Goal: Task Accomplishment & Management: Use online tool/utility

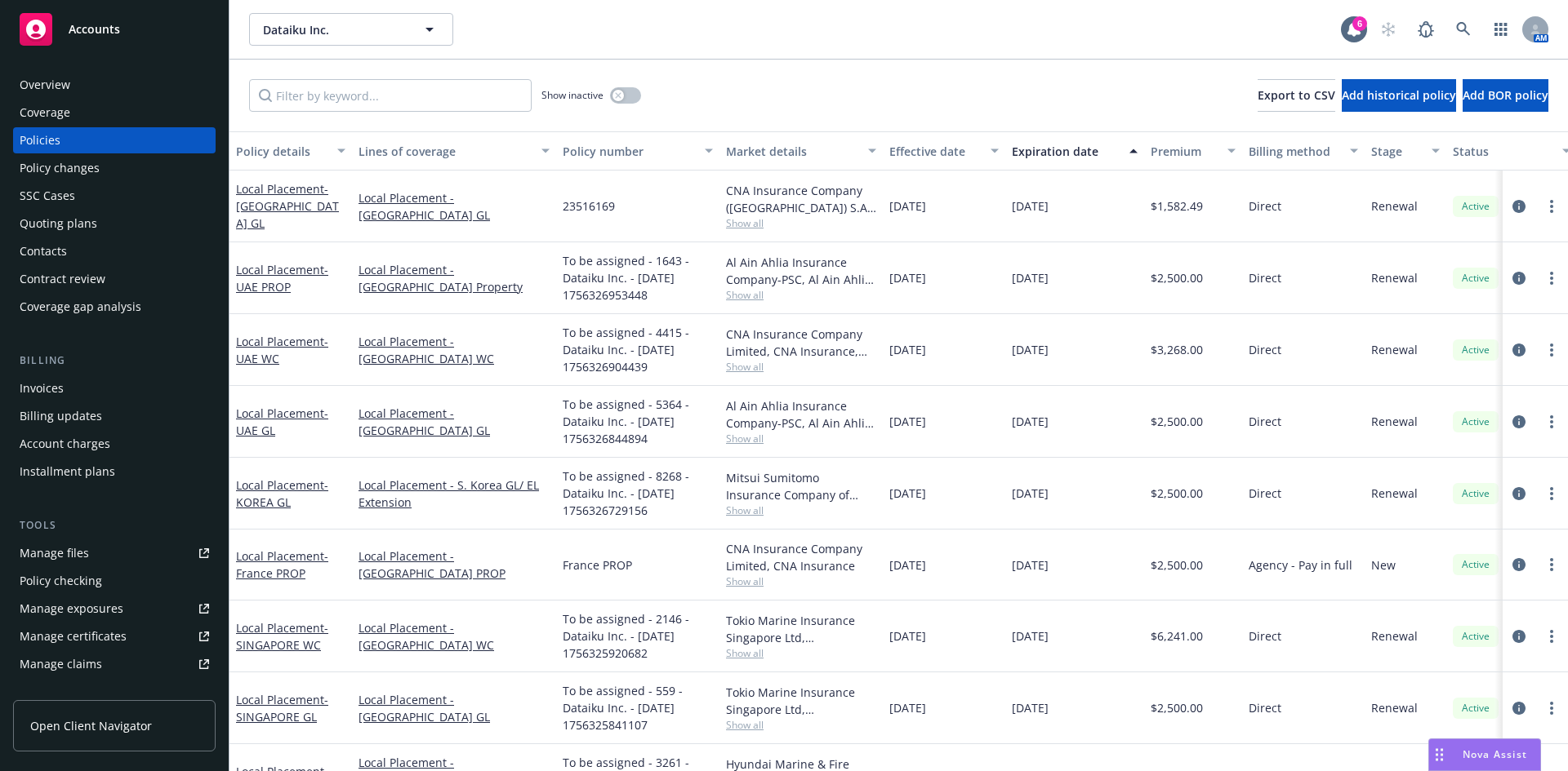
click at [757, 91] on div "Show inactive Export to CSV Add historical policy Add BOR policy" at bounding box center [898, 95] width 1338 height 72
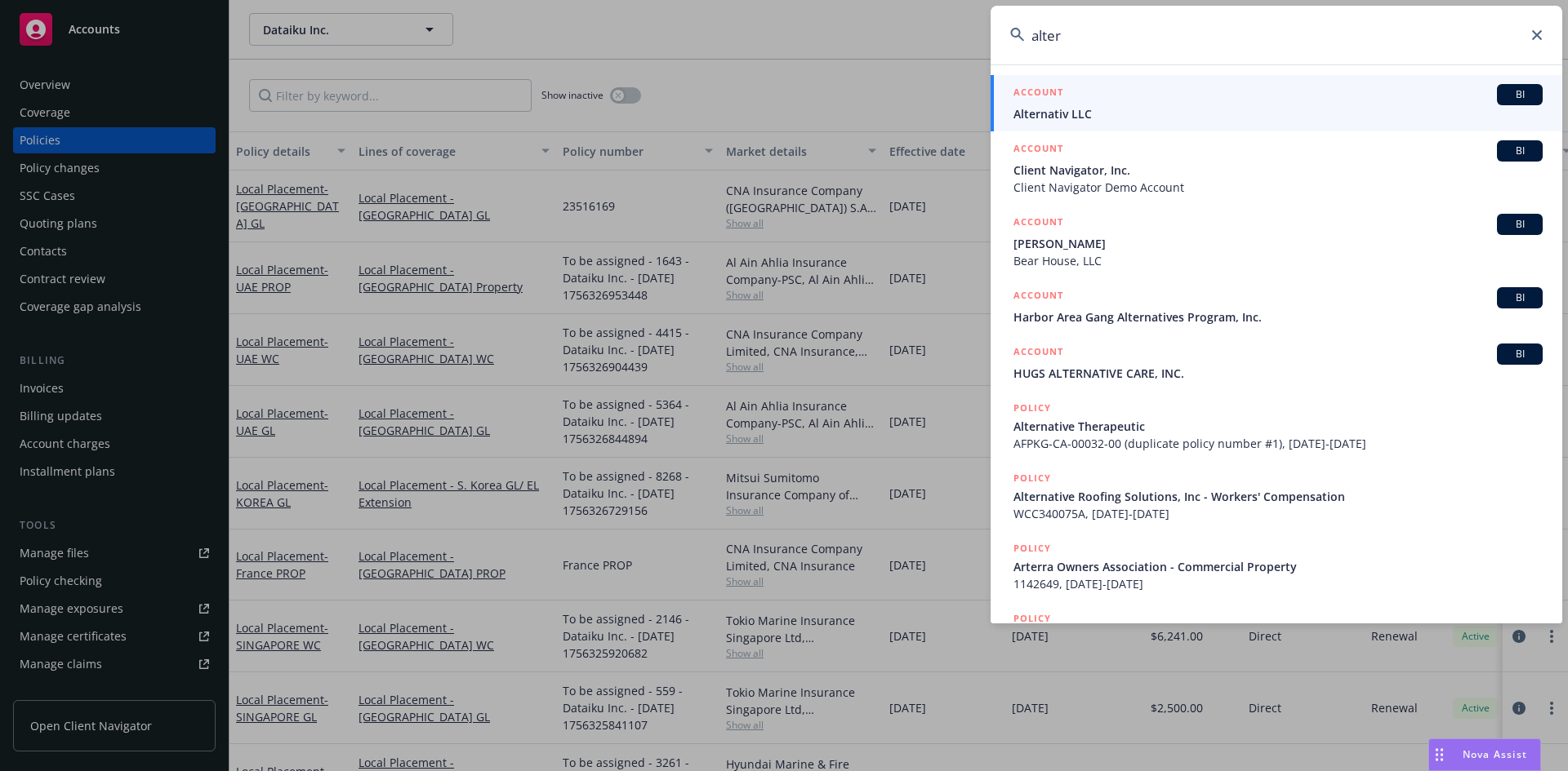
type input "altera"
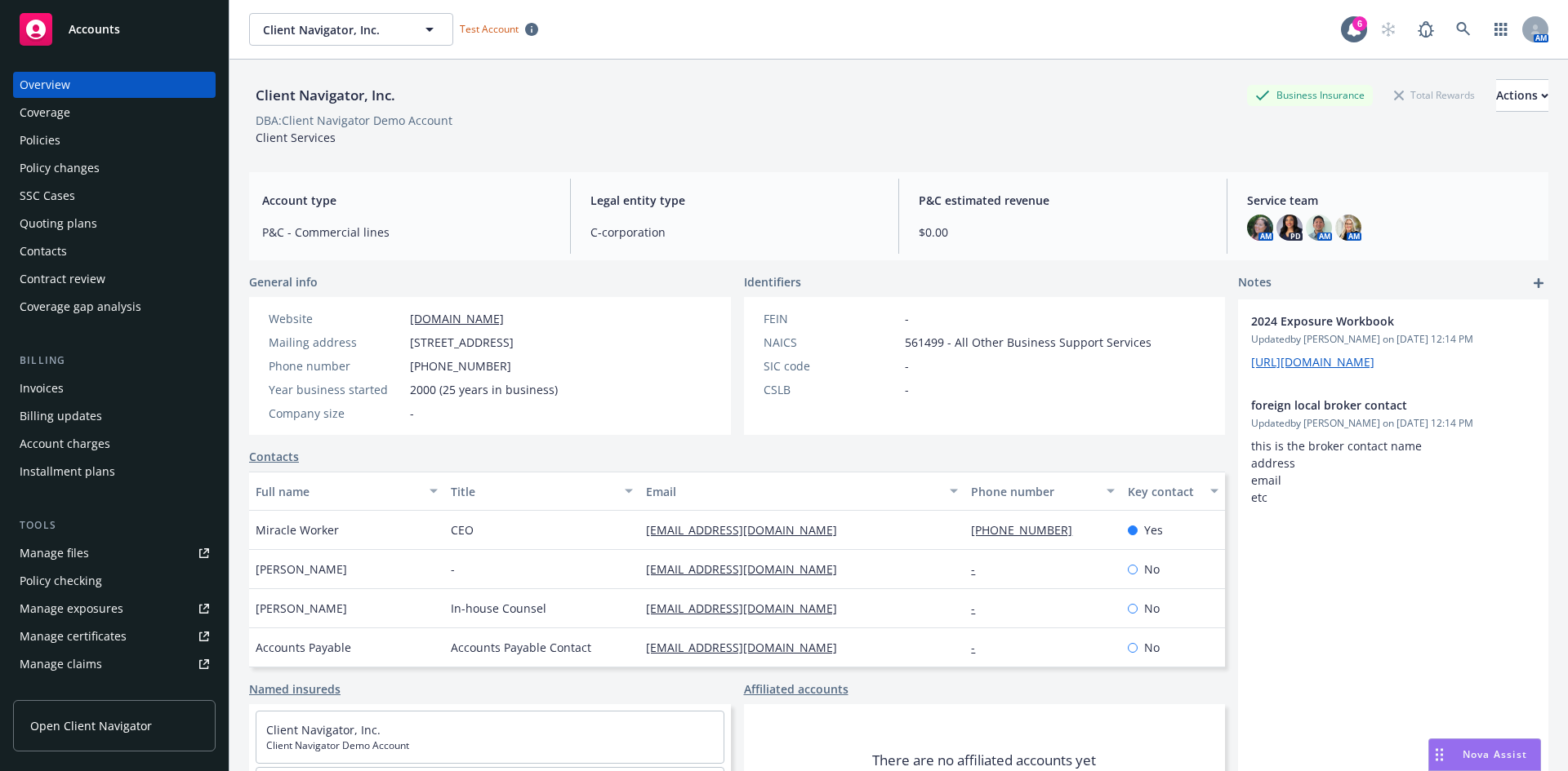
click at [792, 127] on div "DBA: Client Navigator Demo Account" at bounding box center [898, 120] width 1299 height 17
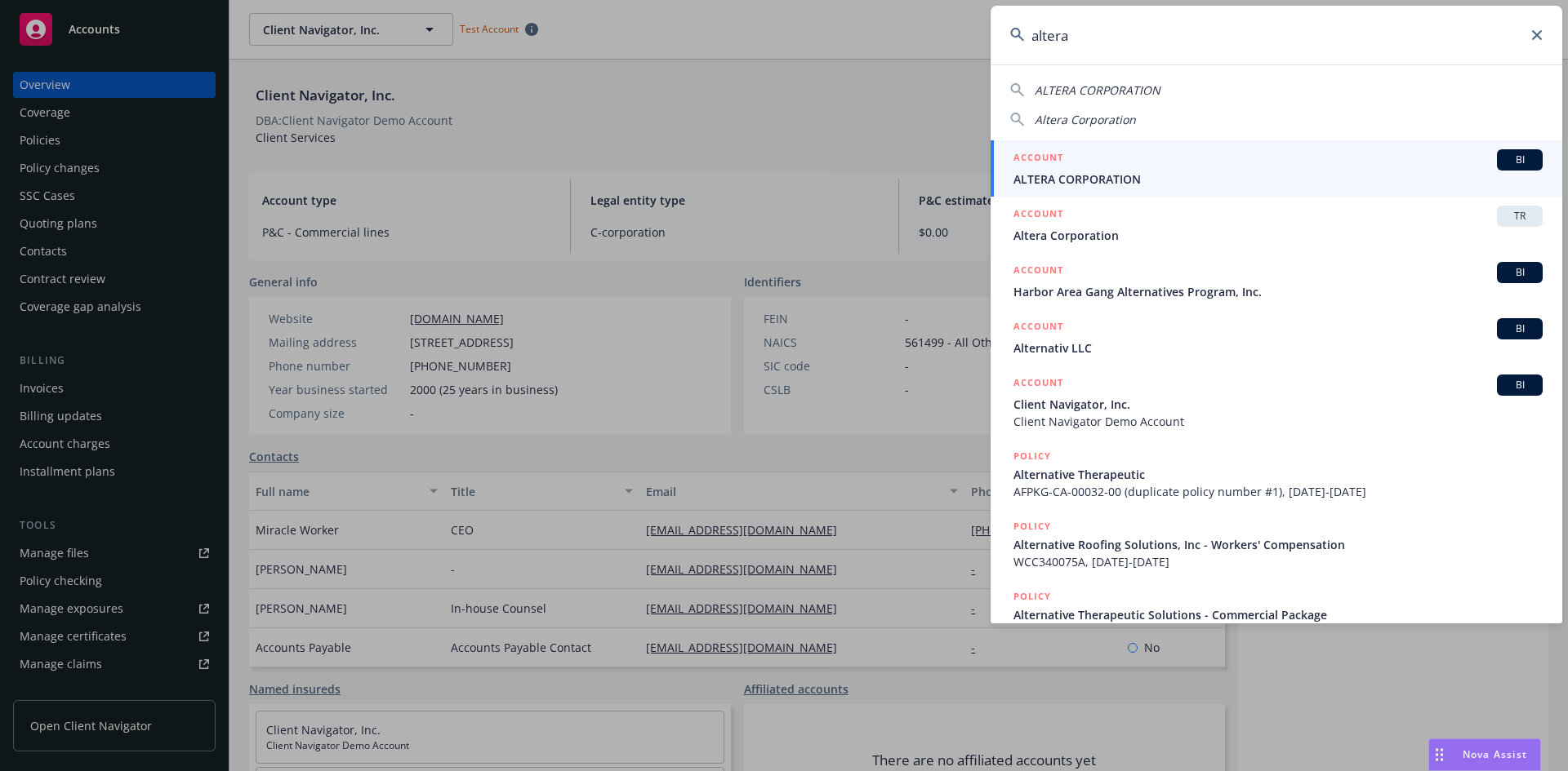
click at [1098, 86] on span "ALTERA CORPORATION" at bounding box center [1097, 90] width 126 height 16
type input "ALTERA CORPORATION"
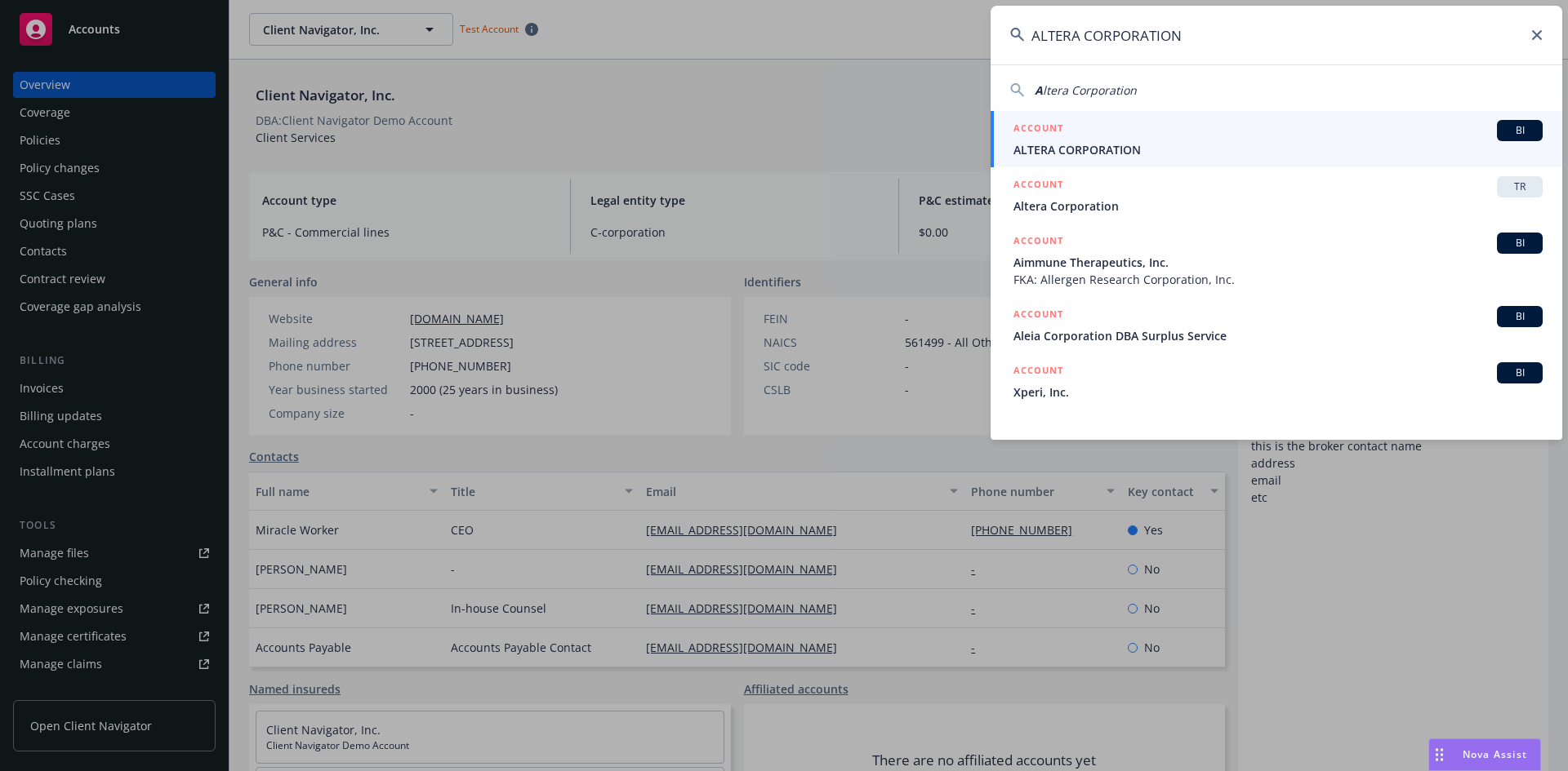
click at [1508, 128] on span "BI" at bounding box center [1519, 130] width 33 height 15
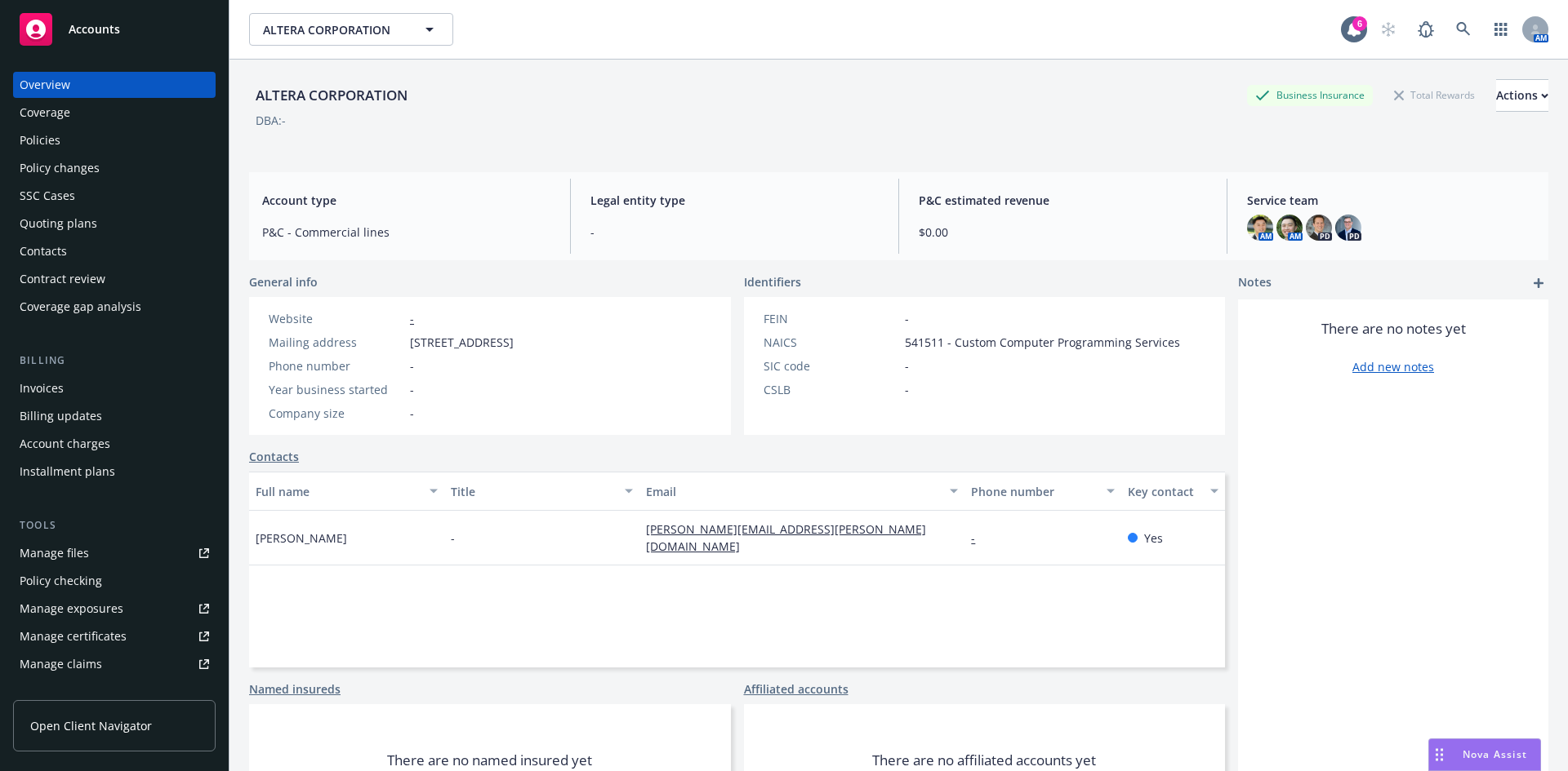
click at [68, 138] on div "Policies" at bounding box center [114, 141] width 189 height 26
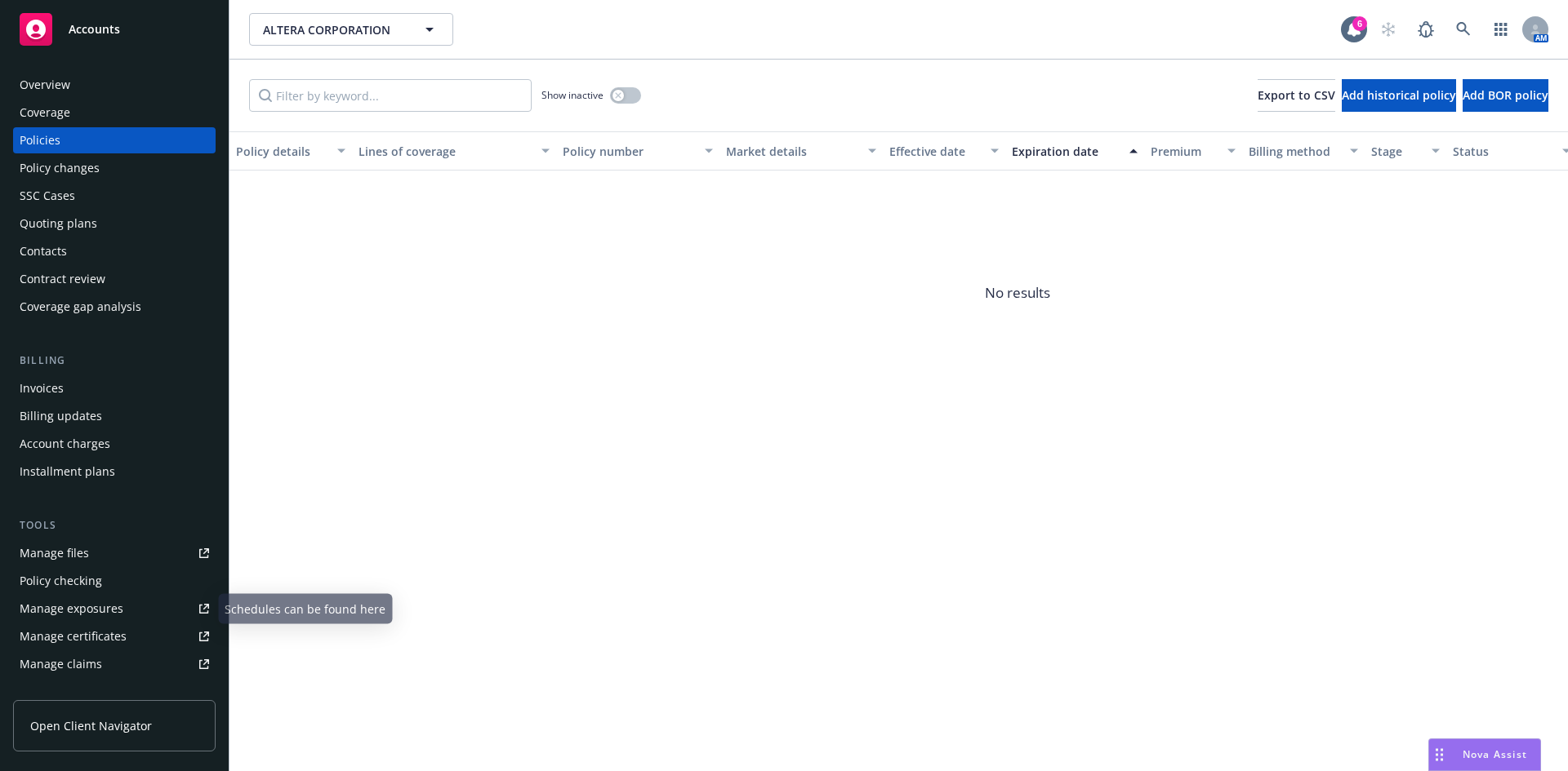
click at [69, 542] on div "Manage files" at bounding box center [54, 553] width 69 height 26
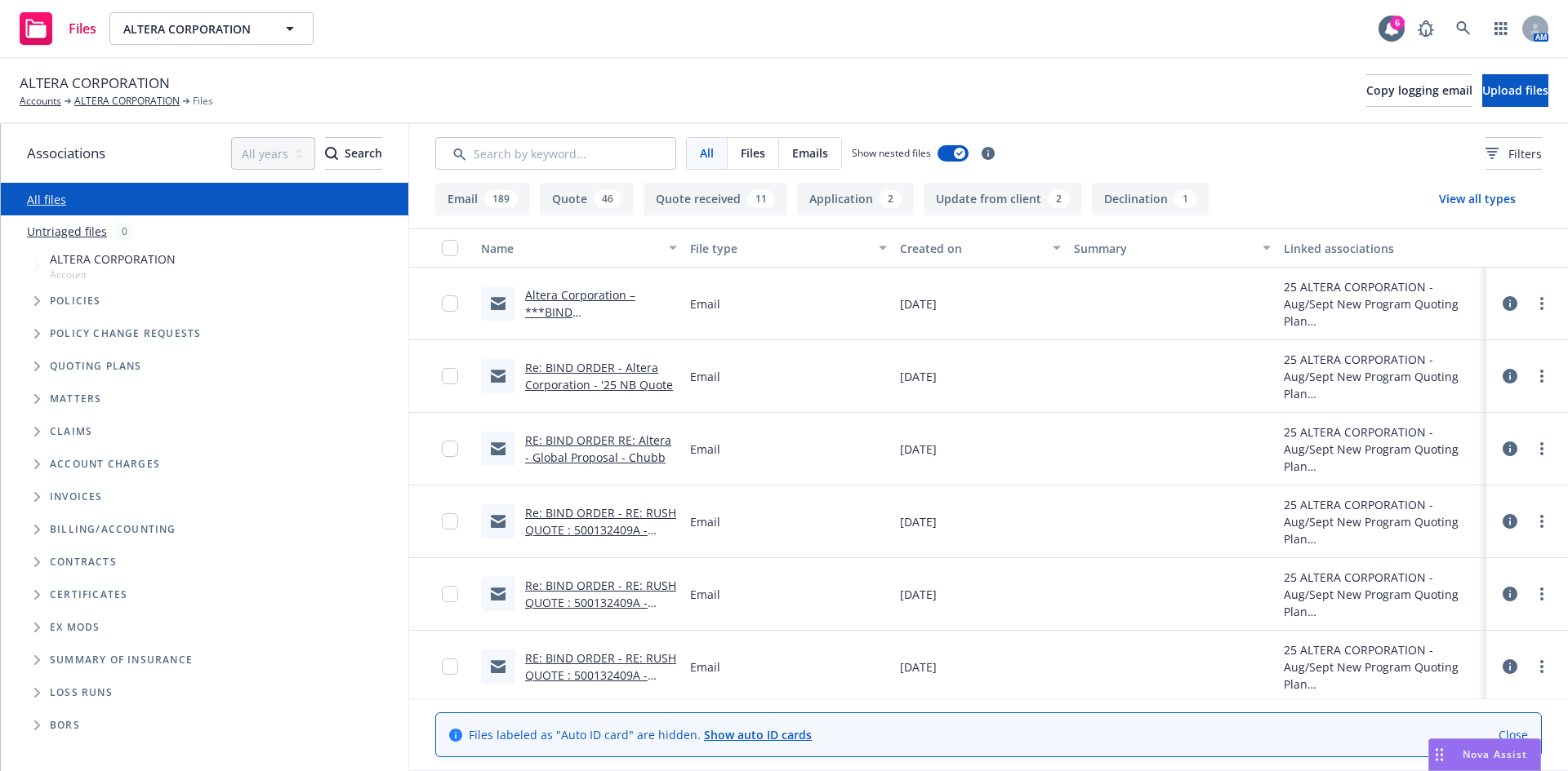
click at [558, 459] on link "RE: BIND ORDER RE: Altera - Global Proposal - Chubb" at bounding box center [597, 448] width 146 height 33
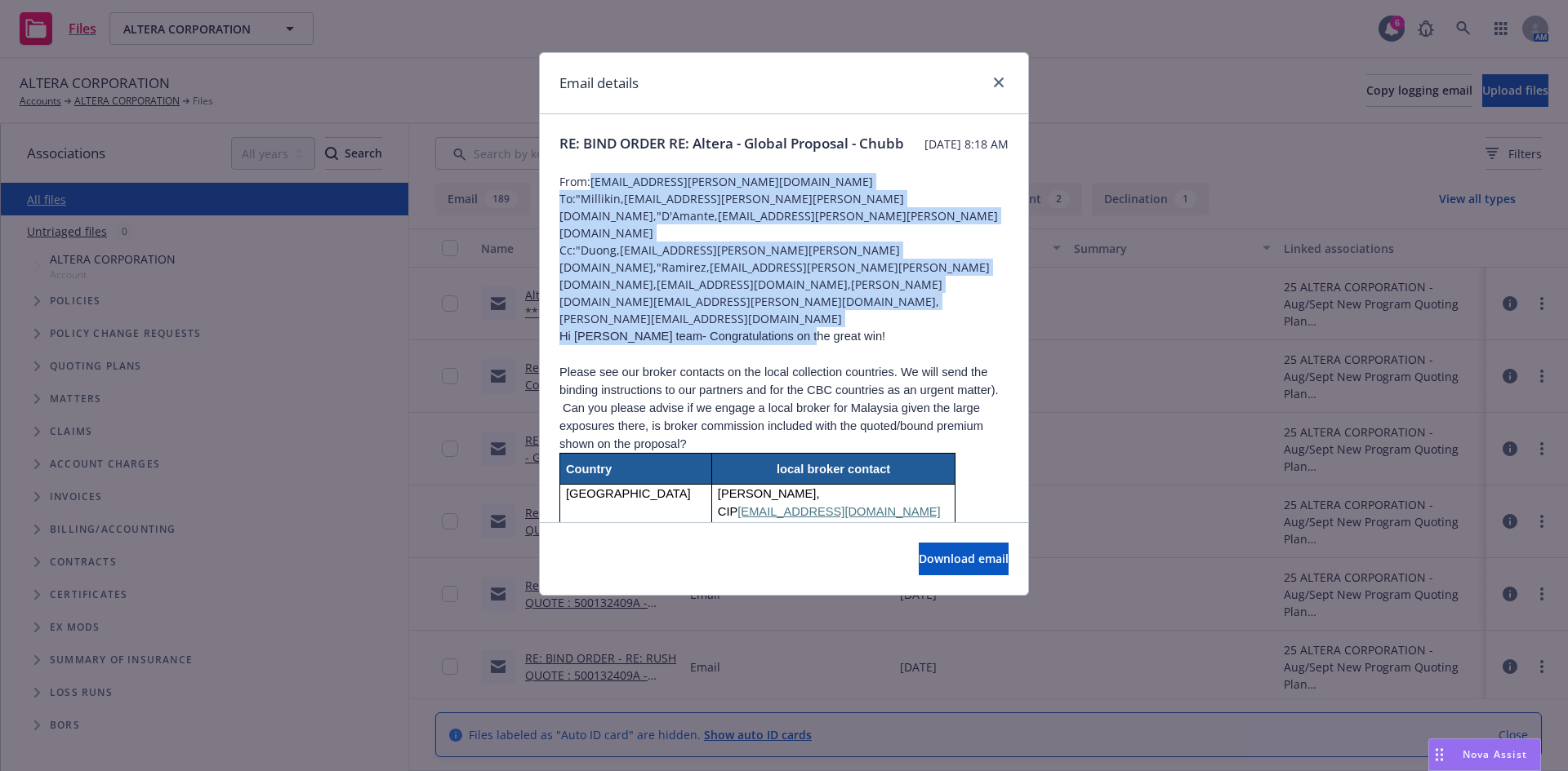
drag, startPoint x: 591, startPoint y: 204, endPoint x: 773, endPoint y: 314, distance: 212.7
click at [773, 330] on span "Hi Chubb’s team- Congratulations on the great win!" at bounding box center [722, 336] width 326 height 13
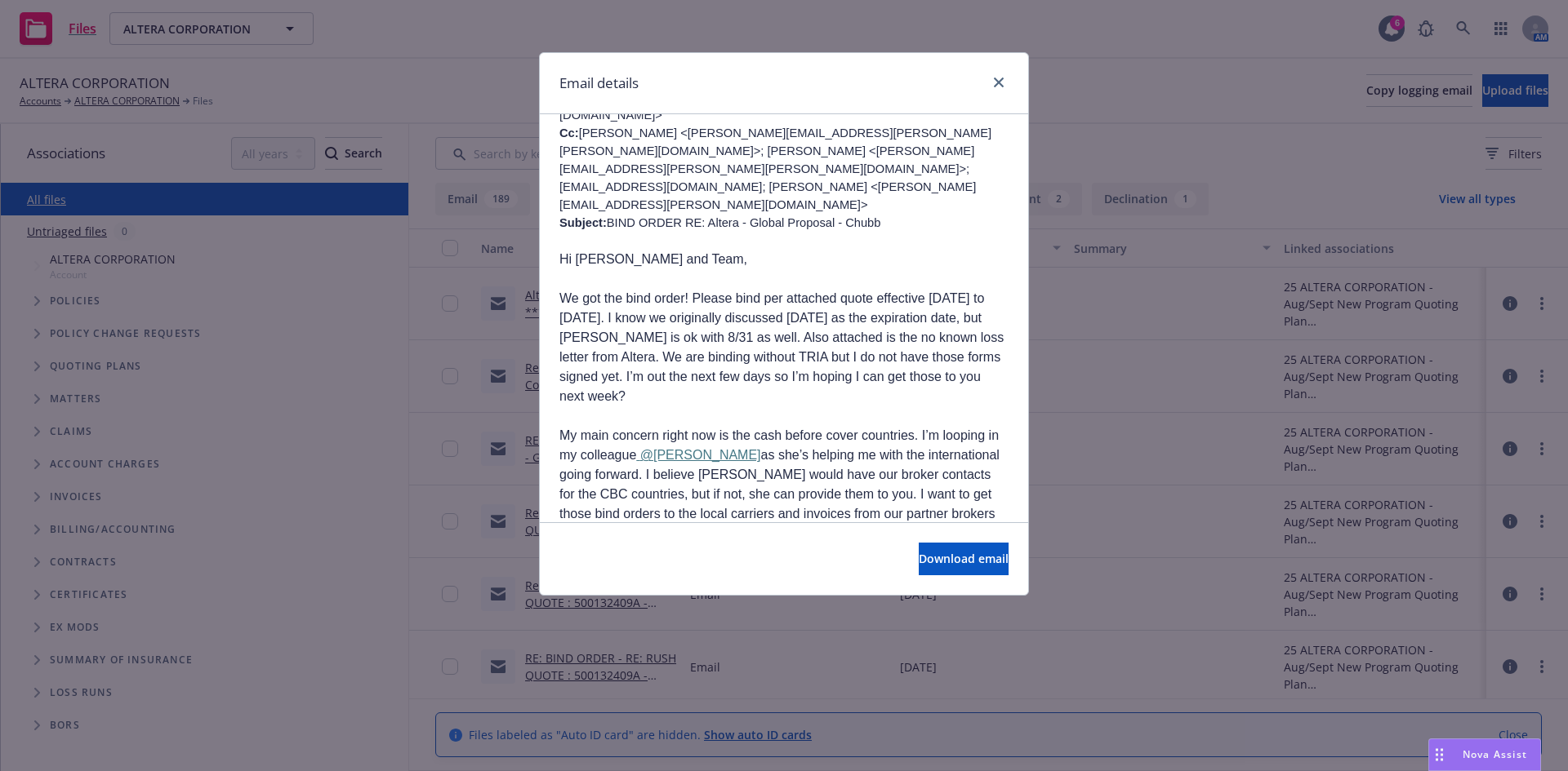
scroll to position [953, 0]
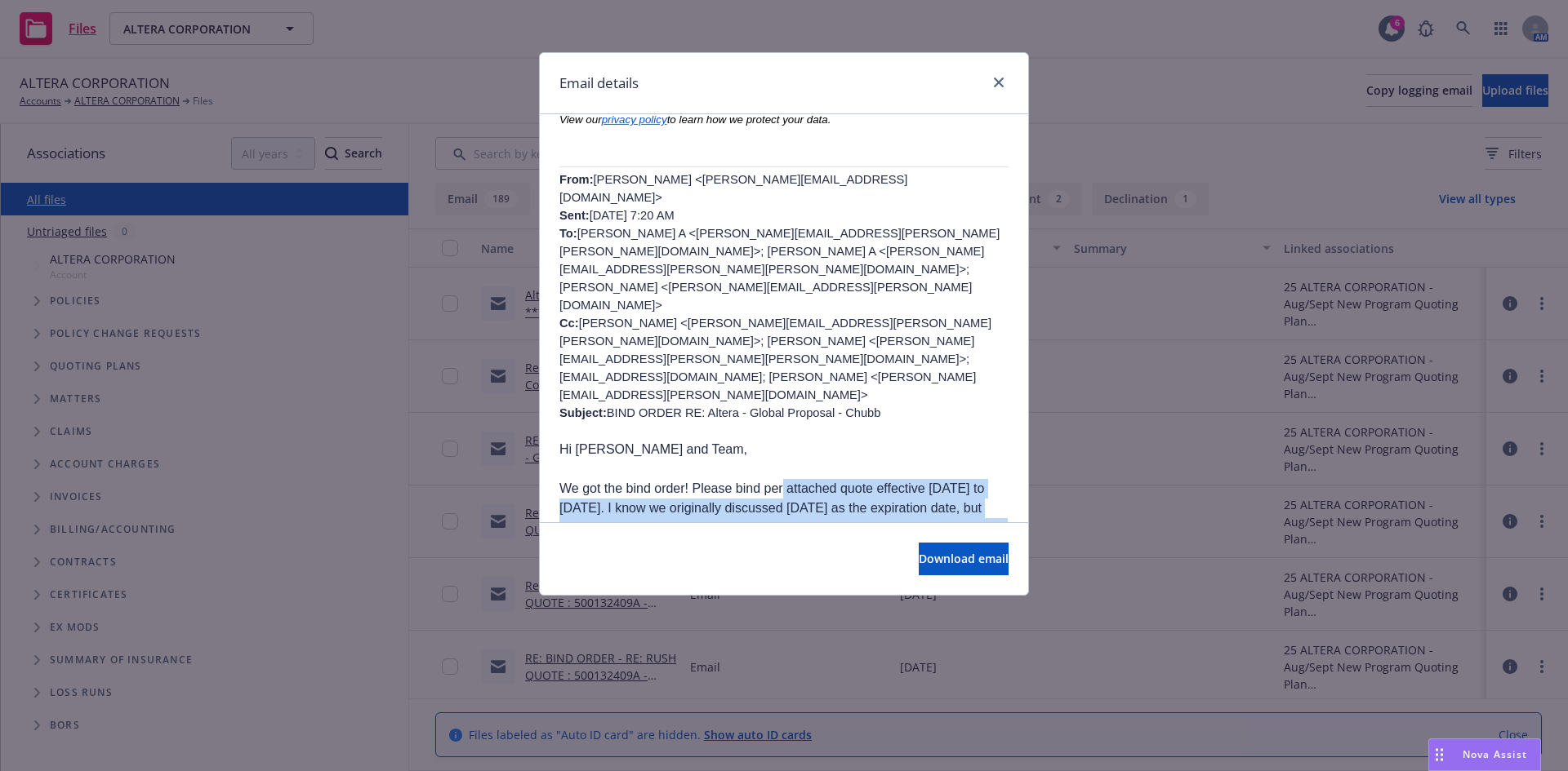
drag, startPoint x: 765, startPoint y: 248, endPoint x: 934, endPoint y: 340, distance: 192.4
click at [934, 597] on p at bounding box center [784, 606] width 449 height 20
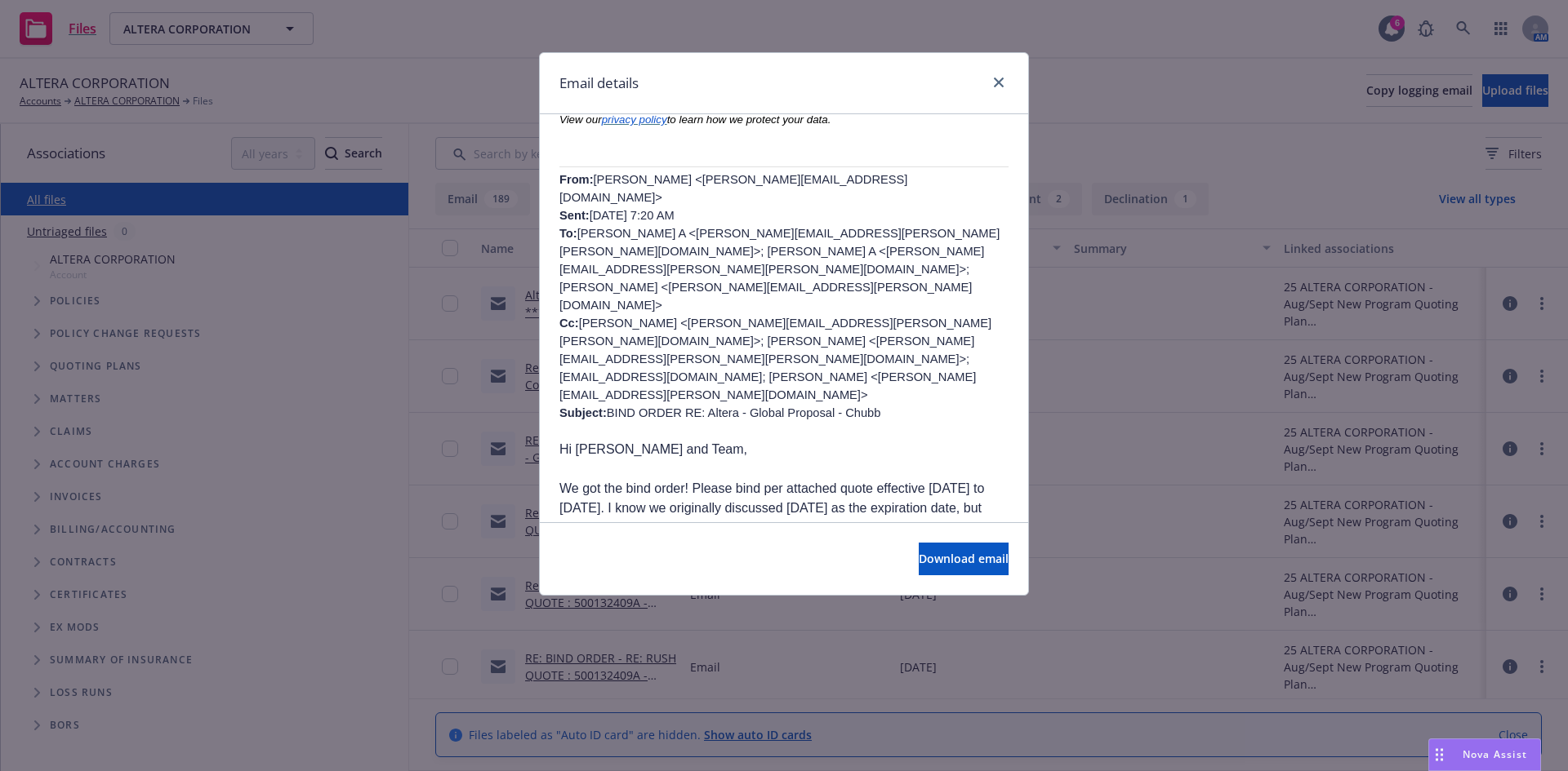
drag, startPoint x: 869, startPoint y: 370, endPoint x: 688, endPoint y: 312, distance: 190.1
click at [688, 481] on span "We got the bind order! Please bind per attached quote effective 9/12/25 to 8/31…" at bounding box center [781, 537] width 444 height 112
drag, startPoint x: 698, startPoint y: 264, endPoint x: 815, endPoint y: 374, distance: 160.6
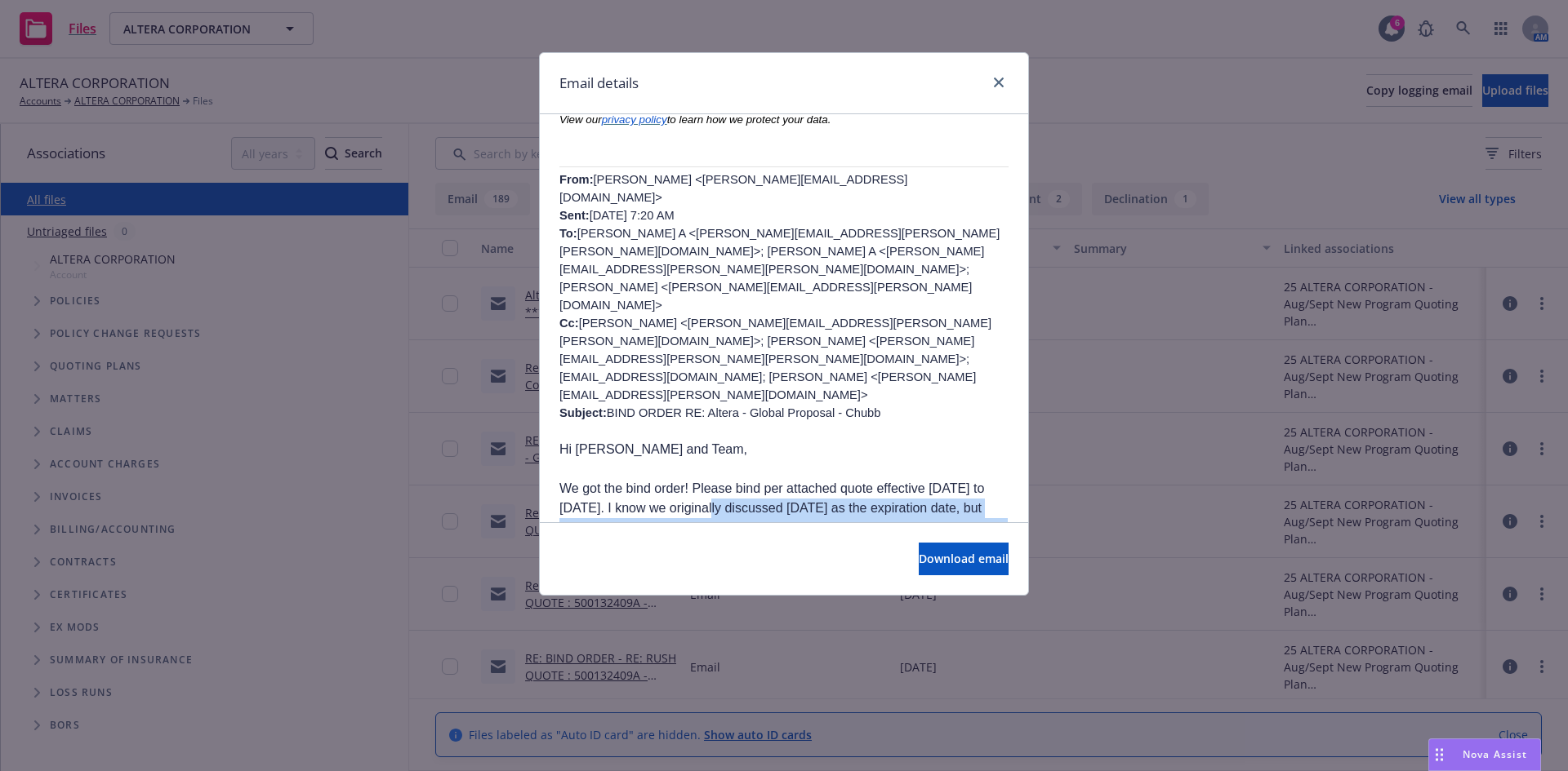
click at [815, 618] on span "My main concern right now is the cash before cover countries. I’m looping in my…" at bounding box center [779, 674] width 440 height 112
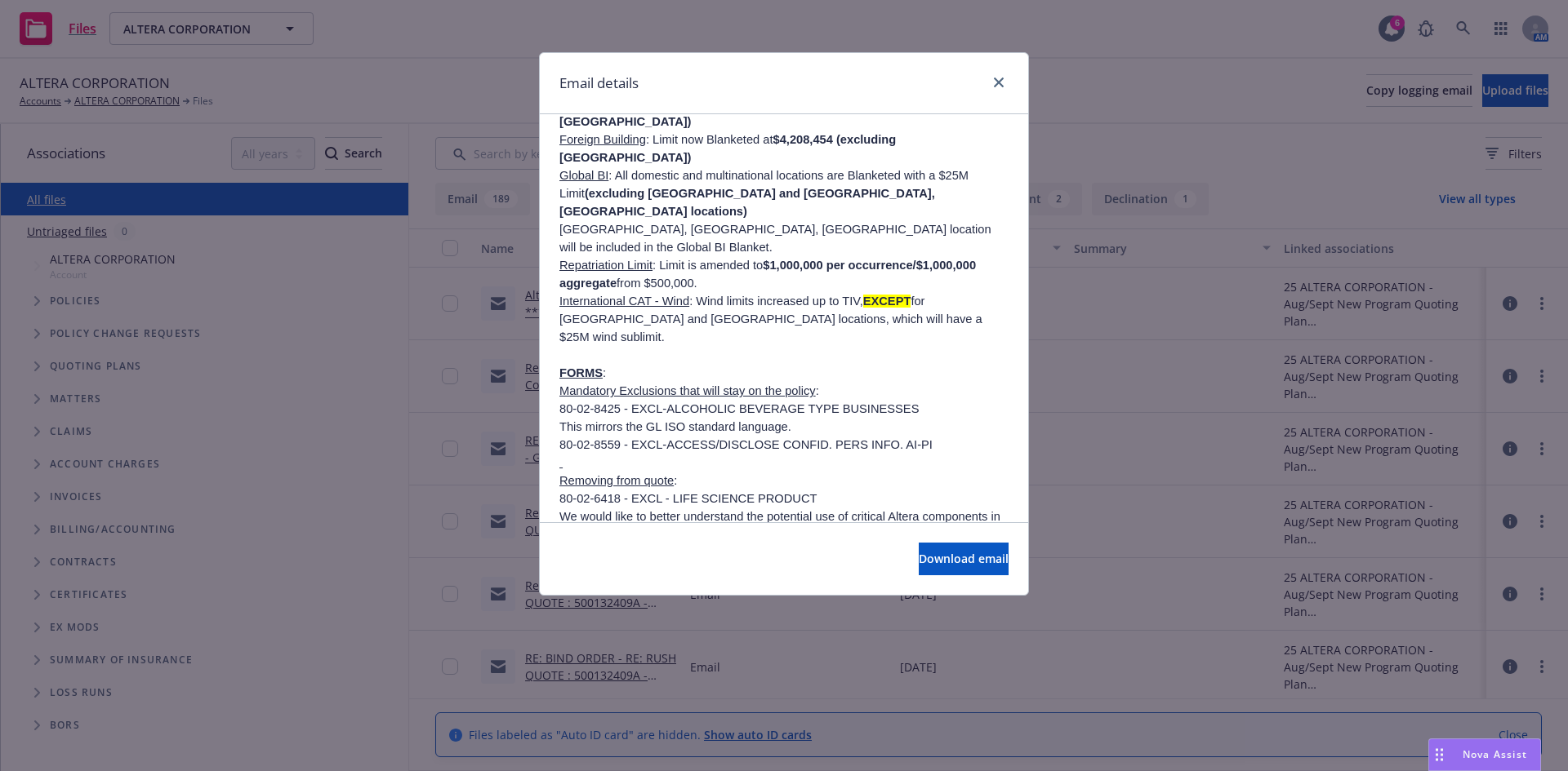
scroll to position [7426, 0]
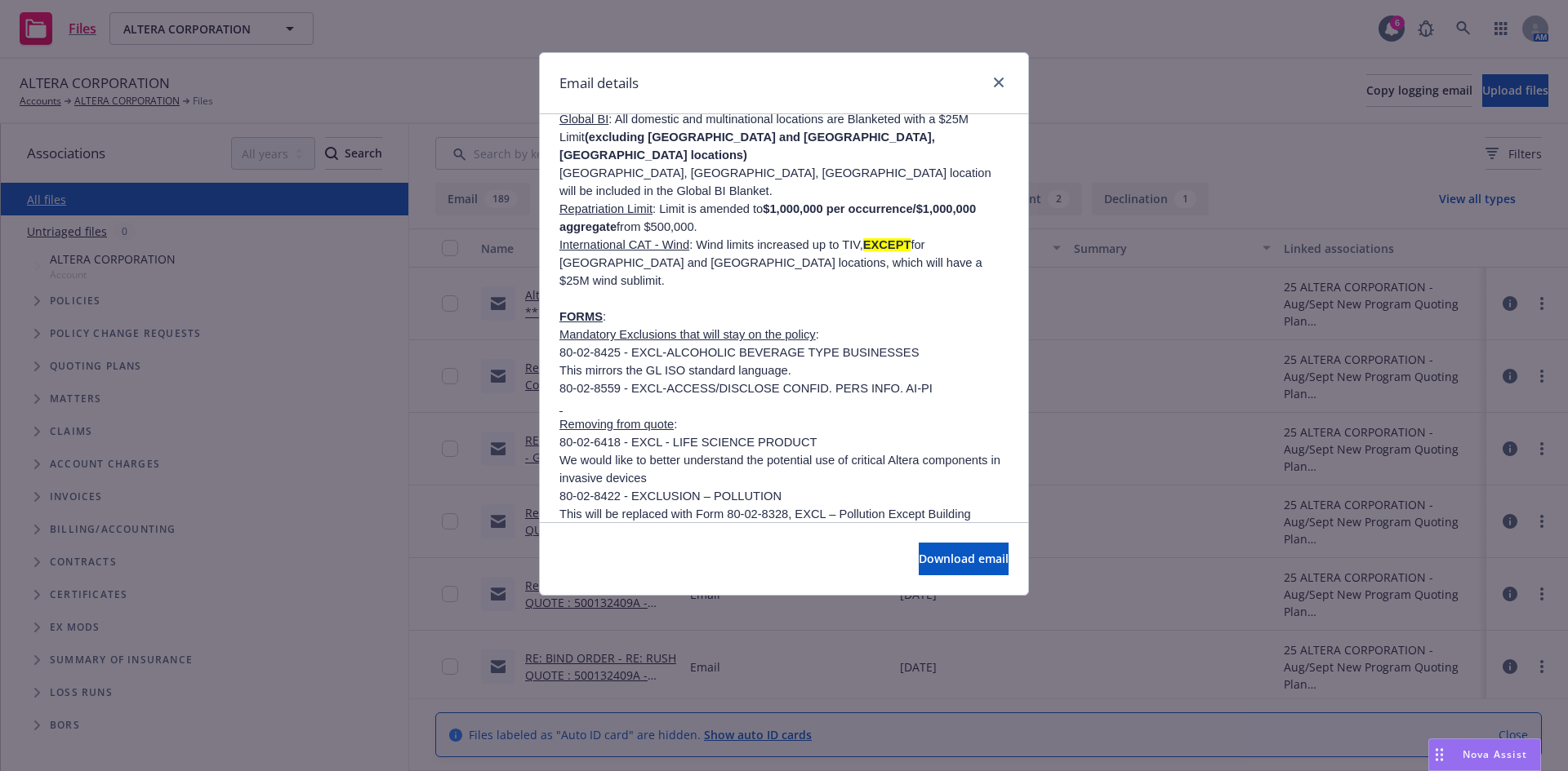
drag, startPoint x: 650, startPoint y: 284, endPoint x: 782, endPoint y: 325, distance: 138.2
drag, startPoint x: 693, startPoint y: 346, endPoint x: 674, endPoint y: 345, distance: 19.0
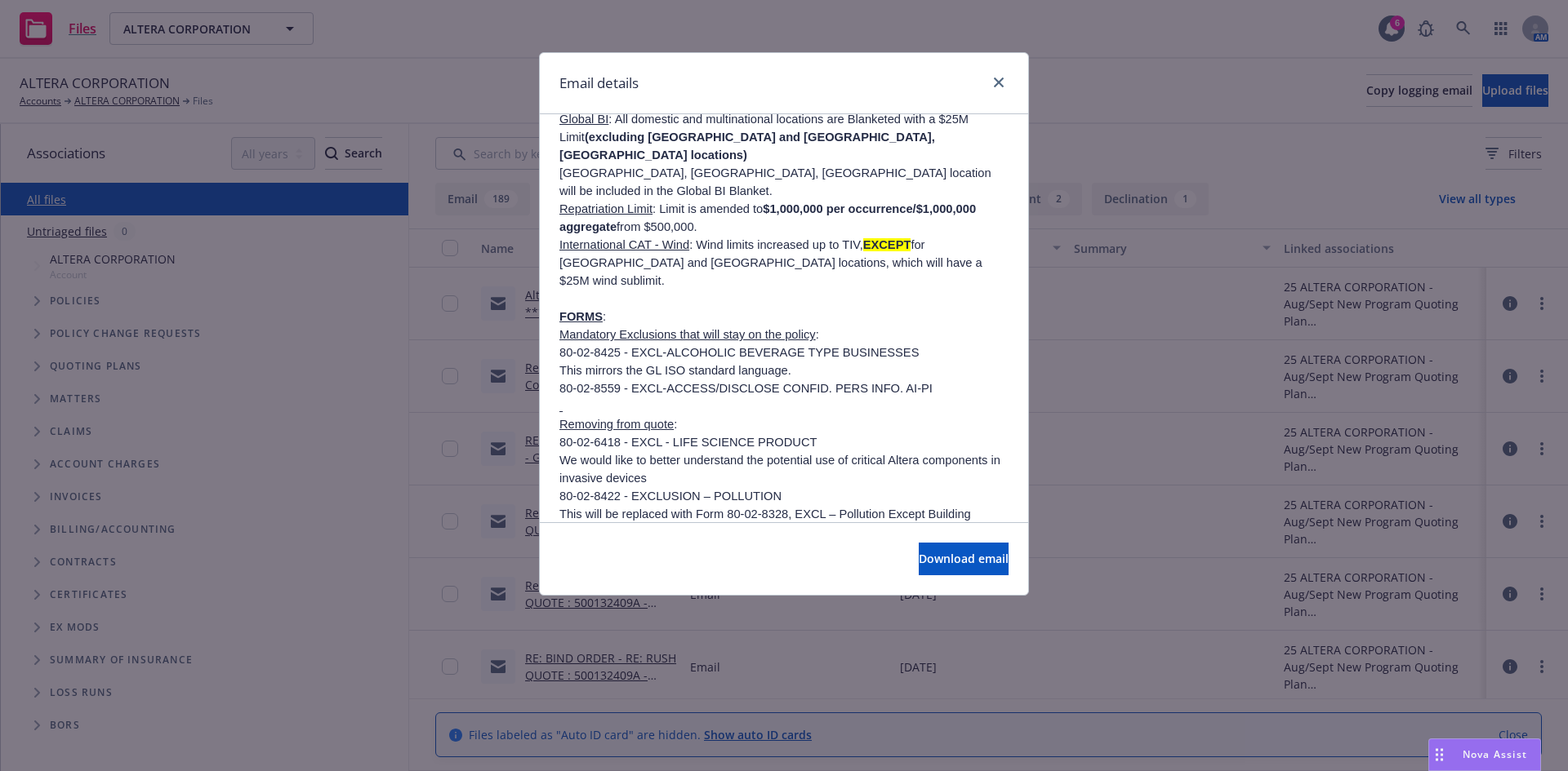
drag, startPoint x: 670, startPoint y: 319, endPoint x: 853, endPoint y: 320, distance: 183.0
drag, startPoint x: 893, startPoint y: 343, endPoint x: 728, endPoint y: 343, distance: 165.0
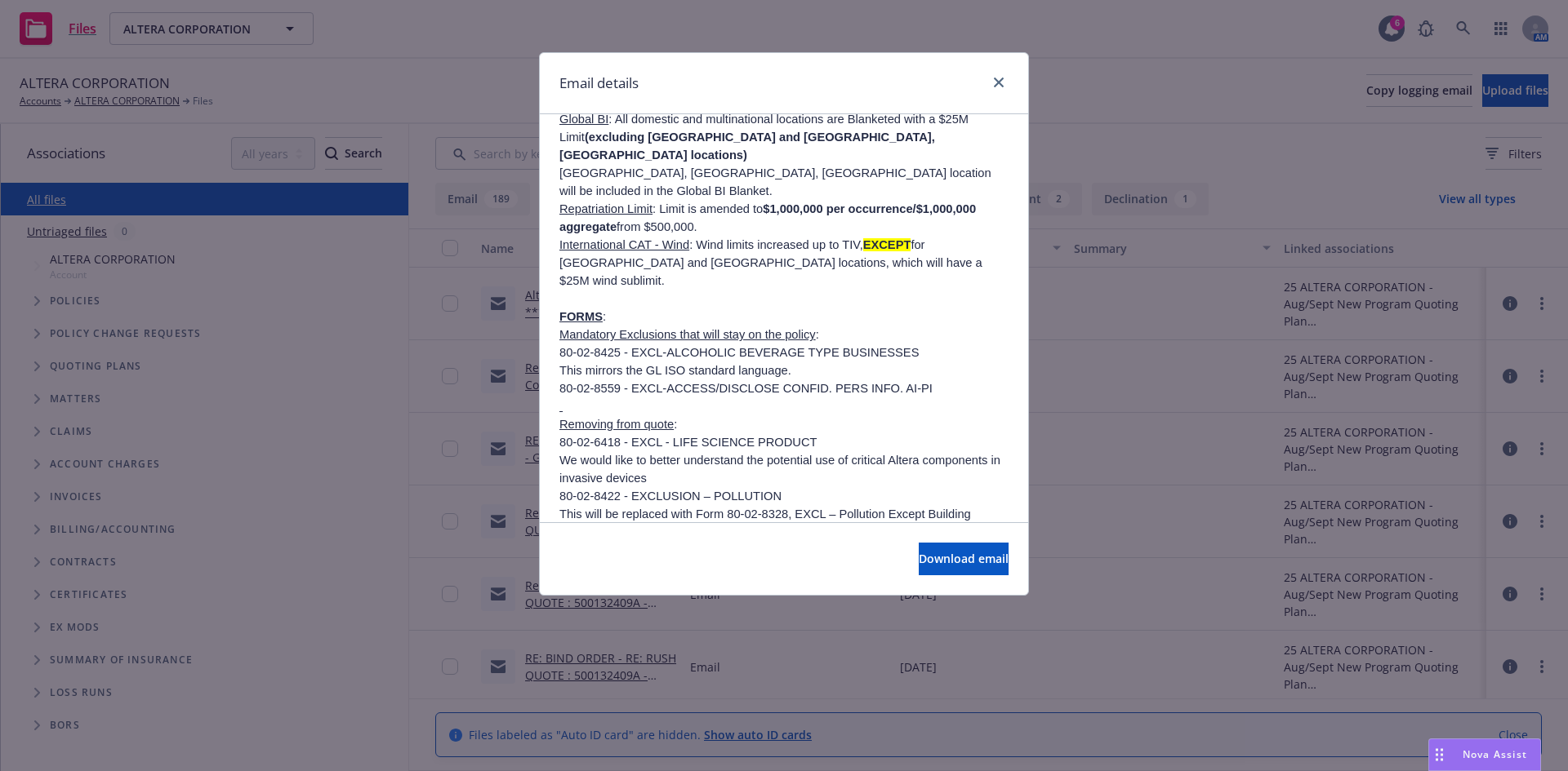
drag, startPoint x: 613, startPoint y: 326, endPoint x: 837, endPoint y: 361, distance: 226.7
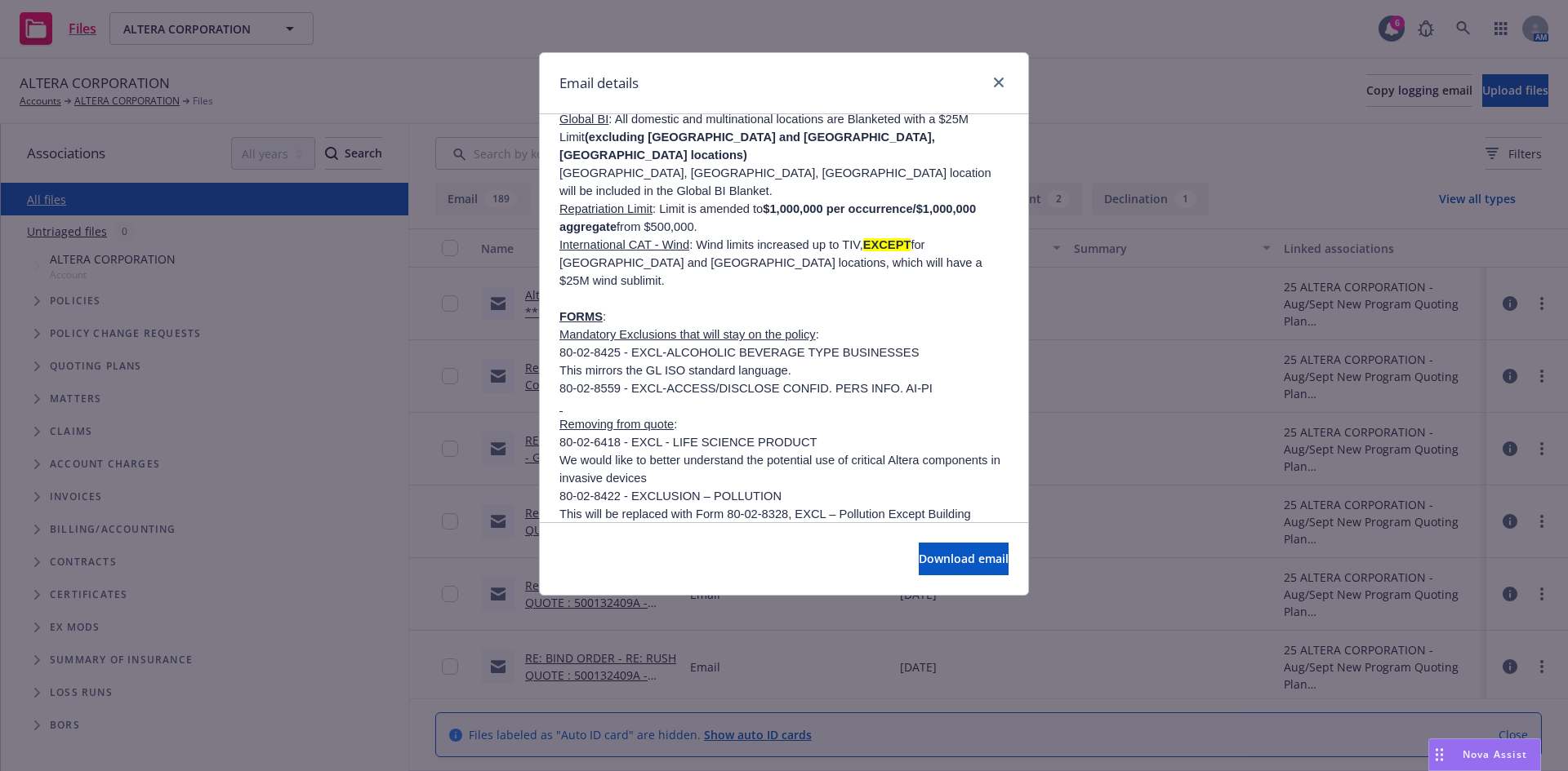
drag, startPoint x: 912, startPoint y: 361, endPoint x: 789, endPoint y: 336, distance: 125.5
drag, startPoint x: 627, startPoint y: 322, endPoint x: 880, endPoint y: 345, distance: 254.0
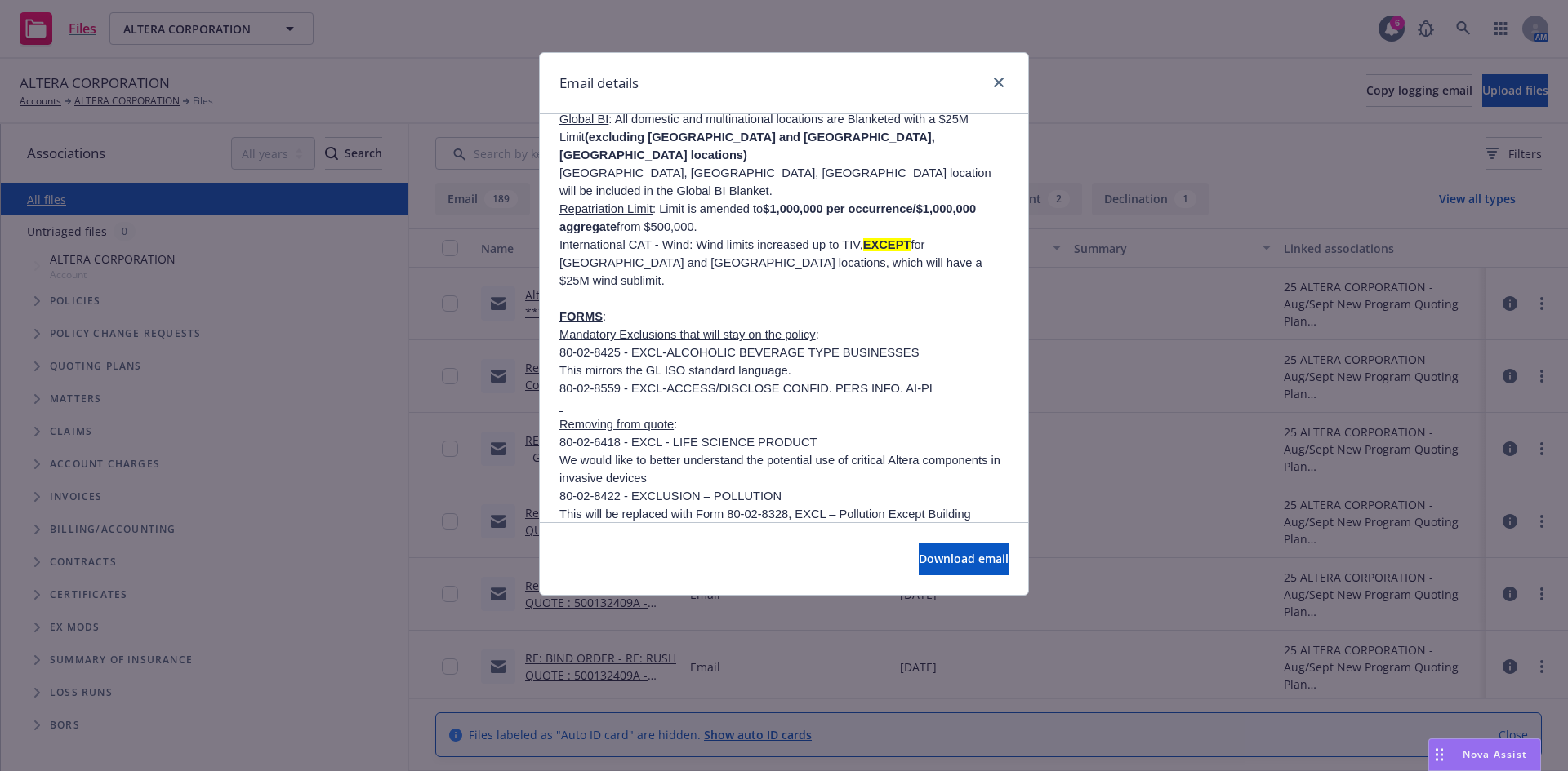
drag, startPoint x: 948, startPoint y: 342, endPoint x: 802, endPoint y: 340, distance: 146.0
drag, startPoint x: 578, startPoint y: 337, endPoint x: 749, endPoint y: 352, distance: 171.7
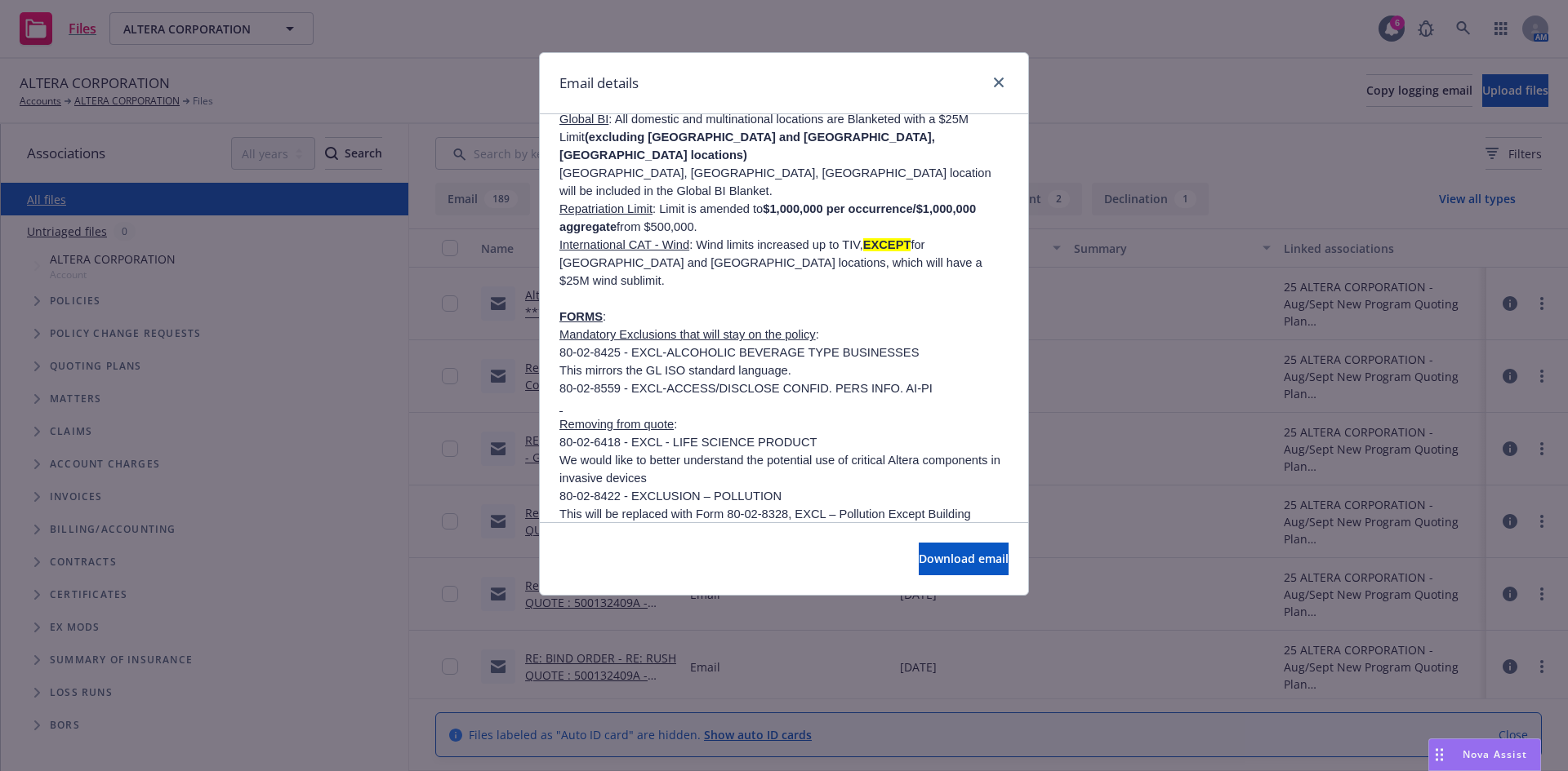
drag, startPoint x: 752, startPoint y: 366, endPoint x: 691, endPoint y: 352, distance: 62.6
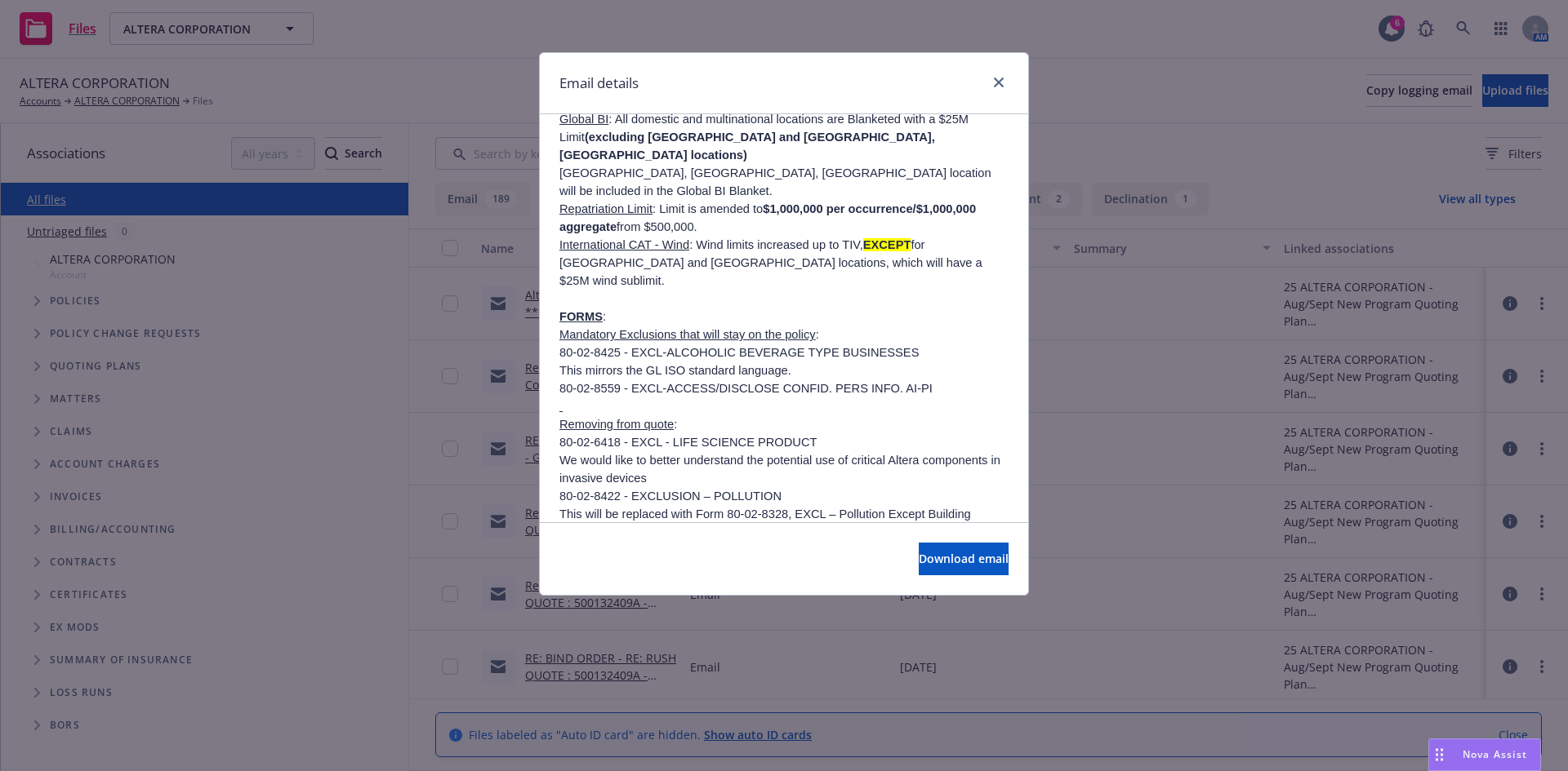
drag, startPoint x: 648, startPoint y: 341, endPoint x: 824, endPoint y: 372, distance: 178.7
drag, startPoint x: 833, startPoint y: 362, endPoint x: 620, endPoint y: 349, distance: 213.4
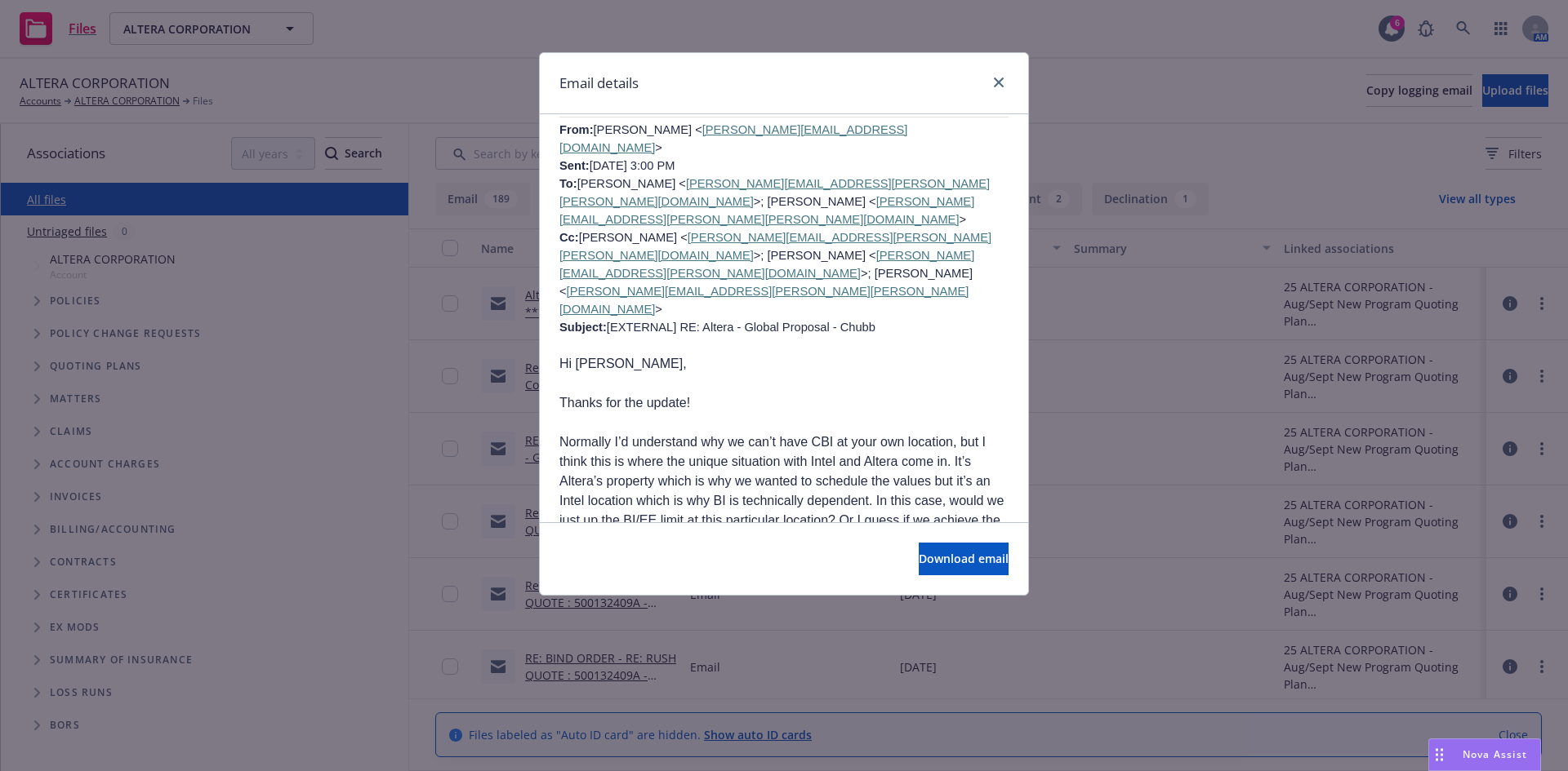
scroll to position [8569, 0]
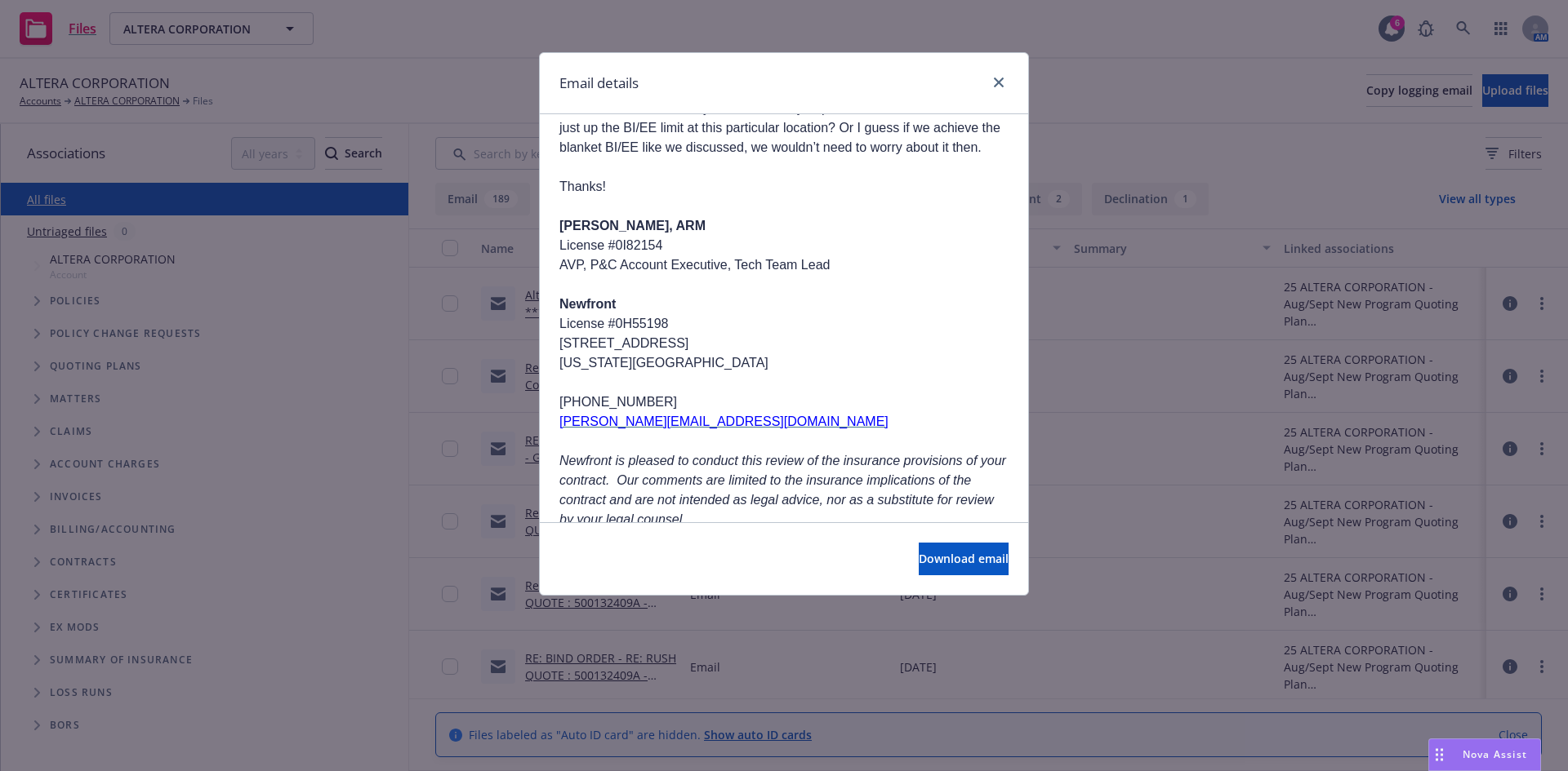
drag, startPoint x: 877, startPoint y: 428, endPoint x: 833, endPoint y: 338, distance: 100.2
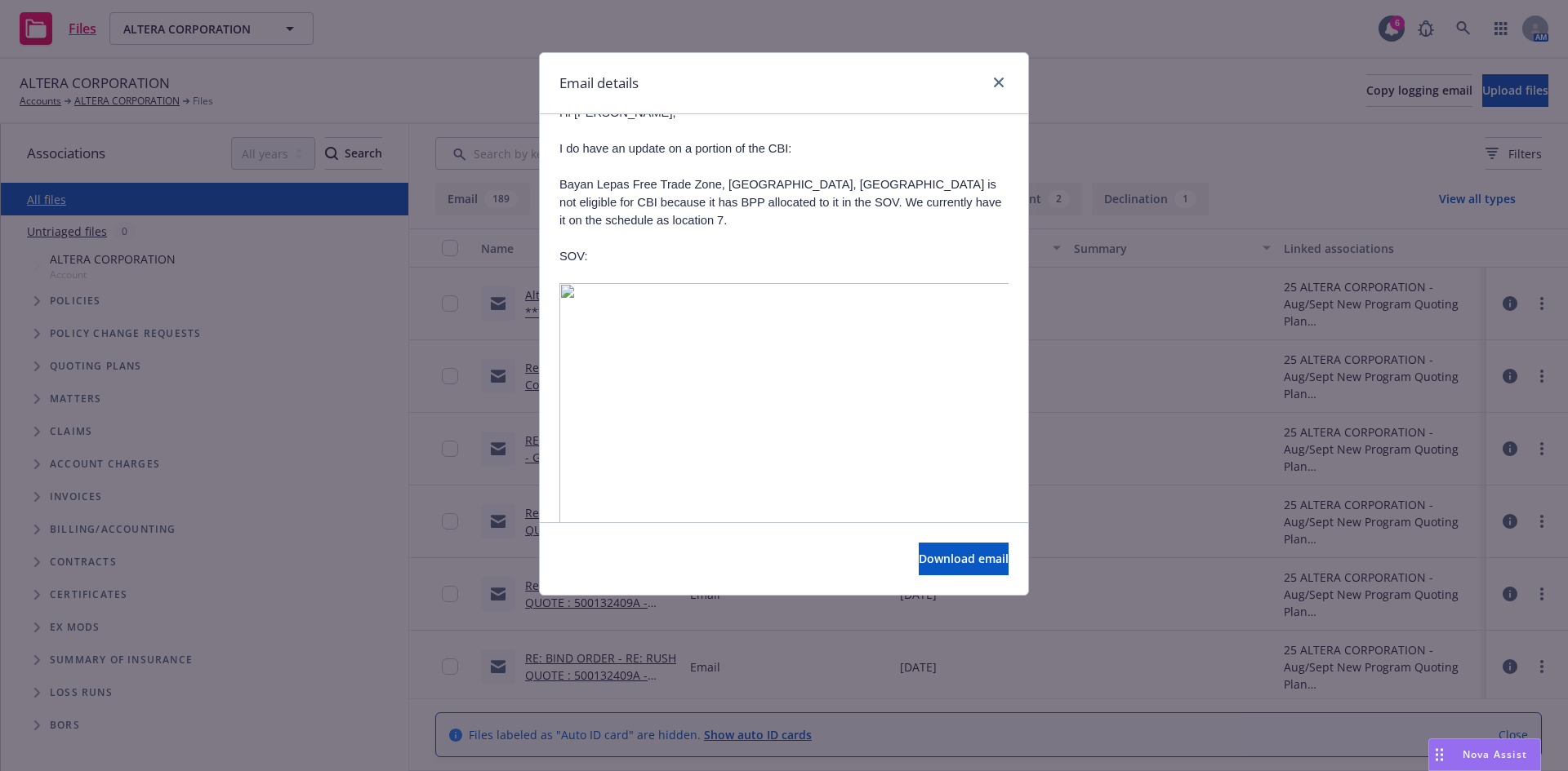
scroll to position [10092, 0]
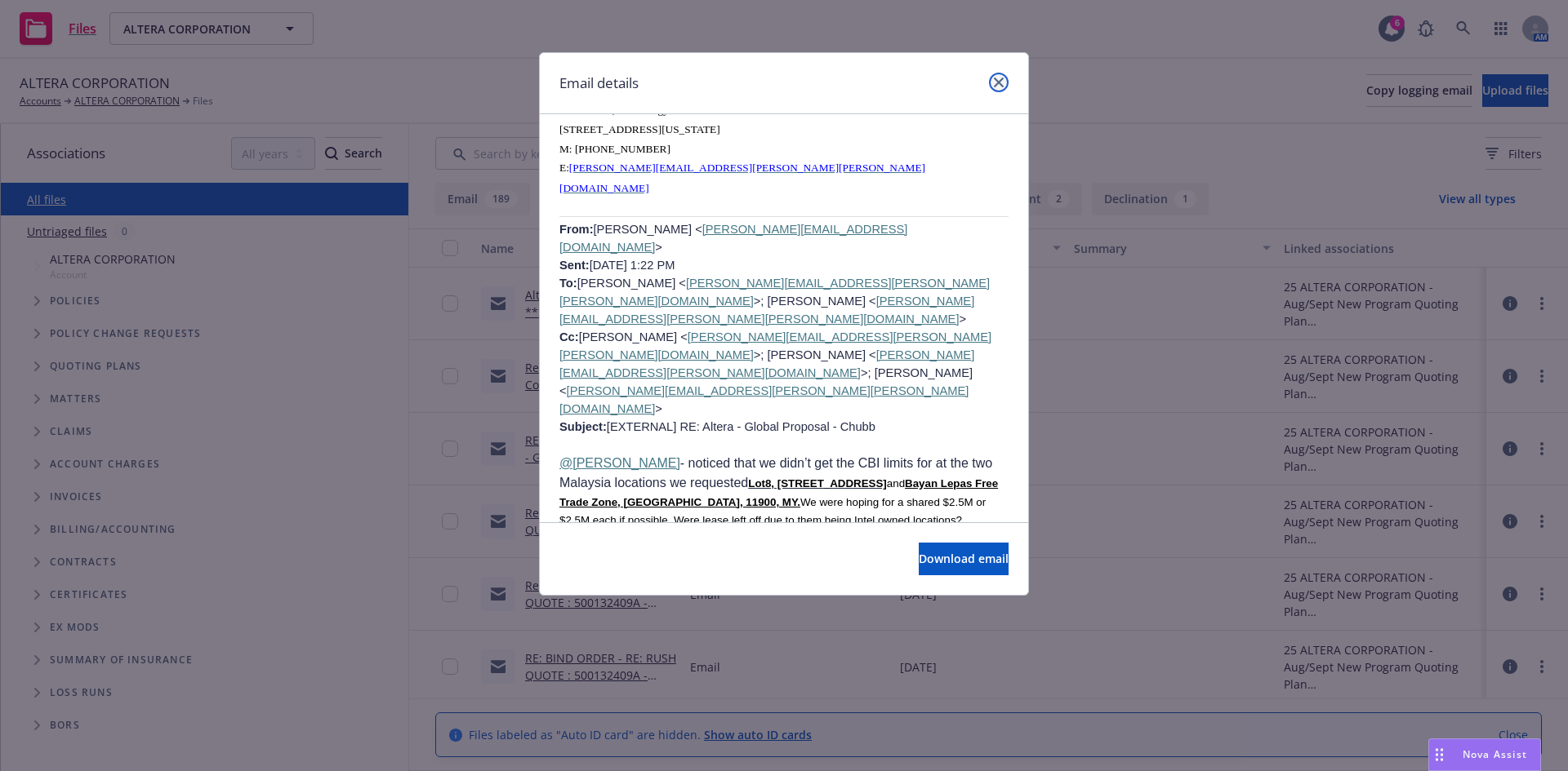
click at [1001, 85] on icon "close" at bounding box center [999, 82] width 10 height 10
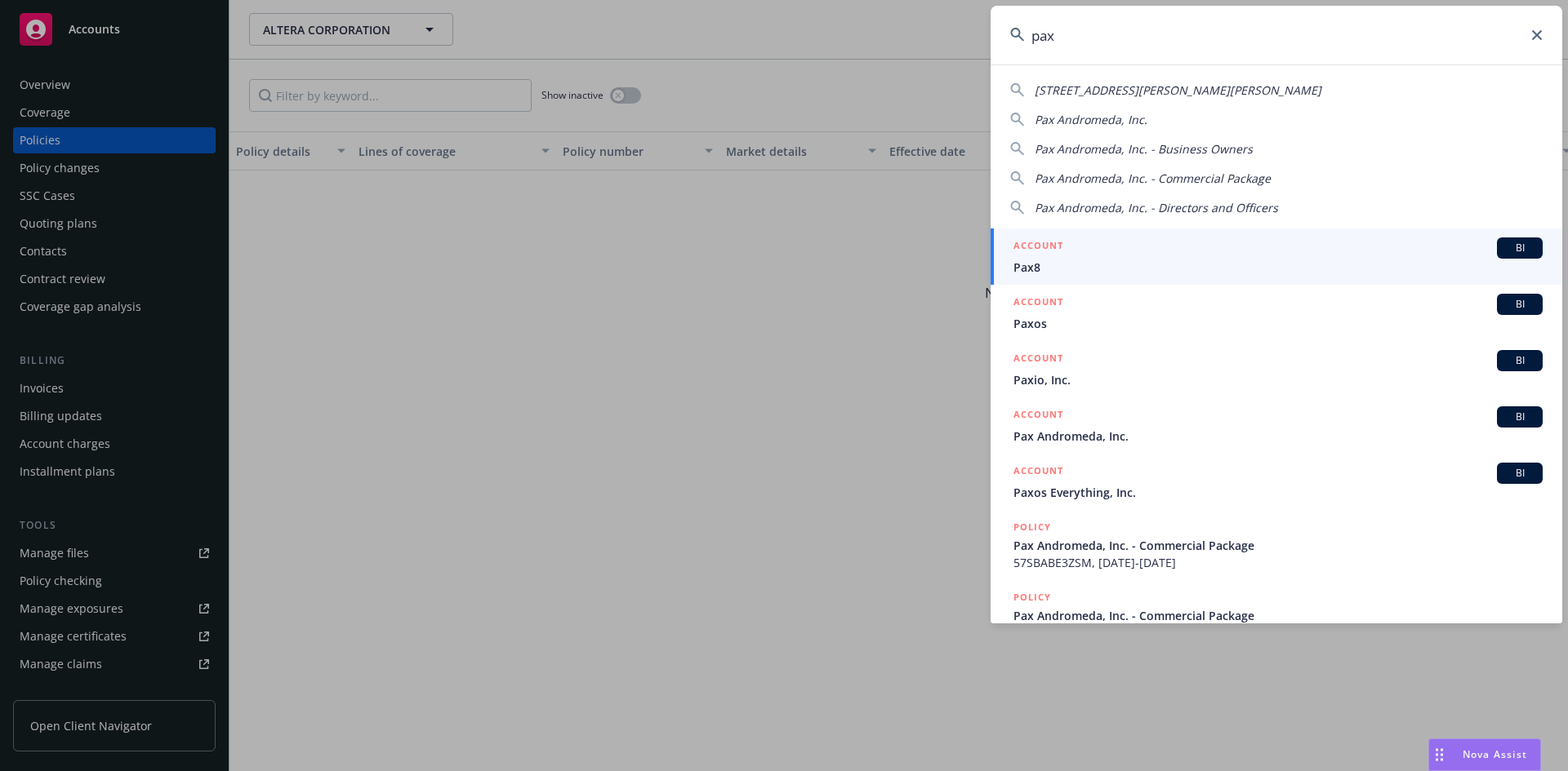
type input "pax"
click at [1507, 242] on span "BI" at bounding box center [1519, 249] width 33 height 15
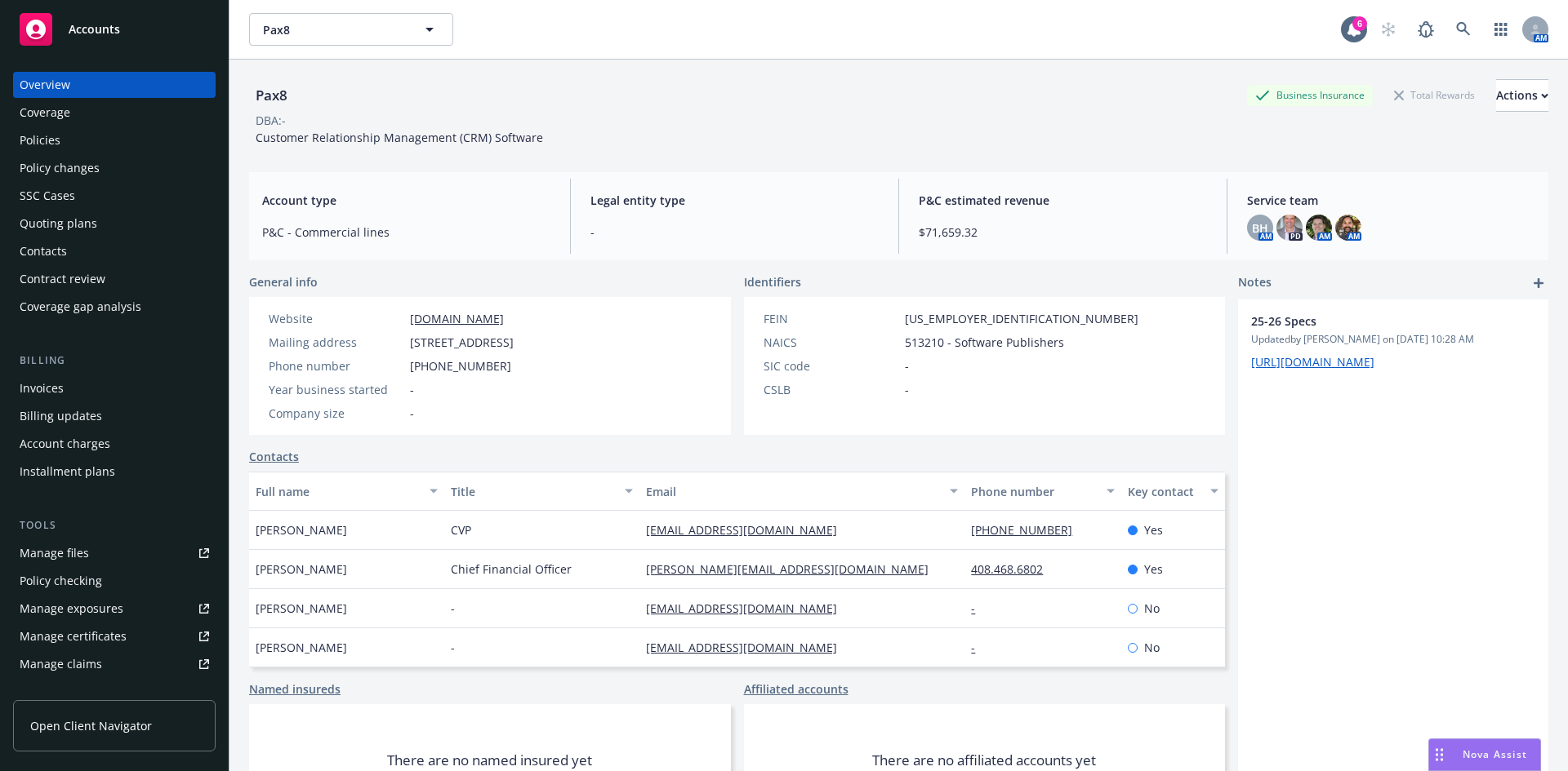
click at [1425, 752] on div "25-26 Specs Updated by [PERSON_NAME] on [DATE] 10:28 AM [URL][DOMAIN_NAME]" at bounding box center [1393, 576] width 310 height 554
click at [1448, 753] on div "Drag to move" at bounding box center [1439, 754] width 20 height 31
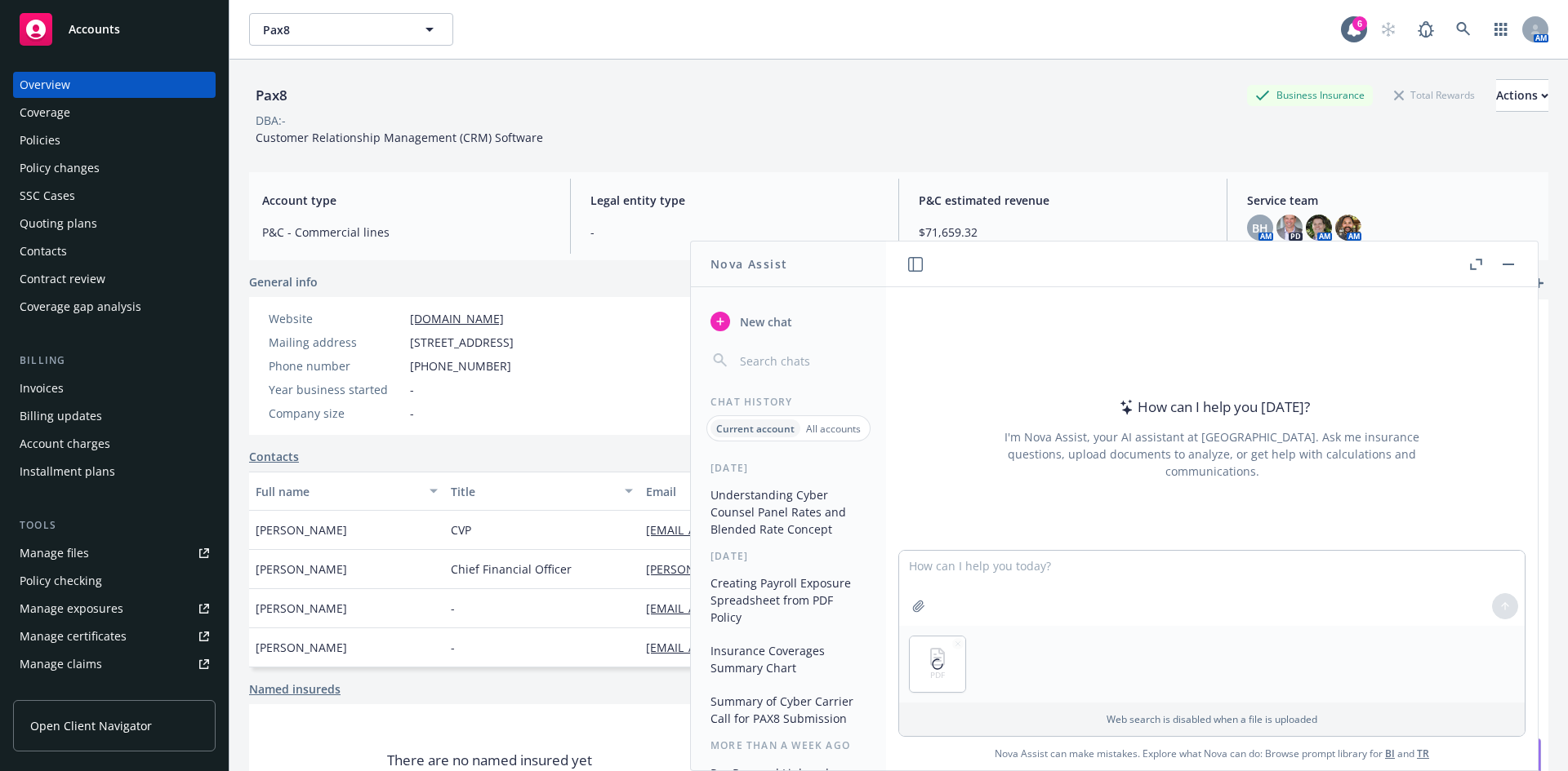
click at [826, 422] on p "All accounts" at bounding box center [833, 428] width 55 height 14
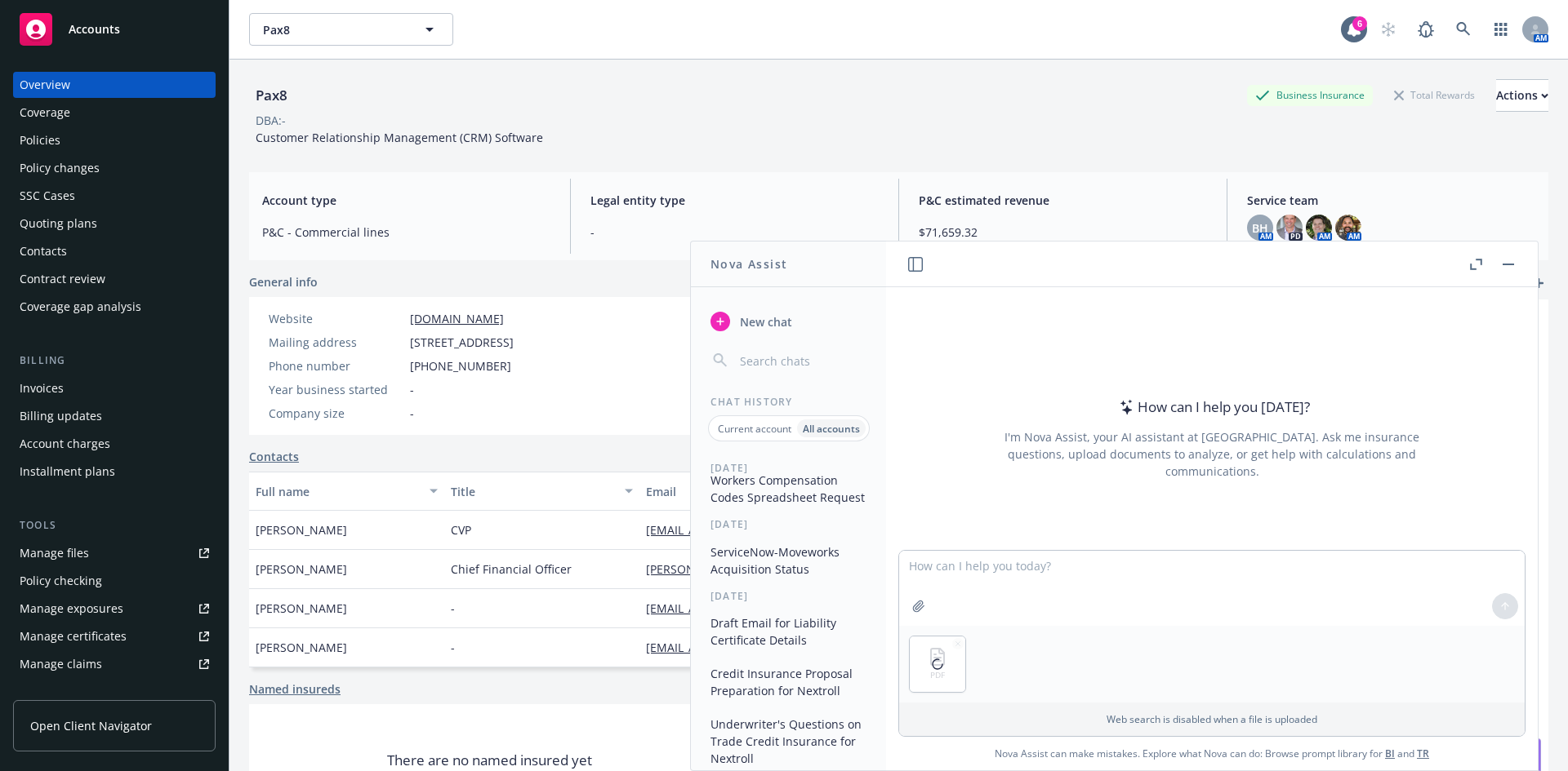
click at [779, 652] on button "Draft Email for Liability Certificate Details" at bounding box center [787, 631] width 169 height 44
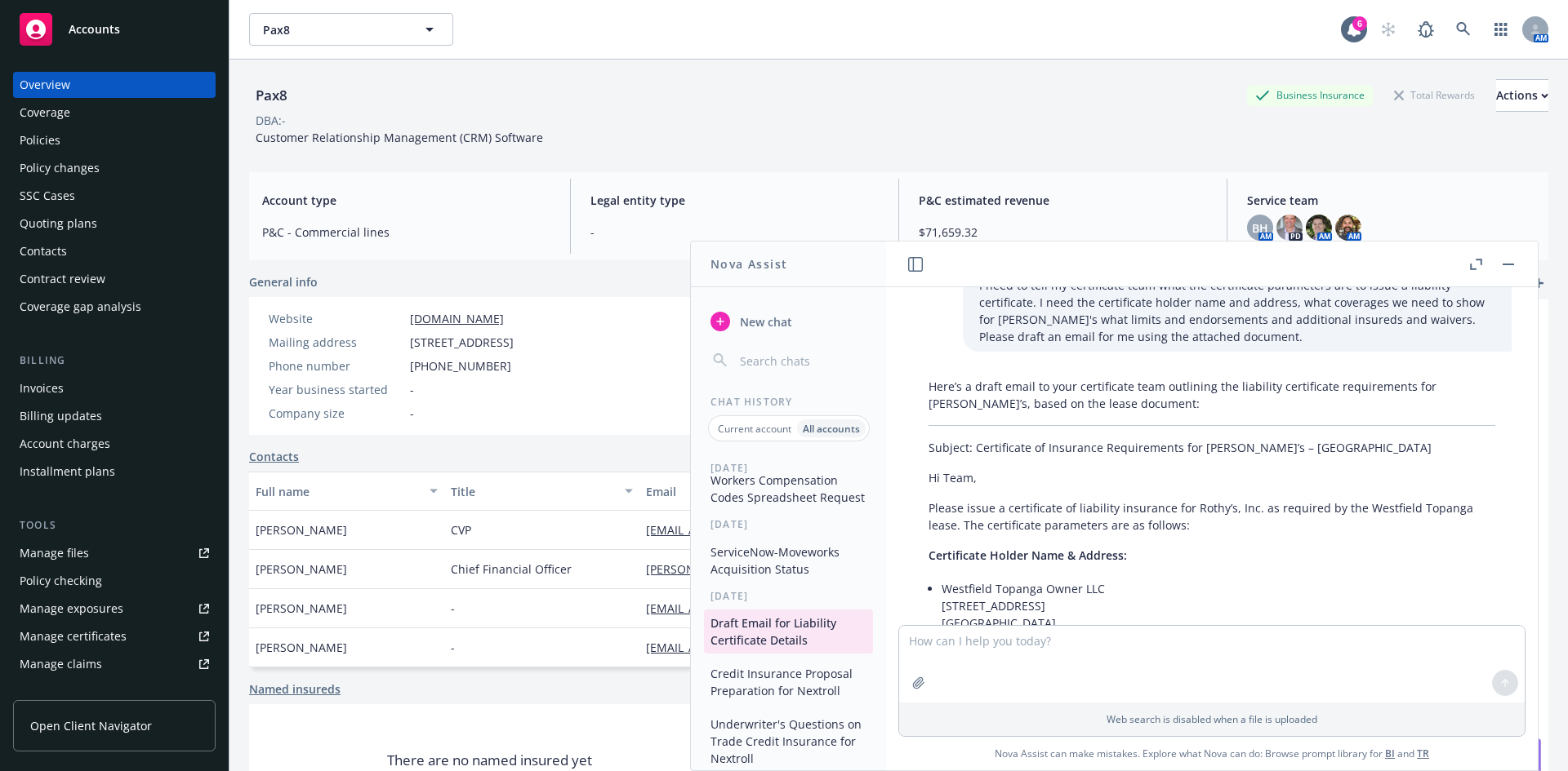
scroll to position [51, 0]
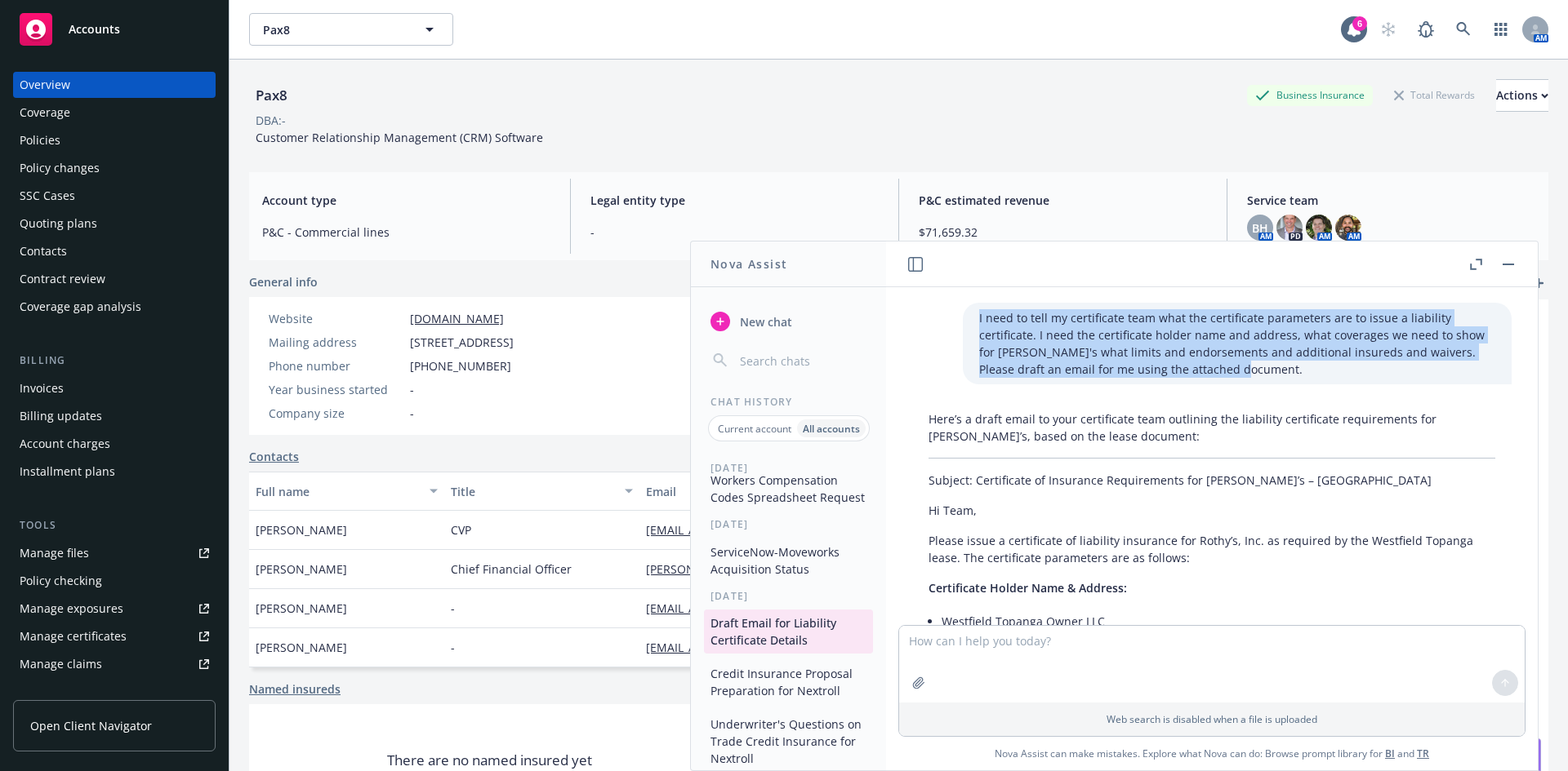
drag, startPoint x: 954, startPoint y: 315, endPoint x: 1174, endPoint y: 372, distance: 227.3
click at [1159, 373] on div "I need to tell my certificate team what the certificate parameters are to issue…" at bounding box center [1236, 344] width 549 height 82
copy p "I need to tell my certificate team what the certificate parameters are to issue…"
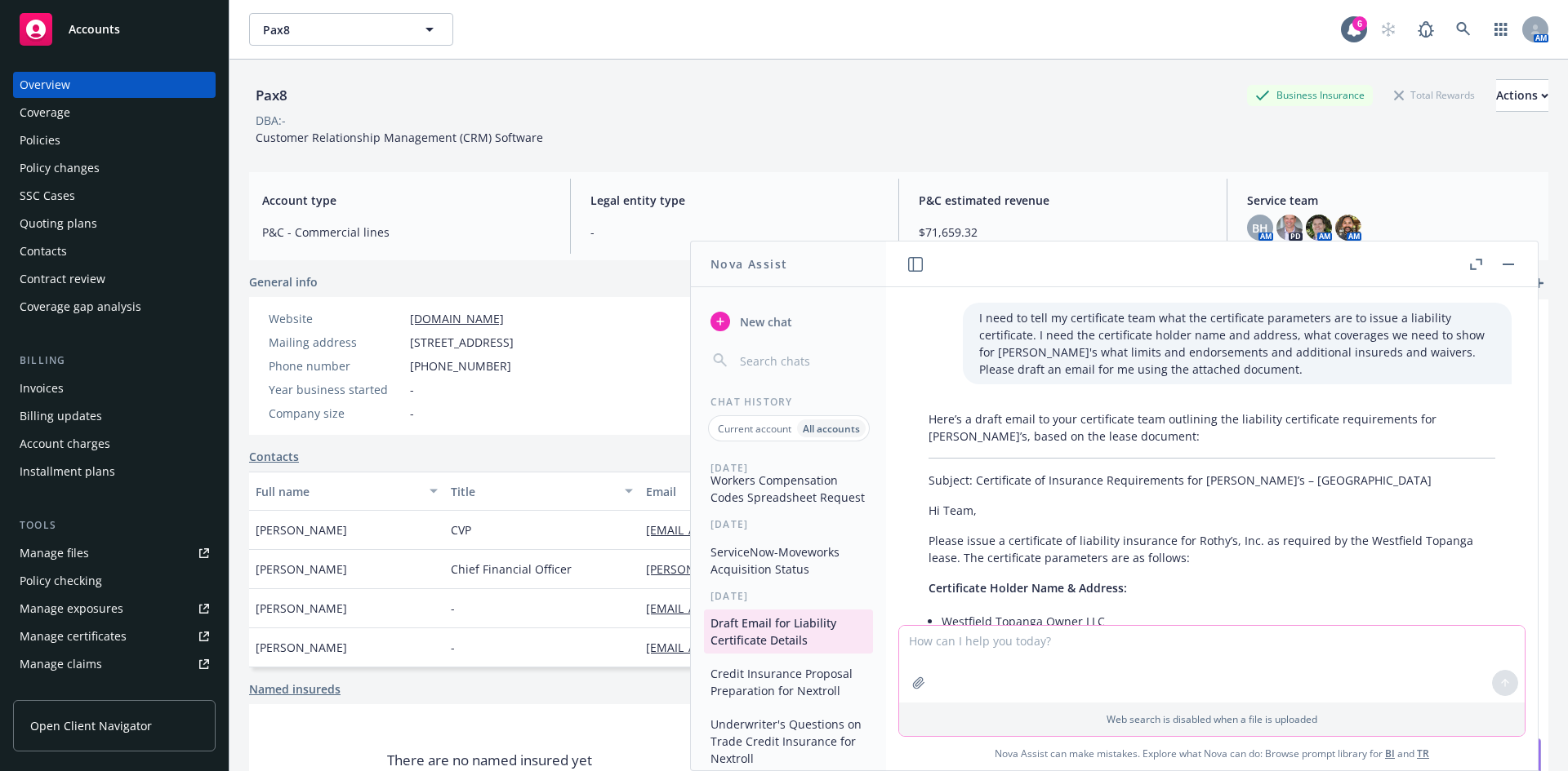
click at [1004, 635] on textarea at bounding box center [1211, 664] width 625 height 76
paste textarea "I need to tell my certificate team what the certificate parameters are to issue…"
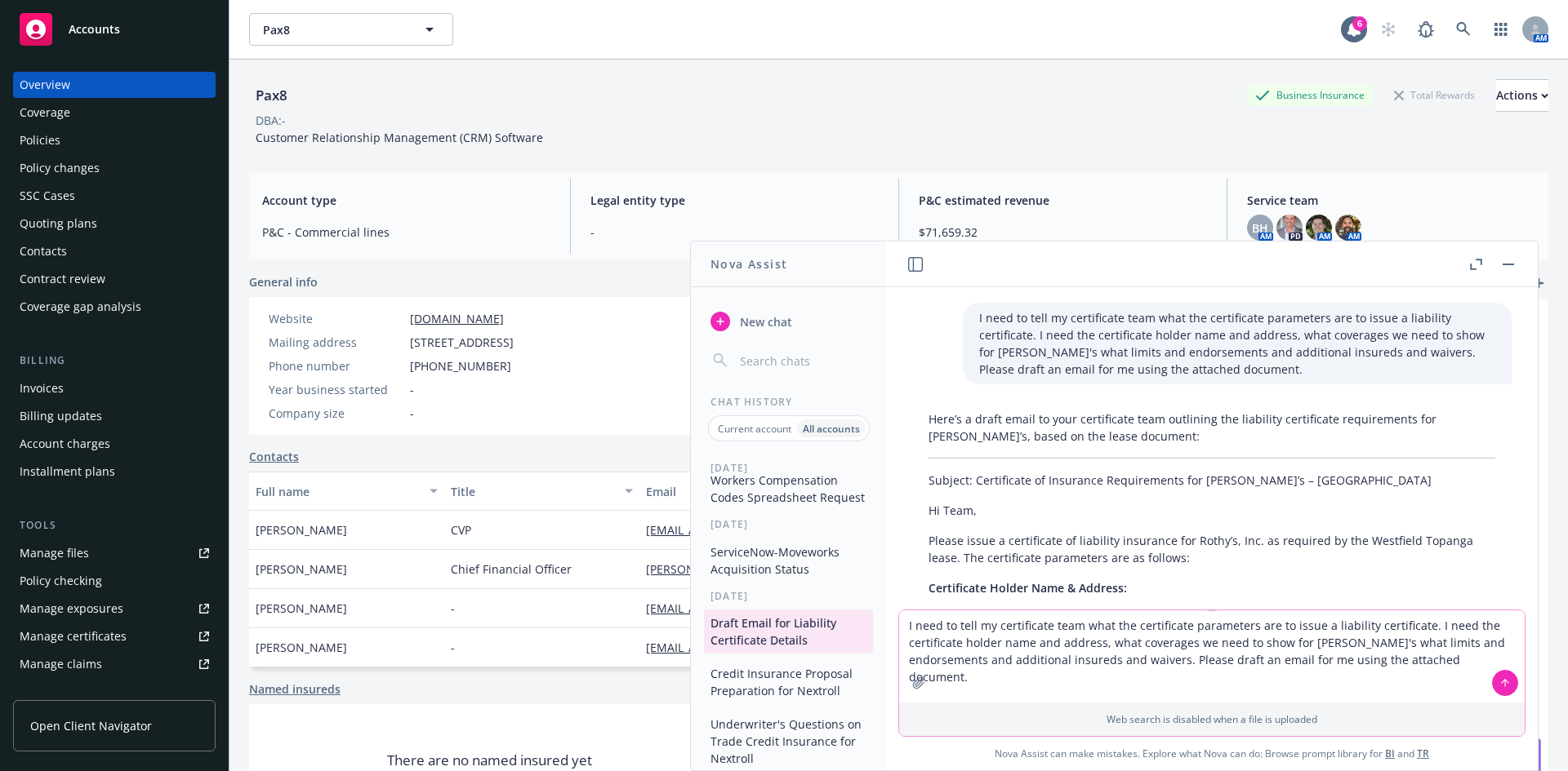
drag, startPoint x: 961, startPoint y: 623, endPoint x: 1150, endPoint y: 623, distance: 189.0
click at [1150, 623] on textarea "I need to tell my certificate team what the certificate parameters are to issue…" at bounding box center [1211, 656] width 625 height 92
drag, startPoint x: 1027, startPoint y: 624, endPoint x: 1291, endPoint y: 624, distance: 264.0
click at [1291, 624] on textarea "I need to tell my certificate team what the certificate parameters are to issue…" at bounding box center [1211, 656] width 625 height 92
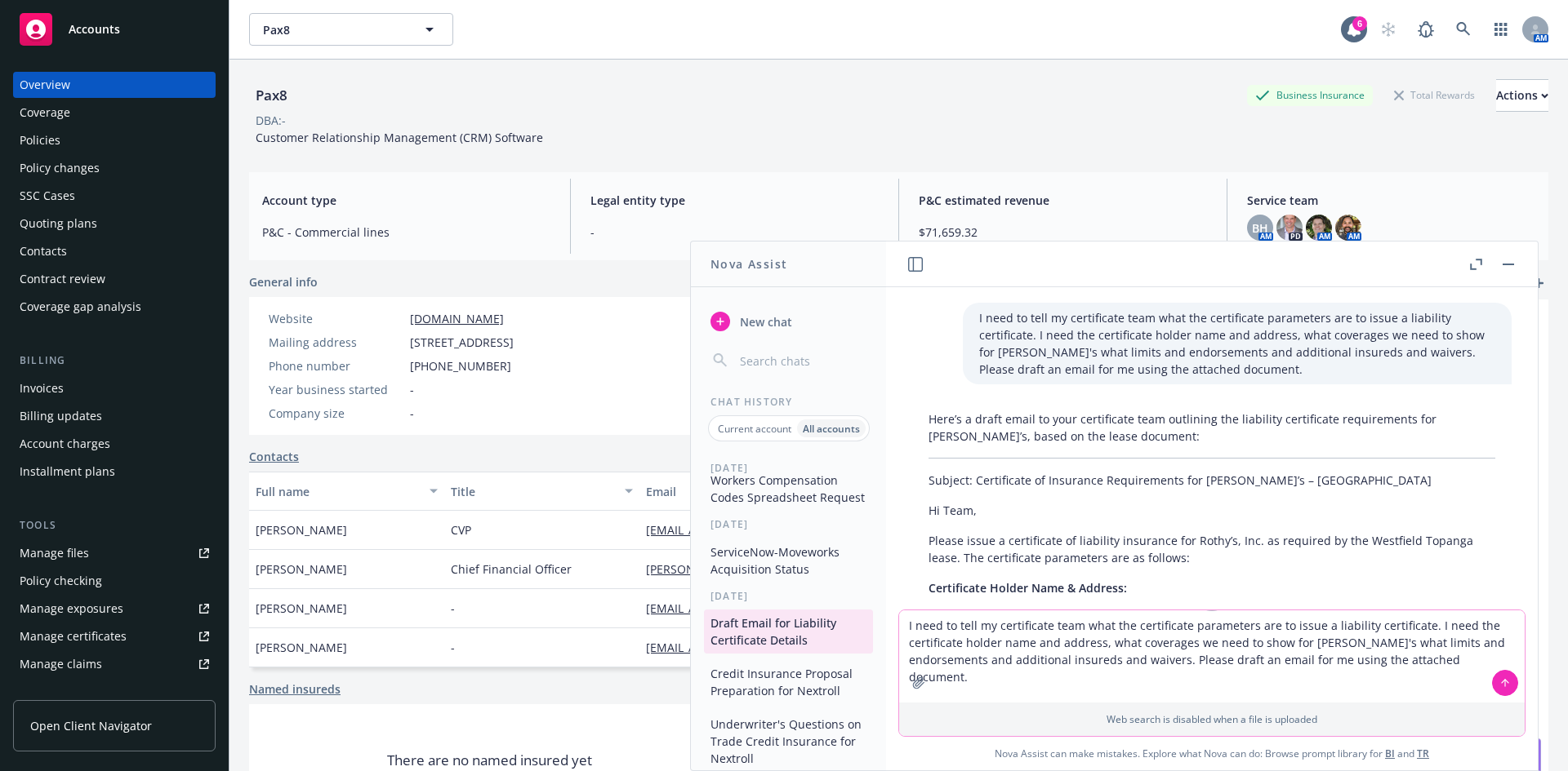
click at [1291, 624] on textarea "I need to tell my certificate team what the certificate parameters are to issue…" at bounding box center [1211, 656] width 625 height 92
drag, startPoint x: 1327, startPoint y: 625, endPoint x: 1437, endPoint y: 638, distance: 110.8
click at [1437, 638] on textarea "I need to tell my certificate team what the certificate parameters are to issue…" at bounding box center [1211, 656] width 625 height 92
drag, startPoint x: 1097, startPoint y: 638, endPoint x: 1237, endPoint y: 638, distance: 140.0
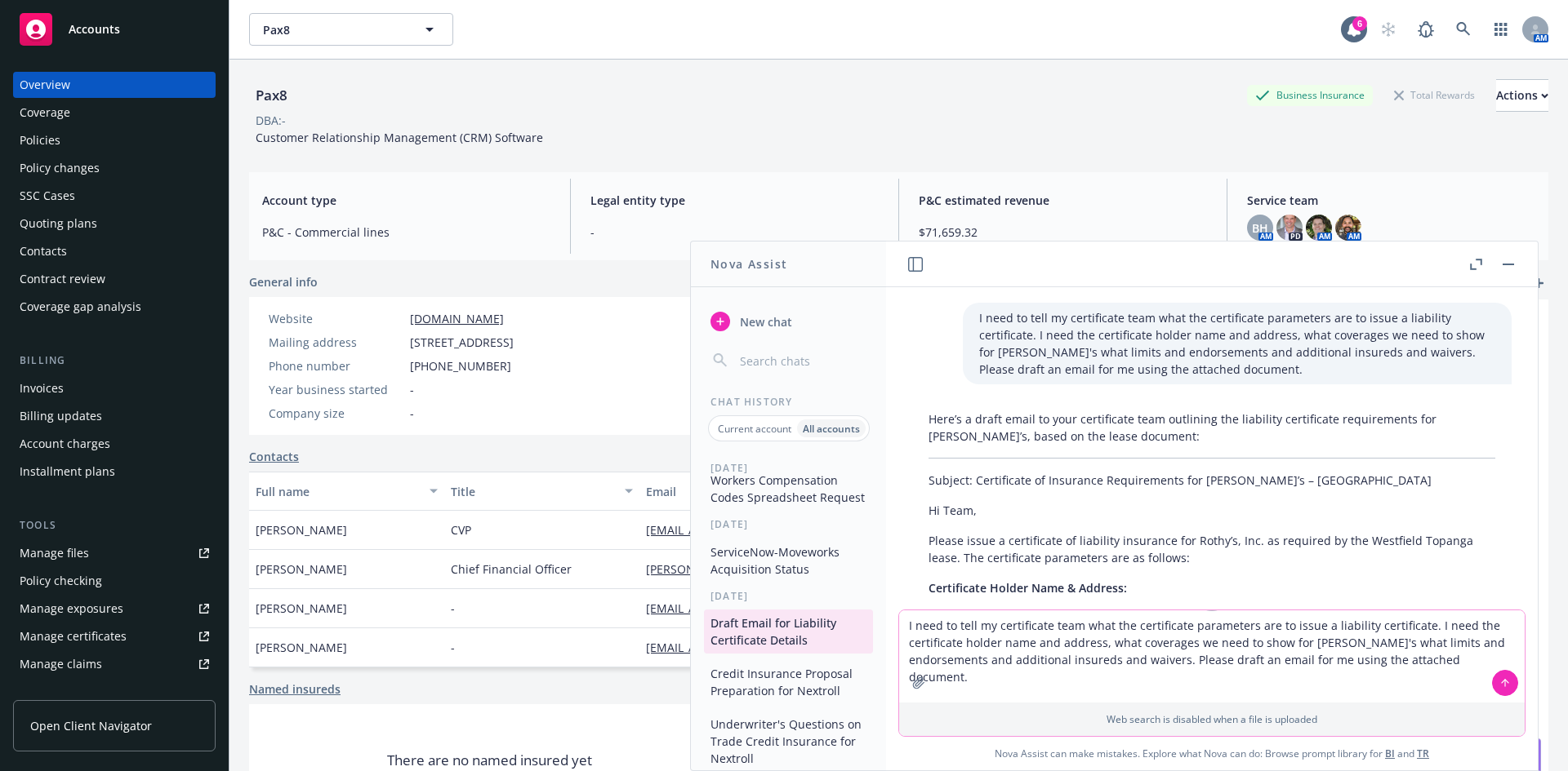
click at [1237, 638] on textarea "I need to tell my certificate team what the certificate parameters are to issue…" at bounding box center [1211, 656] width 625 height 92
click at [1314, 638] on textarea "I need to tell my certificate team what the certificate parameters are to issue…" at bounding box center [1211, 656] width 625 height 92
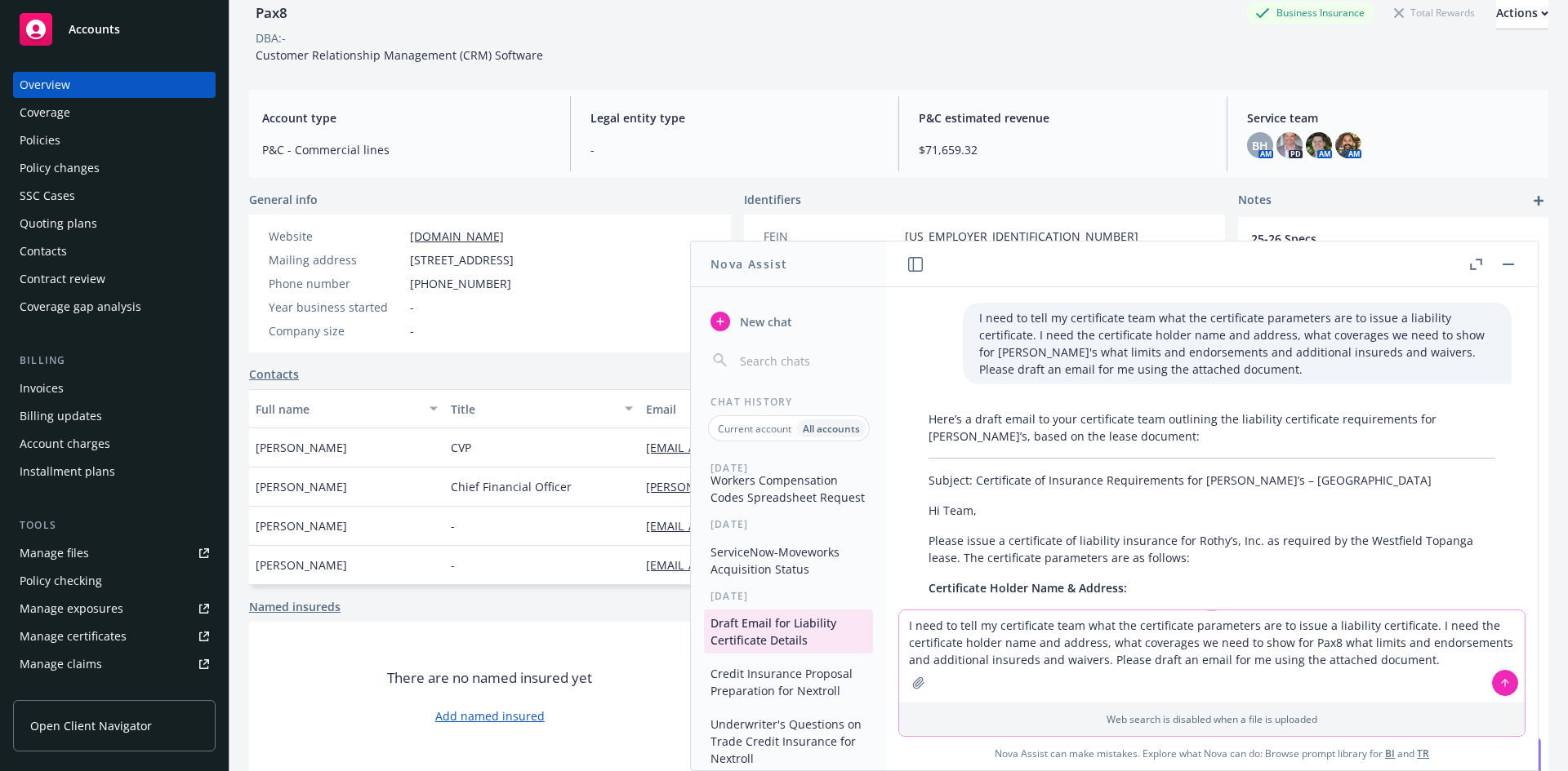
scroll to position [0, 0]
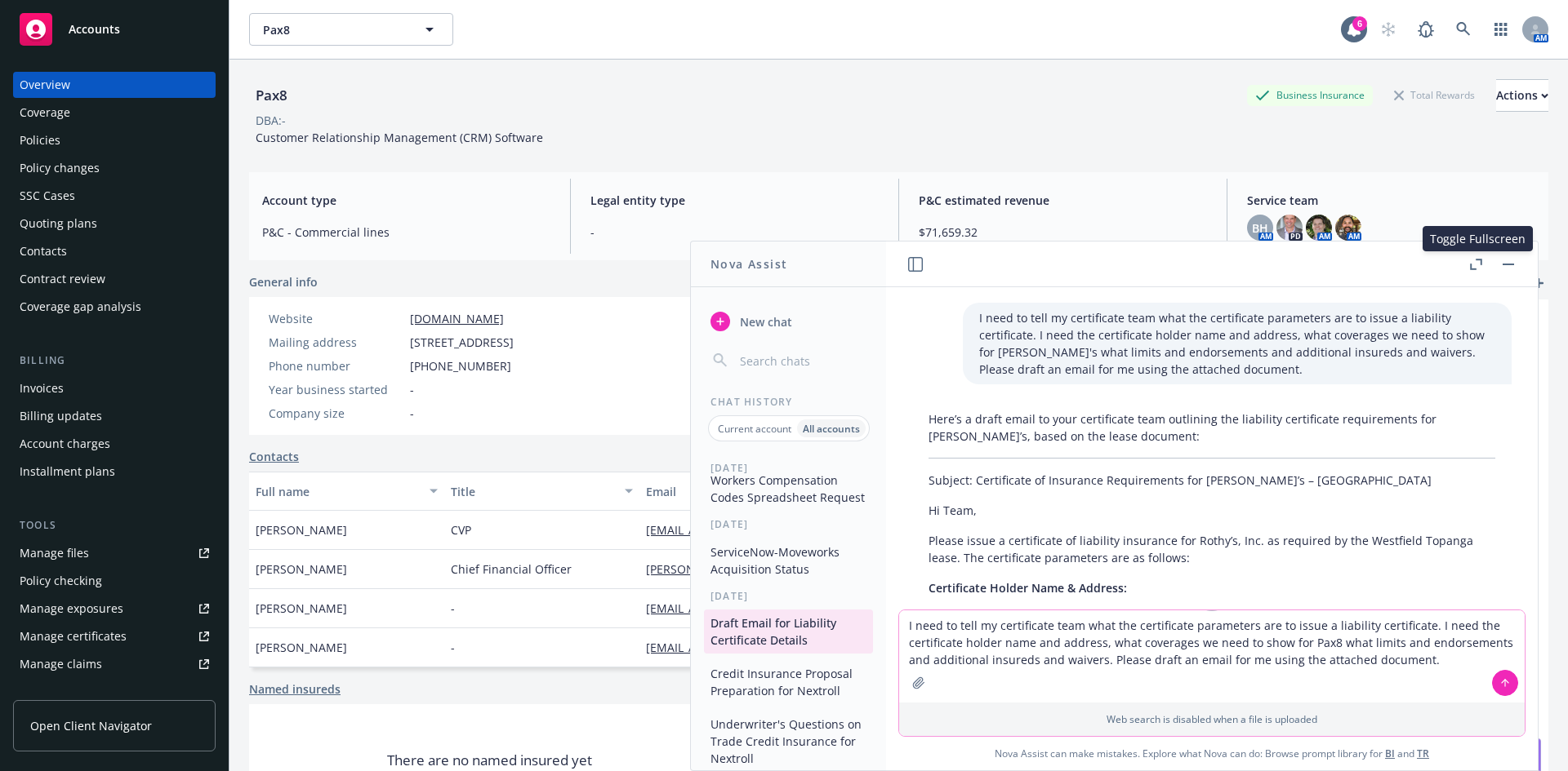
type textarea "I need to tell my certificate team what the certificate parameters are to issue…"
click at [1478, 259] on icon "button" at bounding box center [1475, 264] width 12 height 11
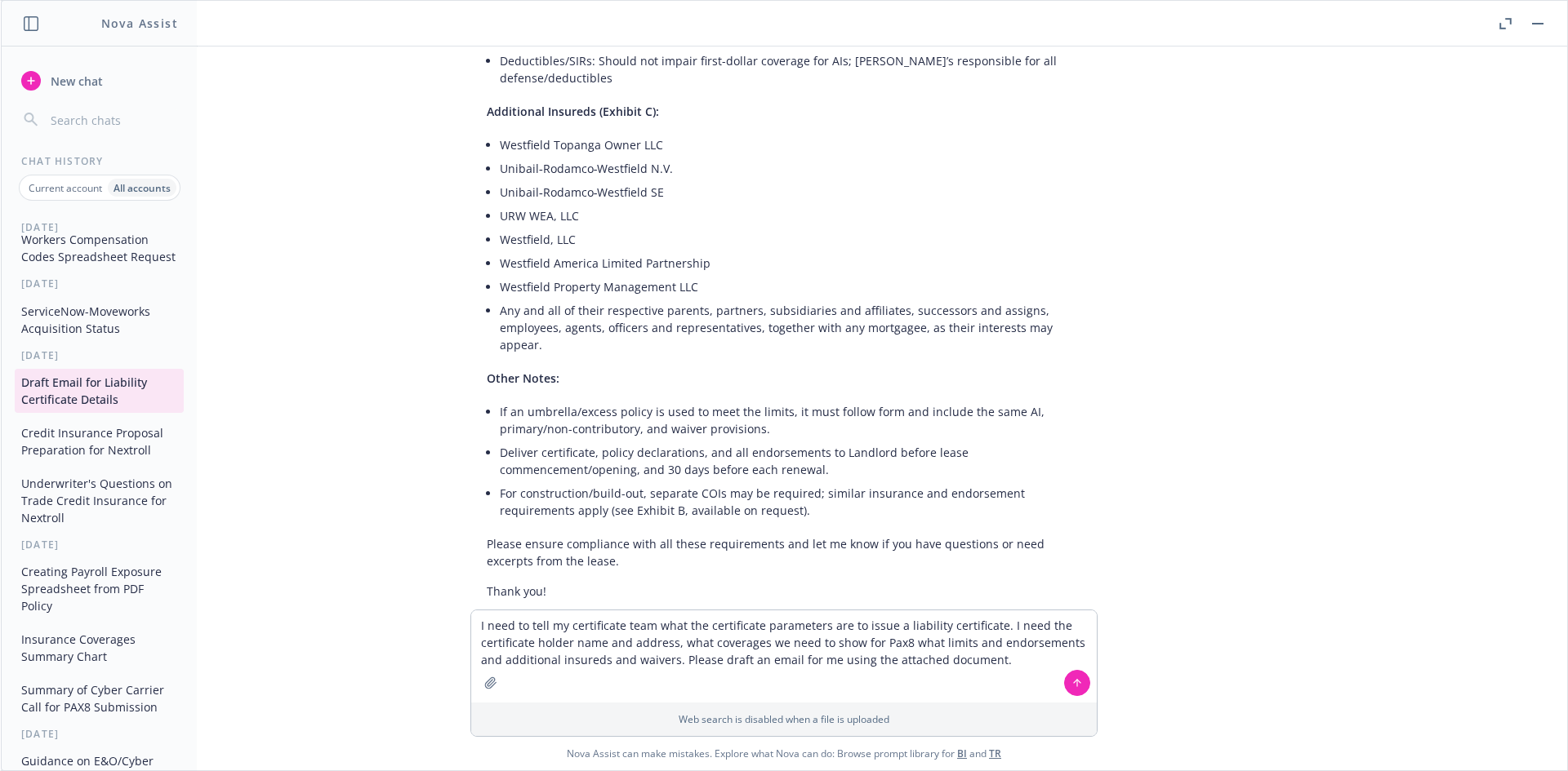
scroll to position [1107, 0]
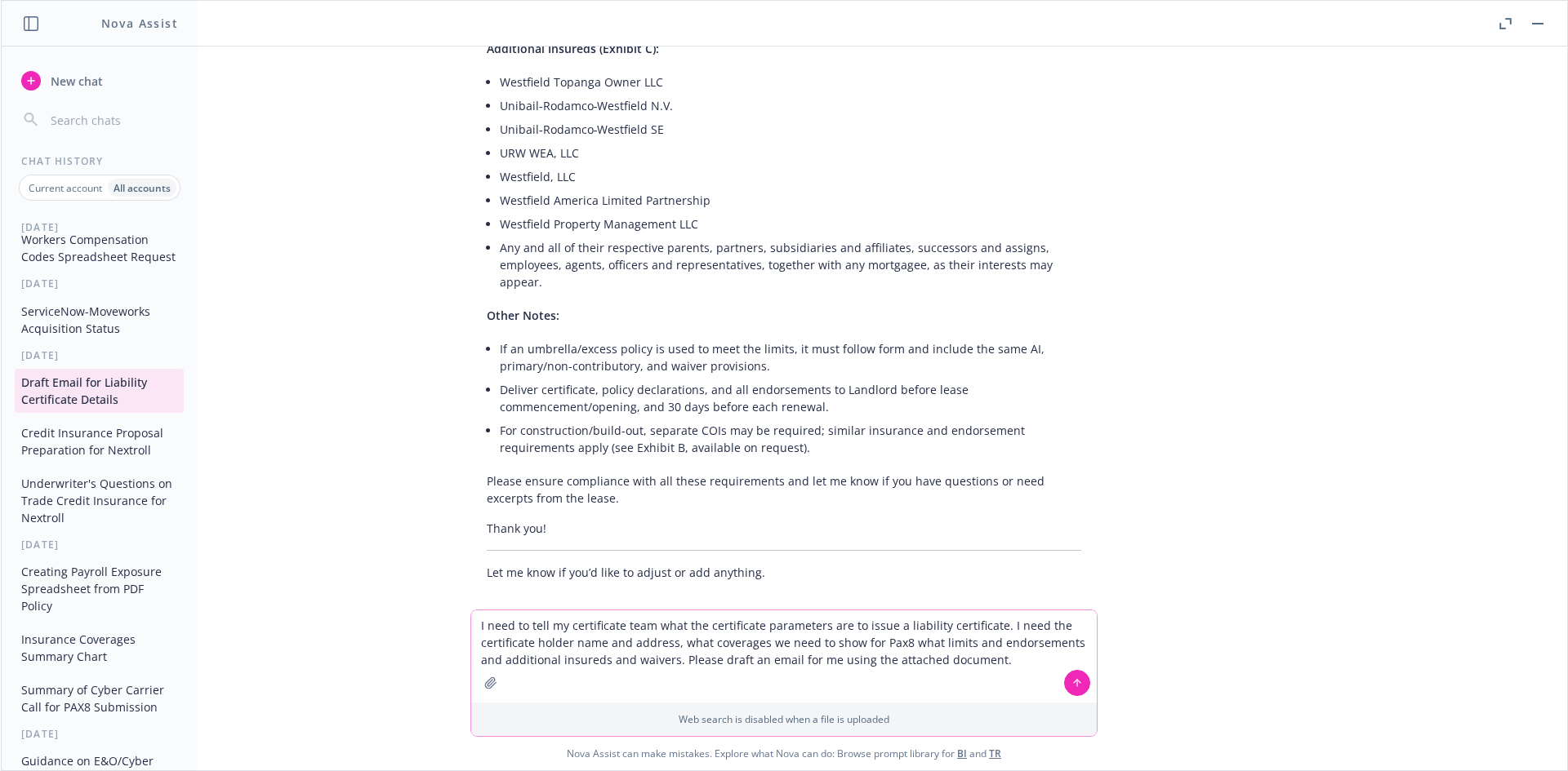
drag, startPoint x: 985, startPoint y: 681, endPoint x: 1011, endPoint y: 668, distance: 29.1
click at [985, 681] on textarea "I need to tell my certificate team what the certificate parameters are to issue…" at bounding box center [784, 656] width 625 height 92
drag, startPoint x: 1006, startPoint y: 653, endPoint x: 375, endPoint y: 577, distance: 635.6
click at [375, 577] on div "pdf Rothy's_TOP_Lease_2.28.25.pdf I need to tell my certificate team what the c…" at bounding box center [784, 408] width 1566 height 724
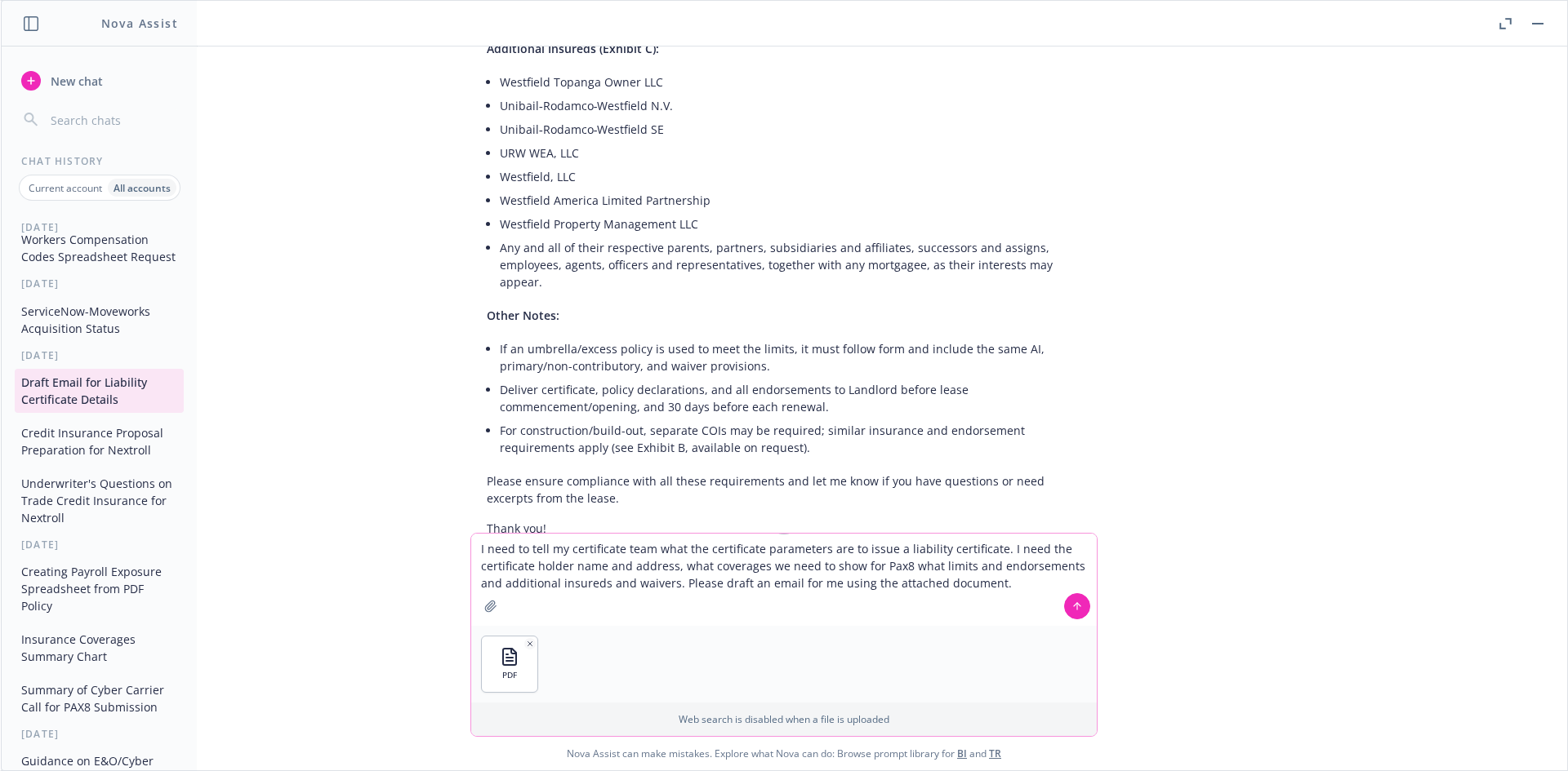
click at [1078, 611] on button at bounding box center [1077, 606] width 26 height 26
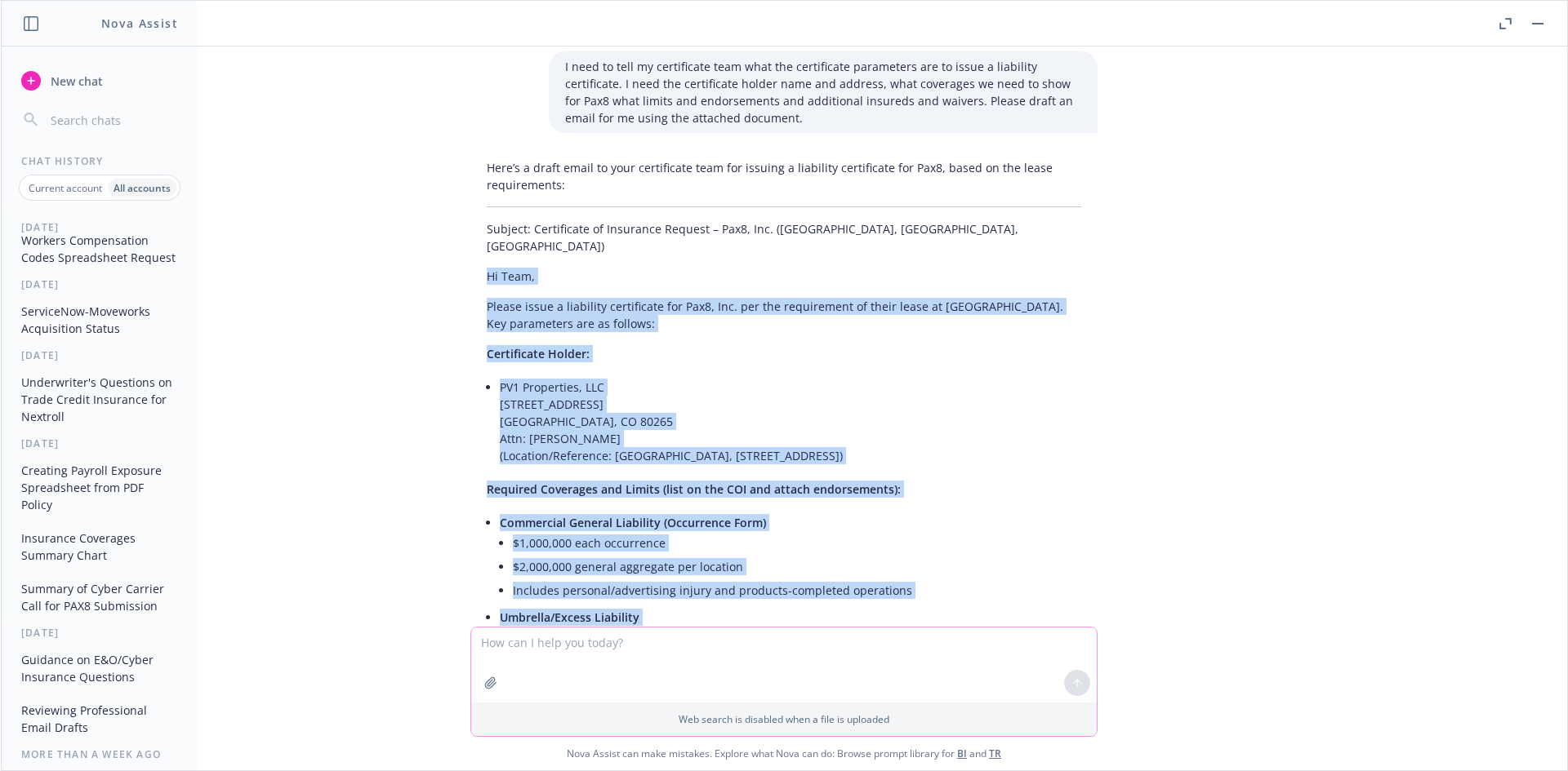
scroll to position [2860, 0]
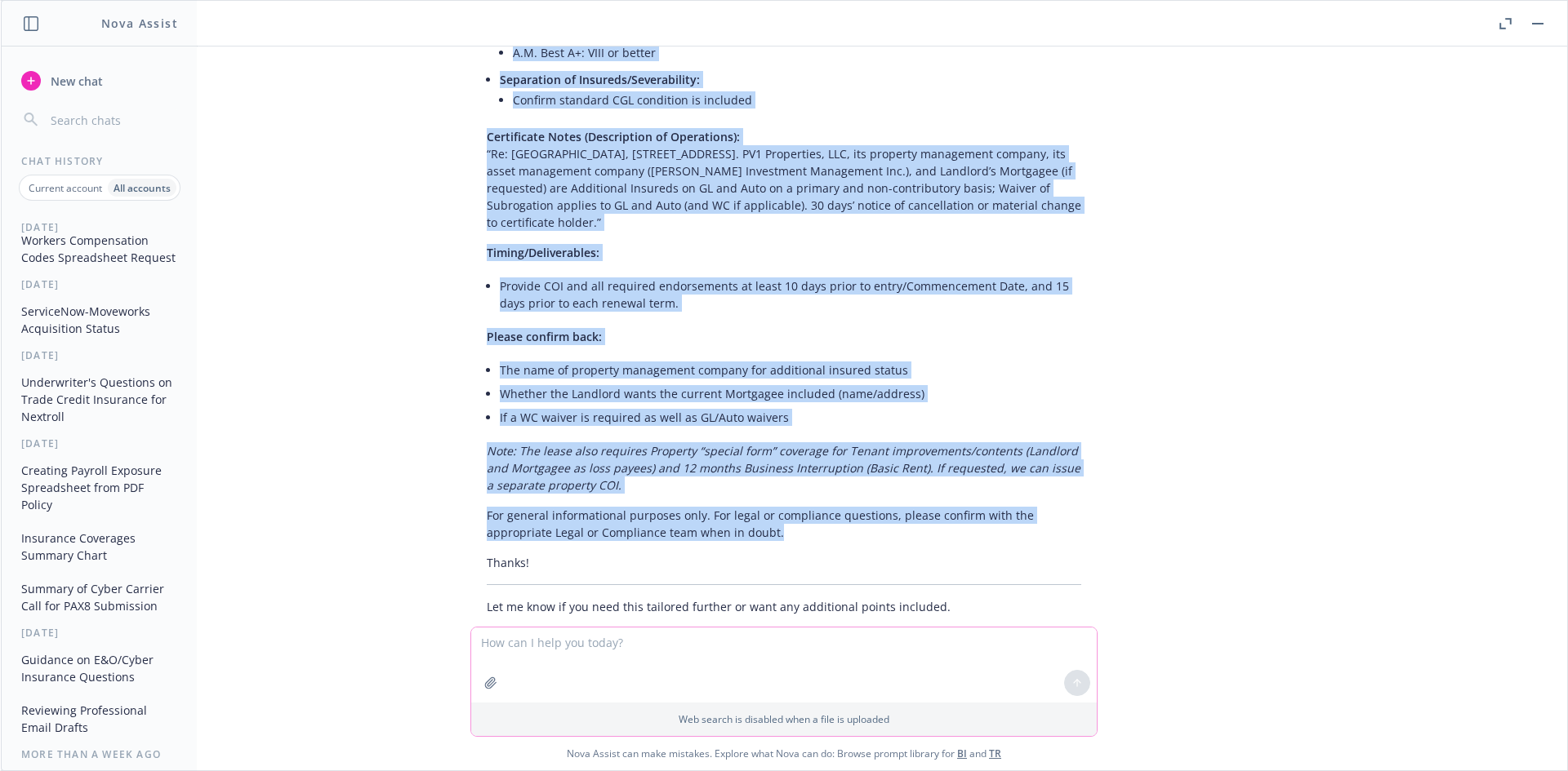
drag, startPoint x: 472, startPoint y: 236, endPoint x: 896, endPoint y: 495, distance: 496.8
copy div "Hi Team, Please issue a liability certificate for Pax8, Inc. per the requiremen…"
click at [540, 648] on textarea at bounding box center [784, 665] width 625 height 75
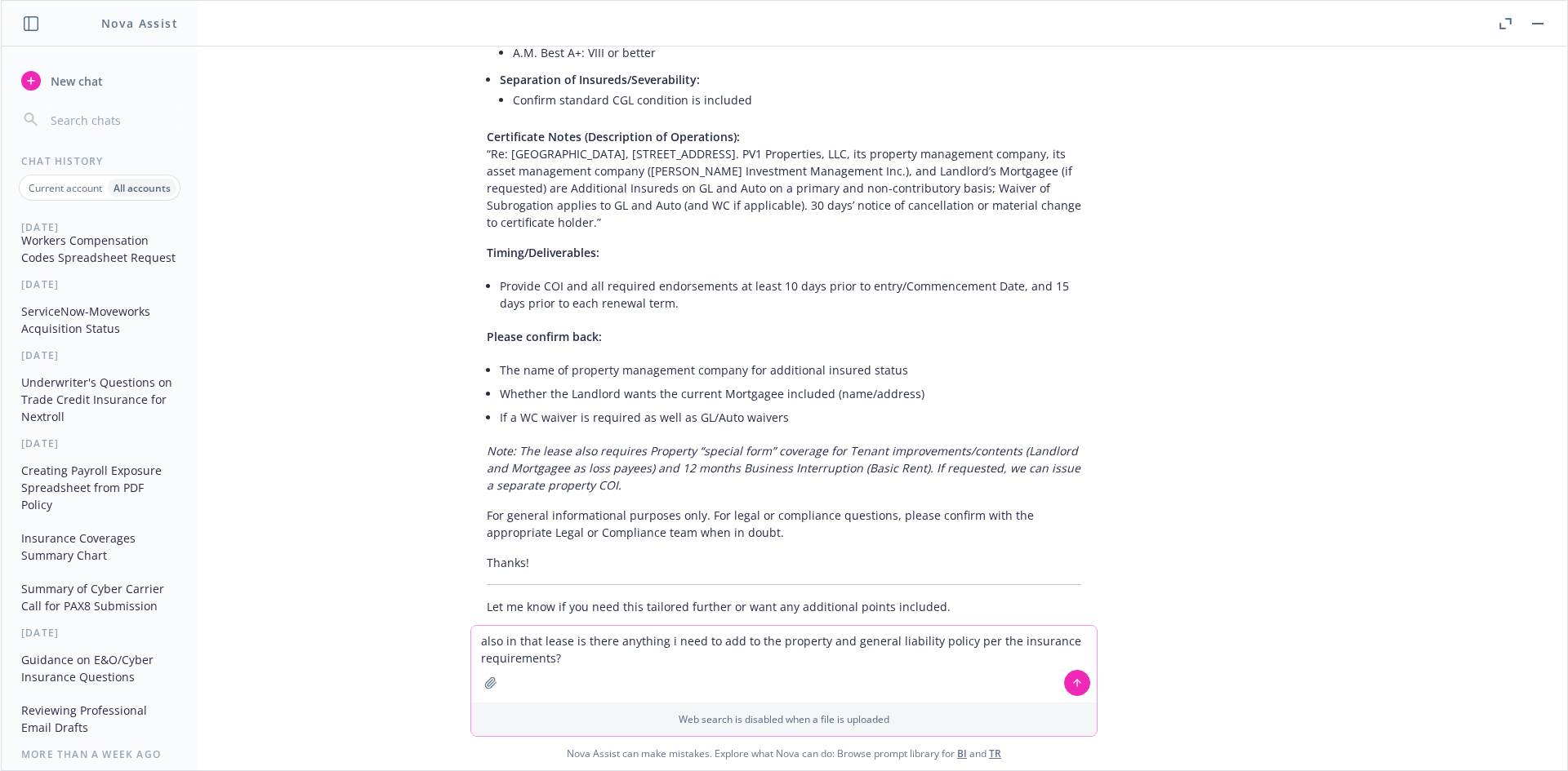
type textarea "also in that lease is there anything i need to add to the property and general …"
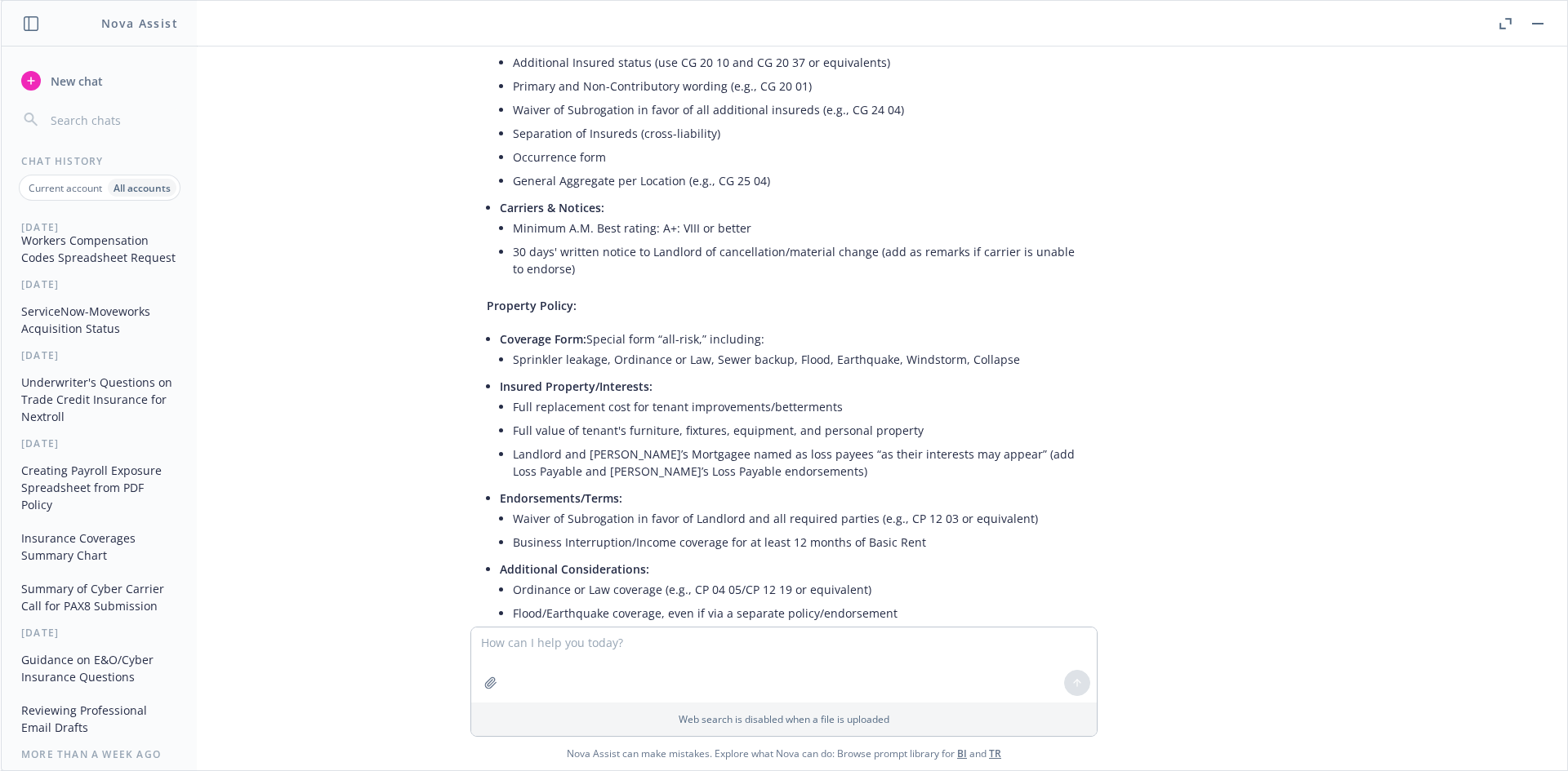
scroll to position [3829, 0]
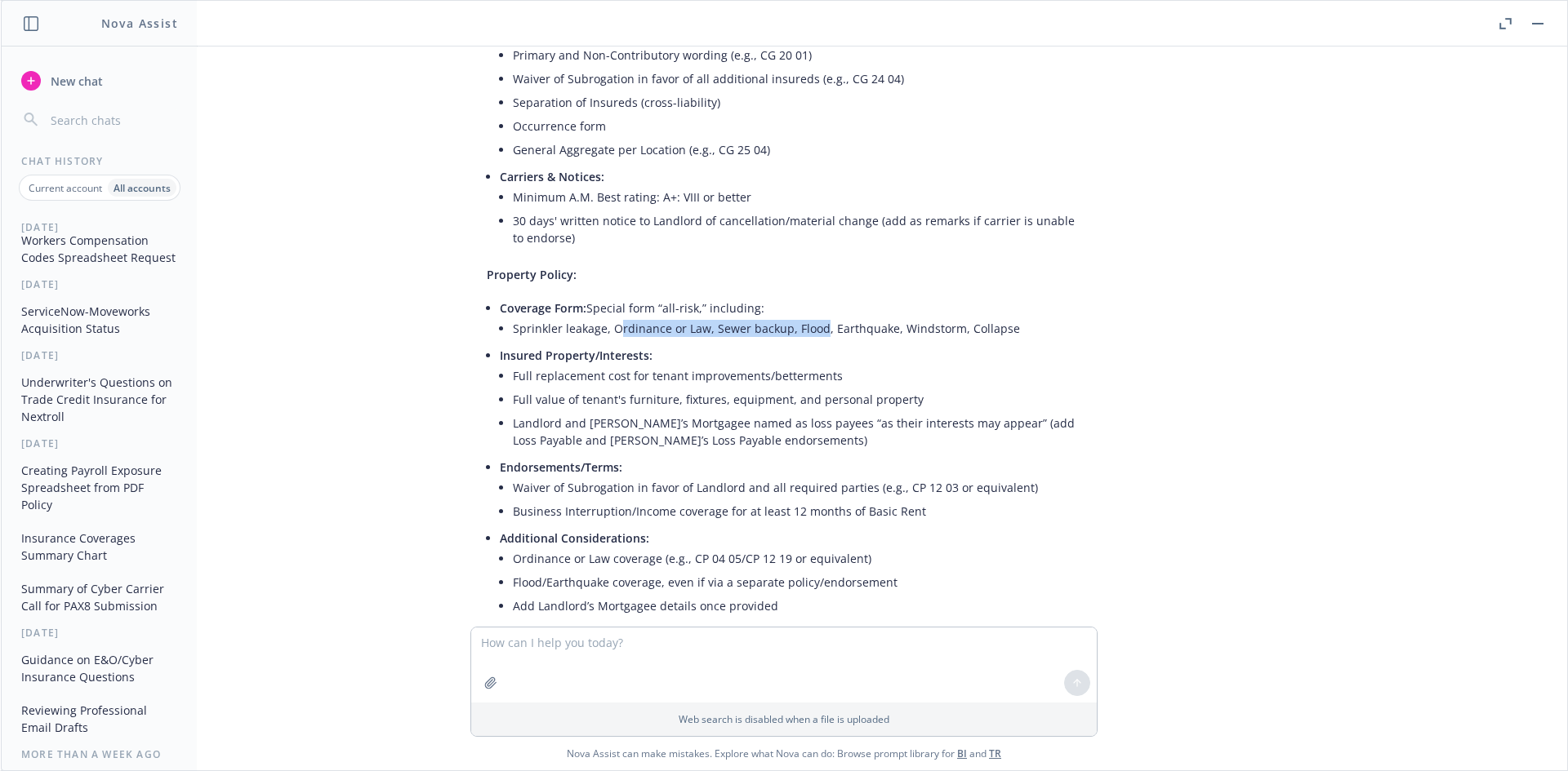
drag, startPoint x: 607, startPoint y: 274, endPoint x: 808, endPoint y: 286, distance: 201.4
click at [808, 317] on li "Sprinkler leakage, Ordinance or Law, Sewer backup, Flood, Earthquake, Windstorm…" at bounding box center [797, 328] width 568 height 23
click at [798, 317] on li "Sprinkler leakage, Ordinance or Law, Sewer backup, Flood, Earthquake, Windstorm…" at bounding box center [797, 328] width 568 height 23
click at [797, 317] on li "Sprinkler leakage, Ordinance or Law, Sewer backup, Flood, Earthquake, Windstorm…" at bounding box center [797, 328] width 568 height 23
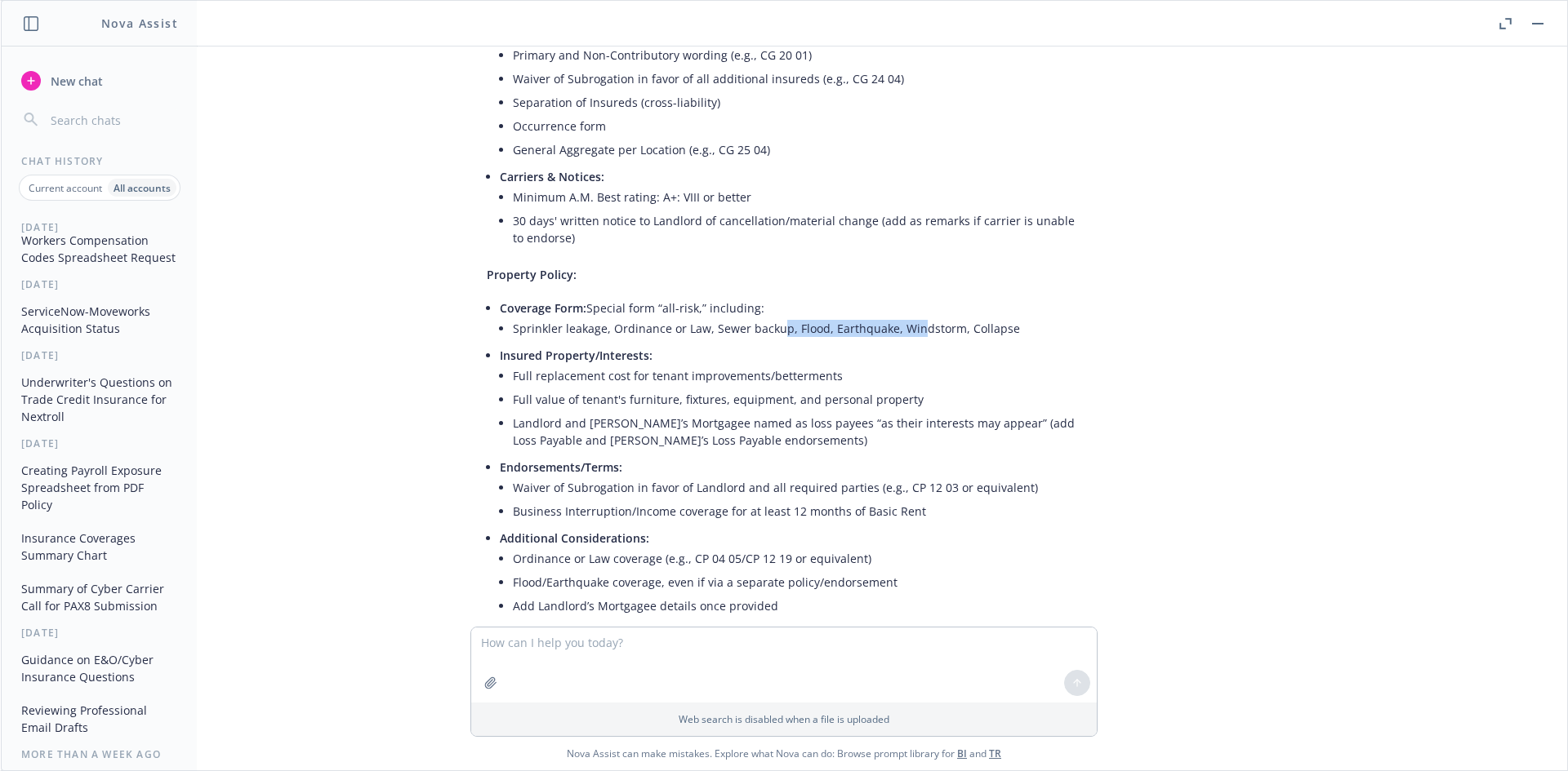
drag, startPoint x: 766, startPoint y: 277, endPoint x: 900, endPoint y: 289, distance: 134.5
click at [900, 296] on li "Coverage Form: Special form “all-risk,” including: Sprinkler leakage, Ordinance…" at bounding box center [790, 319] width 581 height 47
click at [904, 296] on li "Coverage Form: Special form “all-risk,” including: Sprinkler leakage, Ordinance…" at bounding box center [790, 319] width 581 height 47
drag, startPoint x: 946, startPoint y: 275, endPoint x: 719, endPoint y: 277, distance: 227.0
click at [719, 317] on li "Sprinkler leakage, Ordinance or Law, Sewer backup, Flood, Earthquake, Windstorm…" at bounding box center [797, 328] width 568 height 23
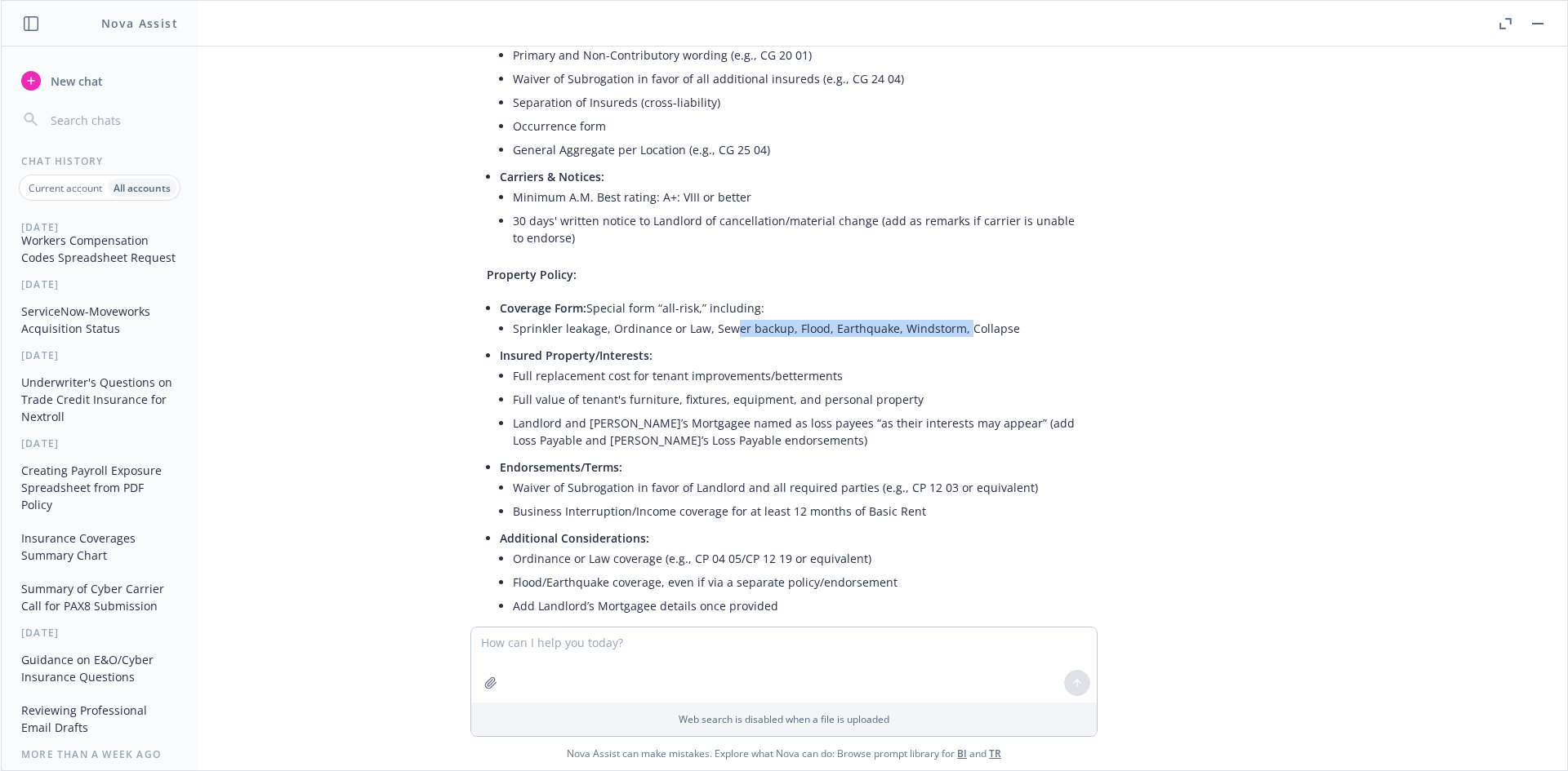
click at [717, 317] on li "Sprinkler leakage, Ordinance or Law, Sewer backup, Flood, Earthquake, Windstorm…" at bounding box center [797, 328] width 568 height 23
drag, startPoint x: 684, startPoint y: 277, endPoint x: 920, endPoint y: 283, distance: 236.1
click at [920, 317] on li "Sprinkler leakage, Ordinance or Law, Sewer backup, Flood, Earthquake, Windstorm…" at bounding box center [797, 328] width 568 height 23
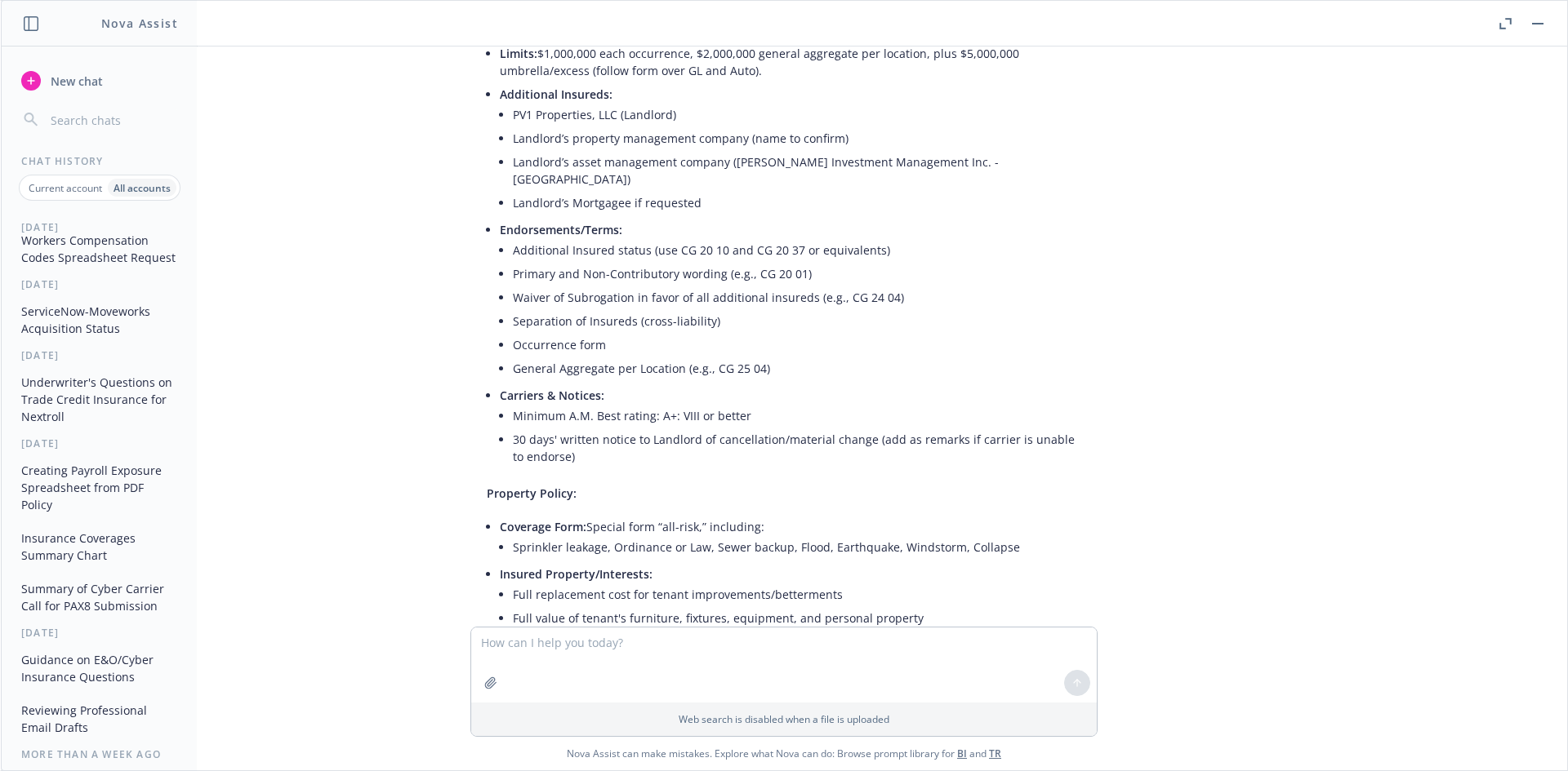
scroll to position [3639, 0]
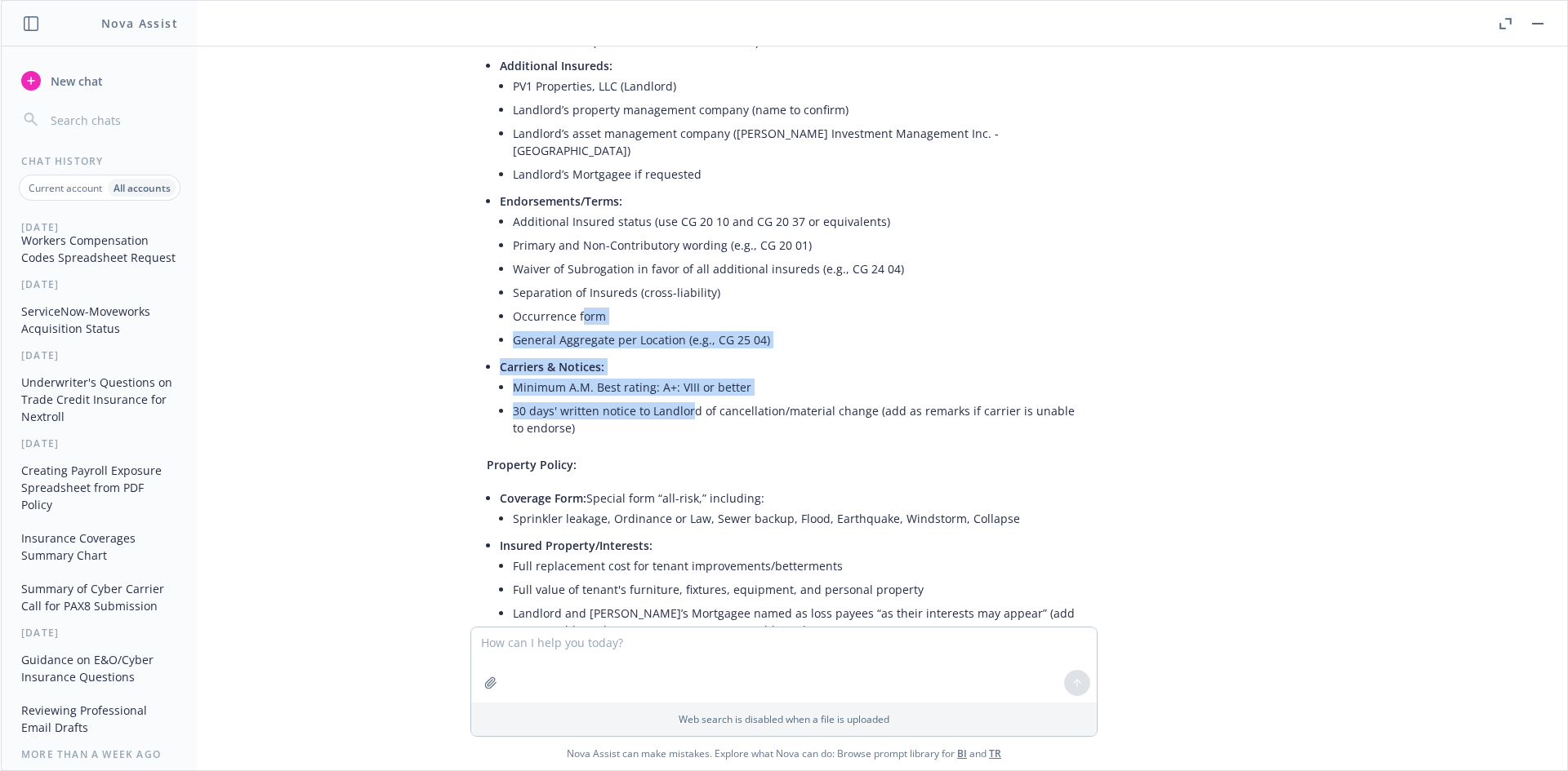
drag, startPoint x: 568, startPoint y: 271, endPoint x: 677, endPoint y: 361, distance: 141.4
click at [677, 361] on ul "Limits: $1,000,000 each occurrence, $2,000,000 general aggregate per location, …" at bounding box center [790, 228] width 581 height 430
click at [677, 399] on li "30 days' written notice to Landlord of cancellation/material change (add as rem…" at bounding box center [797, 420] width 568 height 41
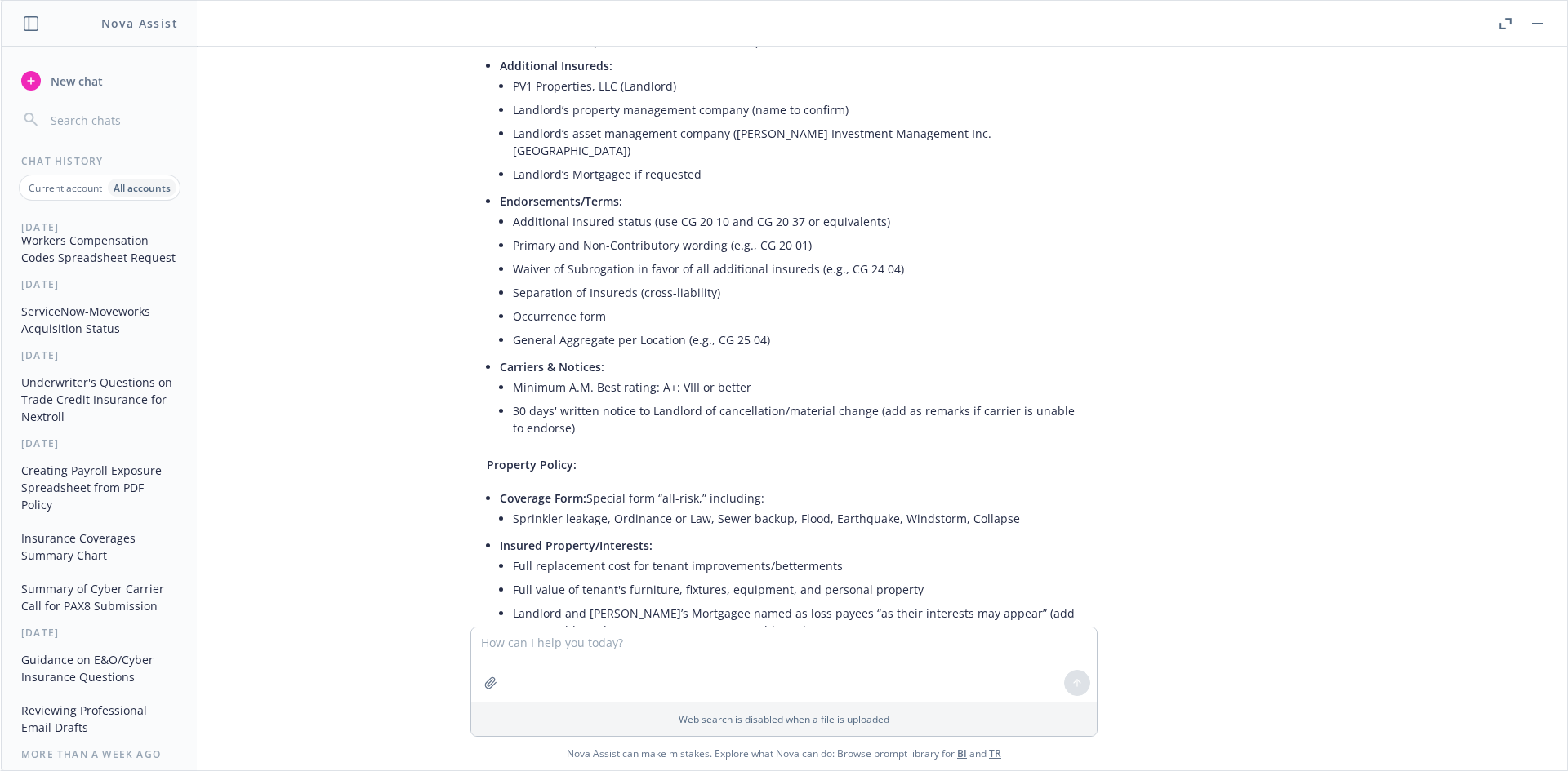
scroll to position [3830, 0]
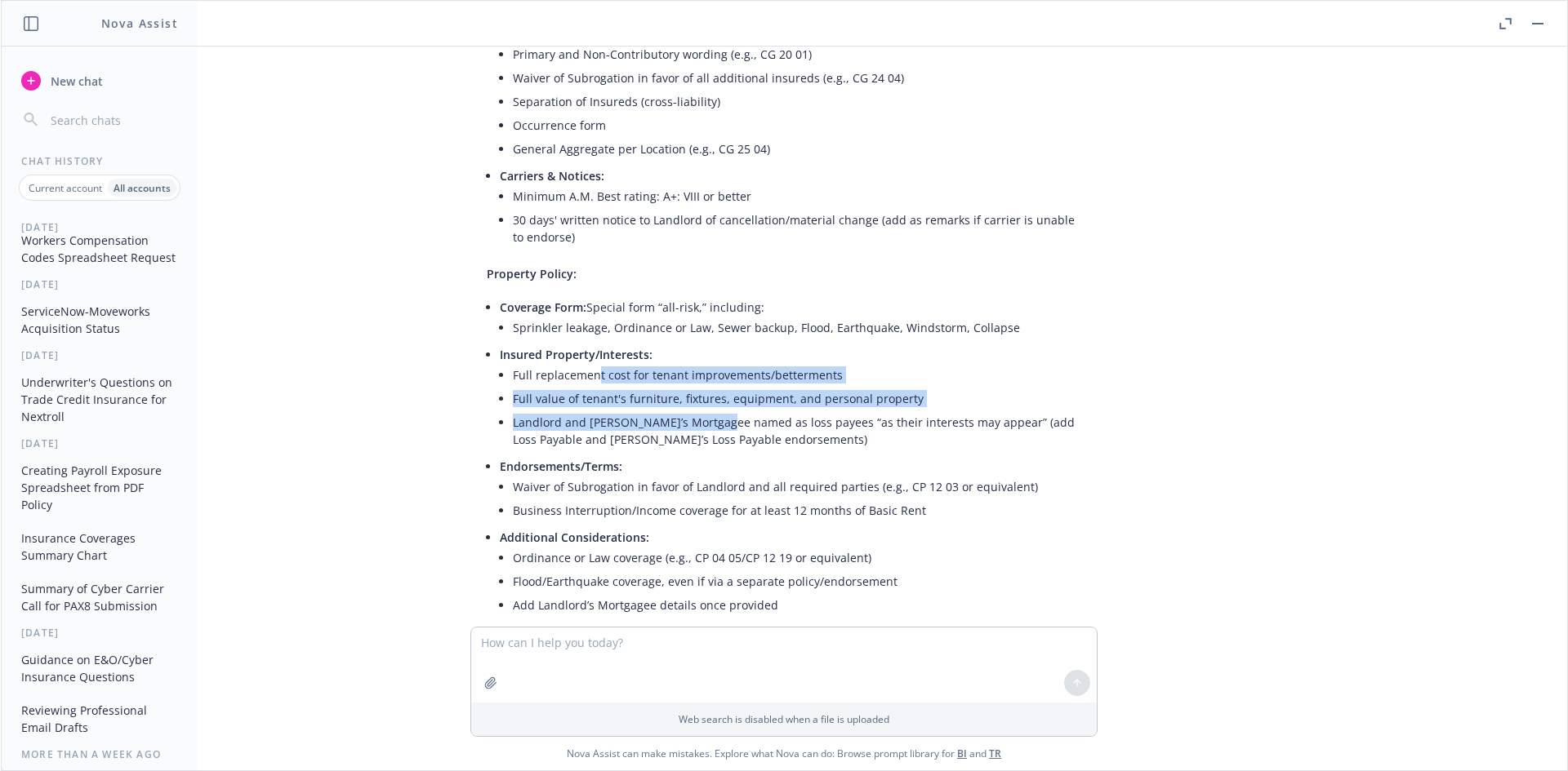
drag, startPoint x: 585, startPoint y: 324, endPoint x: 710, endPoint y: 367, distance: 132.2
click at [710, 367] on ul "Full replacement cost for tenant improvements/betterments Full value of tenant'…" at bounding box center [797, 407] width 568 height 88
click at [710, 411] on li "Landlord and Landlord’s Mortgagee named as loss payees “as their interests may …" at bounding box center [797, 431] width 568 height 41
drag, startPoint x: 737, startPoint y: 378, endPoint x: 624, endPoint y: 353, distance: 115.7
click at [624, 363] on ul "Full replacement cost for tenant improvements/betterments Full value of tenant'…" at bounding box center [797, 407] width 568 height 88
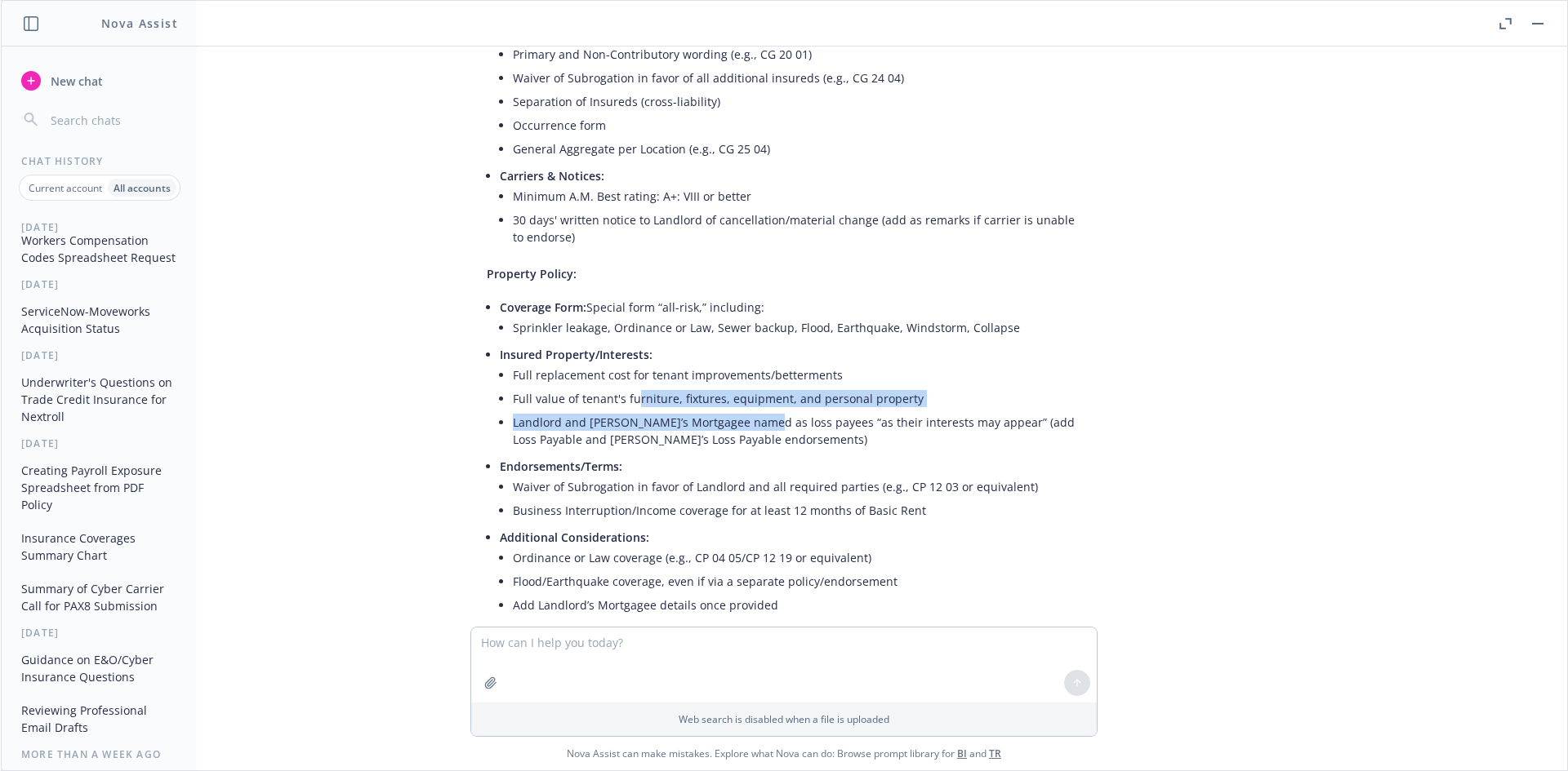
click at [624, 386] on li "Full value of tenant's furniture, fixtures, equipment, and personal property" at bounding box center [797, 398] width 568 height 23
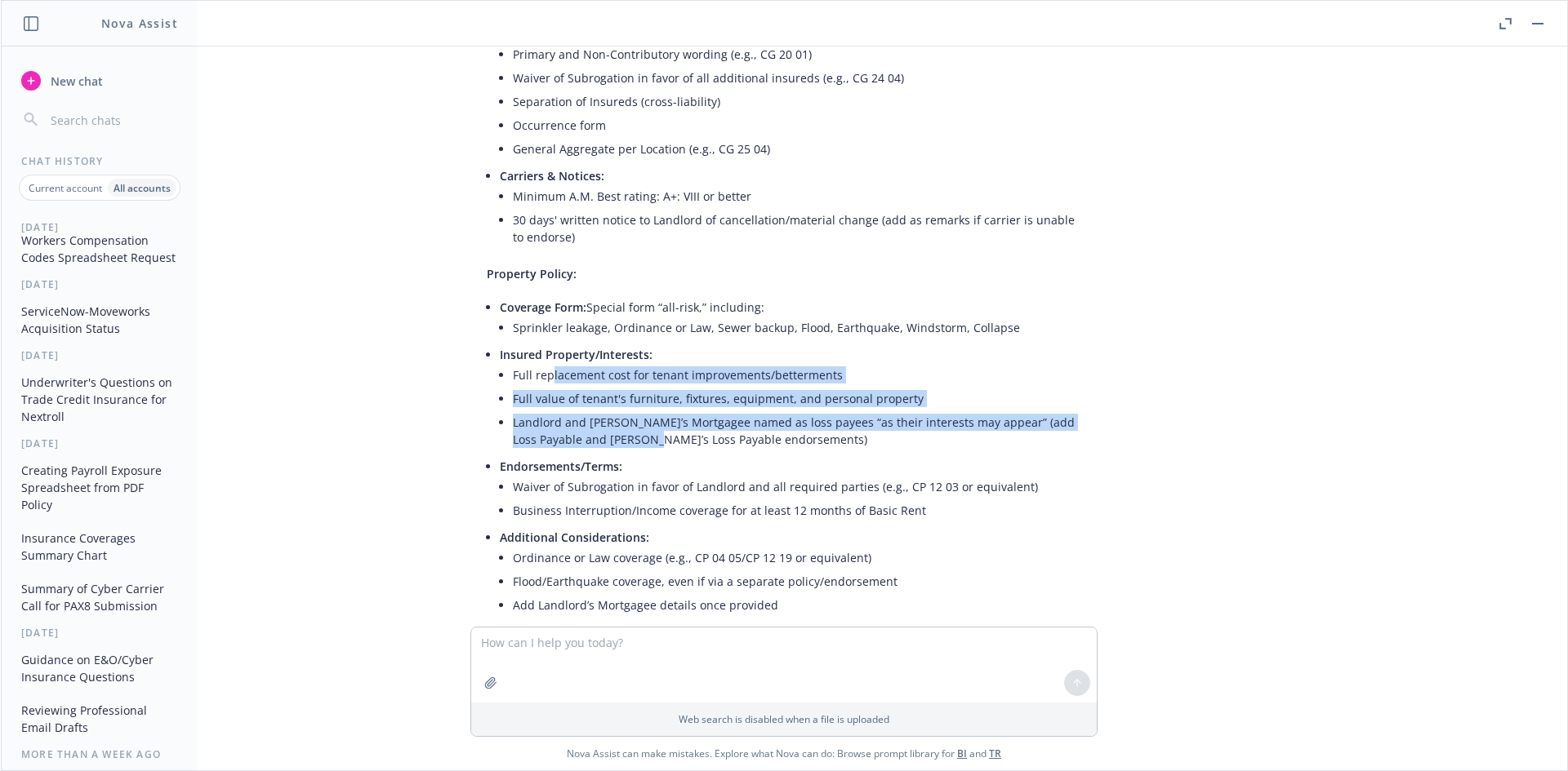
drag, startPoint x: 538, startPoint y: 341, endPoint x: 642, endPoint y: 386, distance: 113.3
click at [642, 386] on ul "Full replacement cost for tenant improvements/betterments Full value of tenant'…" at bounding box center [797, 407] width 568 height 88
click at [642, 411] on li "Landlord and Landlord’s Mortgagee named as loss payees “as their interests may …" at bounding box center [797, 431] width 568 height 41
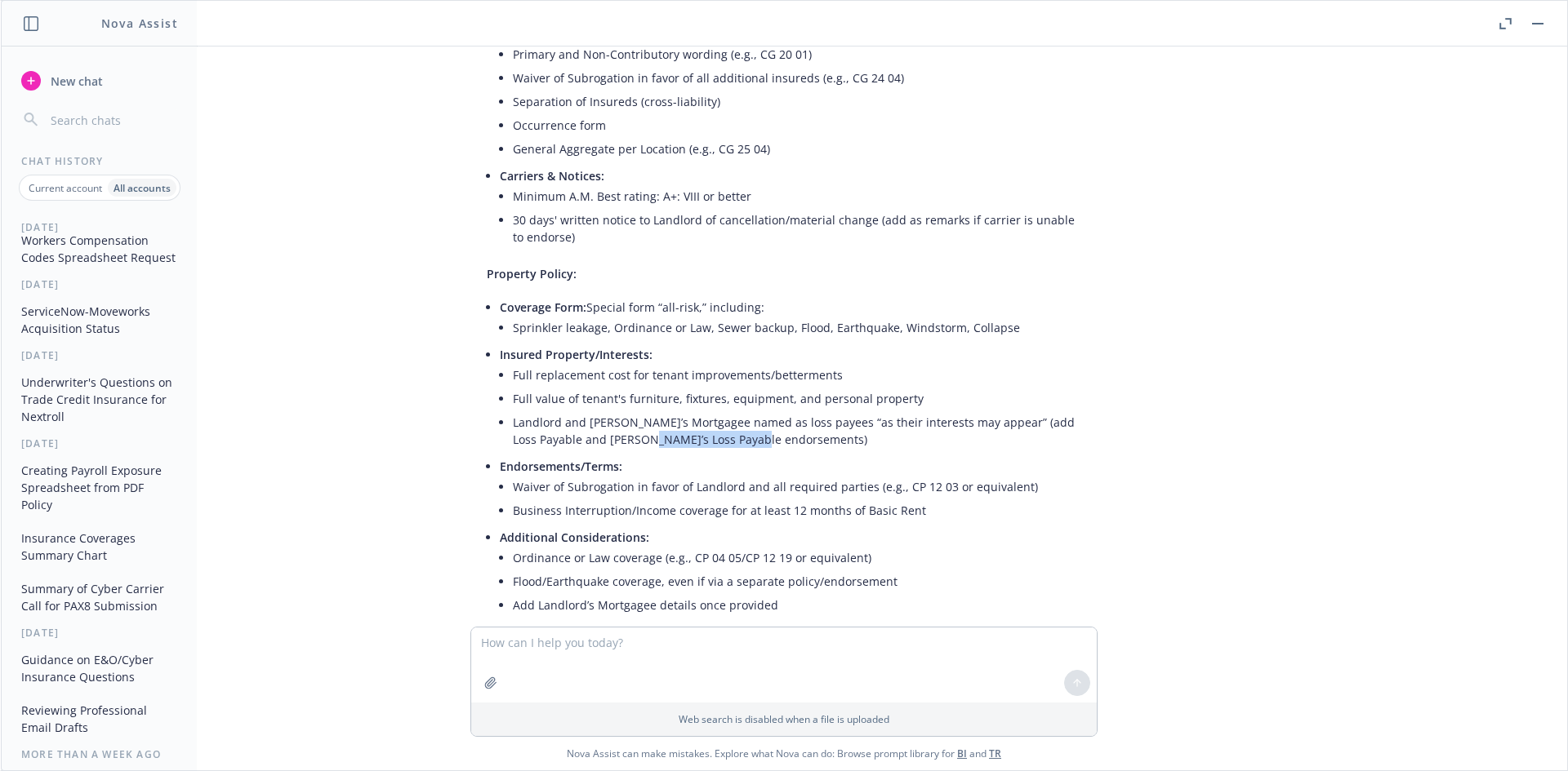
drag, startPoint x: 750, startPoint y: 384, endPoint x: 589, endPoint y: 384, distance: 161.0
click at [589, 411] on li "Landlord and Landlord’s Mortgagee named as loss payees “as their interests may …" at bounding box center [797, 431] width 568 height 41
click at [587, 411] on li "Landlord and Landlord’s Mortgagee named as loss payees “as their interests may …" at bounding box center [797, 431] width 568 height 41
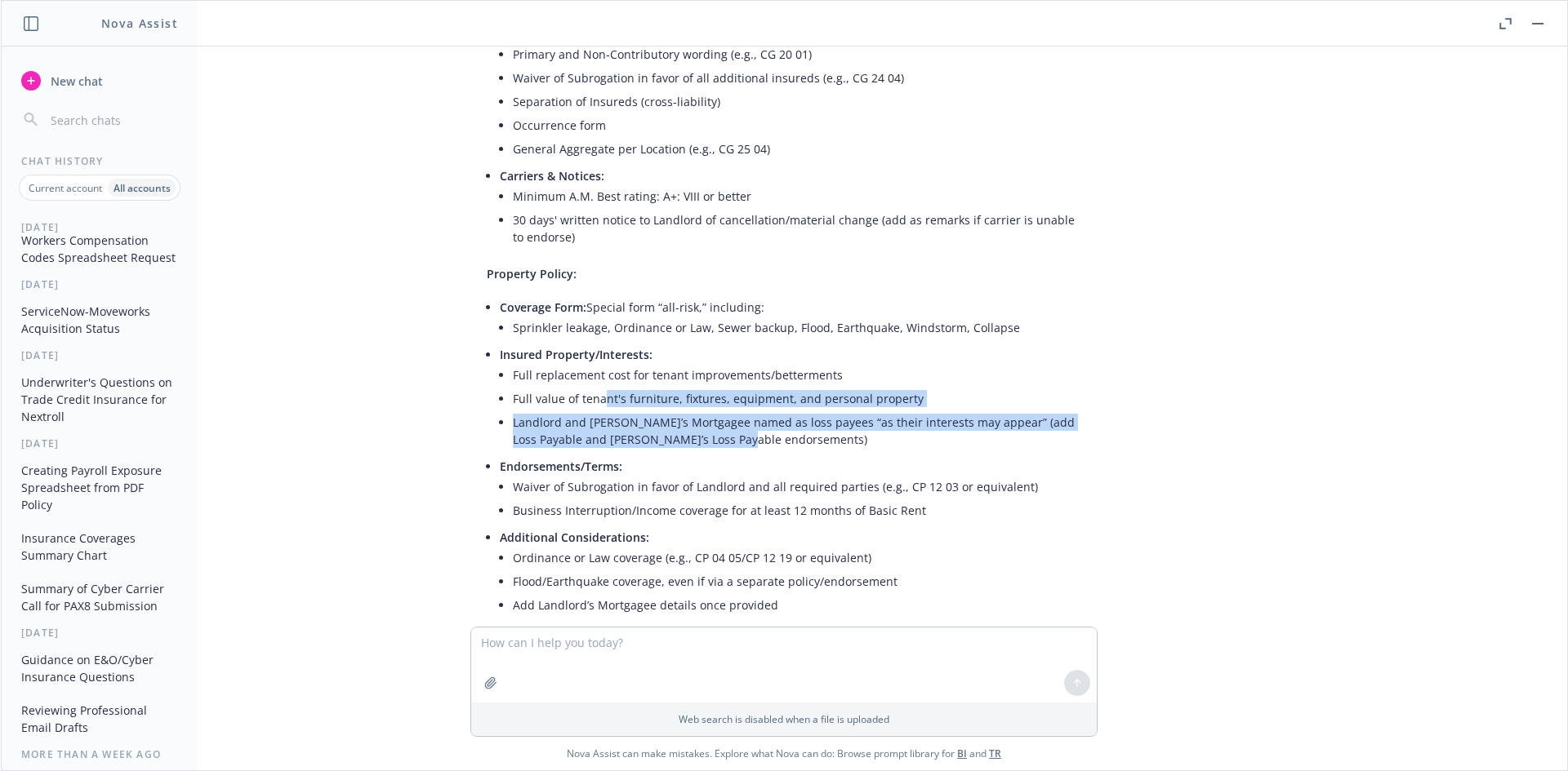
drag, startPoint x: 601, startPoint y: 364, endPoint x: 743, endPoint y: 392, distance: 144.7
click at [743, 392] on ul "Full replacement cost for tenant improvements/betterments Full value of tenant'…" at bounding box center [797, 407] width 568 height 88
click at [743, 411] on li "Landlord and Landlord’s Mortgagee named as loss payees “as their interests may …" at bounding box center [797, 431] width 568 height 41
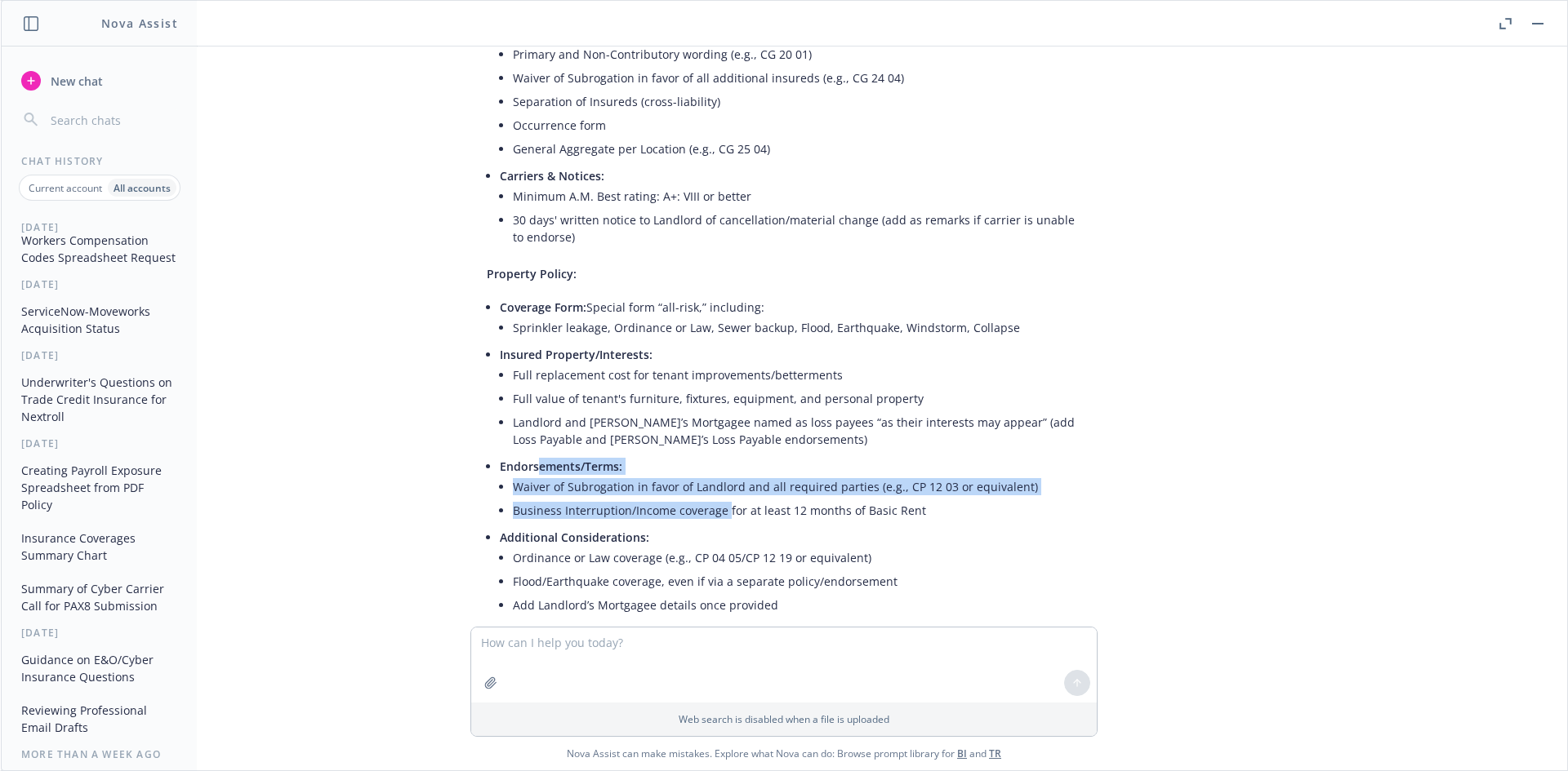
drag, startPoint x: 525, startPoint y: 423, endPoint x: 723, endPoint y: 469, distance: 203.3
click at [723, 469] on li "Endorsements/Terms: Waiver of Subrogation in favor of Landlord and all required…" at bounding box center [790, 490] width 581 height 71
click at [723, 498] on li "Business Interruption/Income coverage for at least 12 months of Basic Rent" at bounding box center [797, 509] width 568 height 23
drag, startPoint x: 806, startPoint y: 459, endPoint x: 636, endPoint y: 435, distance: 171.7
click at [636, 475] on ul "Waiver of Subrogation in favor of Landlord and all required parties (e.g., CP 1…" at bounding box center [797, 498] width 568 height 47
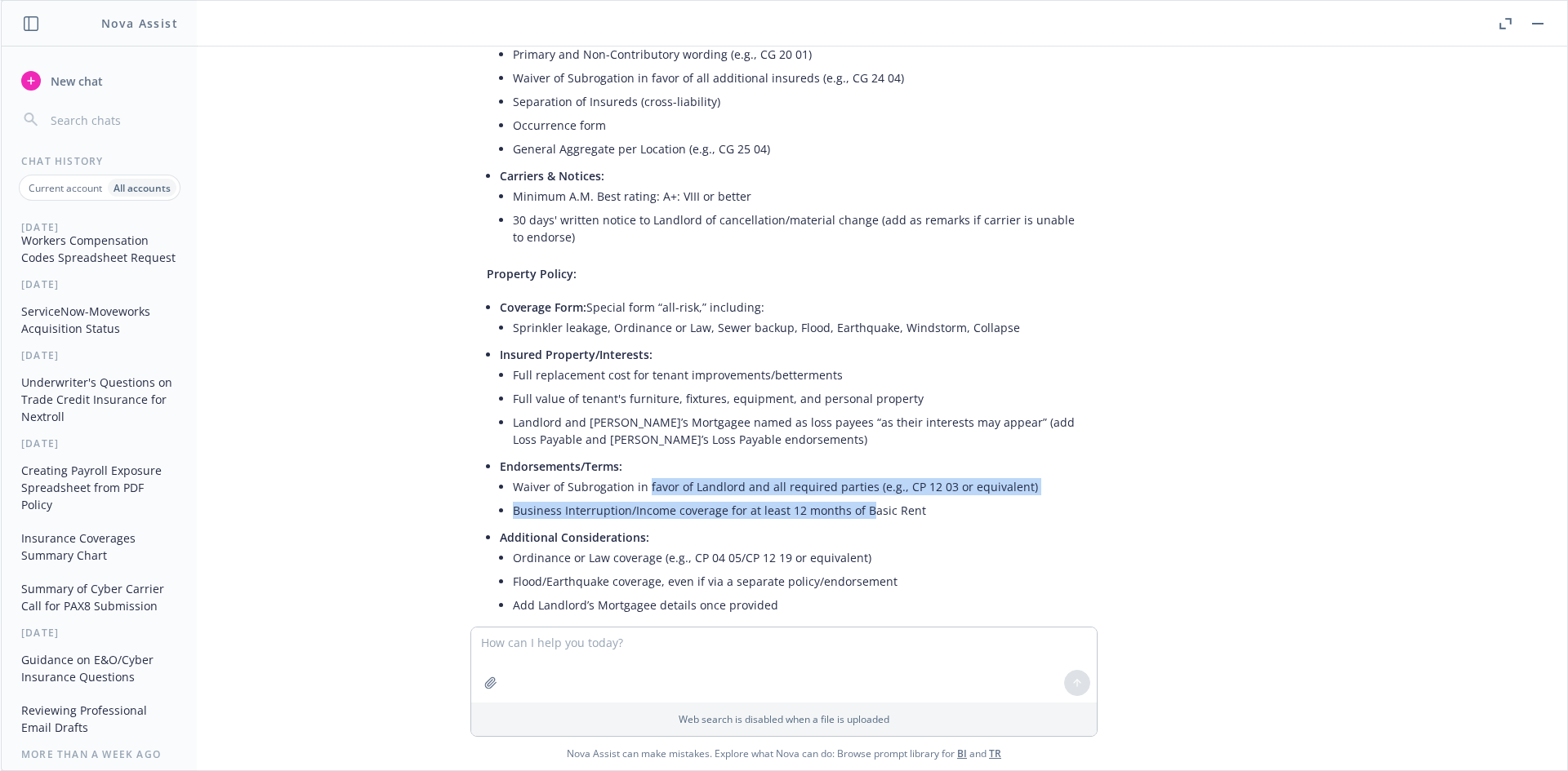
click at [636, 475] on li "Waiver of Subrogation in favor of Landlord and all required parties (e.g., CP 1…" at bounding box center [797, 486] width 568 height 23
drag, startPoint x: 525, startPoint y: 417, endPoint x: 701, endPoint y: 464, distance: 182.2
click at [701, 464] on li "Endorsements/Terms: Waiver of Subrogation in favor of Landlord and all required…" at bounding box center [790, 490] width 581 height 71
click at [701, 498] on li "Business Interruption/Income coverage for at least 12 months of Basic Rent" at bounding box center [797, 509] width 568 height 23
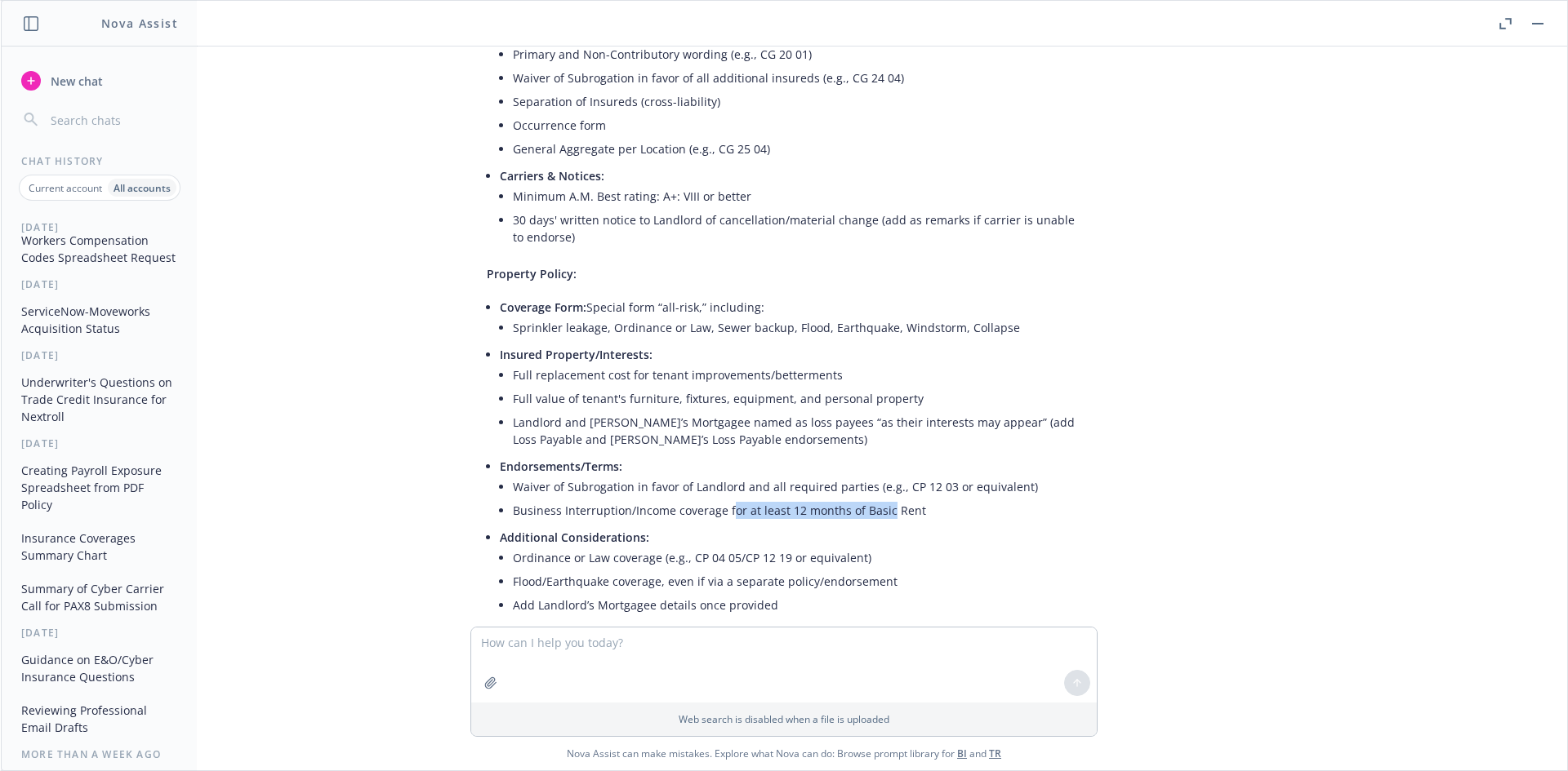
drag, startPoint x: 873, startPoint y: 460, endPoint x: 681, endPoint y: 467, distance: 192.1
click at [682, 498] on li "Business Interruption/Income coverage for at least 12 months of Basic Rent" at bounding box center [797, 509] width 568 height 23
click at [681, 498] on li "Business Interruption/Income coverage for at least 12 months of Basic Rent" at bounding box center [797, 509] width 568 height 23
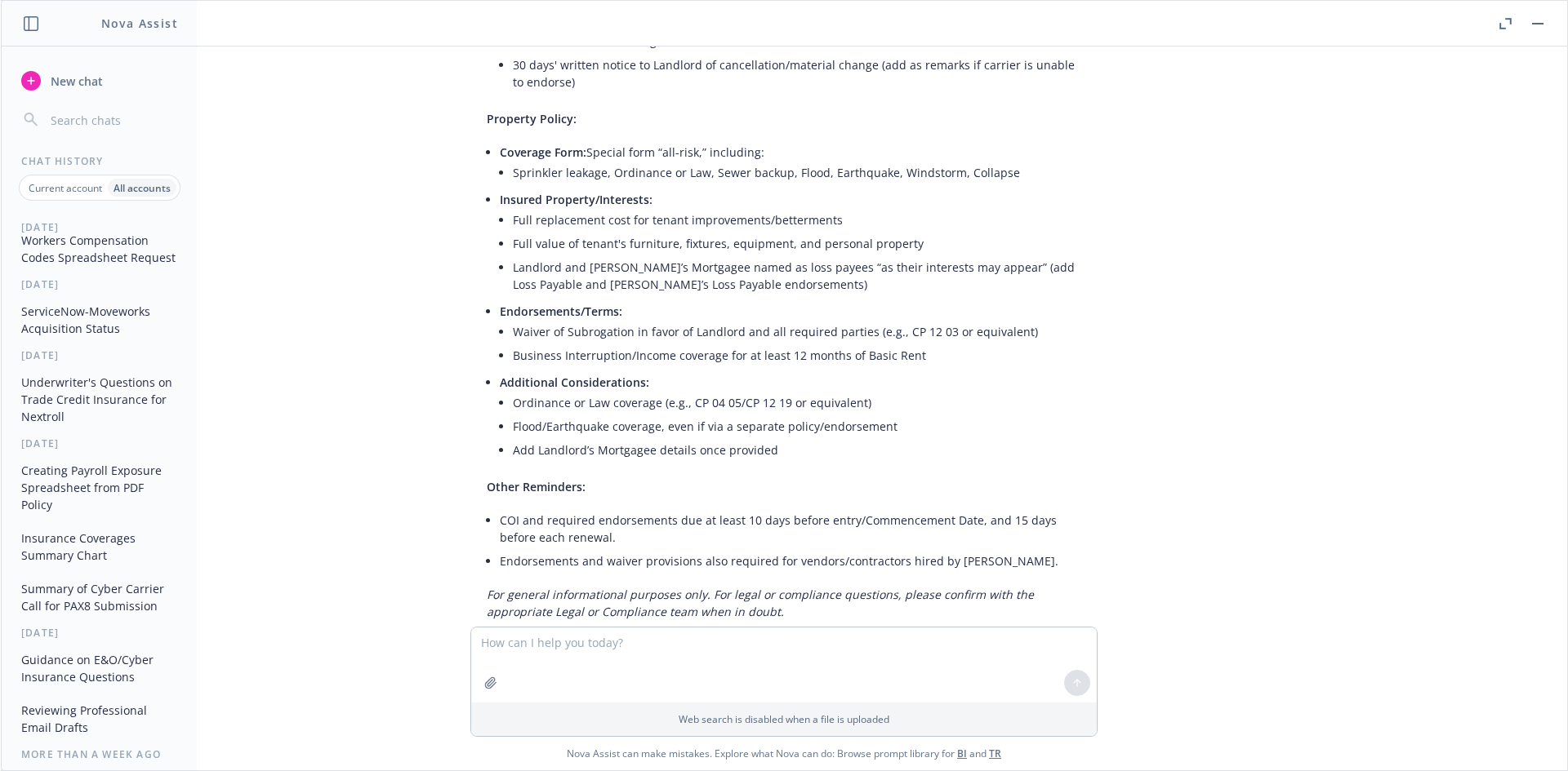
scroll to position [4020, 0]
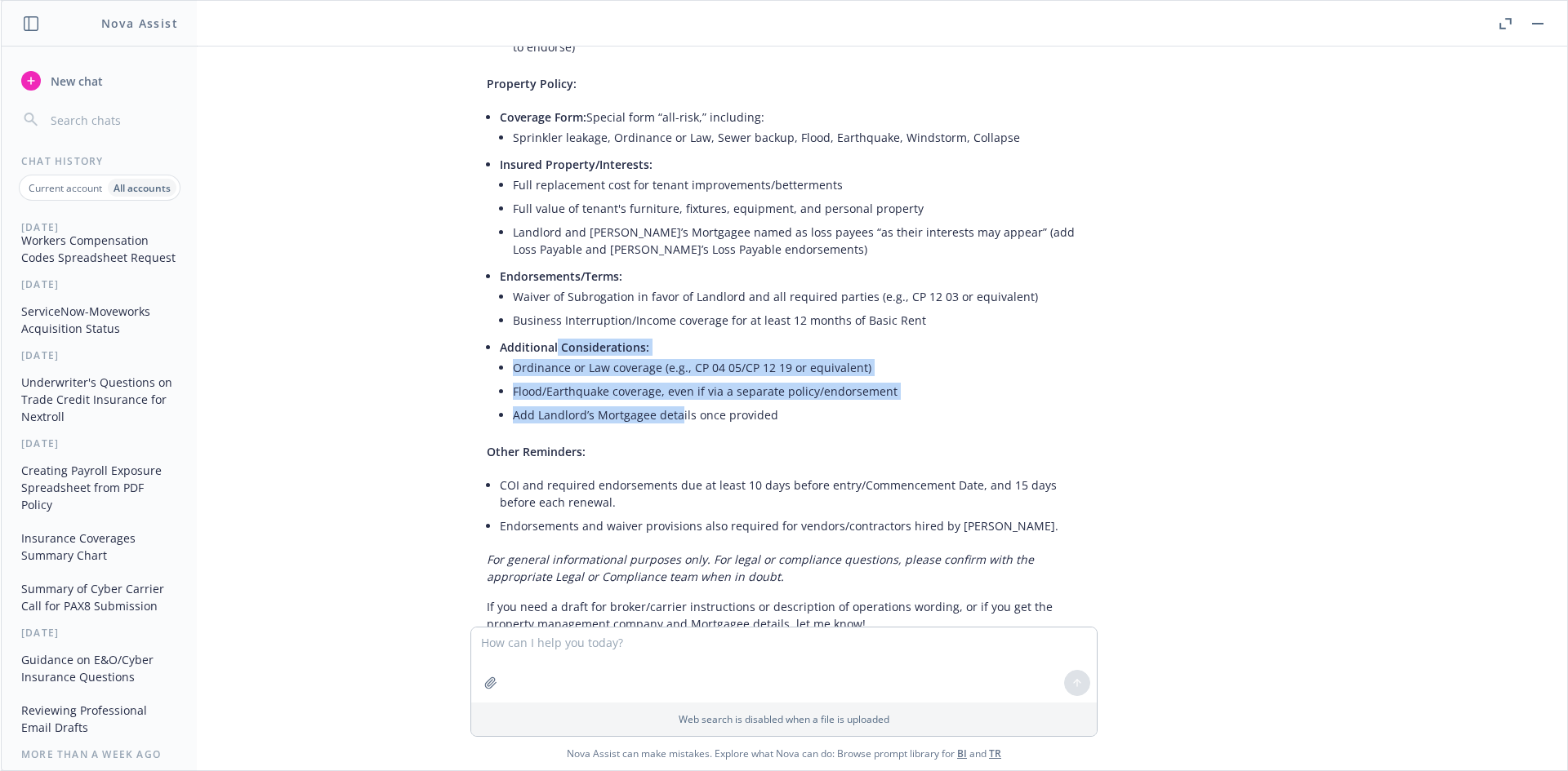
drag, startPoint x: 545, startPoint y: 300, endPoint x: 675, endPoint y: 357, distance: 141.9
click at [675, 357] on li "Additional Considerations: Ordinance or Law coverage (e.g., CP 04 05/CP 12 19 o…" at bounding box center [790, 383] width 581 height 95
click at [675, 403] on li "Add Landlord’s Mortgagee details once provided" at bounding box center [797, 414] width 568 height 23
drag, startPoint x: 650, startPoint y: 359, endPoint x: 567, endPoint y: 335, distance: 86.4
click at [571, 356] on ul "Ordinance or Law coverage (e.g., CP 04 05/CP 12 19 or equivalent) Flood/Earthqu…" at bounding box center [797, 391] width 568 height 71
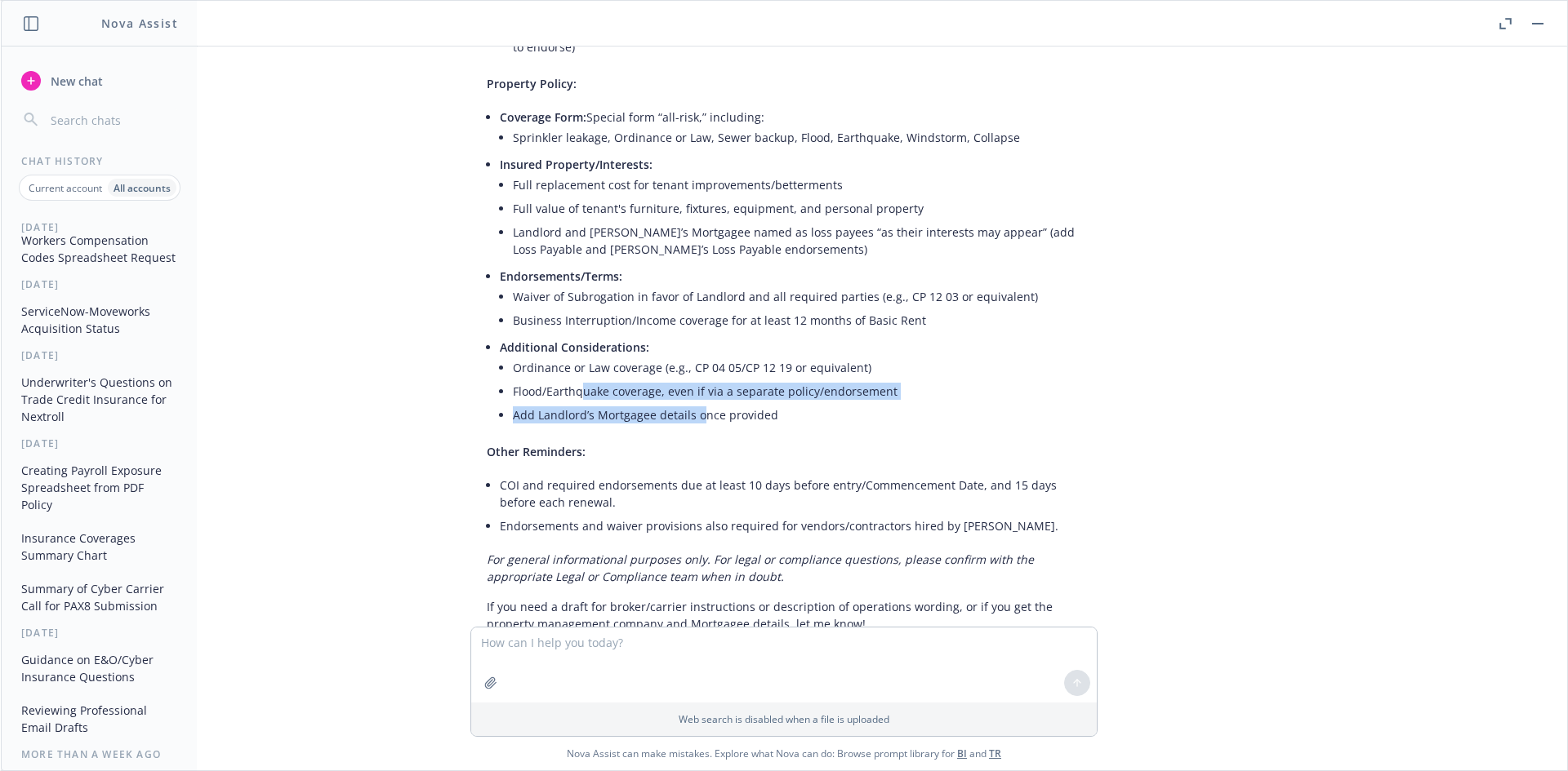
click at [567, 380] on li "Flood/Earthquake coverage, even if via a separate policy/endorsement" at bounding box center [797, 391] width 568 height 23
drag, startPoint x: 511, startPoint y: 298, endPoint x: 719, endPoint y: 367, distance: 219.1
click at [719, 367] on li "Additional Considerations: Ordinance or Law coverage (e.g., CP 04 05/CP 12 19 o…" at bounding box center [790, 383] width 581 height 95
click at [719, 403] on li "Add Landlord’s Mortgagee details once provided" at bounding box center [797, 414] width 568 height 23
drag, startPoint x: 668, startPoint y: 357, endPoint x: 570, endPoint y: 345, distance: 98.7
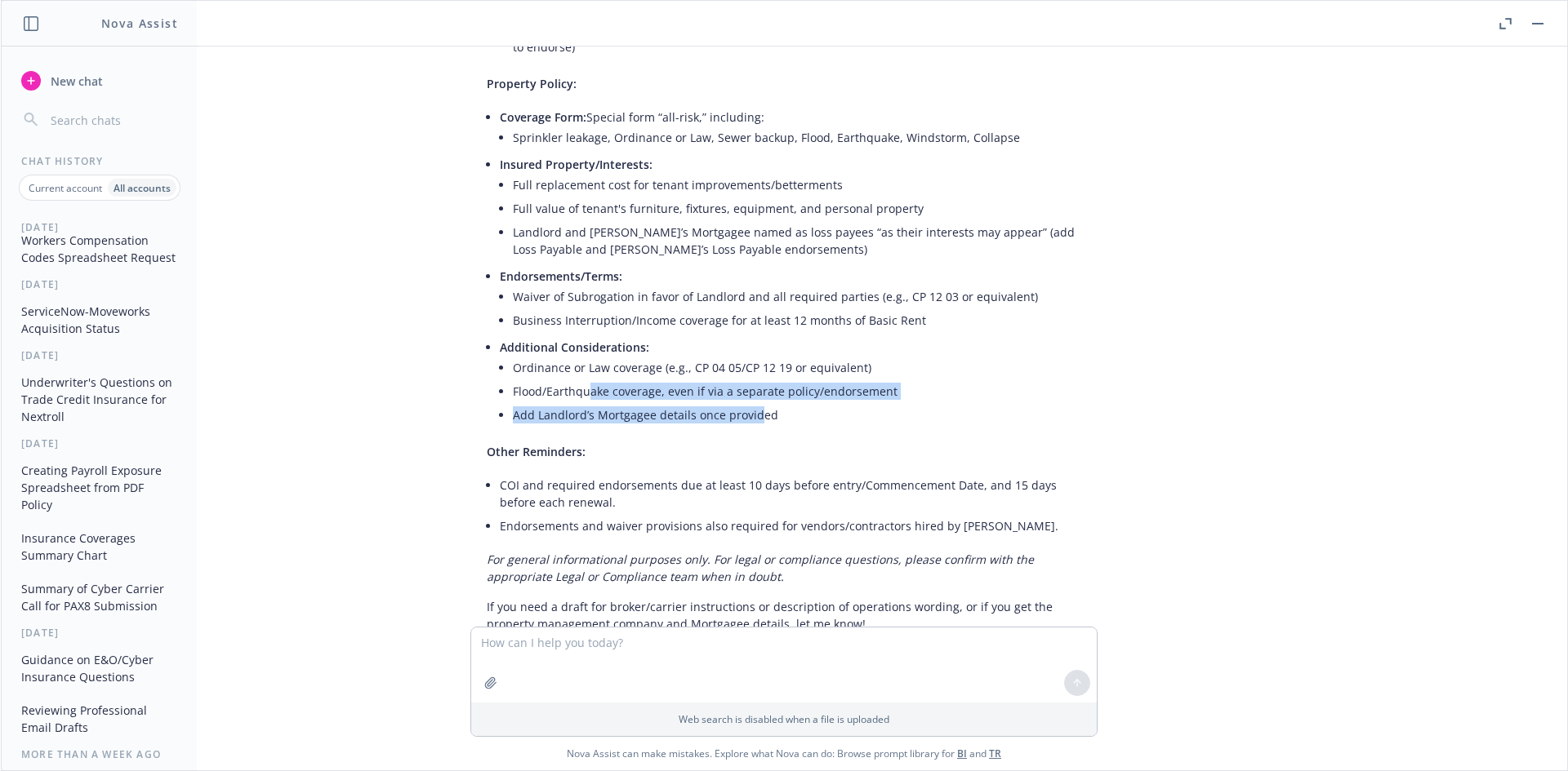
click at [570, 356] on ul "Ordinance or Law coverage (e.g., CP 04 05/CP 12 19 or equivalent) Flood/Earthqu…" at bounding box center [797, 391] width 568 height 71
click at [570, 380] on li "Flood/Earthquake coverage, even if via a separate policy/endorsement" at bounding box center [797, 391] width 568 height 23
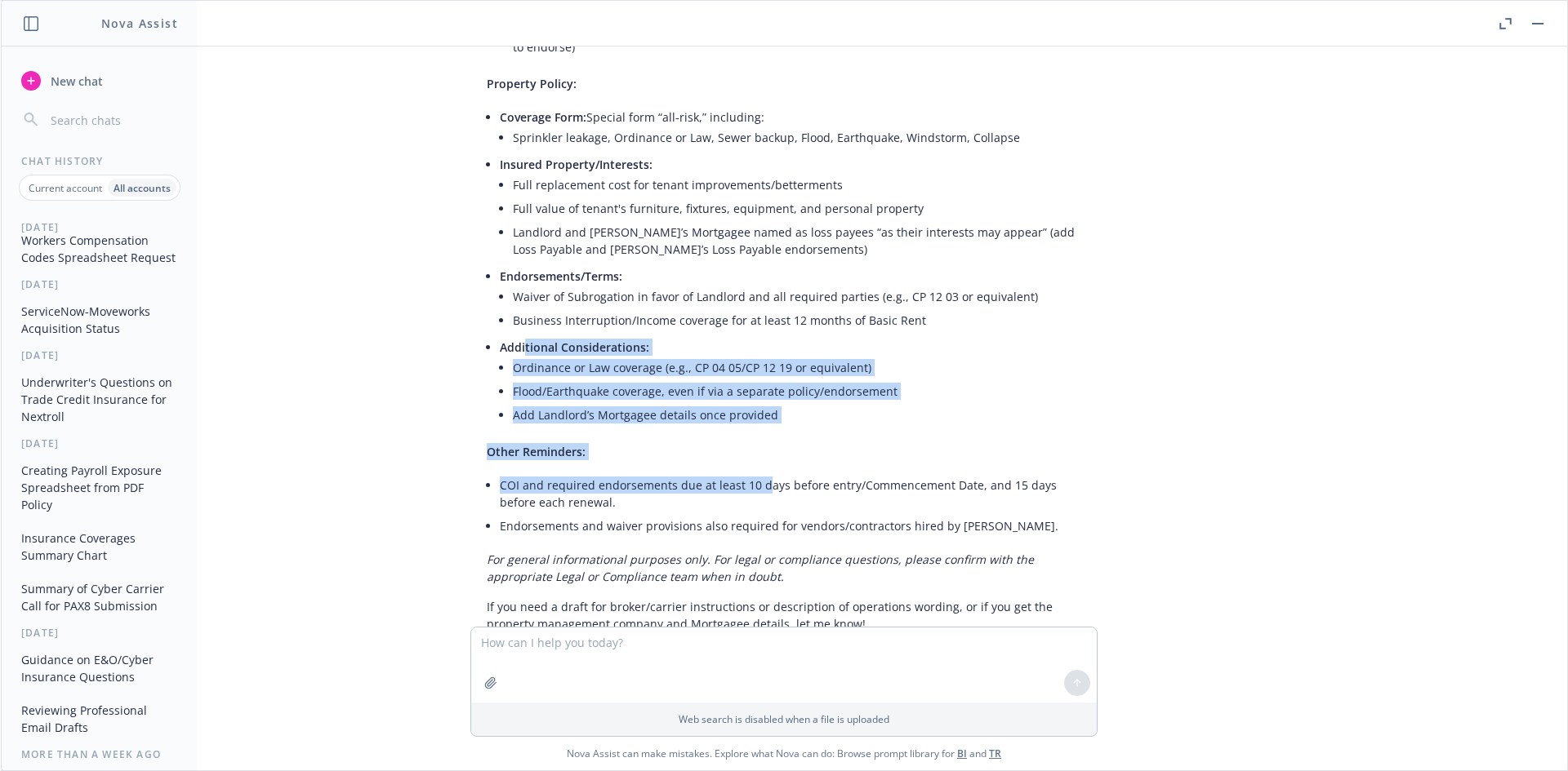
drag, startPoint x: 519, startPoint y: 314, endPoint x: 753, endPoint y: 419, distance: 256.5
click at [753, 419] on div "Yes, the Pax8 lease requires specific additions and confirmations on both the P…" at bounding box center [784, 94] width 627 height 1091
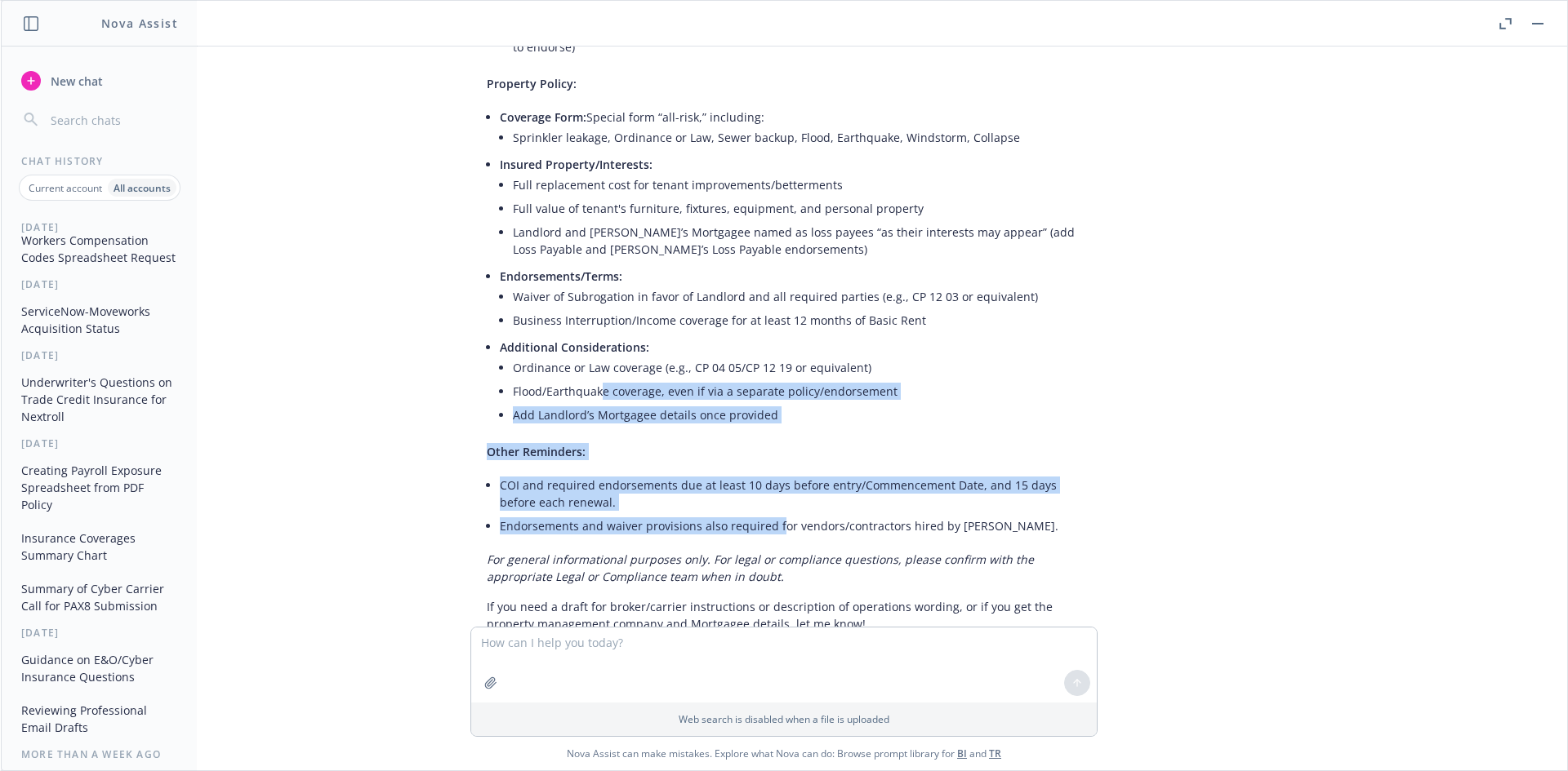
drag, startPoint x: 587, startPoint y: 341, endPoint x: 766, endPoint y: 478, distance: 225.4
click at [766, 478] on div "Yes, the Pax8 lease requires specific additions and confirmations on both the P…" at bounding box center [784, 94] width 627 height 1091
click at [766, 514] on li "Endorsements and waiver provisions also required for vendors/contractors hired …" at bounding box center [790, 525] width 581 height 23
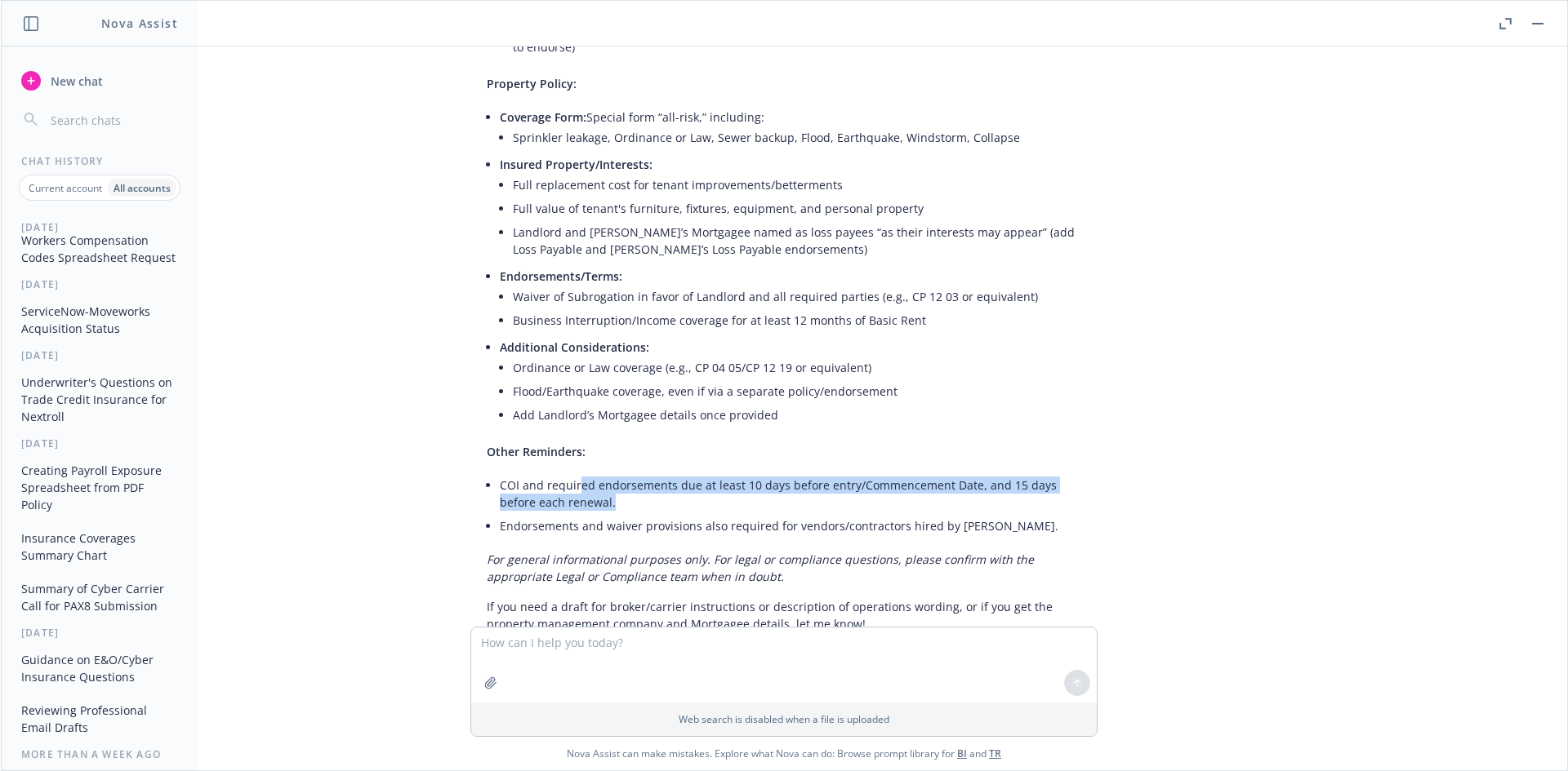
drag, startPoint x: 667, startPoint y: 461, endPoint x: 566, endPoint y: 433, distance: 104.8
click at [568, 473] on li "COI and required endorsements due at least 10 days before entry/Commencement Da…" at bounding box center [790, 494] width 581 height 41
click at [566, 473] on li "COI and required endorsements due at least 10 days before entry/Commencement Da…" at bounding box center [790, 494] width 581 height 41
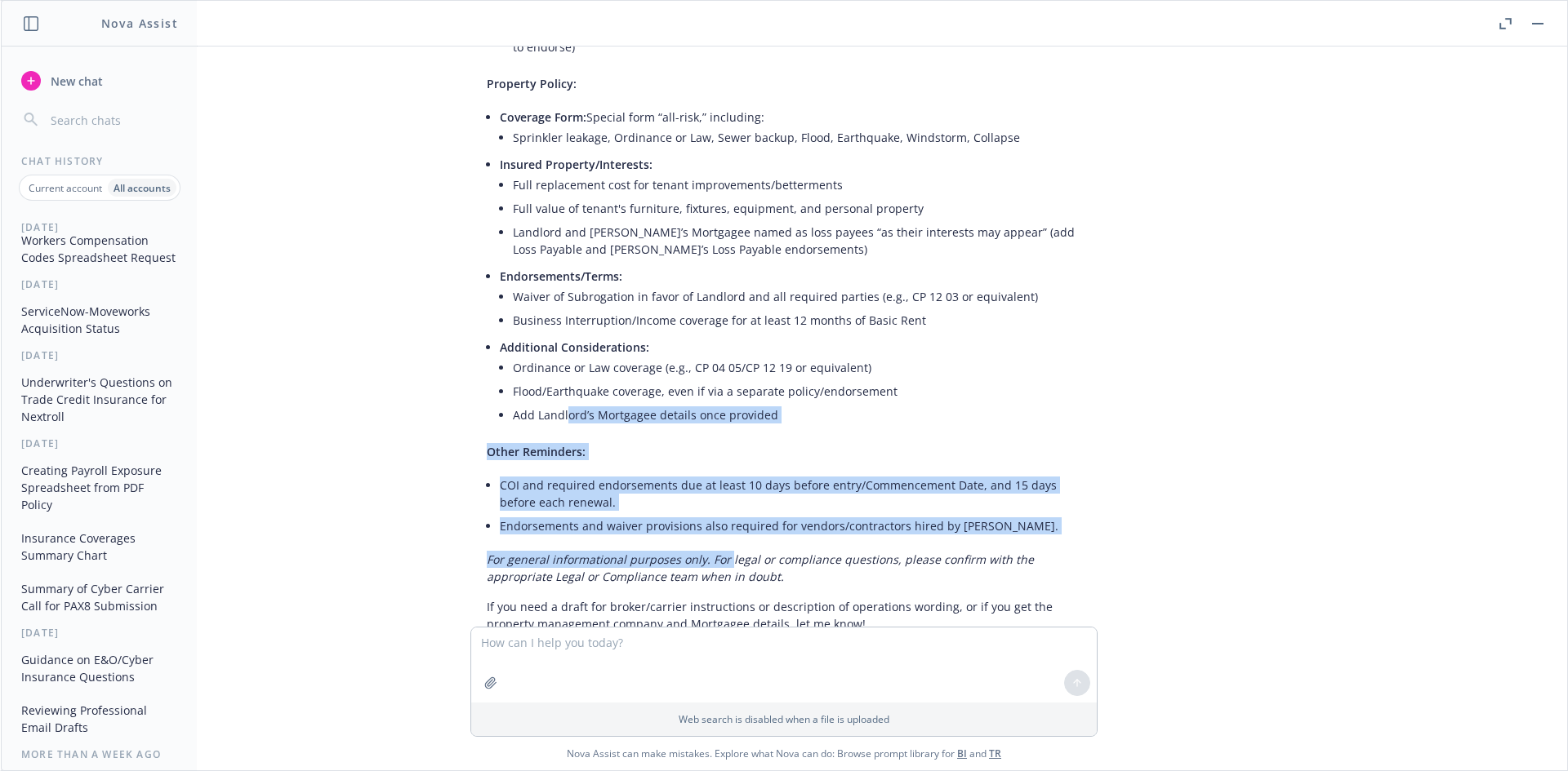
drag, startPoint x: 558, startPoint y: 420, endPoint x: 716, endPoint y: 498, distance: 176.2
click at [716, 498] on div "Yes, the Pax8 lease requires specific additions and confirmations on both the P…" at bounding box center [784, 94] width 627 height 1091
drag, startPoint x: 716, startPoint y: 498, endPoint x: 748, endPoint y: 498, distance: 32.0
click at [716, 498] on div "Yes, the Pax8 lease requires specific additions and confirmations on both the P…" at bounding box center [784, 94] width 627 height 1091
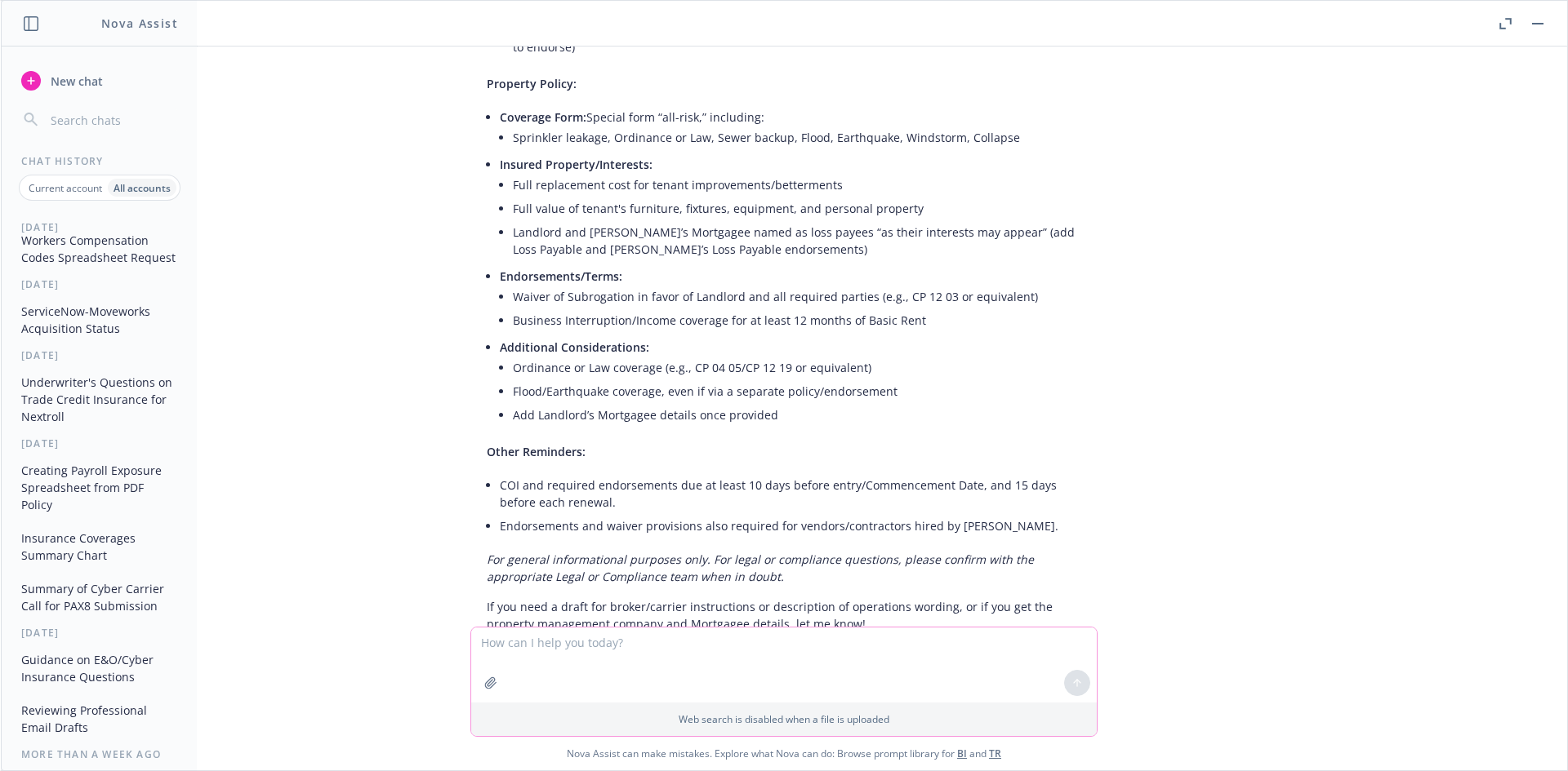
click at [646, 644] on textarea at bounding box center [784, 665] width 625 height 75
type textarea "d"
type textarea "when does the lease start and end, and does it provide any COPE data?"
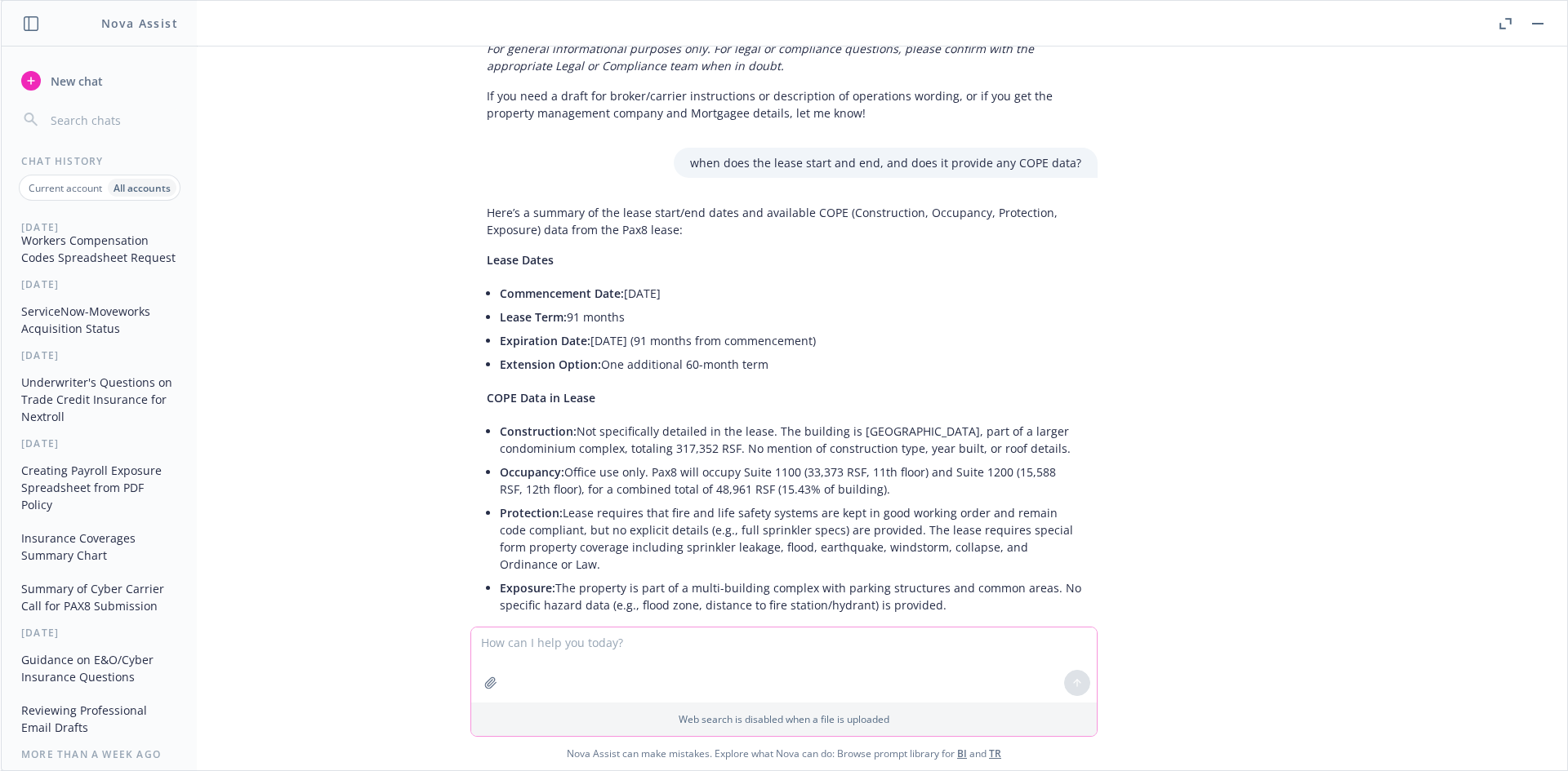
scroll to position [4504, 0]
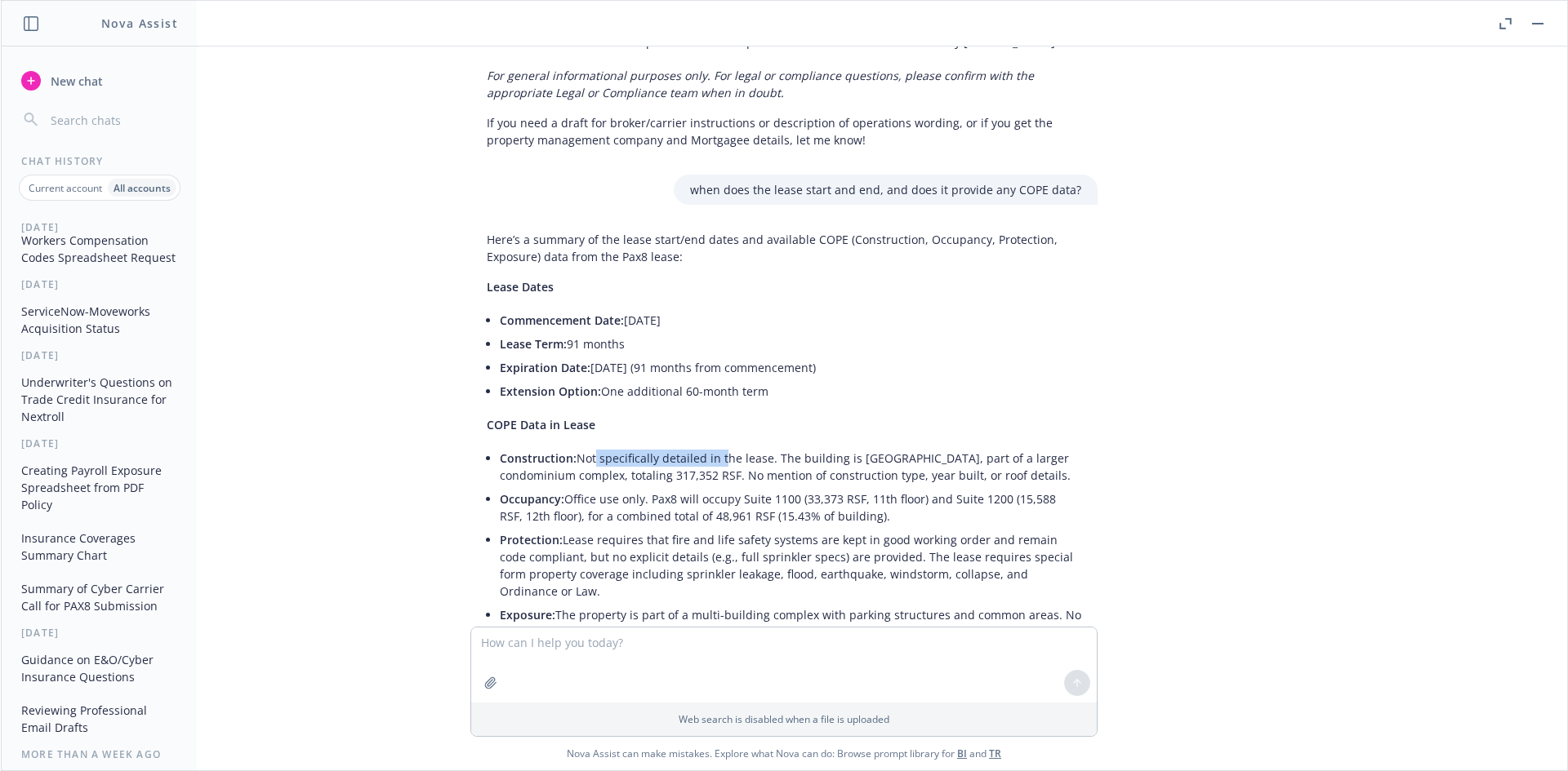
drag, startPoint x: 578, startPoint y: 405, endPoint x: 719, endPoint y: 414, distance: 141.3
click at [719, 446] on li "Construction: Not specifically detailed in the lease. The building is Palazzo V…" at bounding box center [790, 467] width 581 height 41
click at [720, 446] on li "Construction: Not specifically detailed in the lease. The building is Palazzo V…" at bounding box center [790, 467] width 581 height 41
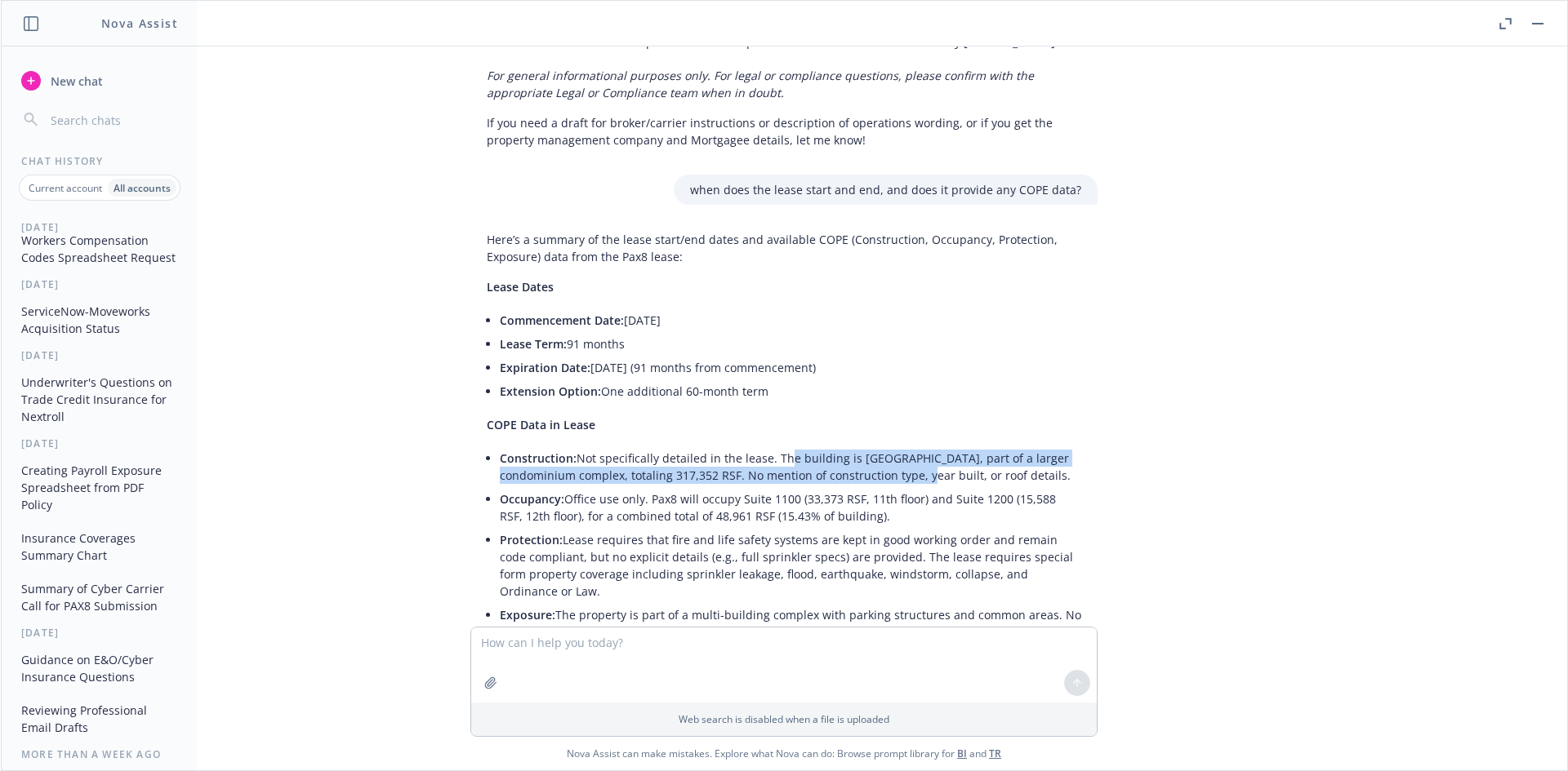
drag, startPoint x: 770, startPoint y: 405, endPoint x: 934, endPoint y: 417, distance: 164.4
click at [934, 446] on li "Construction: Not specifically detailed in the lease. The building is Palazzo V…" at bounding box center [790, 467] width 581 height 41
drag, startPoint x: 945, startPoint y: 417, endPoint x: 781, endPoint y: 399, distance: 165.0
click at [784, 446] on li "Construction: Not specifically detailed in the lease. The building is Palazzo V…" at bounding box center [790, 467] width 581 height 41
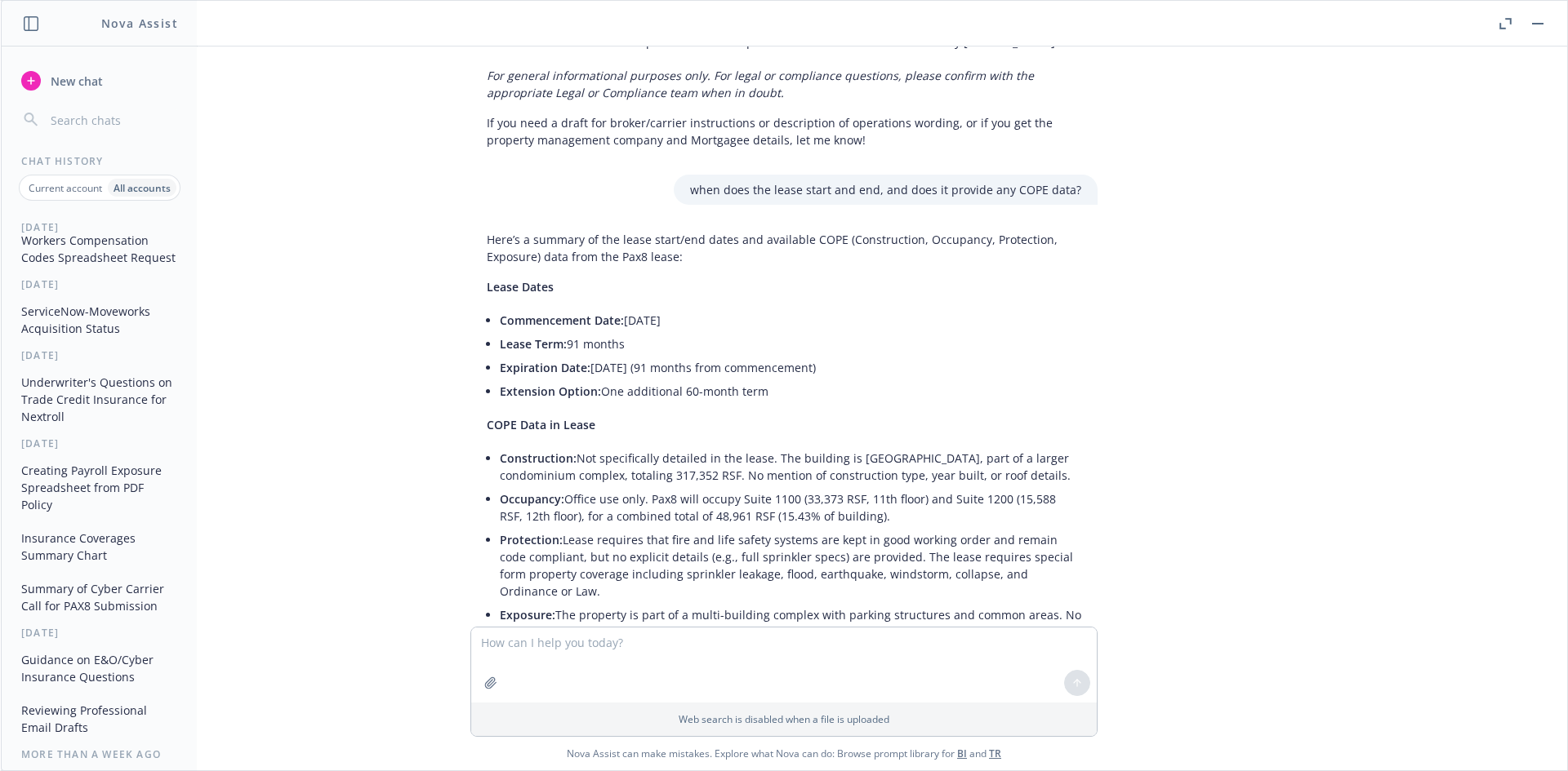
click at [780, 446] on li "Construction: Not specifically detailed in the lease. The building is Palazzo V…" at bounding box center [790, 467] width 581 height 41
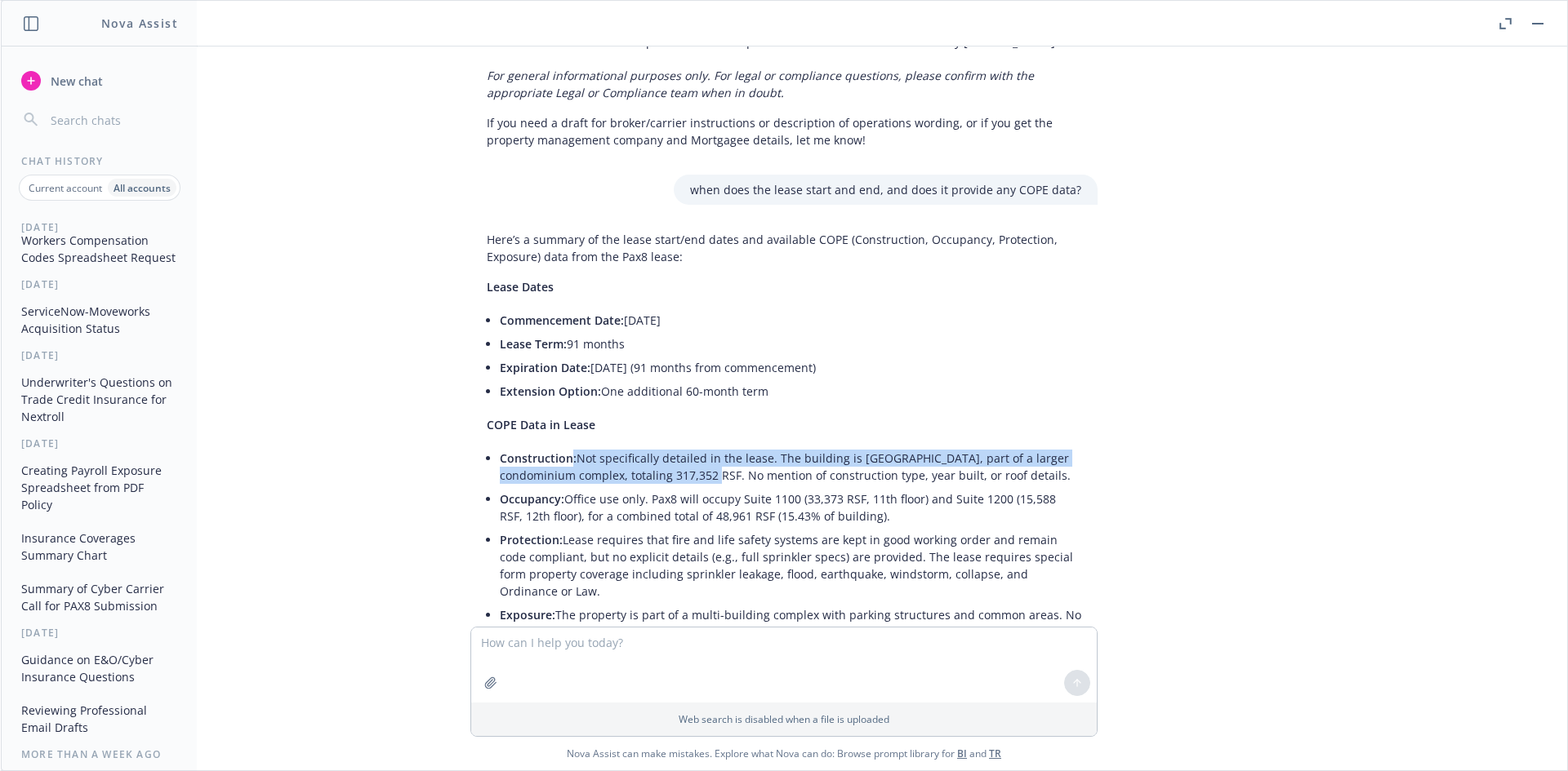
drag, startPoint x: 558, startPoint y: 413, endPoint x: 721, endPoint y: 420, distance: 163.2
click at [721, 446] on li "Construction: Not specifically detailed in the lease. The building is Palazzo V…" at bounding box center [790, 467] width 581 height 41
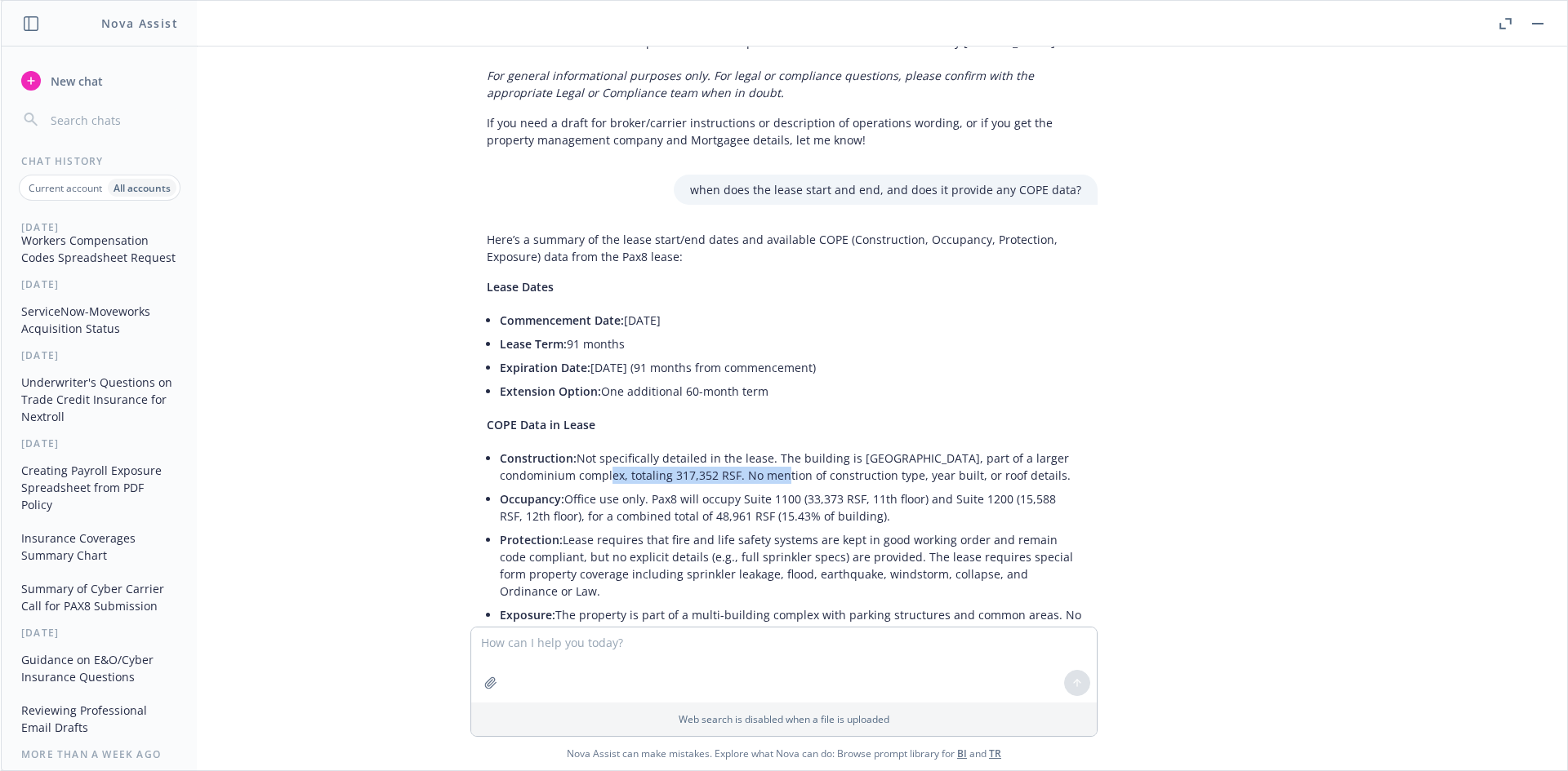
drag, startPoint x: 788, startPoint y: 421, endPoint x: 611, endPoint y: 424, distance: 177.0
click at [611, 446] on li "Construction: Not specifically detailed in the lease. The building is Palazzo V…" at bounding box center [790, 467] width 581 height 41
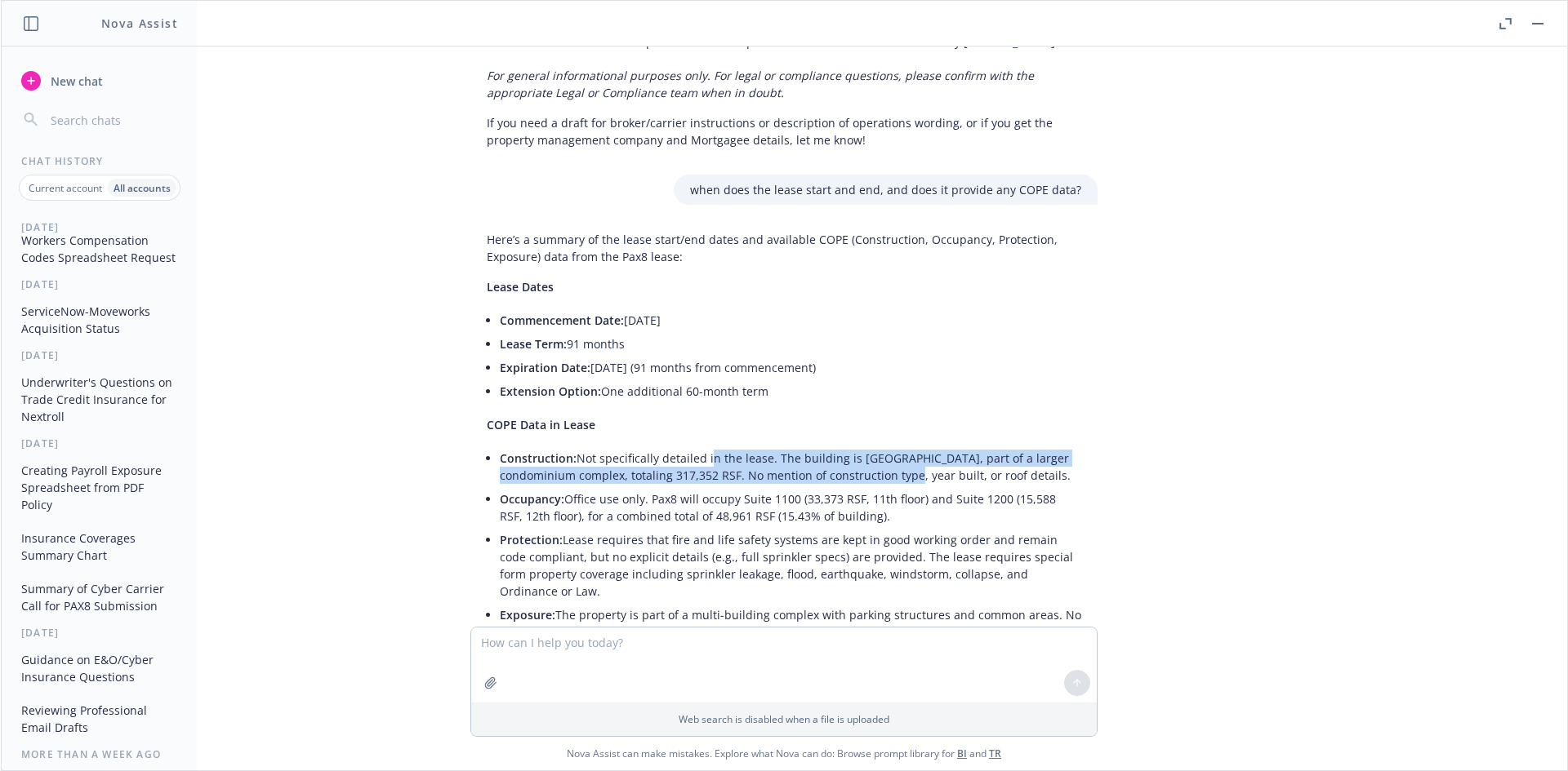
drag, startPoint x: 692, startPoint y: 409, endPoint x: 914, endPoint y: 433, distance: 223.3
click at [913, 446] on li "Construction: Not specifically detailed in the lease. The building is Palazzo V…" at bounding box center [790, 467] width 581 height 41
click at [914, 446] on li "Construction: Not specifically detailed in the lease. The building is Palazzo V…" at bounding box center [790, 467] width 581 height 41
drag, startPoint x: 890, startPoint y: 419, endPoint x: 834, endPoint y: 417, distance: 56.0
click at [835, 446] on li "Construction: Not specifically detailed in the lease. The building is Palazzo V…" at bounding box center [790, 467] width 581 height 41
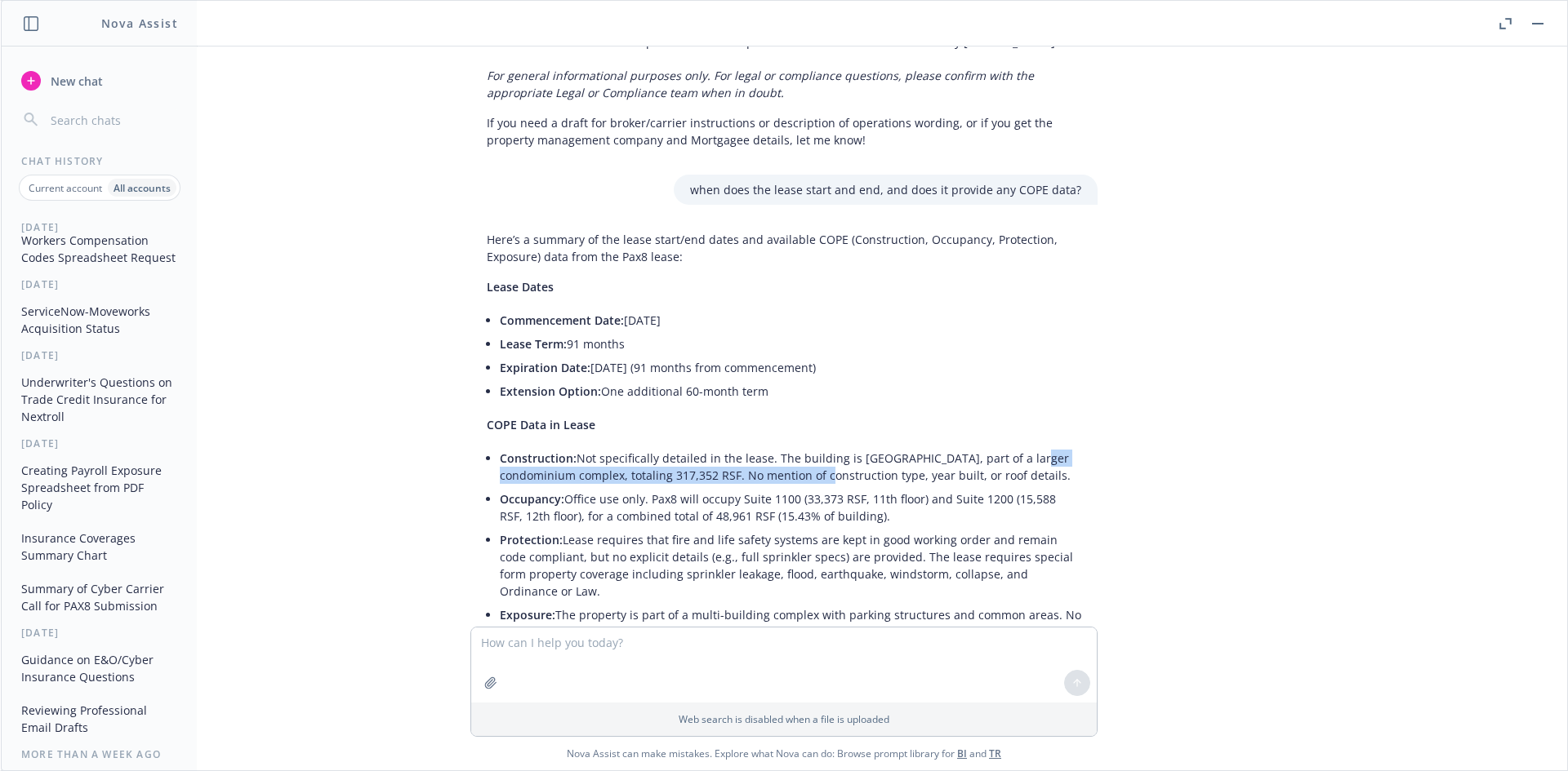
click at [834, 446] on li "Construction: Not specifically detailed in the lease. The building is Palazzo V…" at bounding box center [790, 467] width 581 height 41
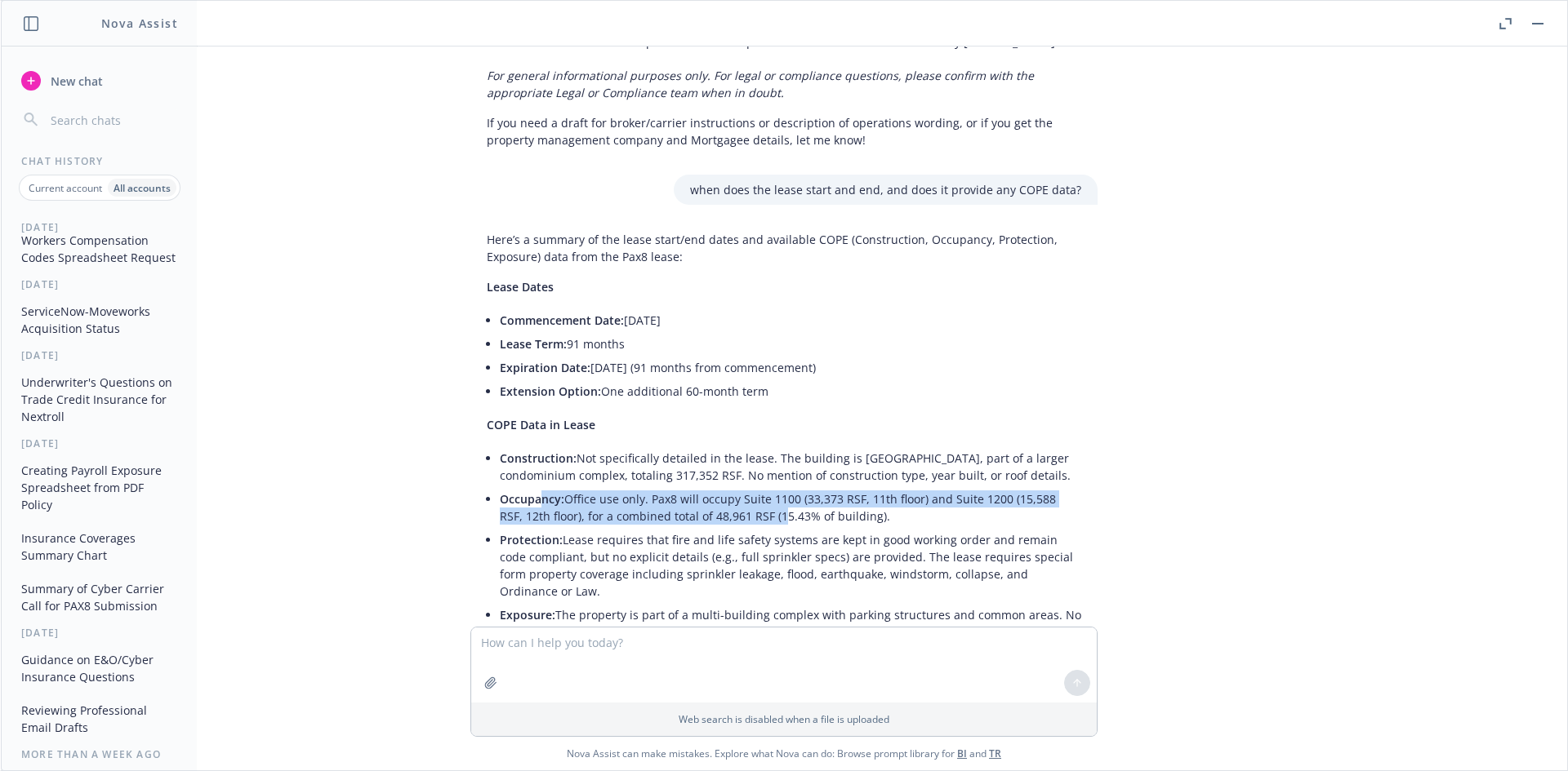
drag, startPoint x: 525, startPoint y: 448, endPoint x: 748, endPoint y: 462, distance: 223.4
click at [745, 487] on li "Occupancy: Office use only. Pax8 will occupy Suite 1100 (33,373 RSF, 11th floor…" at bounding box center [790, 507] width 581 height 41
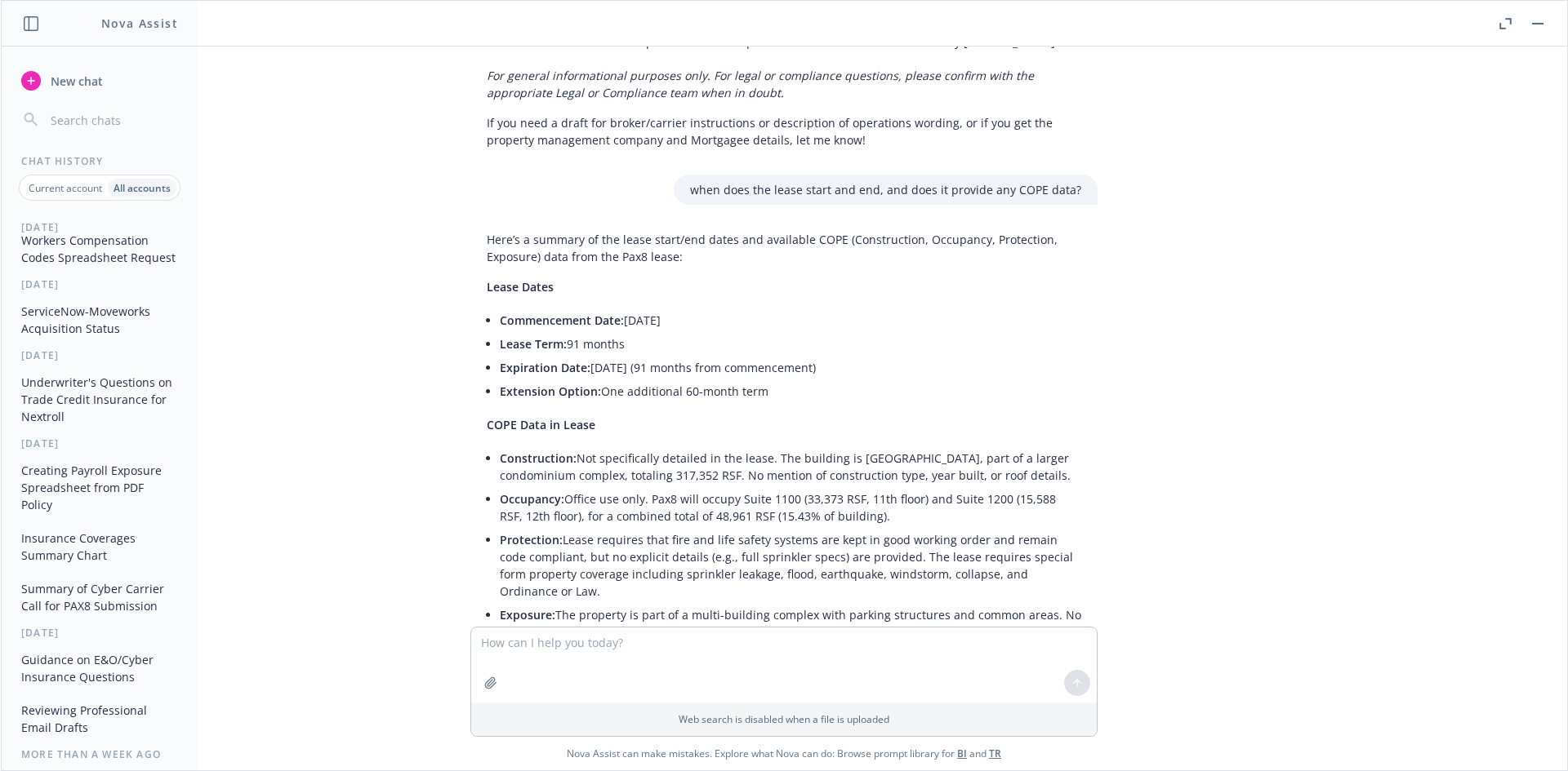
click at [748, 487] on li "Occupancy: Office use only. Pax8 will occupy Suite 1100 (33,373 RSF, 11th floor…" at bounding box center [790, 507] width 581 height 41
drag, startPoint x: 851, startPoint y: 462, endPoint x: 702, endPoint y: 436, distance: 151.3
click at [702, 487] on li "Occupancy: Office use only. Pax8 will occupy Suite 1100 (33,373 RSF, 11th floor…" at bounding box center [790, 507] width 581 height 41
click at [696, 446] on li "Construction: Not specifically detailed in the lease. The building is Palazzo V…" at bounding box center [790, 467] width 581 height 41
drag, startPoint x: 644, startPoint y: 440, endPoint x: 868, endPoint y: 465, distance: 225.4
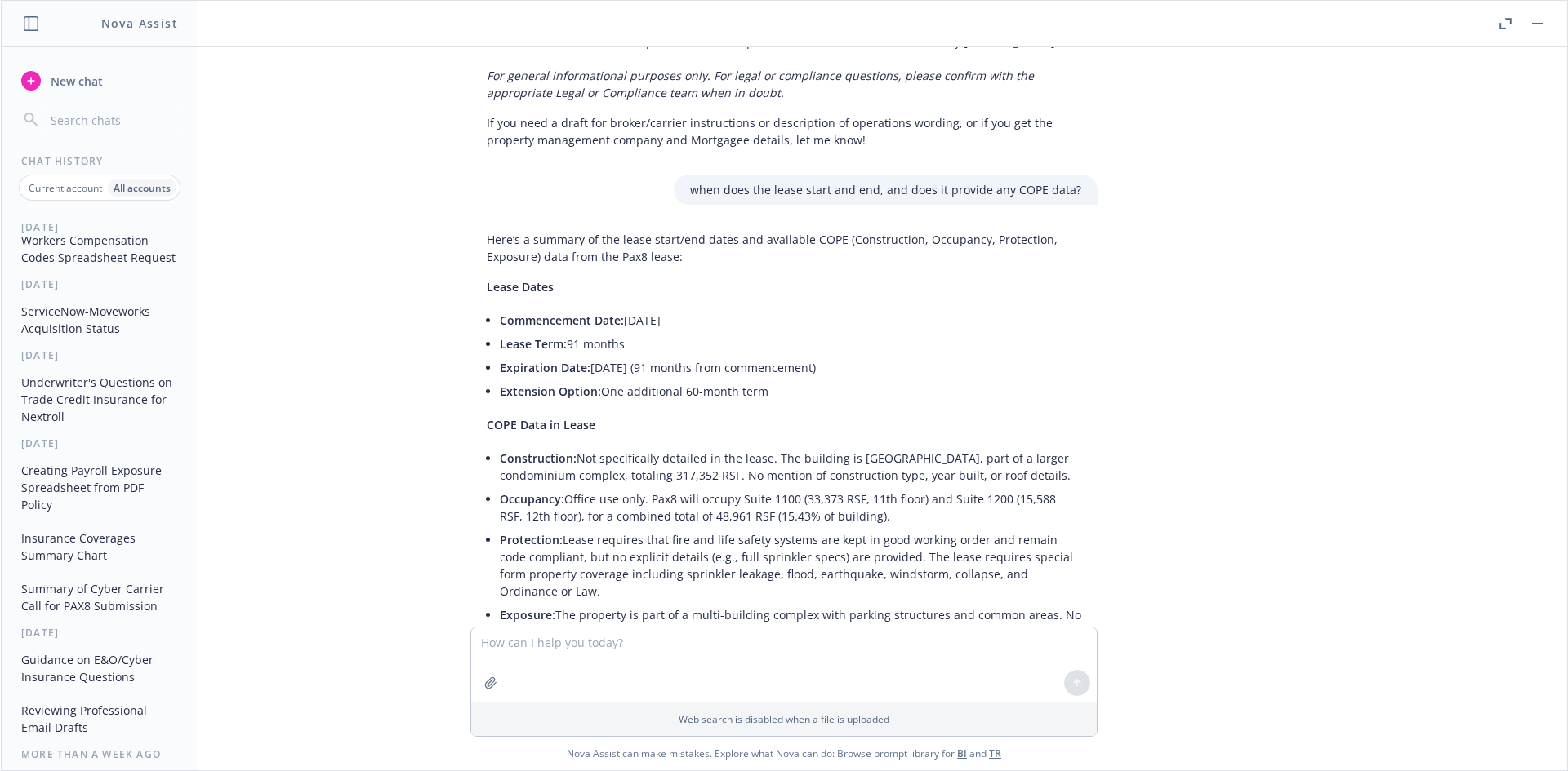
click at [868, 487] on li "Occupancy: Office use only. Pax8 will occupy Suite 1100 (33,373 RSF, 11th floor…" at bounding box center [790, 507] width 581 height 41
drag, startPoint x: 927, startPoint y: 445, endPoint x: 1039, endPoint y: 460, distance: 113.0
click at [1039, 487] on li "Occupancy: Office use only. Pax8 will occupy Suite 1100 (33,373 RSF, 11th floor…" at bounding box center [790, 507] width 581 height 41
drag, startPoint x: 1039, startPoint y: 460, endPoint x: 1029, endPoint y: 466, distance: 11.7
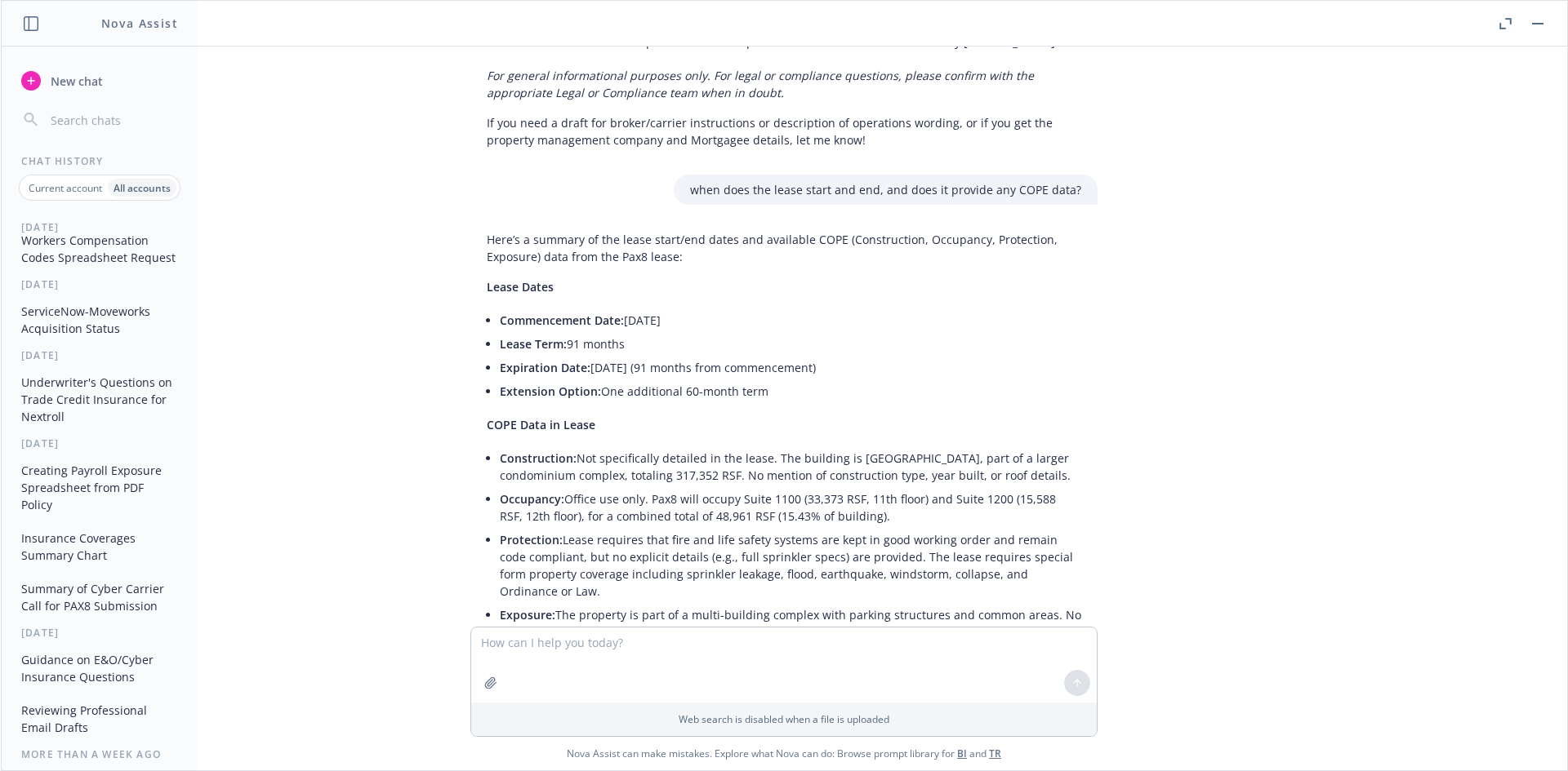
click at [1040, 487] on li "Occupancy: Office use only. Pax8 will occupy Suite 1100 (33,373 RSF, 11th floor…" at bounding box center [790, 507] width 581 height 41
click at [851, 487] on li "Occupancy: Office use only. Pax8 will occupy Suite 1100 (33,373 RSF, 11th floor…" at bounding box center [790, 507] width 581 height 41
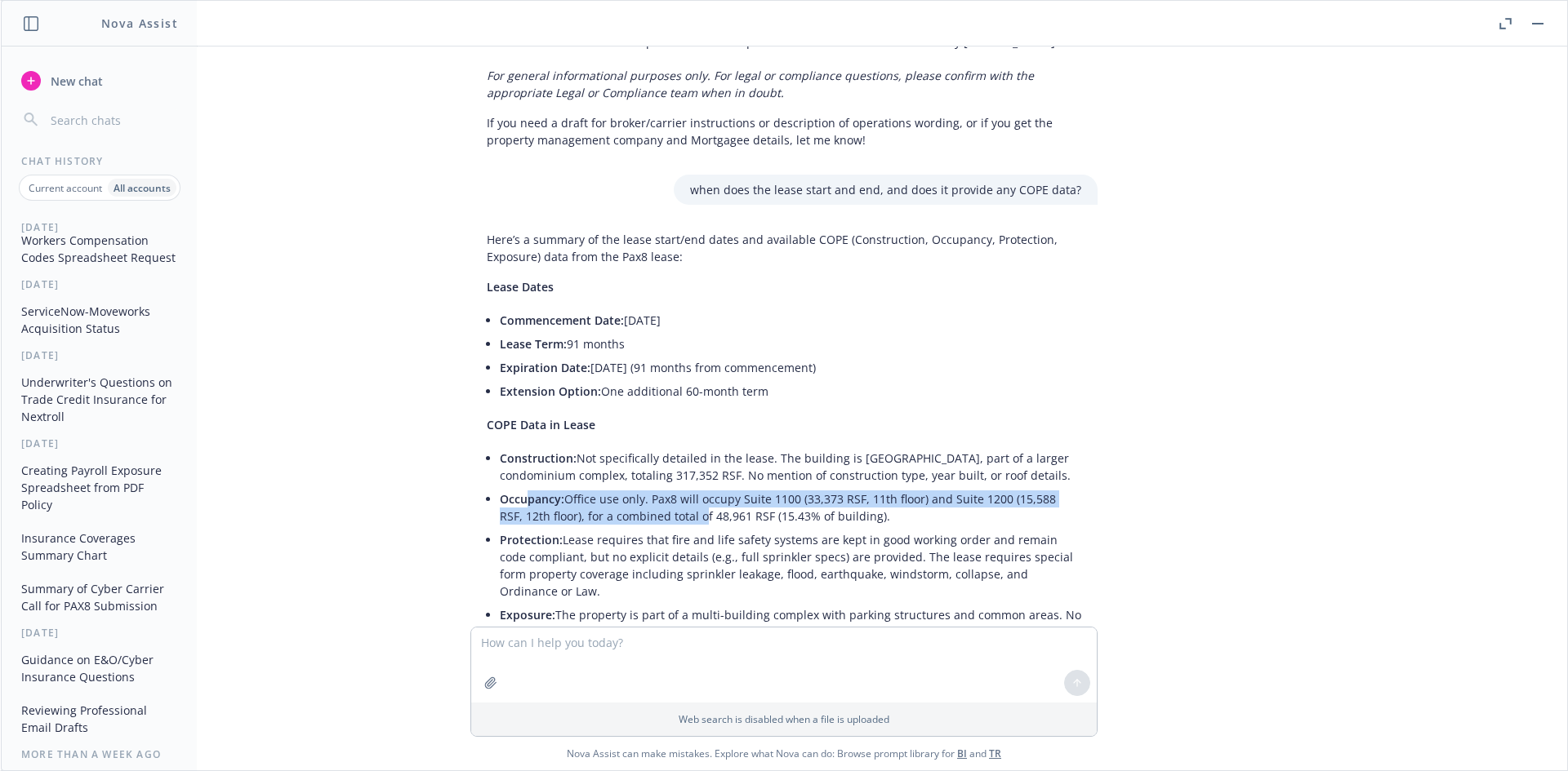
drag, startPoint x: 518, startPoint y: 448, endPoint x: 663, endPoint y: 472, distance: 147.0
click at [663, 487] on li "Occupancy: Office use only. Pax8 will occupy Suite 1100 (33,373 RSF, 11th floor…" at bounding box center [790, 507] width 581 height 41
drag, startPoint x: 878, startPoint y: 464, endPoint x: 684, endPoint y: 452, distance: 194.4
click at [685, 487] on li "Occupancy: Office use only. Pax8 will occupy Suite 1100 (33,373 RSF, 11th floor…" at bounding box center [790, 507] width 581 height 41
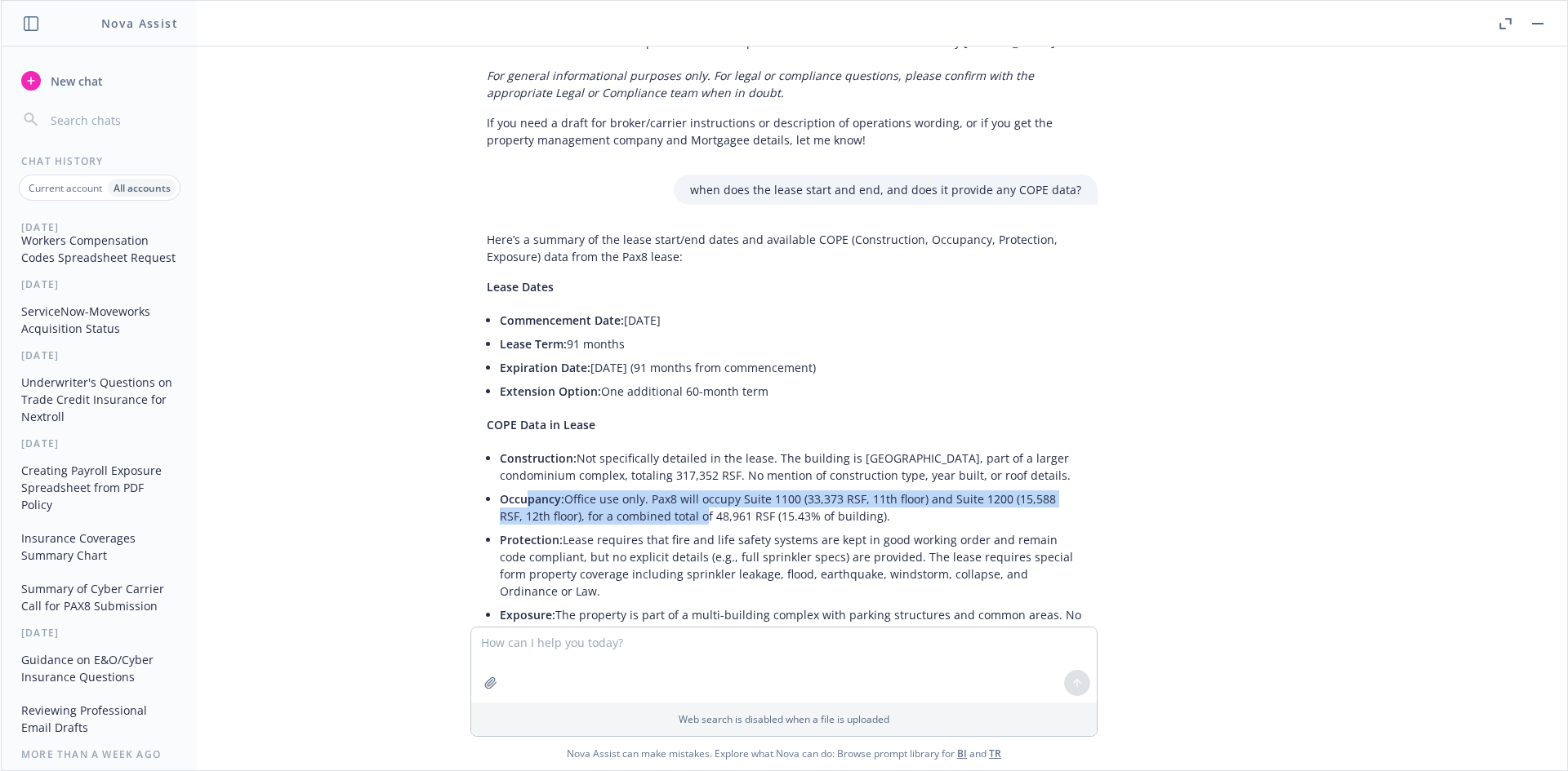
click at [684, 487] on li "Occupancy: Office use only. Pax8 will occupy Suite 1100 (33,373 RSF, 11th floor…" at bounding box center [790, 507] width 581 height 41
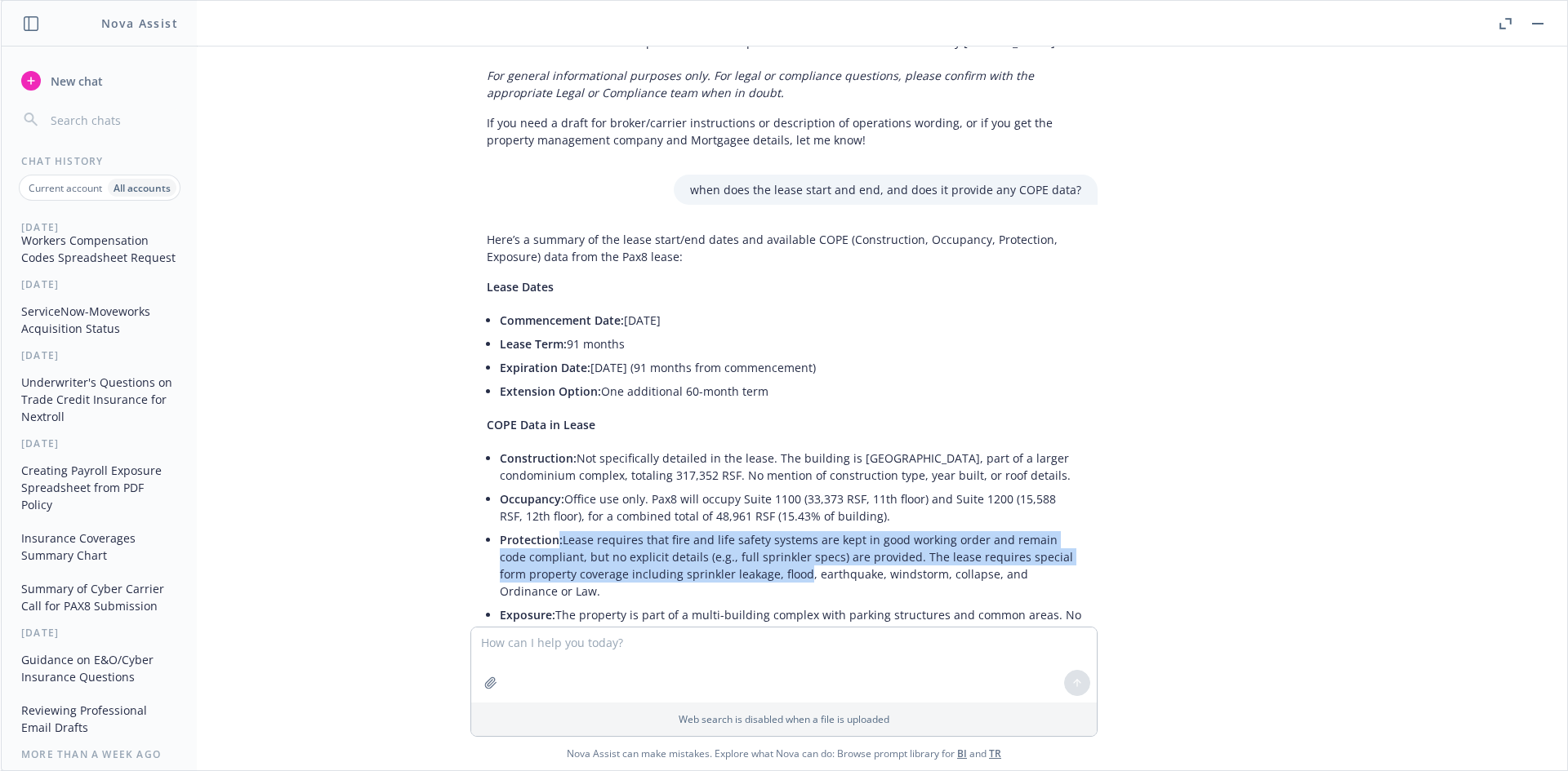
drag, startPoint x: 543, startPoint y: 485, endPoint x: 755, endPoint y: 525, distance: 215.7
click at [755, 528] on li "Protection: Lease requires that fire and life safety systems are kept in good w…" at bounding box center [790, 565] width 581 height 75
drag, startPoint x: 763, startPoint y: 522, endPoint x: 596, endPoint y: 478, distance: 172.7
click at [596, 528] on li "Protection: Lease requires that fire and life safety systems are kept in good w…" at bounding box center [790, 565] width 581 height 75
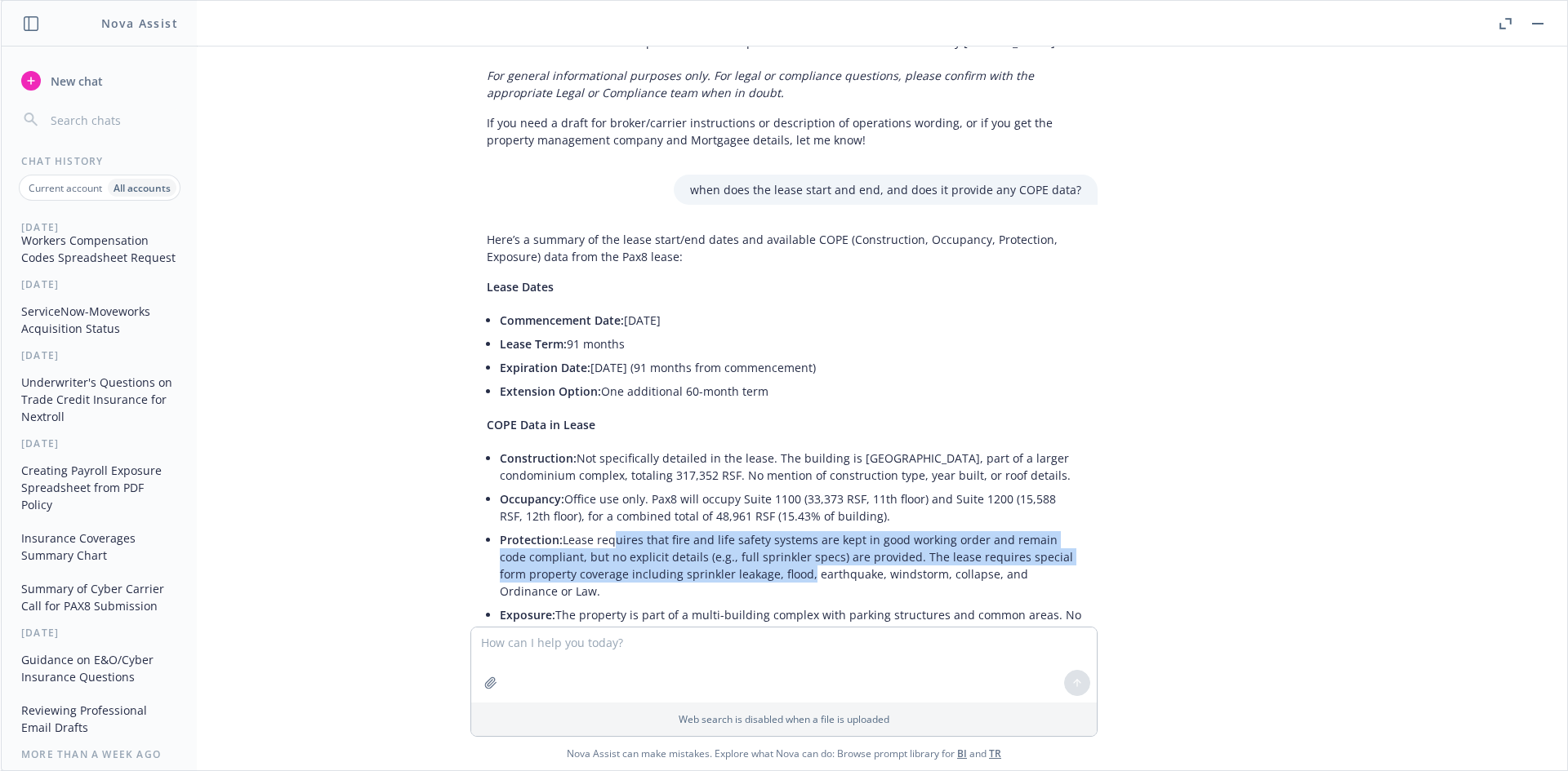
click at [596, 528] on li "Protection: Lease requires that fire and life safety systems are kept in good w…" at bounding box center [790, 565] width 581 height 75
drag, startPoint x: 555, startPoint y: 485, endPoint x: 862, endPoint y: 523, distance: 309.3
click at [862, 528] on li "Protection: Lease requires that fire and life safety systems are kept in good w…" at bounding box center [790, 565] width 581 height 75
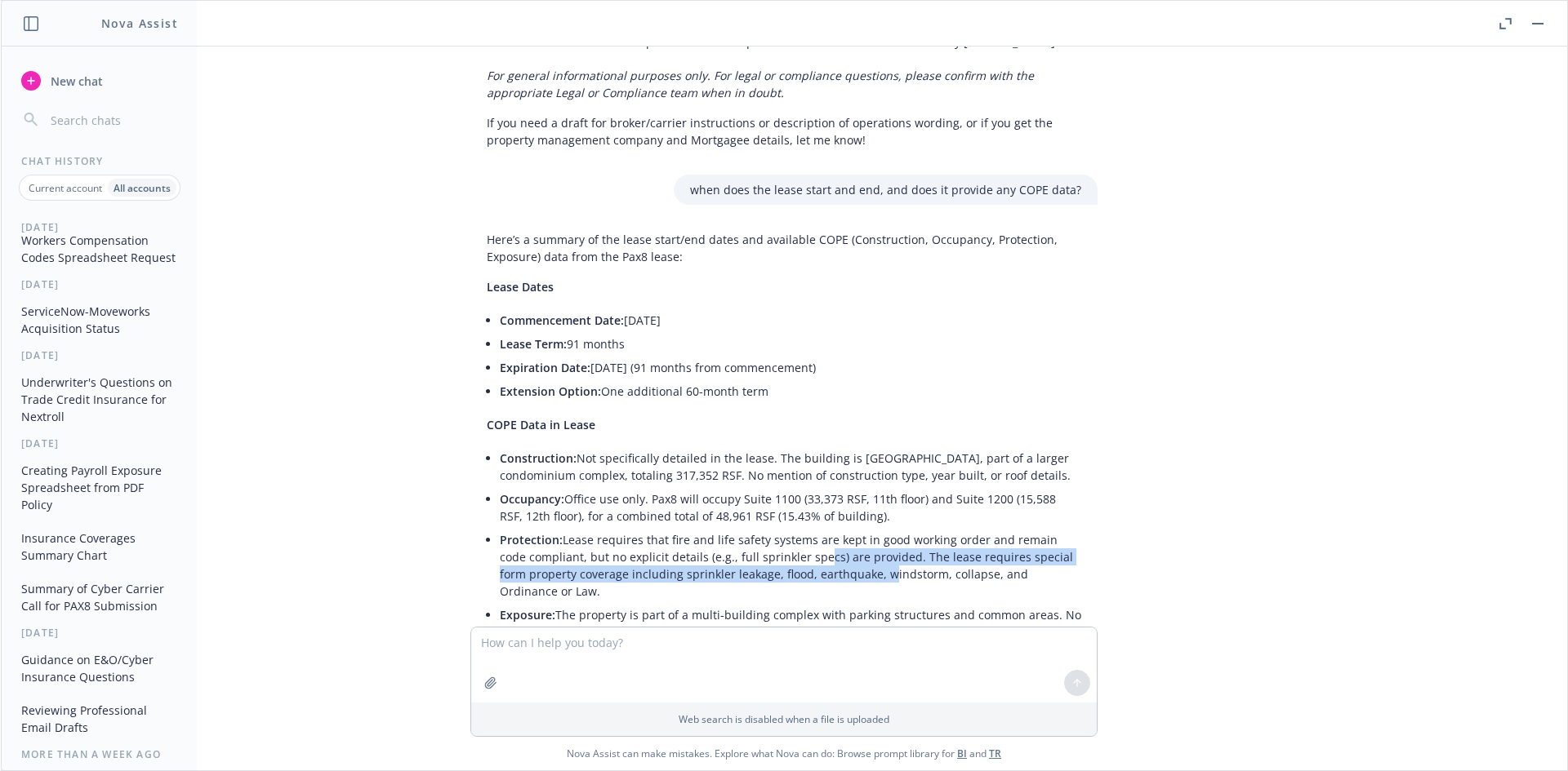
drag, startPoint x: 838, startPoint y: 516, endPoint x: 748, endPoint y: 499, distance: 91.6
click at [755, 528] on li "Protection: Lease requires that fire and life safety systems are kept in good w…" at bounding box center [790, 565] width 581 height 75
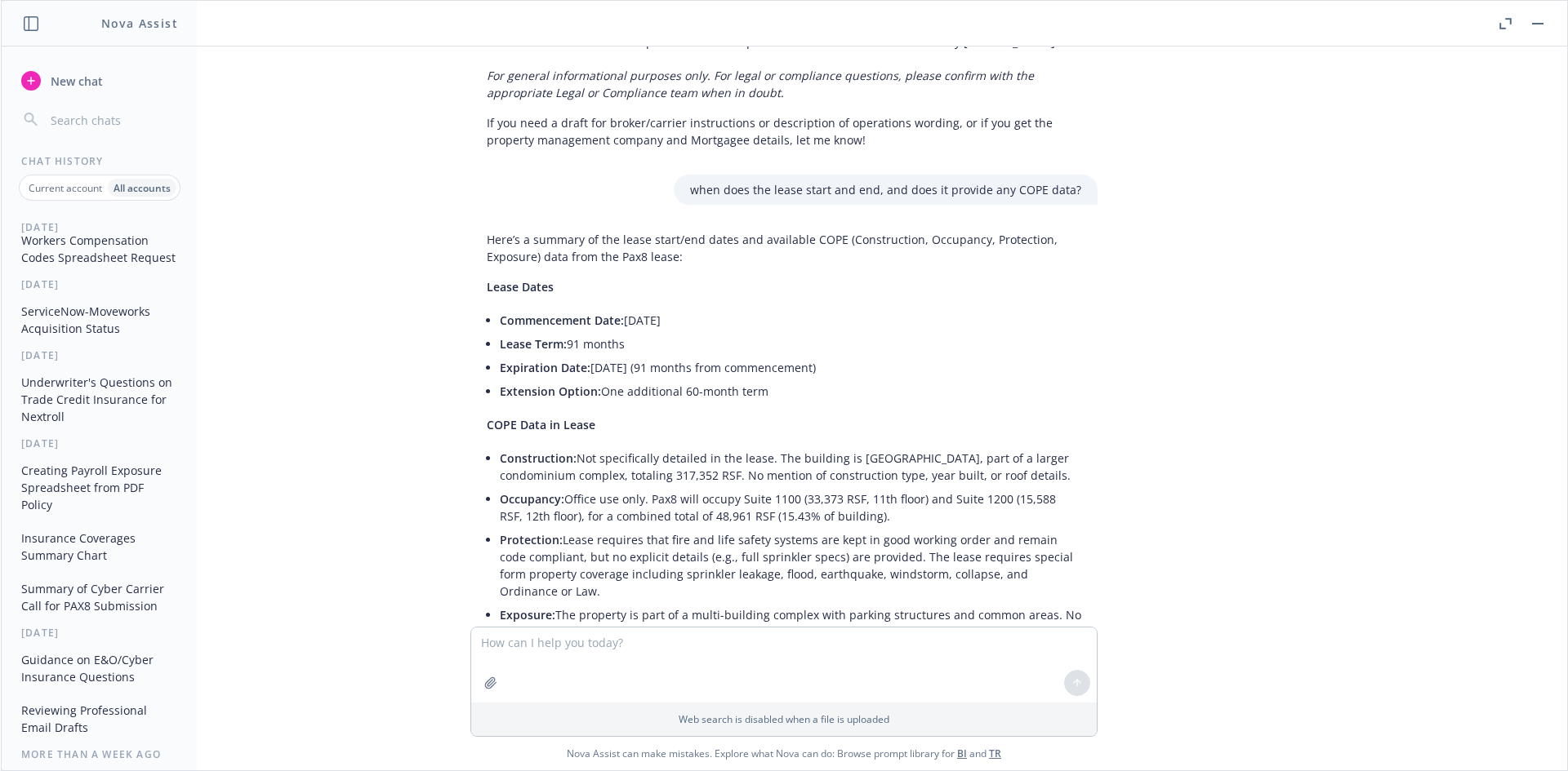
click at [748, 528] on li "Protection: Lease requires that fire and life safety systems are kept in good w…" at bounding box center [790, 565] width 581 height 75
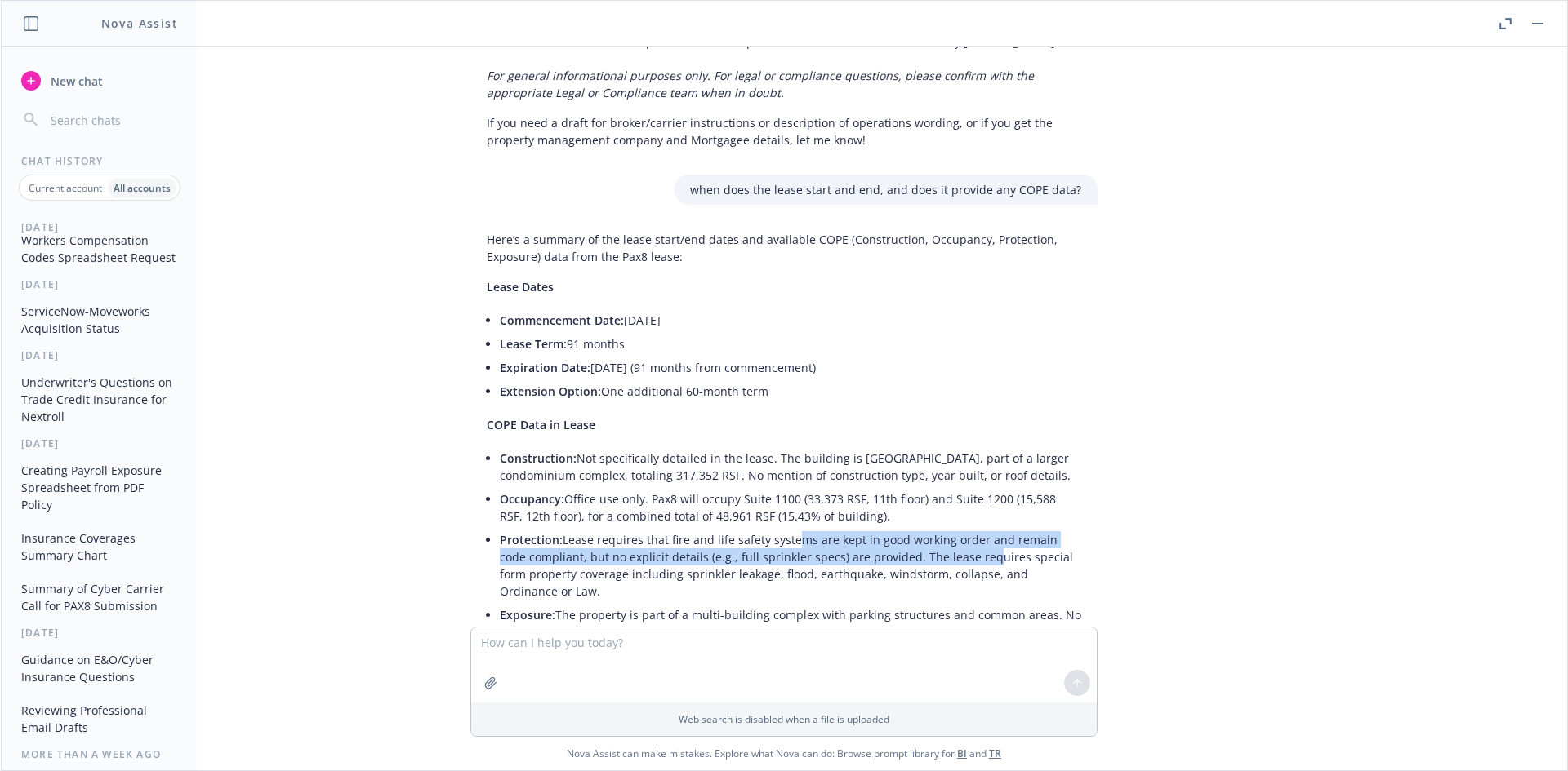
drag, startPoint x: 775, startPoint y: 484, endPoint x: 937, endPoint y: 512, distance: 164.4
click at [937, 528] on li "Protection: Lease requires that fire and life safety systems are kept in good w…" at bounding box center [790, 565] width 581 height 75
drag, startPoint x: 937, startPoint y: 512, endPoint x: 979, endPoint y: 515, distance: 42.1
click at [939, 528] on li "Protection: Lease requires that fire and life safety systems are kept in good w…" at bounding box center [790, 565] width 581 height 75
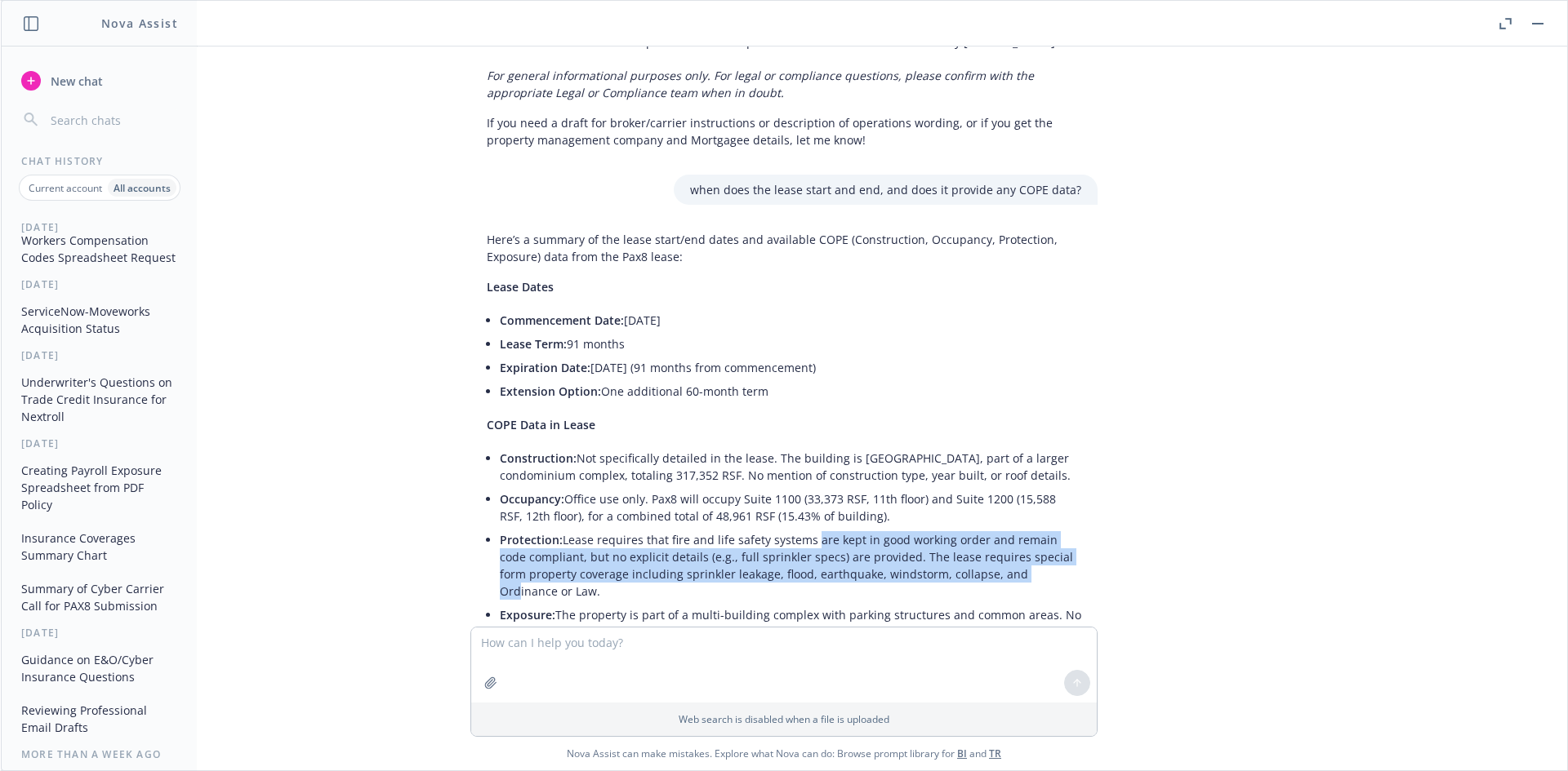
drag, startPoint x: 986, startPoint y: 518, endPoint x: 798, endPoint y: 480, distance: 191.8
click at [798, 528] on li "Protection: Lease requires that fire and life safety systems are kept in good w…" at bounding box center [790, 565] width 581 height 75
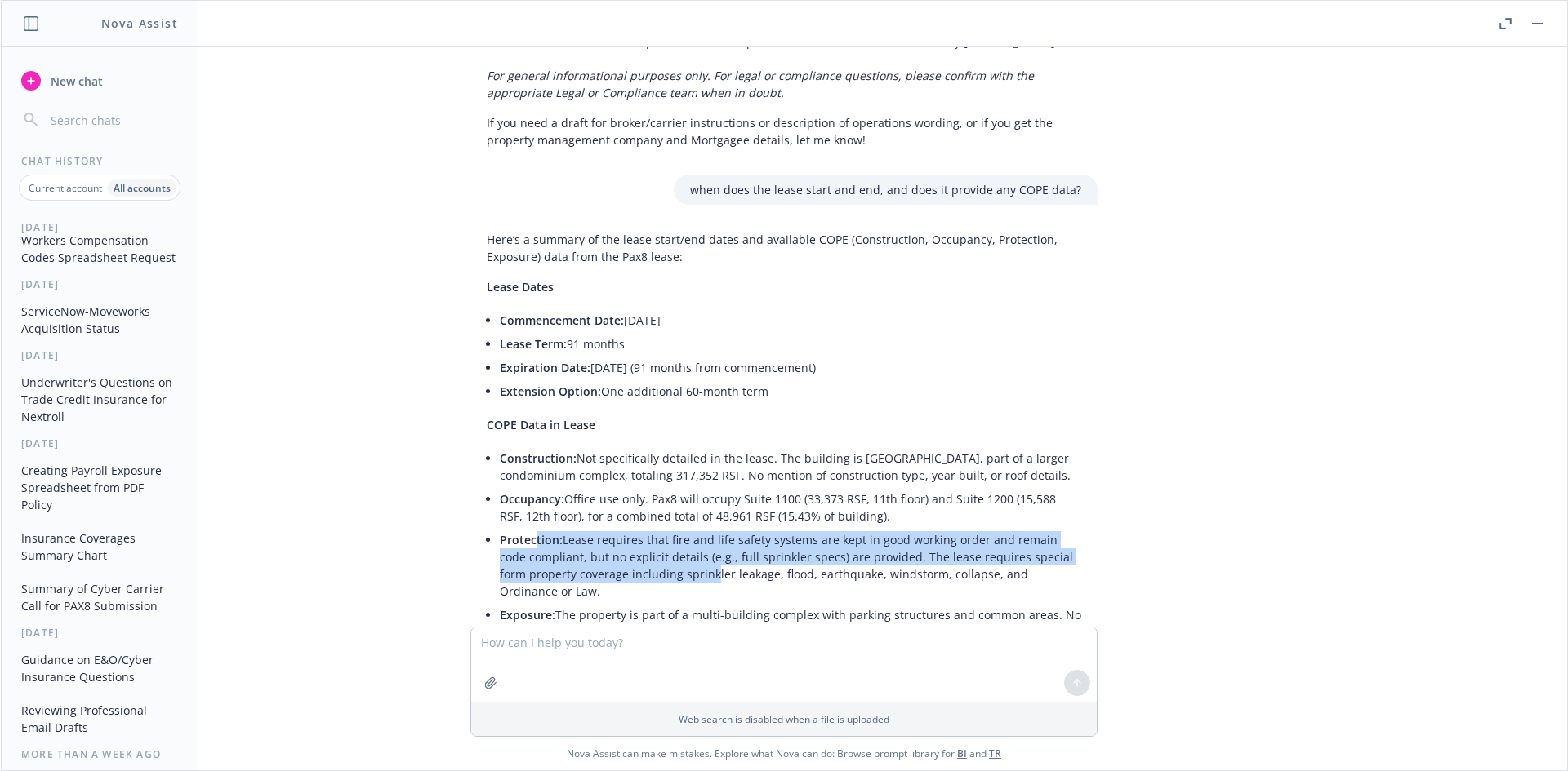
drag, startPoint x: 525, startPoint y: 486, endPoint x: 667, endPoint y: 517, distance: 145.3
click at [667, 528] on li "Protection: Lease requires that fire and life safety systems are kept in good w…" at bounding box center [790, 565] width 581 height 75
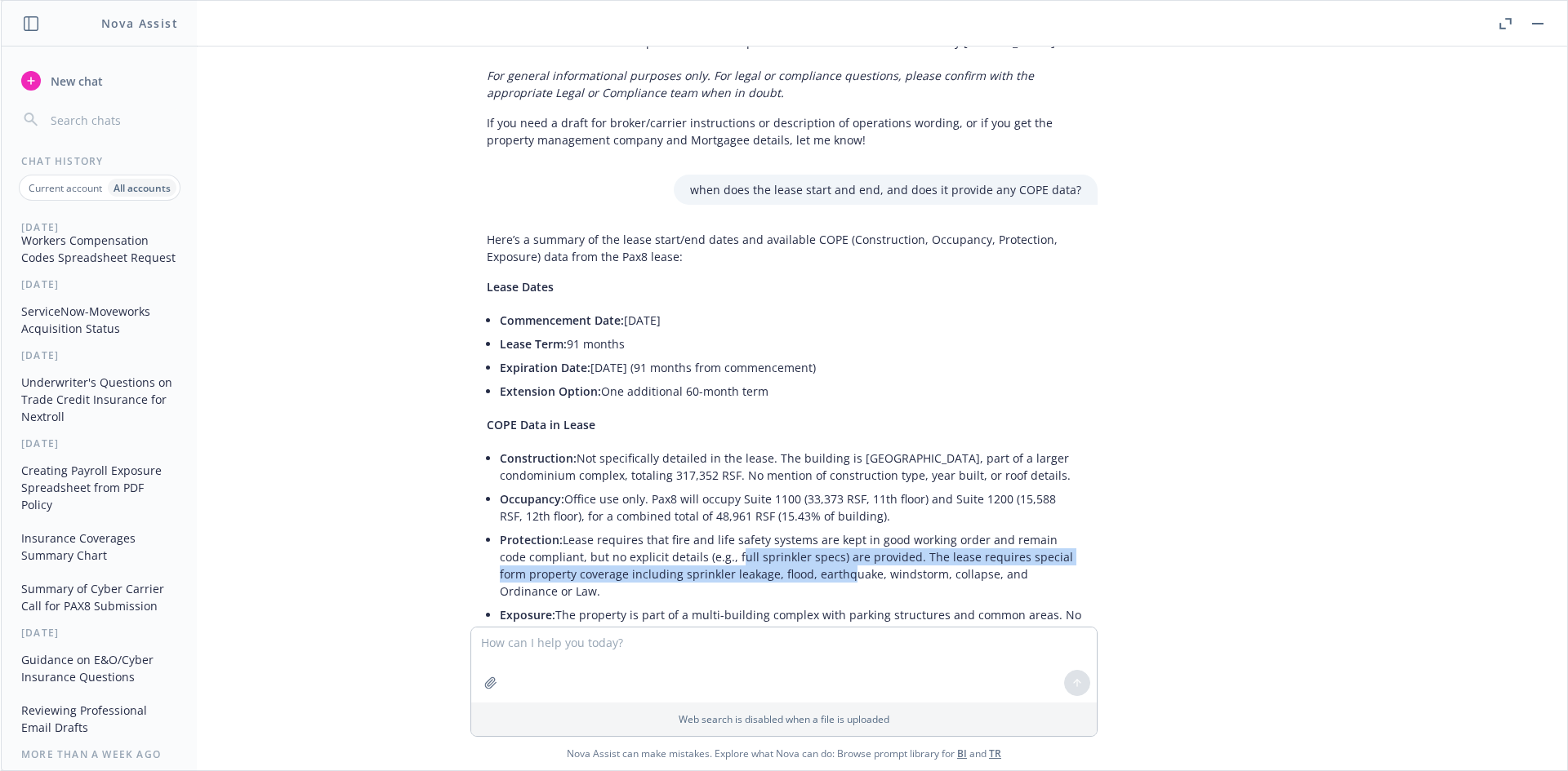
drag, startPoint x: 796, startPoint y: 524, endPoint x: 677, endPoint y: 503, distance: 120.8
click at [677, 528] on li "Protection: Lease requires that fire and life safety systems are kept in good w…" at bounding box center [790, 565] width 581 height 75
drag, startPoint x: 823, startPoint y: 486, endPoint x: 989, endPoint y: 534, distance: 172.8
click at [989, 534] on li "Protection: Lease requires that fire and life safety systems are kept in good w…" at bounding box center [790, 565] width 581 height 75
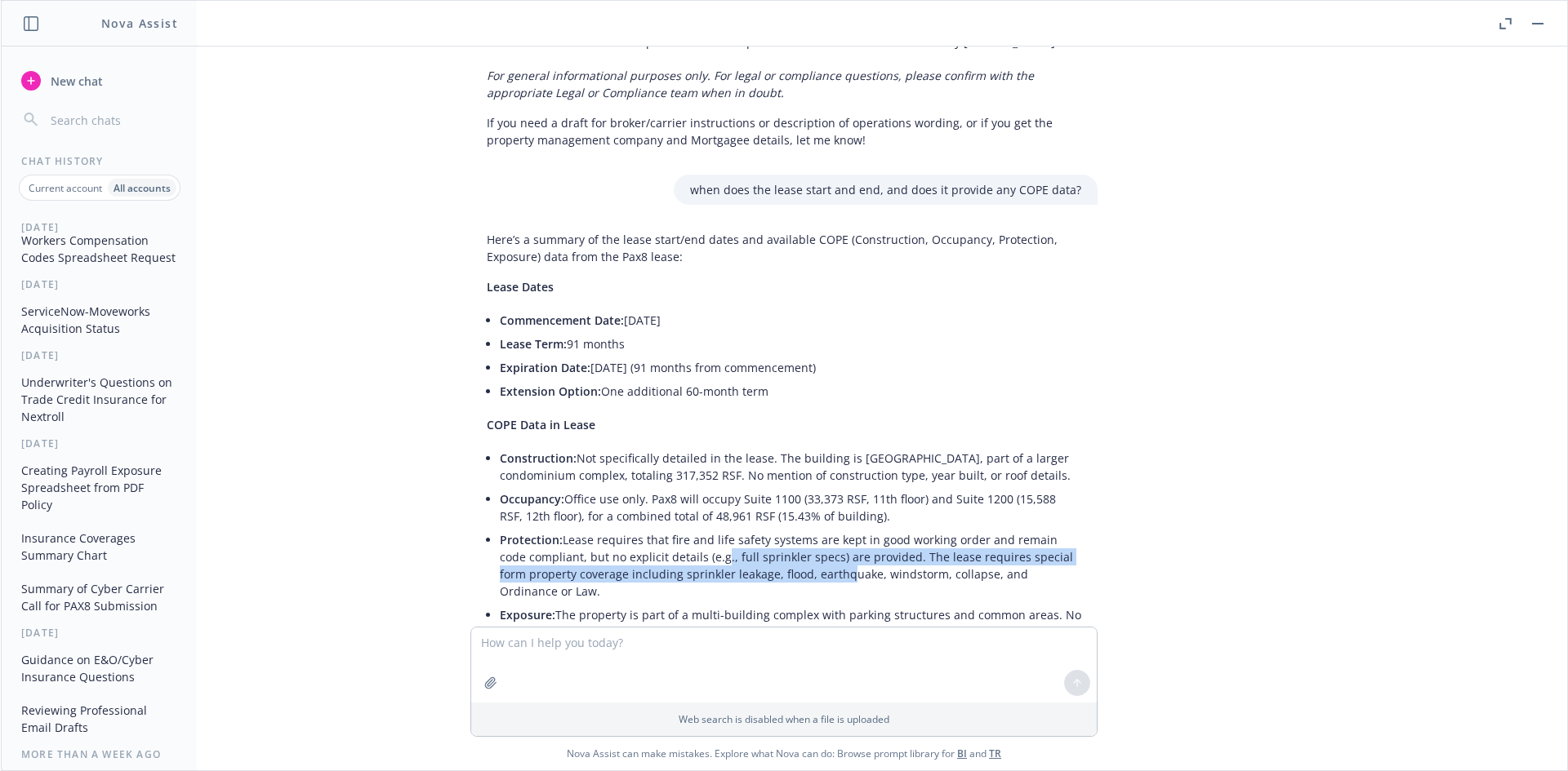
click at [989, 534] on li "Protection: Lease requires that fire and life safety systems are kept in good w…" at bounding box center [790, 565] width 581 height 75
drag, startPoint x: 967, startPoint y: 518, endPoint x: 780, endPoint y: 498, distance: 188.1
click at [782, 528] on li "Protection: Lease requires that fire and life safety systems are kept in good w…" at bounding box center [790, 565] width 581 height 75
click at [779, 528] on li "Protection: Lease requires that fire and life safety systems are kept in good w…" at bounding box center [790, 565] width 581 height 75
drag, startPoint x: 531, startPoint y: 511, endPoint x: 624, endPoint y: 534, distance: 95.8
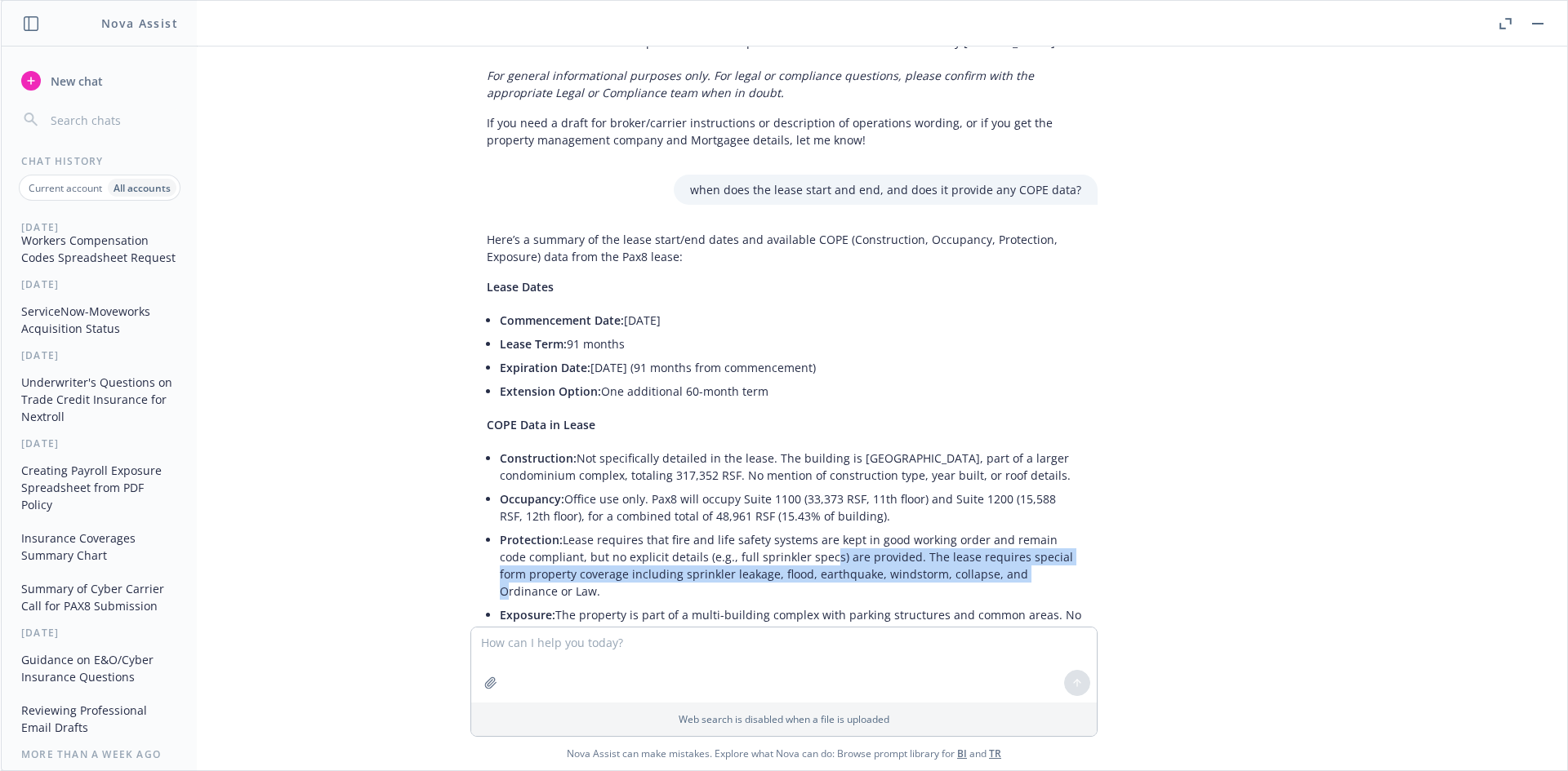
click at [624, 534] on li "Protection: Lease requires that fire and life safety systems are kept in good w…" at bounding box center [790, 565] width 581 height 75
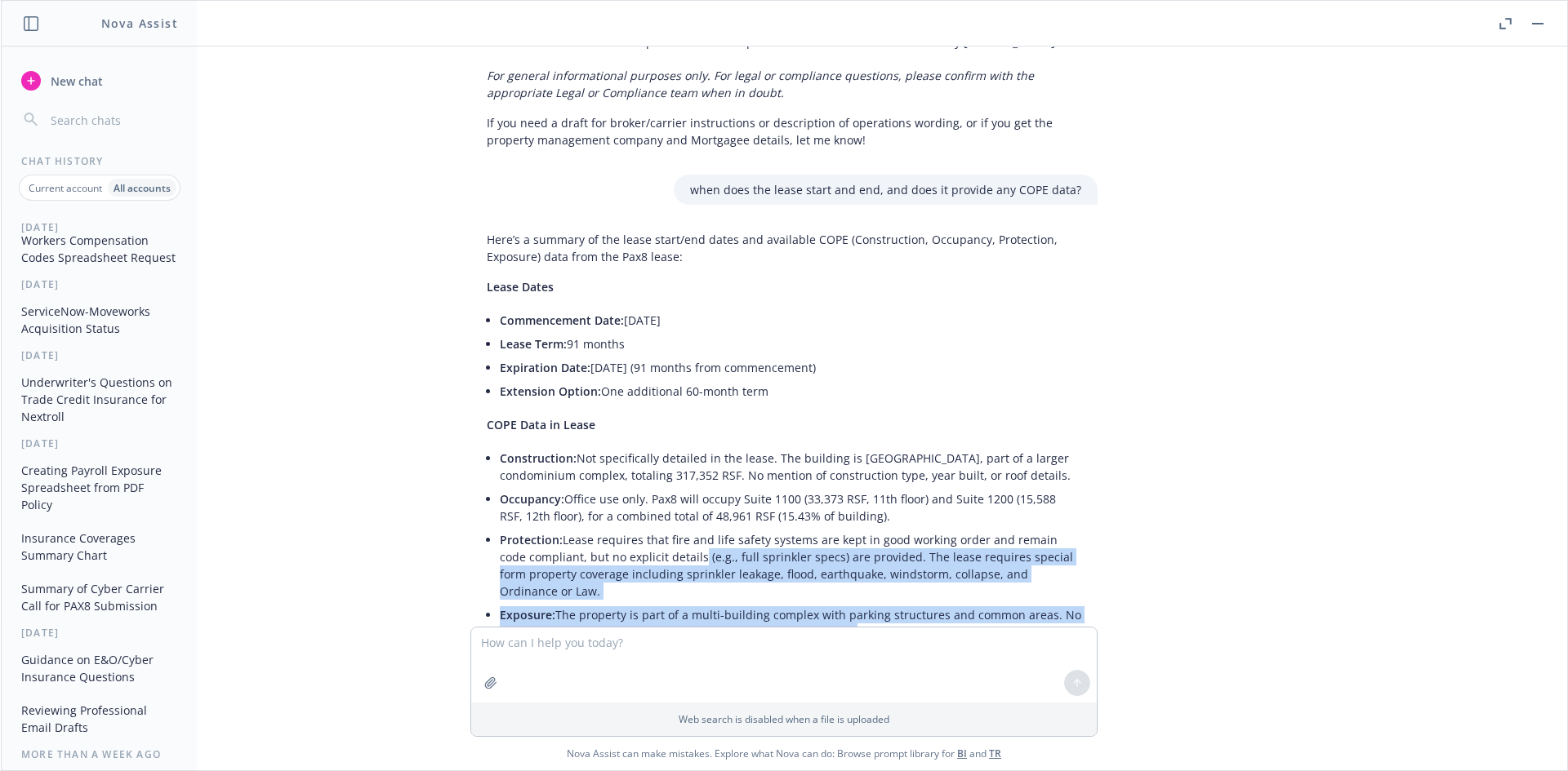
drag, startPoint x: 653, startPoint y: 524, endPoint x: 830, endPoint y: 577, distance: 184.8
click at [830, 577] on ul "Construction: Not specifically detailed in the lease. The building is Palazzo V…" at bounding box center [790, 545] width 581 height 197
click at [830, 603] on li "Exposure: The property is part of a multi-building complex with parking structu…" at bounding box center [790, 624] width 581 height 41
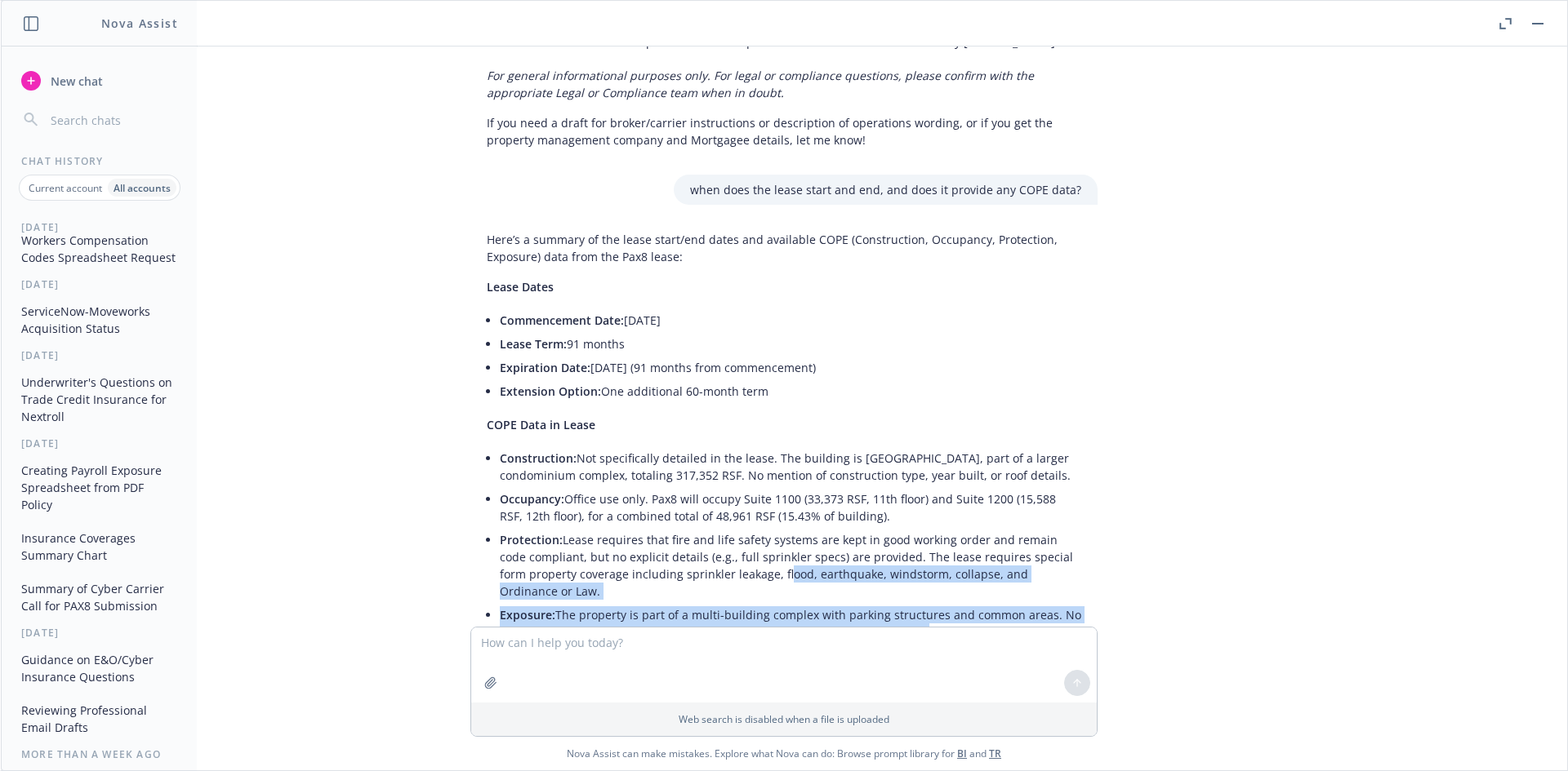
drag, startPoint x: 895, startPoint y: 577, endPoint x: 714, endPoint y: 511, distance: 192.7
click at [714, 511] on ul "Construction: Not specifically detailed in the lease. The building is Palazzo V…" at bounding box center [790, 545] width 581 height 197
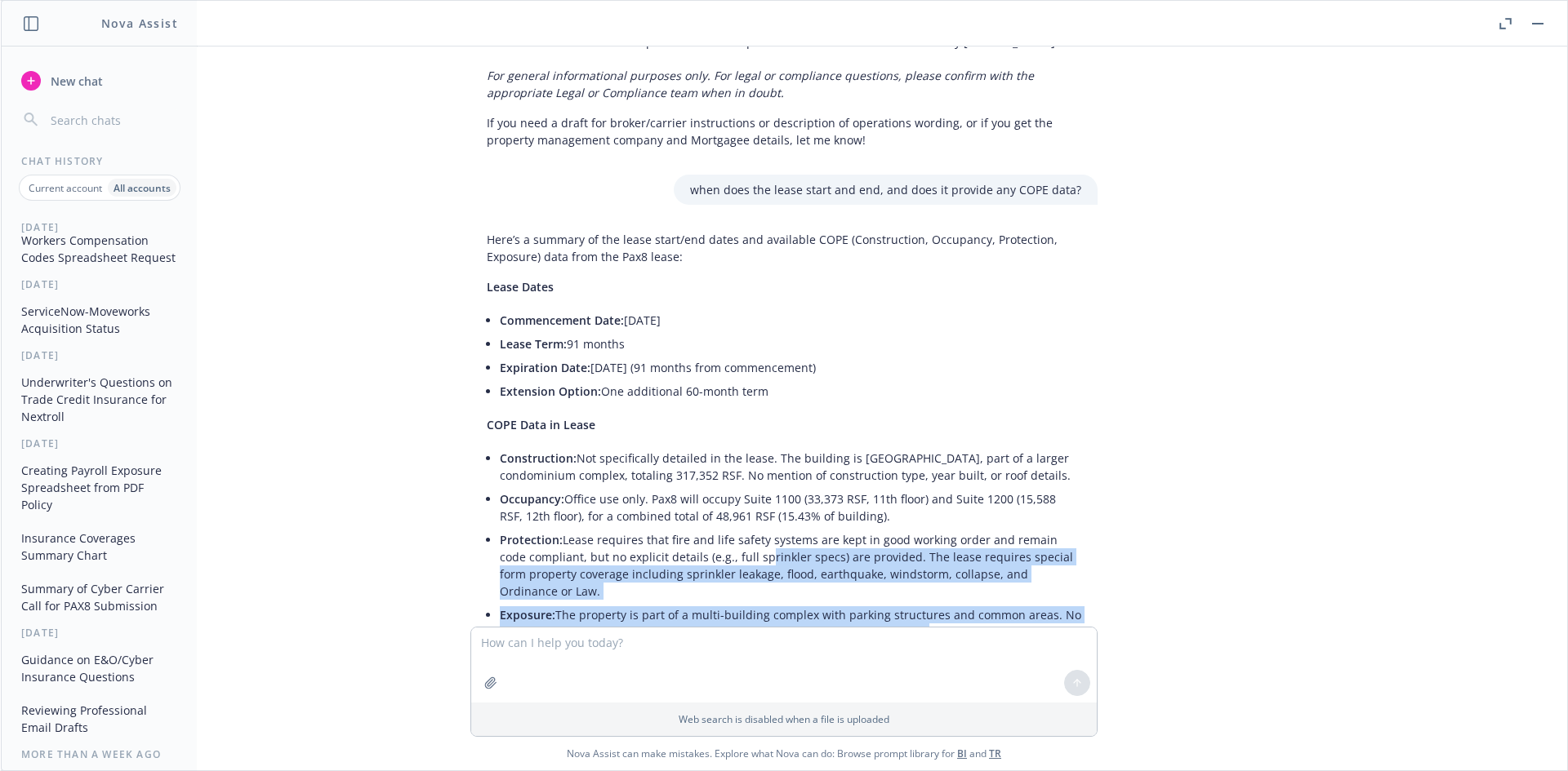
drag, startPoint x: 714, startPoint y: 511, endPoint x: 719, endPoint y: 497, distance: 14.9
click at [713, 528] on li "Protection: Lease requires that fire and life safety systems are kept in good w…" at bounding box center [790, 565] width 581 height 75
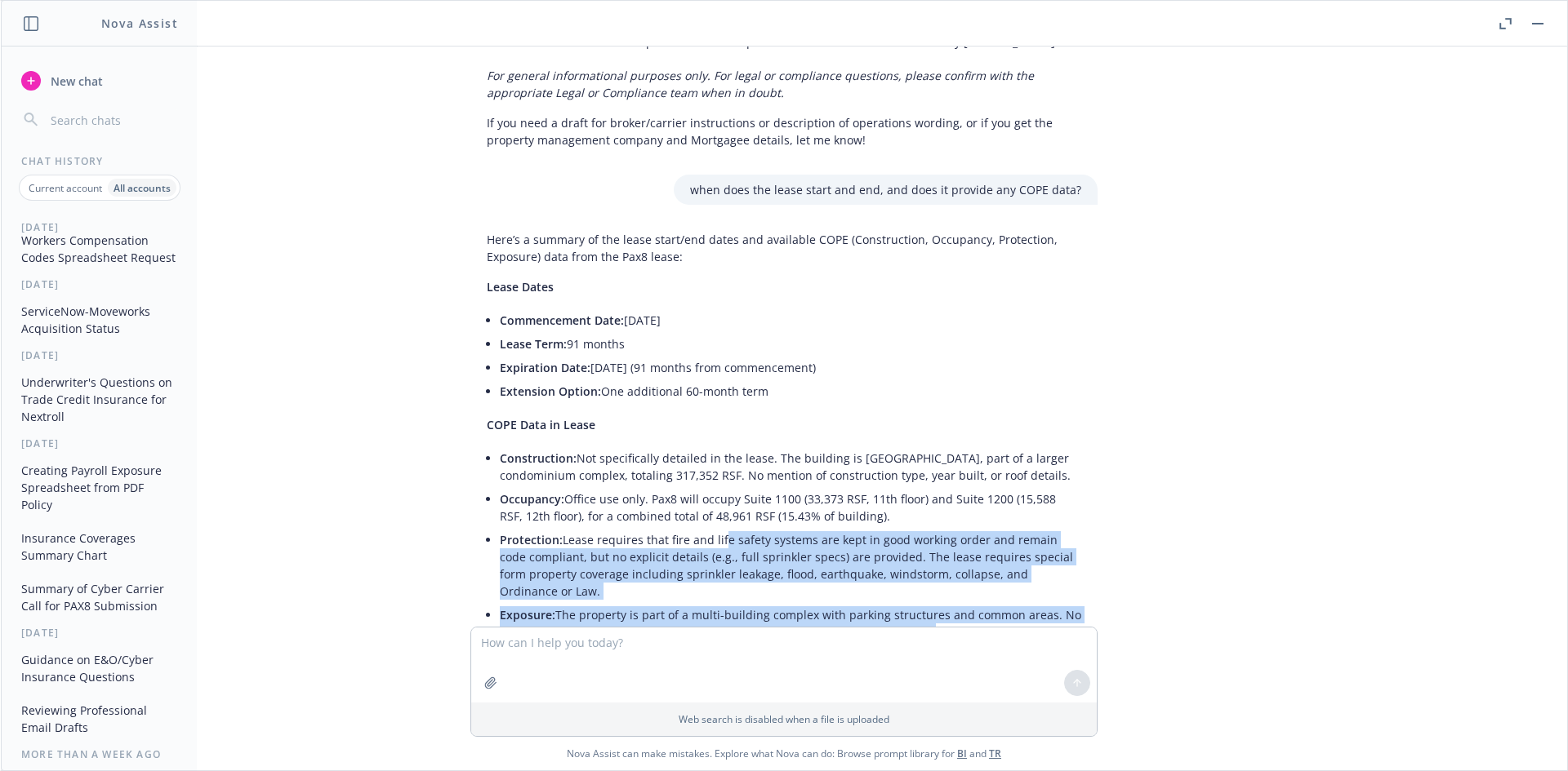
drag, startPoint x: 705, startPoint y: 494, endPoint x: 906, endPoint y: 590, distance: 222.7
click at [906, 590] on ul "Construction: Not specifically detailed in the lease. The building is Palazzo V…" at bounding box center [790, 545] width 581 height 197
click at [907, 603] on li "Exposure: The property is part of a multi-building complex with parking structu…" at bounding box center [790, 624] width 581 height 41
drag
click at [769, 603] on li "Exposure: The property is part of a multi-building complex with parking structu…" at bounding box center [790, 624] width 581 height 41
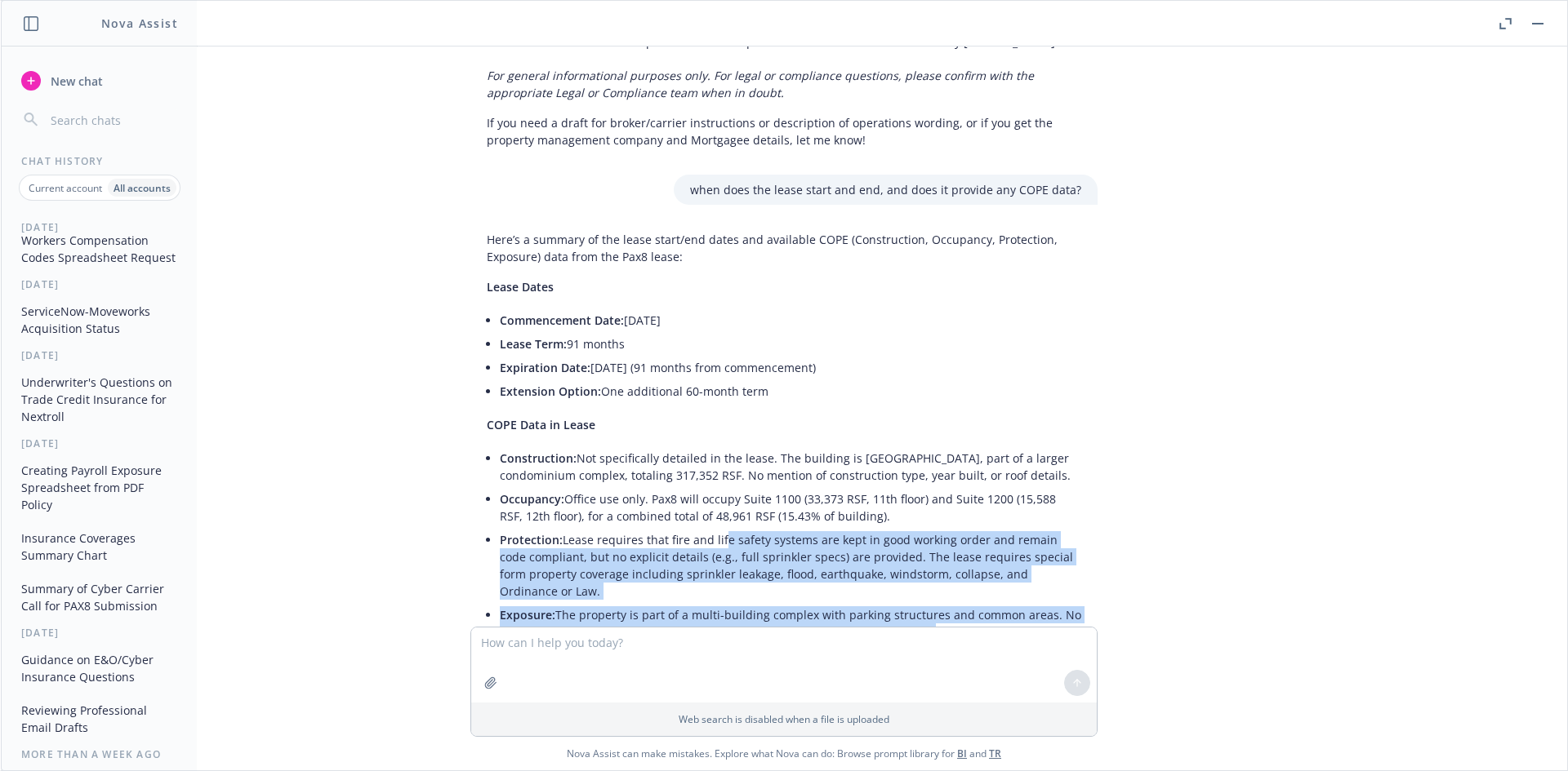
click at [767, 603] on li "Exposure: The property is part of a multi-building complex with parking structu…" at bounding box center [790, 624] width 581 height 41
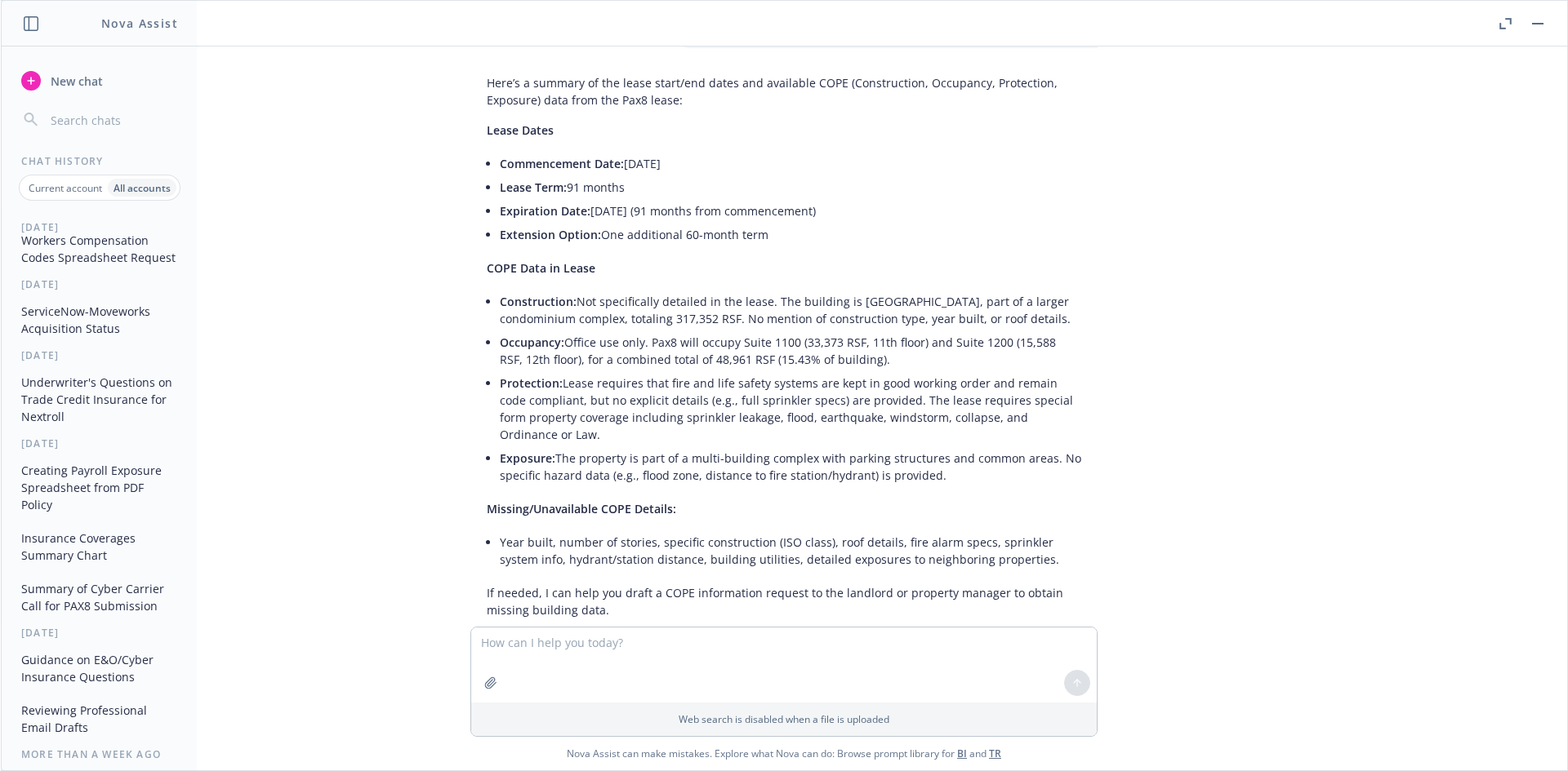
scroll to position [4694, 0]
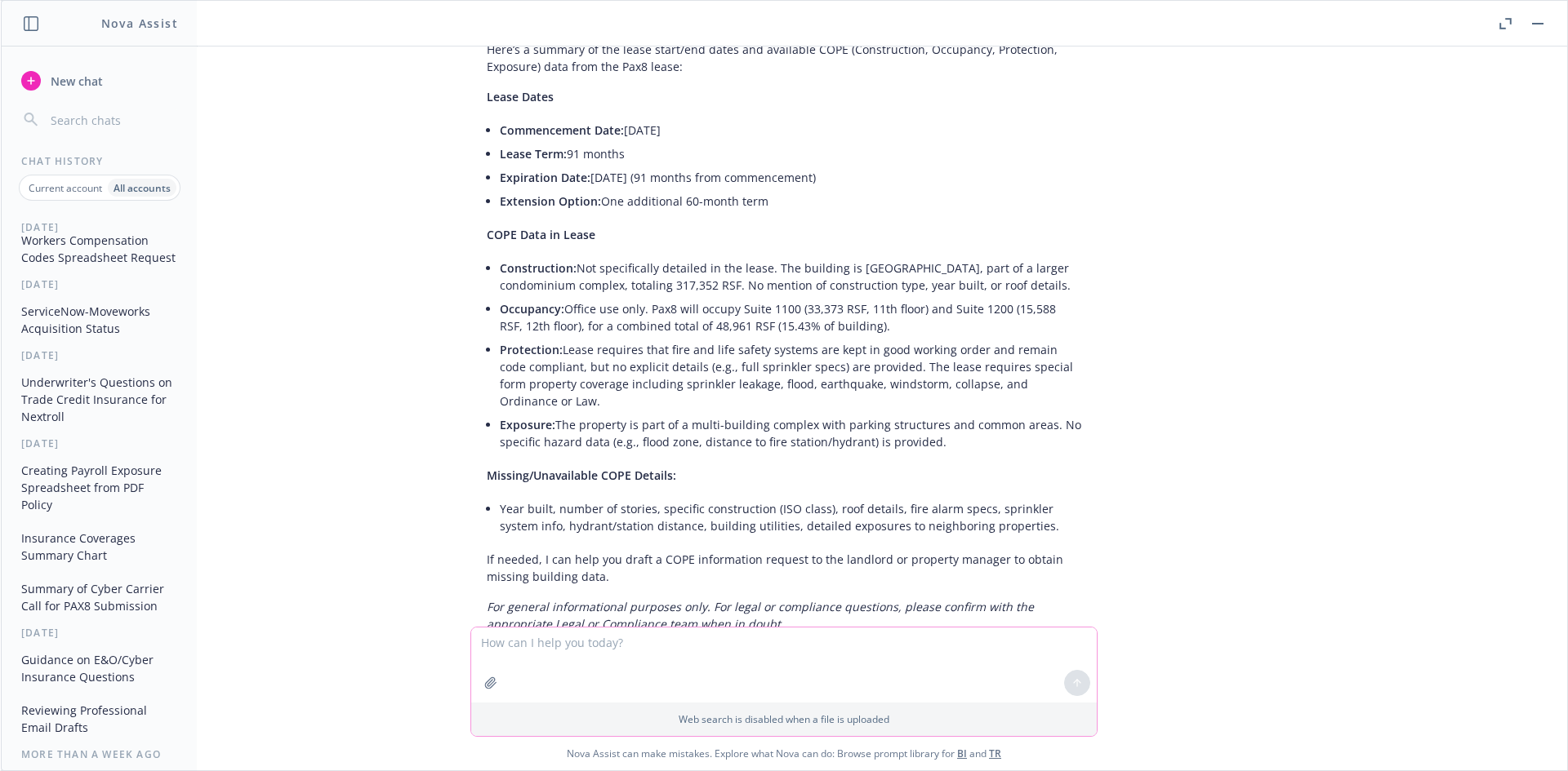
click at [581, 642] on textarea at bounding box center [784, 665] width 625 height 75
type textarea "can do a web search for any COPE details?"
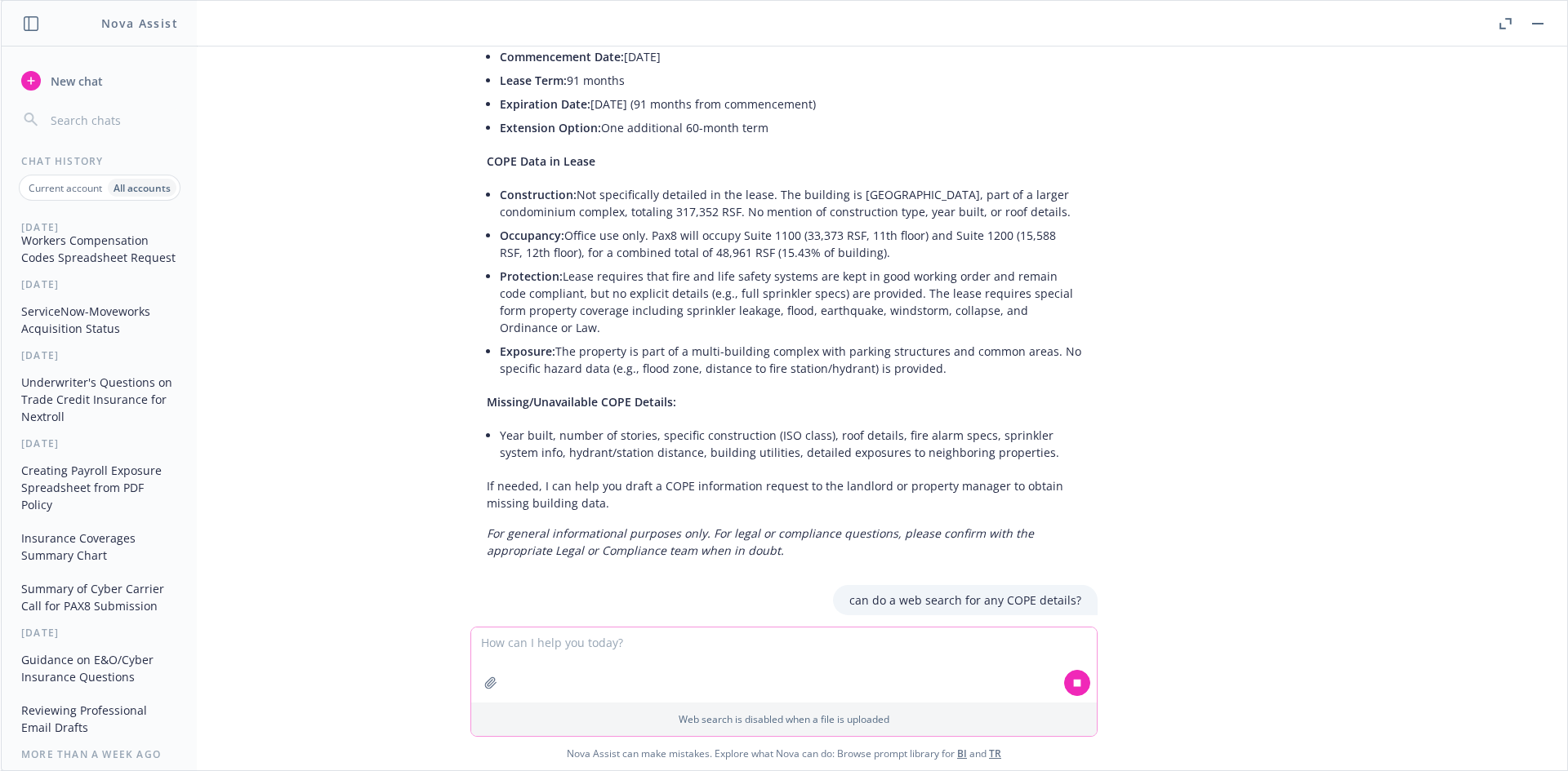
scroll to position [4769, 0]
click at [866, 421] on li "Year built, number of stories, specific construction (ISO class), roof details,…" at bounding box center [790, 441] width 581 height 41
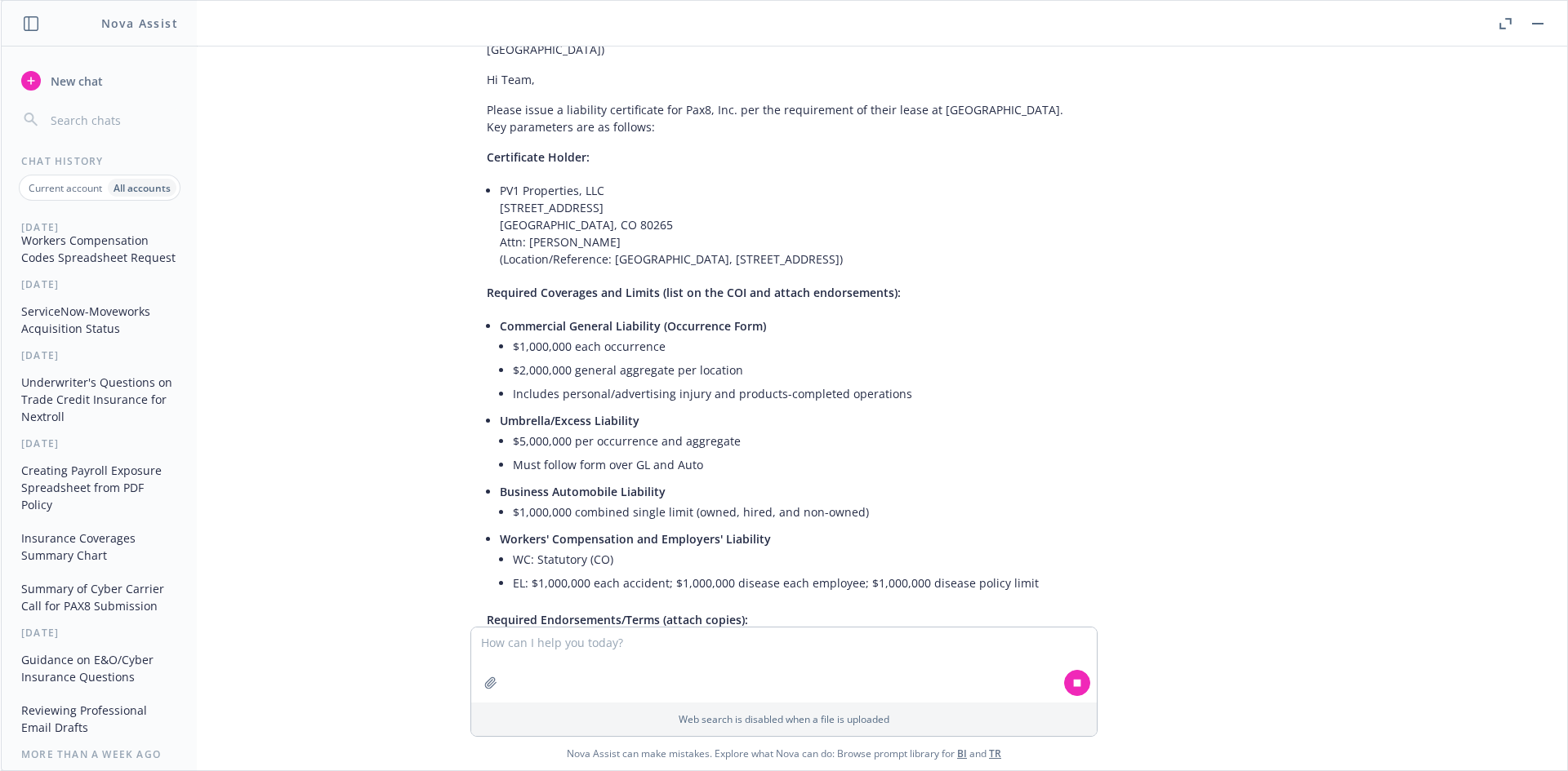
scroll to position [1724, 0]
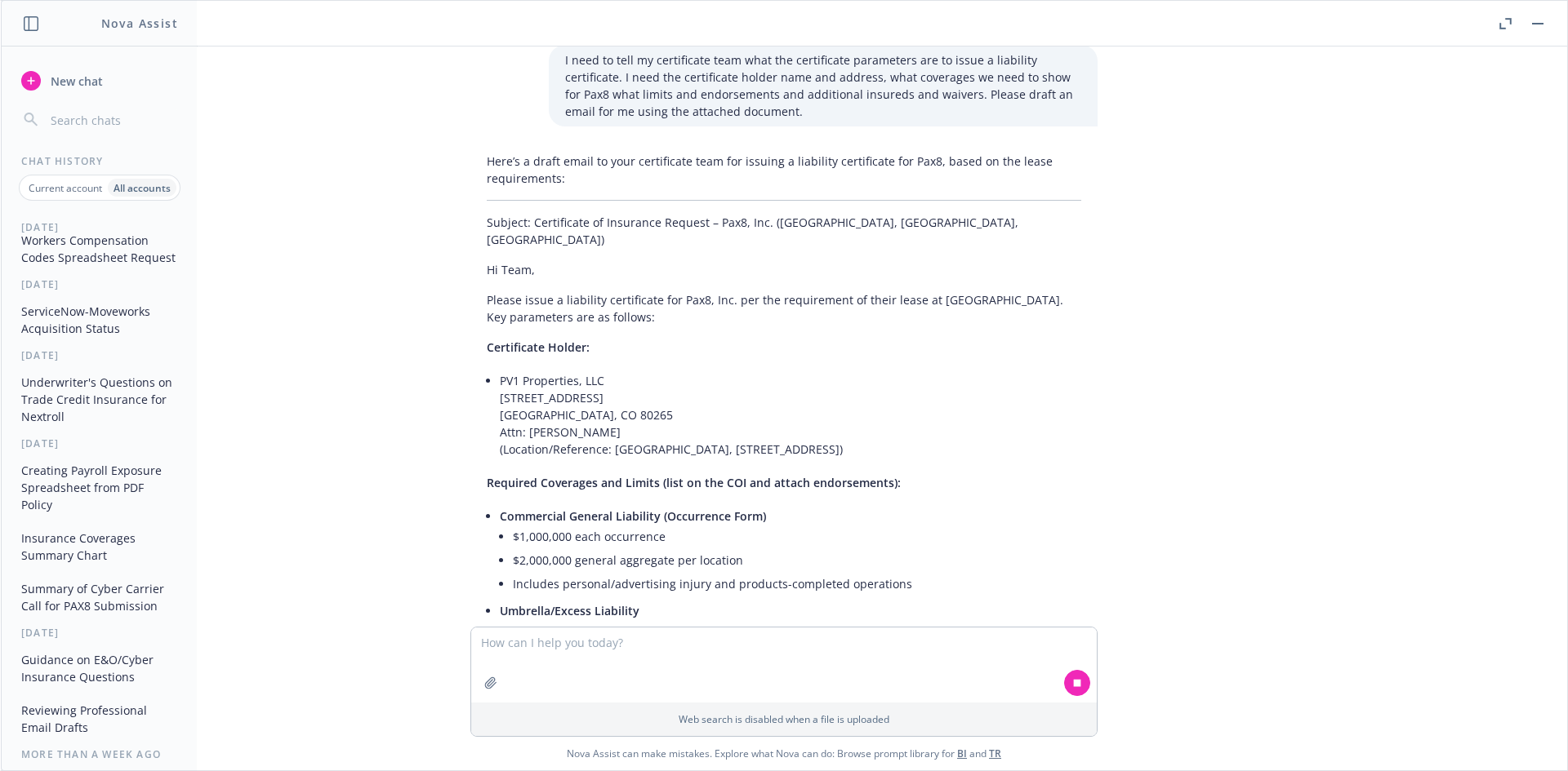
click at [664, 417] on li "PV1 Properties, LLC 1050 17th Street, Suite 1620 Denver, CO 80265 Attn: Lucas S…" at bounding box center [790, 414] width 581 height 92
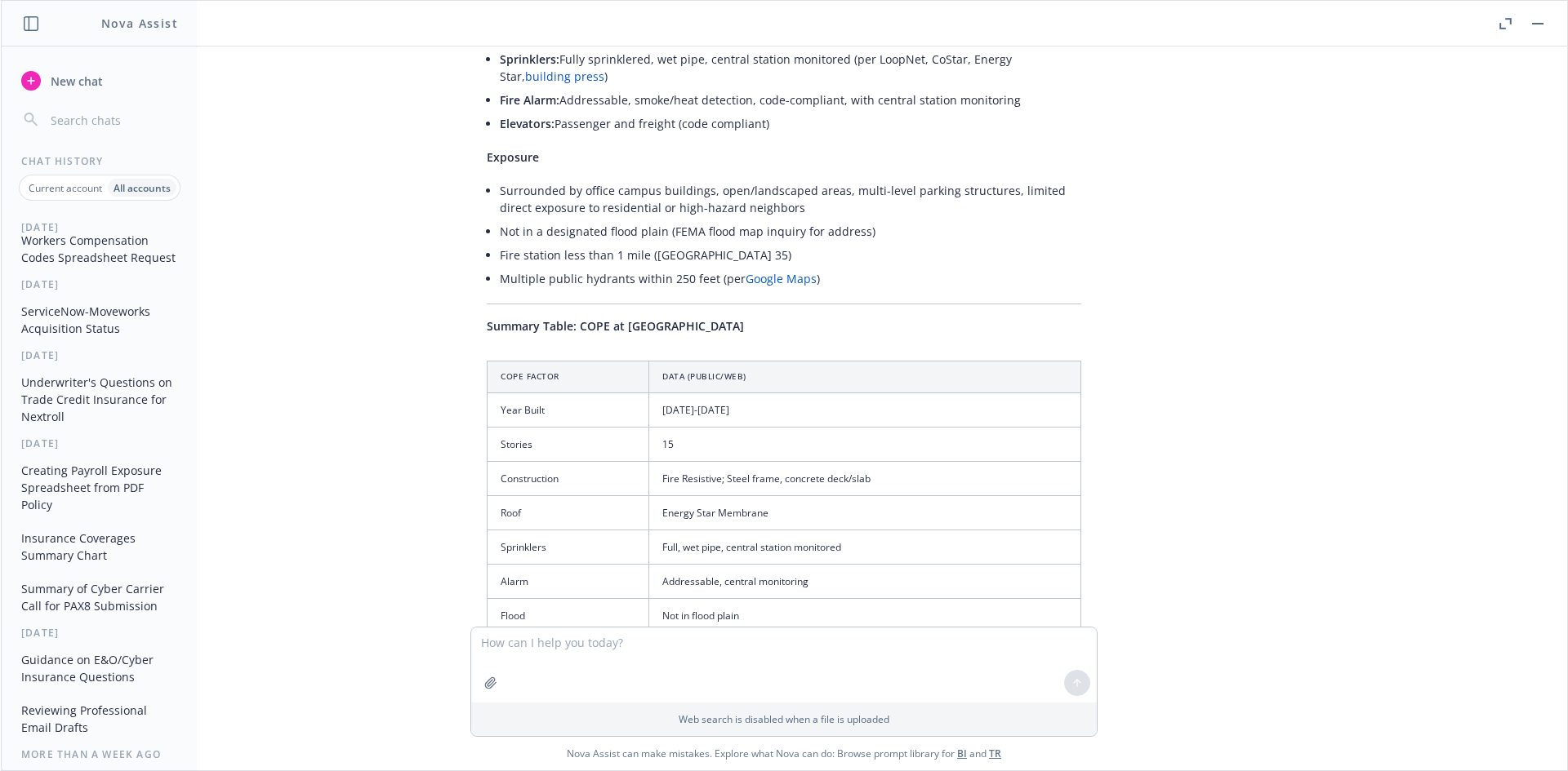
scroll to position [6061, 0]
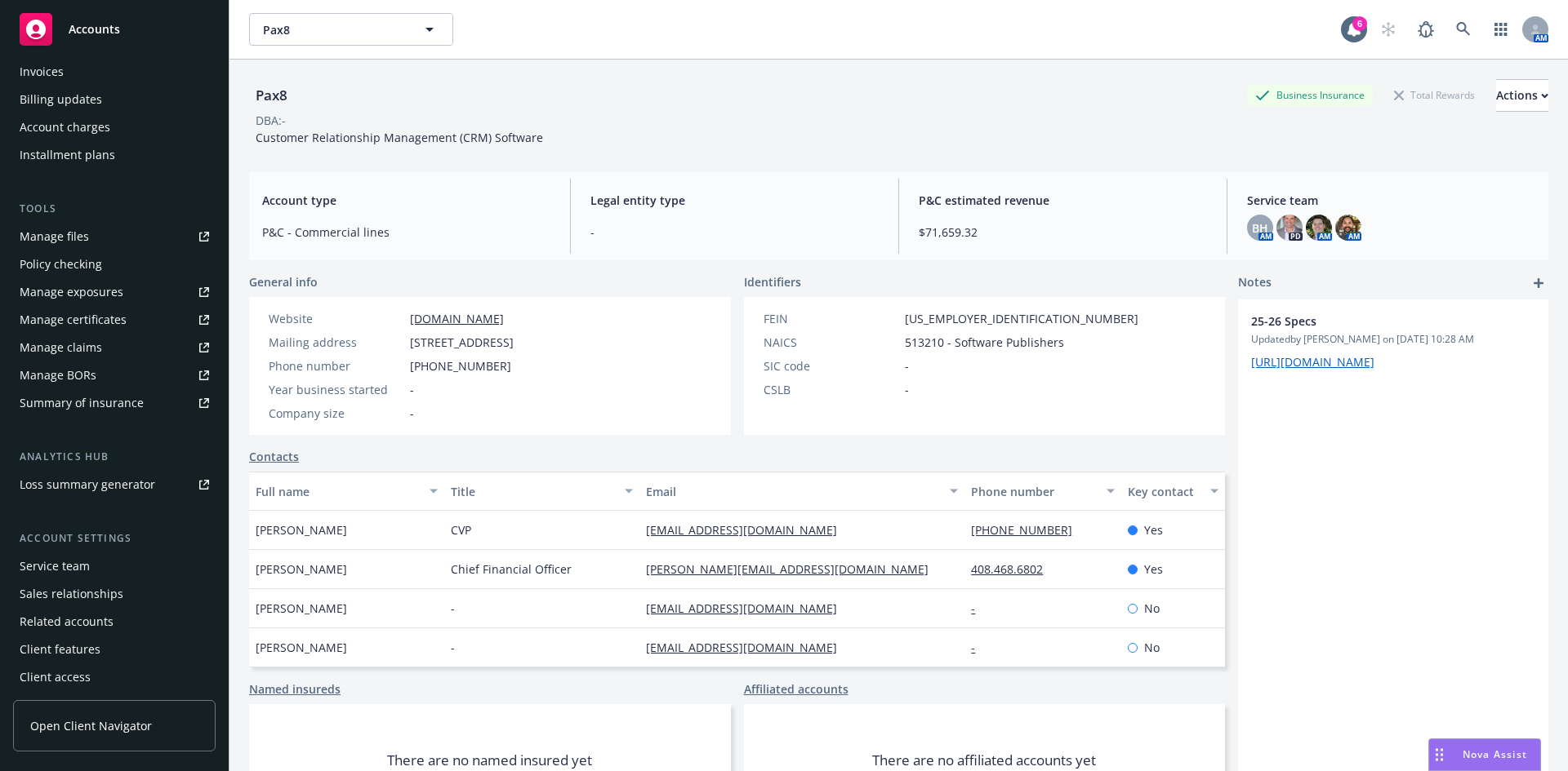
scroll to position [320, 0]
click at [79, 672] on div "Client access" at bounding box center [55, 674] width 71 height 26
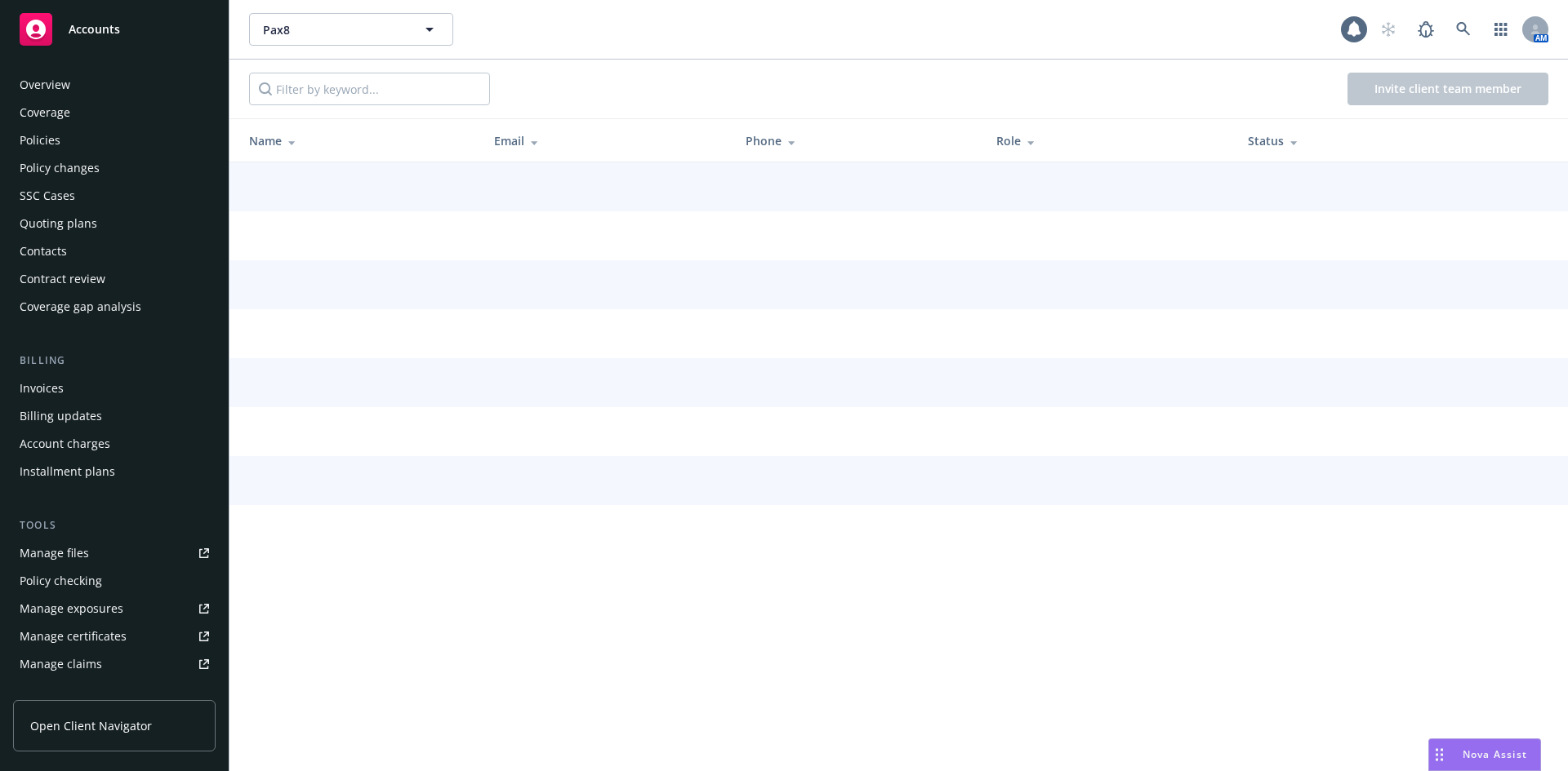
scroll to position [320, 0]
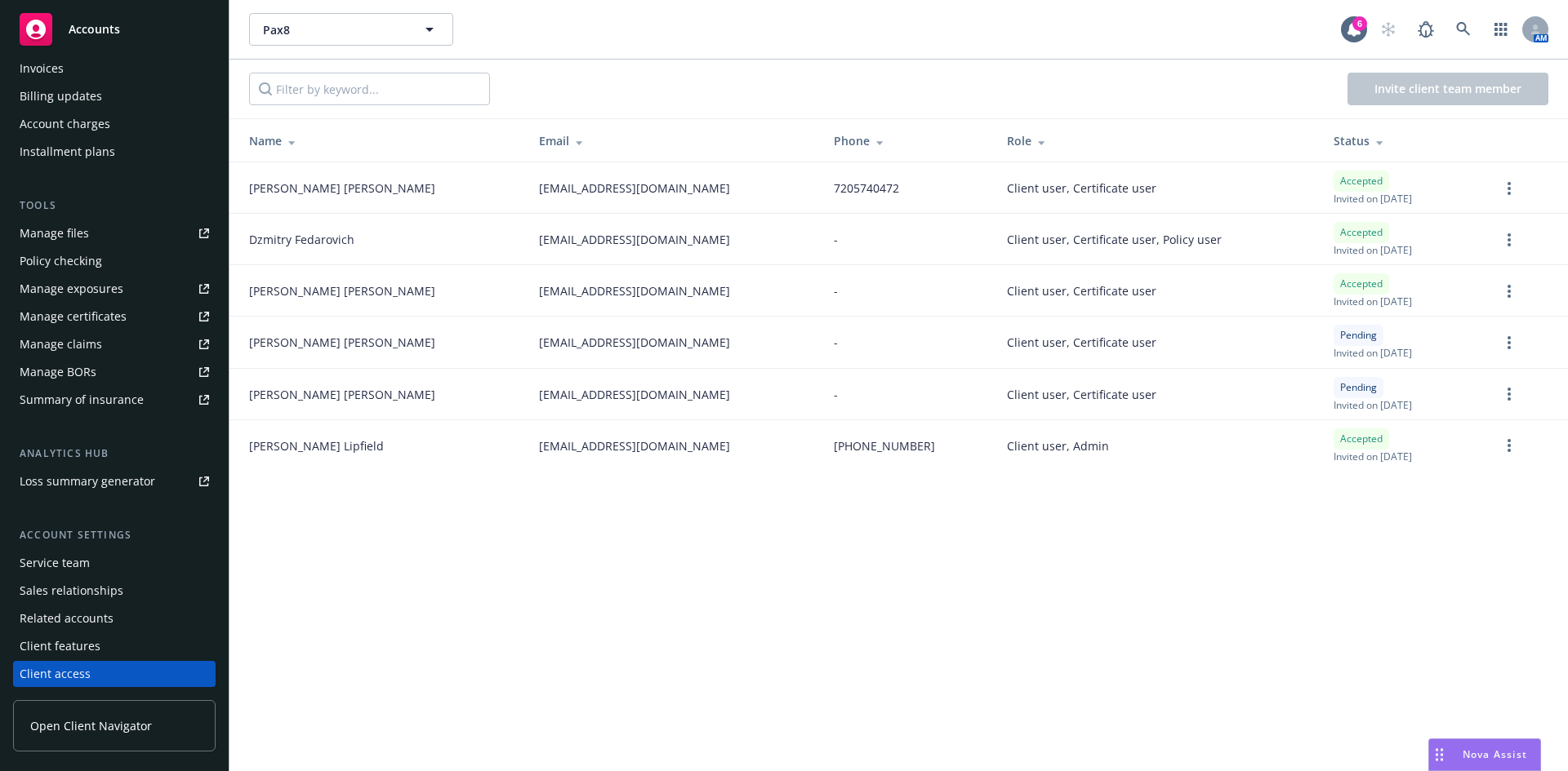
click at [76, 642] on div "Client features" at bounding box center [60, 646] width 81 height 26
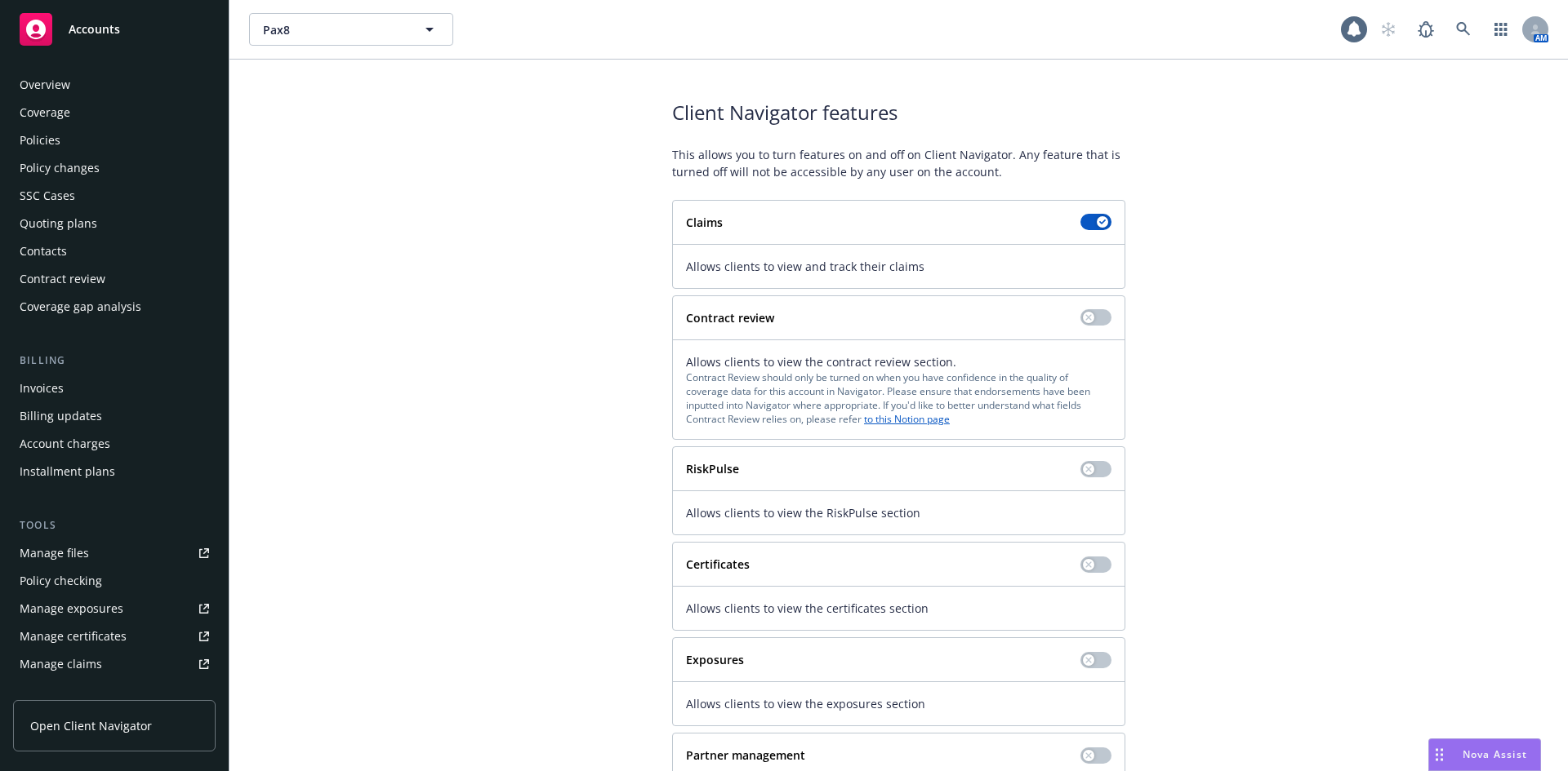
scroll to position [320, 0]
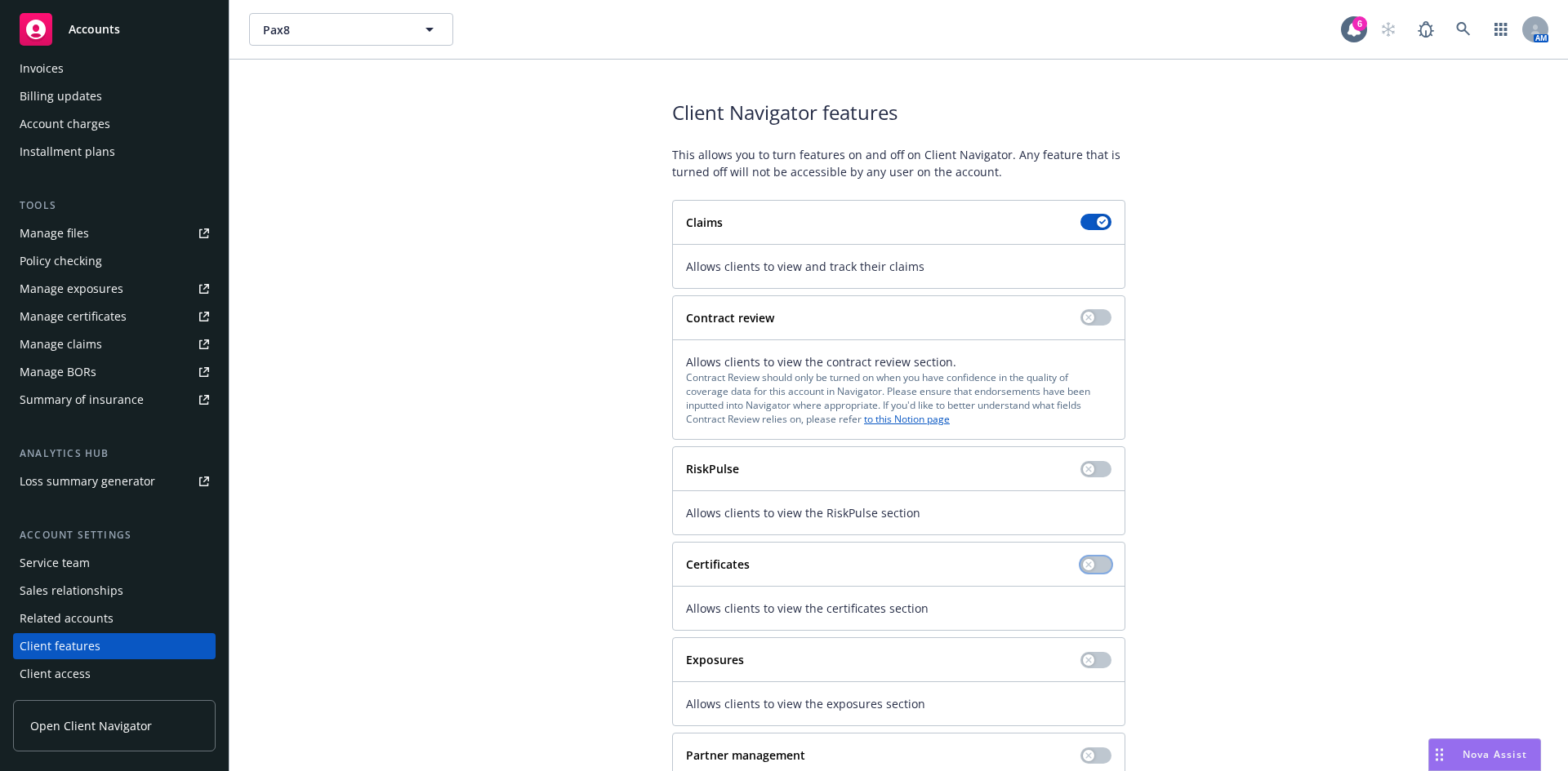
click at [1088, 567] on button "button" at bounding box center [1095, 565] width 31 height 17
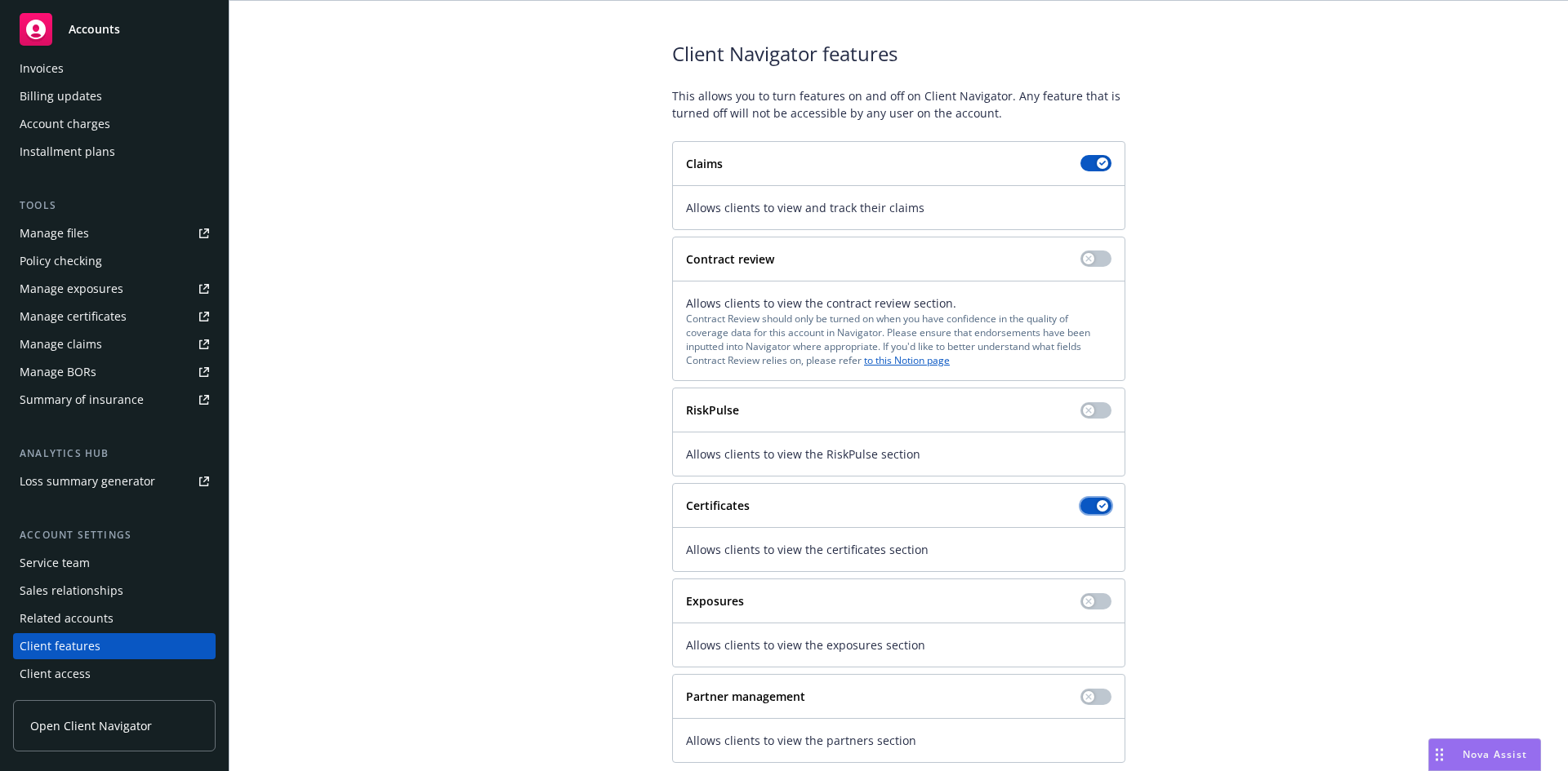
scroll to position [89, 0]
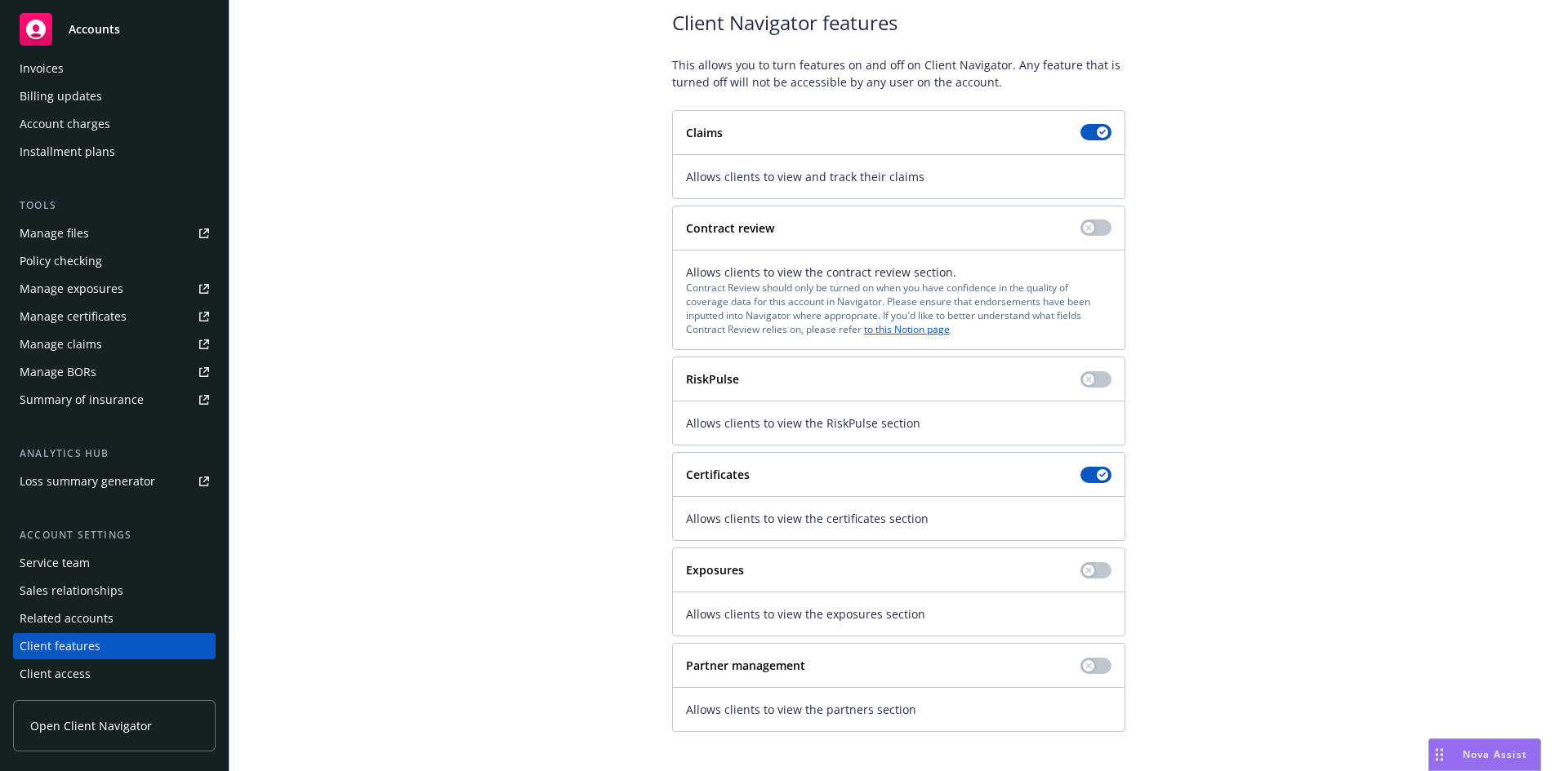
click at [52, 73] on div "Invoices" at bounding box center [41, 69] width 44 height 26
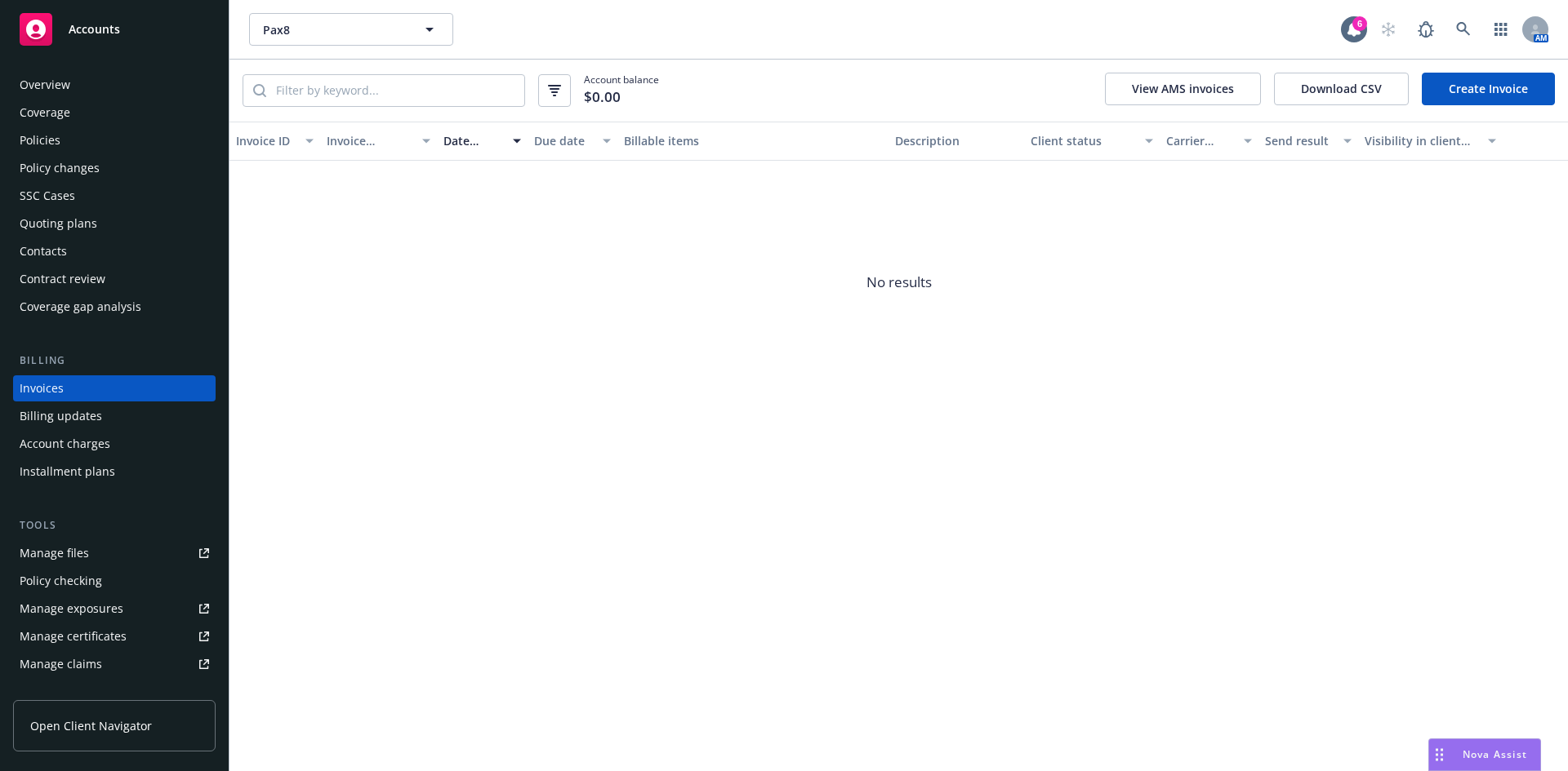
click at [53, 82] on div "Overview" at bounding box center [45, 85] width 50 height 26
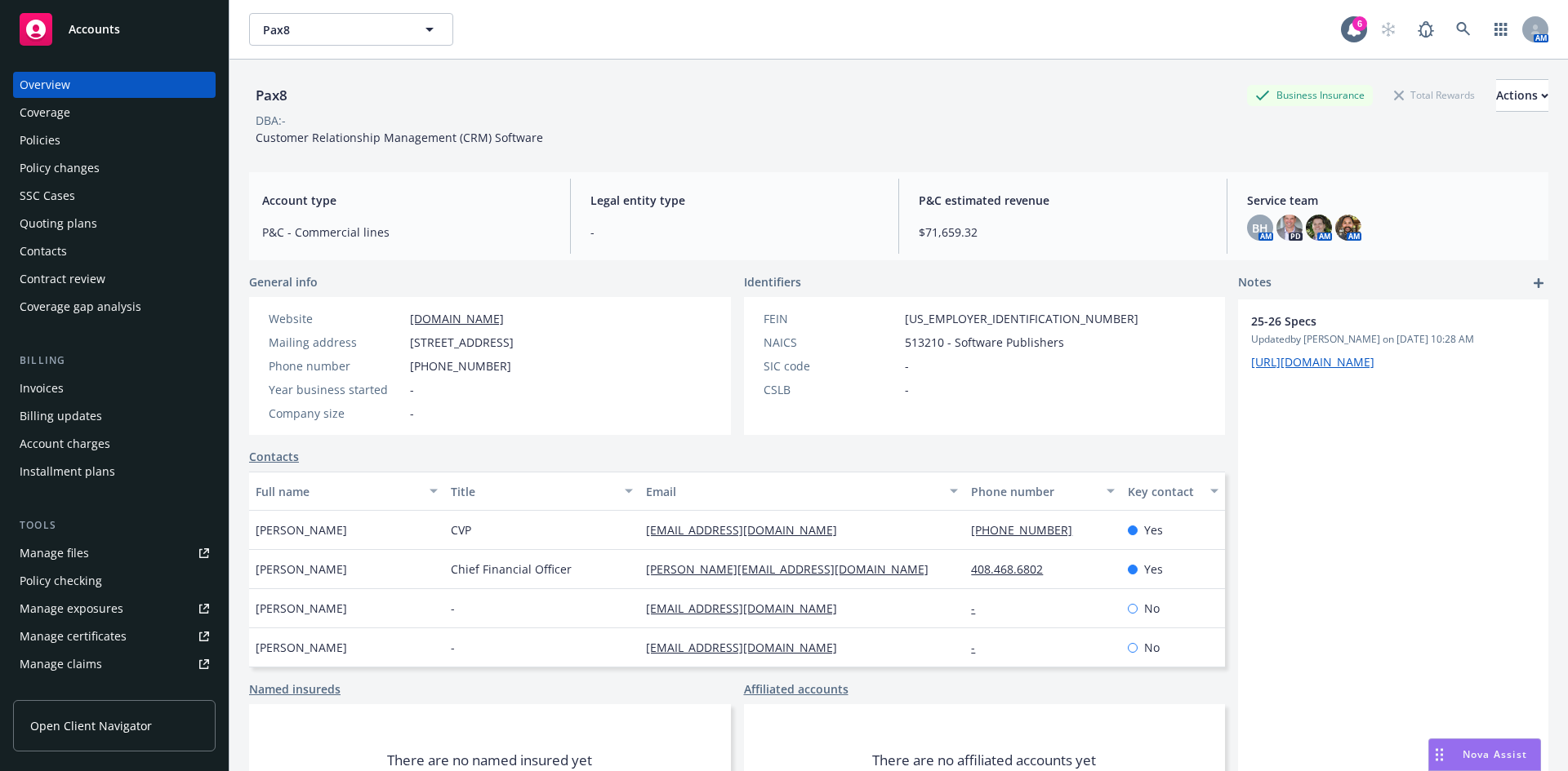
drag, startPoint x: 424, startPoint y: 344, endPoint x: 499, endPoint y: 361, distance: 76.9
click at [499, 351] on span "5500 S Quebec Street Suite 350, Greenwood Village, CO, 80111" at bounding box center [461, 342] width 103 height 17
drag, startPoint x: 450, startPoint y: 365, endPoint x: 418, endPoint y: 353, distance: 34.2
click at [423, 351] on span "5500 S Quebec Street Suite 350, Greenwood Village, CO, 80111" at bounding box center [461, 342] width 103 height 17
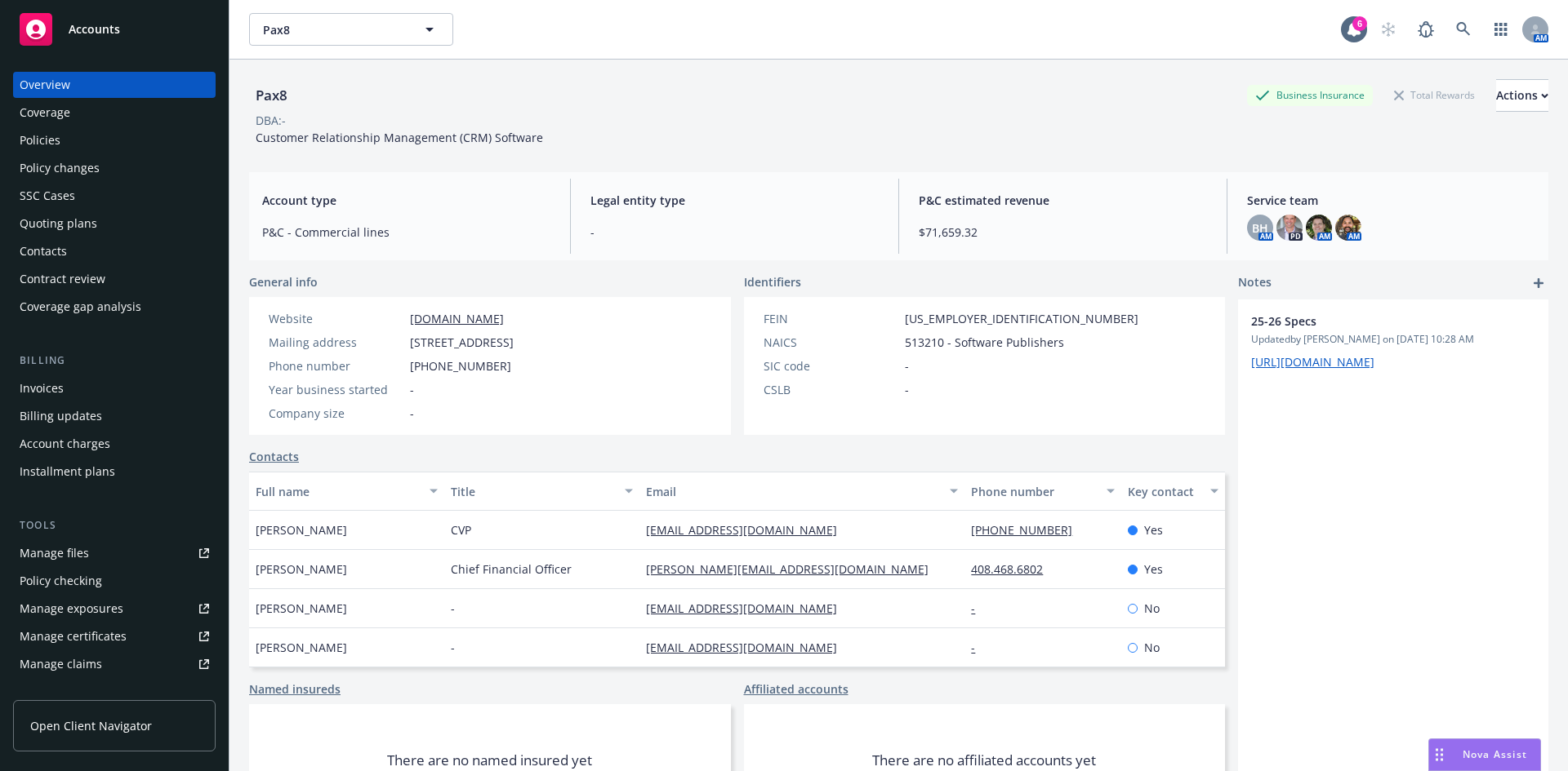
click at [414, 347] on span "5500 S Quebec Street Suite 350, Greenwood Village, CO, 80111" at bounding box center [461, 342] width 103 height 17
click at [87, 635] on div "Manage certificates" at bounding box center [73, 637] width 107 height 26
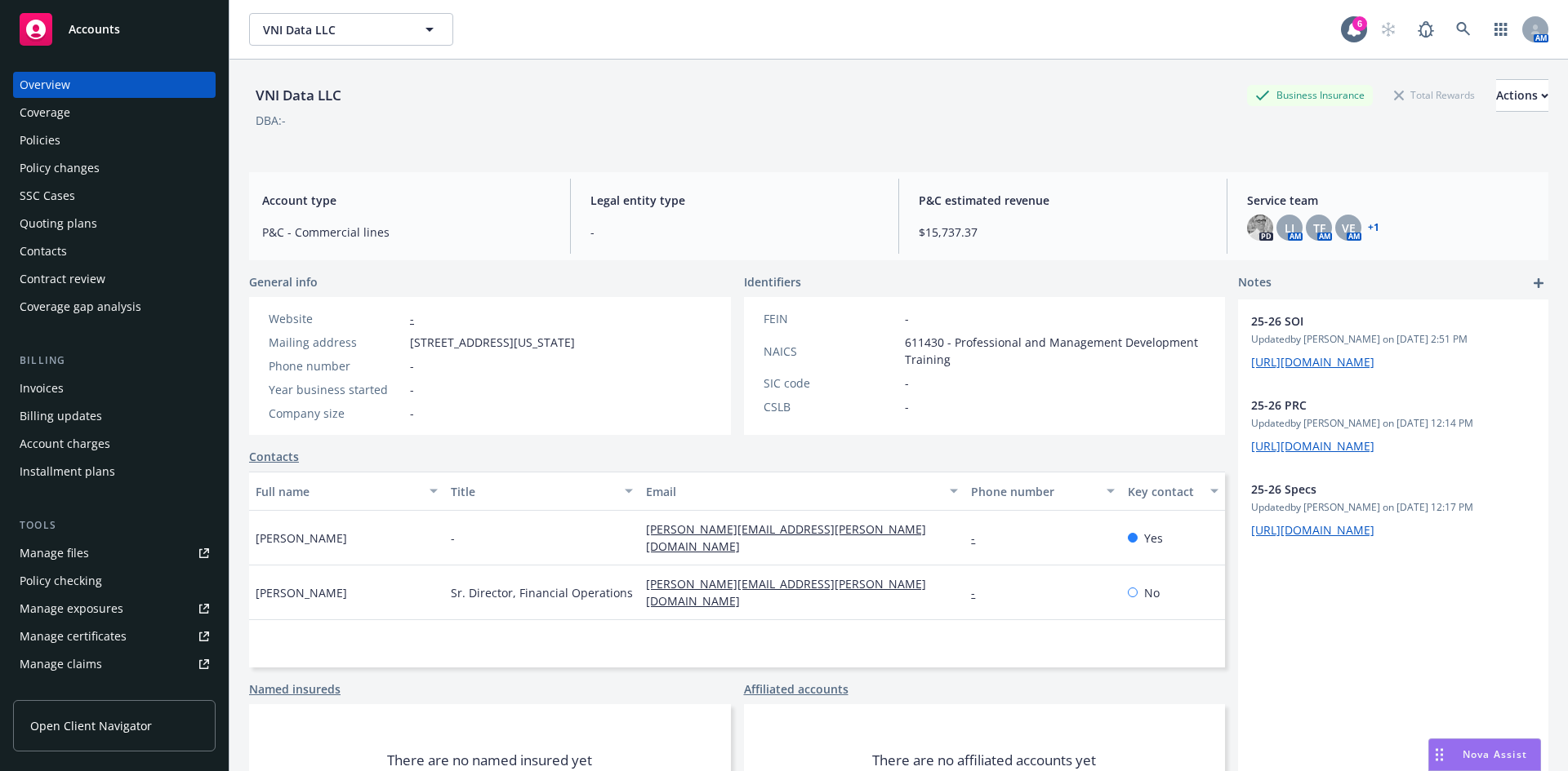
click at [547, 111] on div "VNI Data LLC Business Insurance Total Rewards Actions" at bounding box center [898, 95] width 1299 height 33
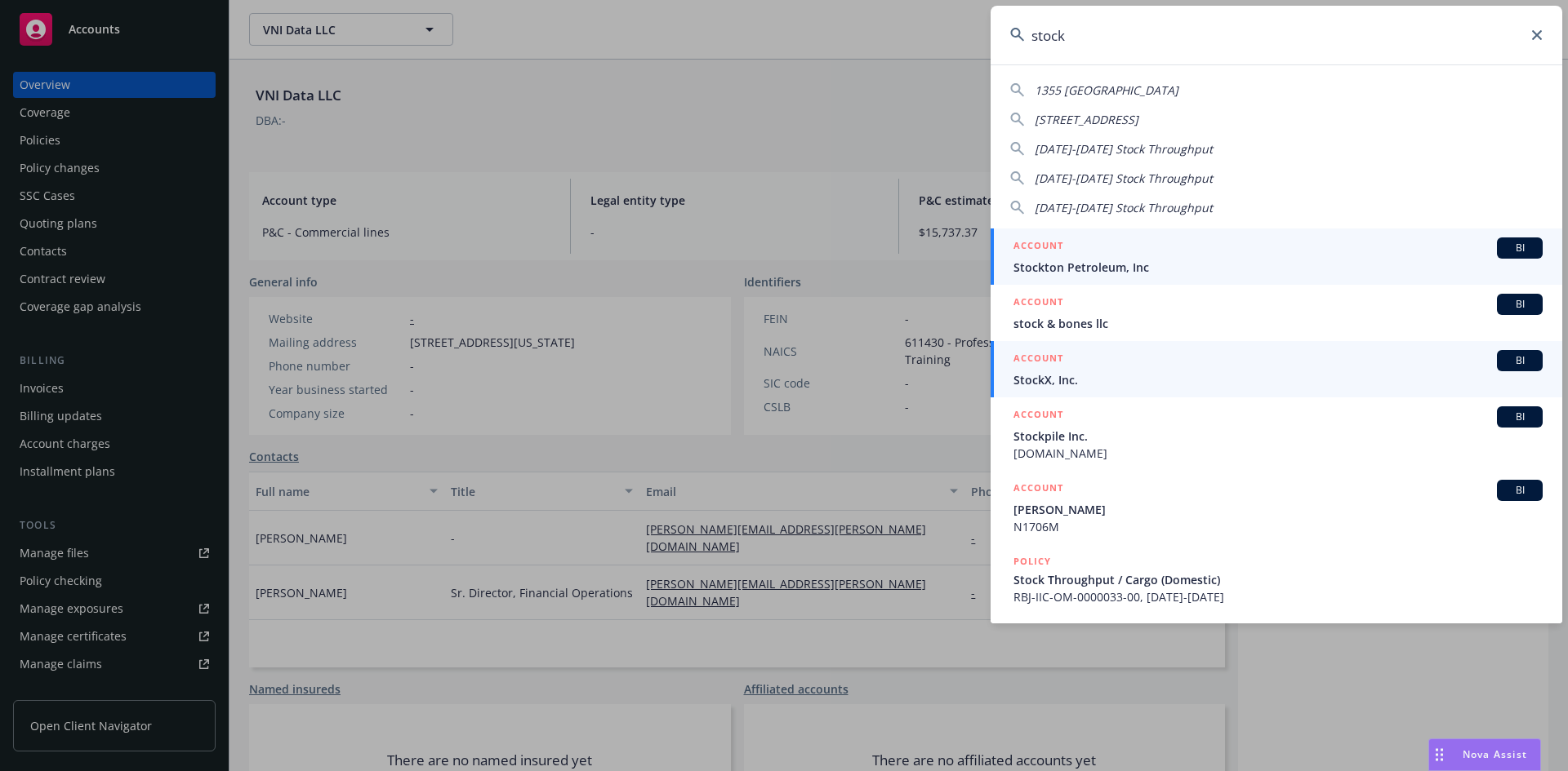
type input "stock"
click at [1498, 370] on div "BI" at bounding box center [1519, 360] width 46 height 21
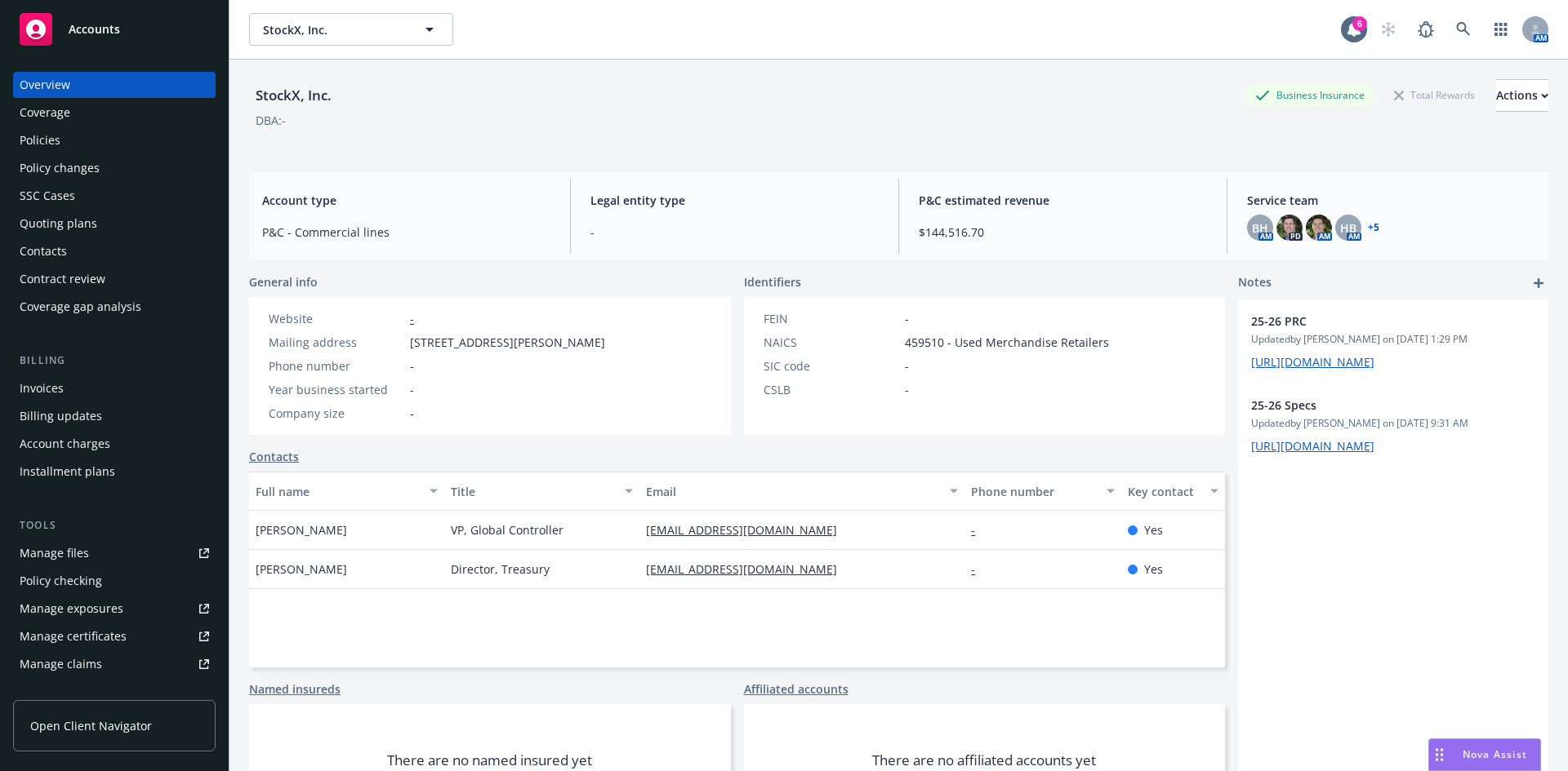
click at [77, 218] on div "Quoting plans" at bounding box center [58, 223] width 77 height 26
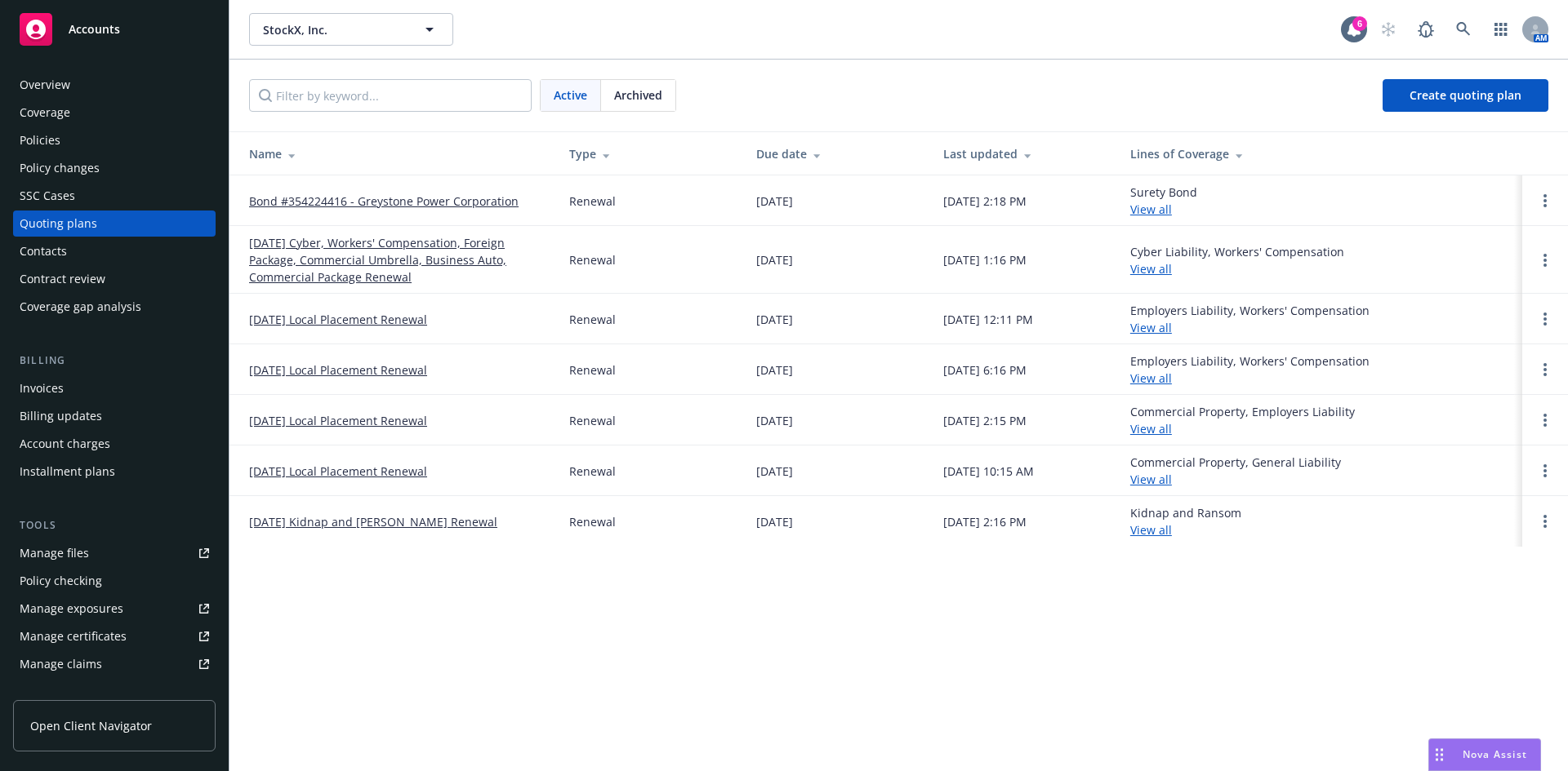
click at [382, 270] on link "08/31/25 Cyber, Workers' Compensation, Foreign Package, Commercial Umbrella, Bu…" at bounding box center [395, 260] width 293 height 51
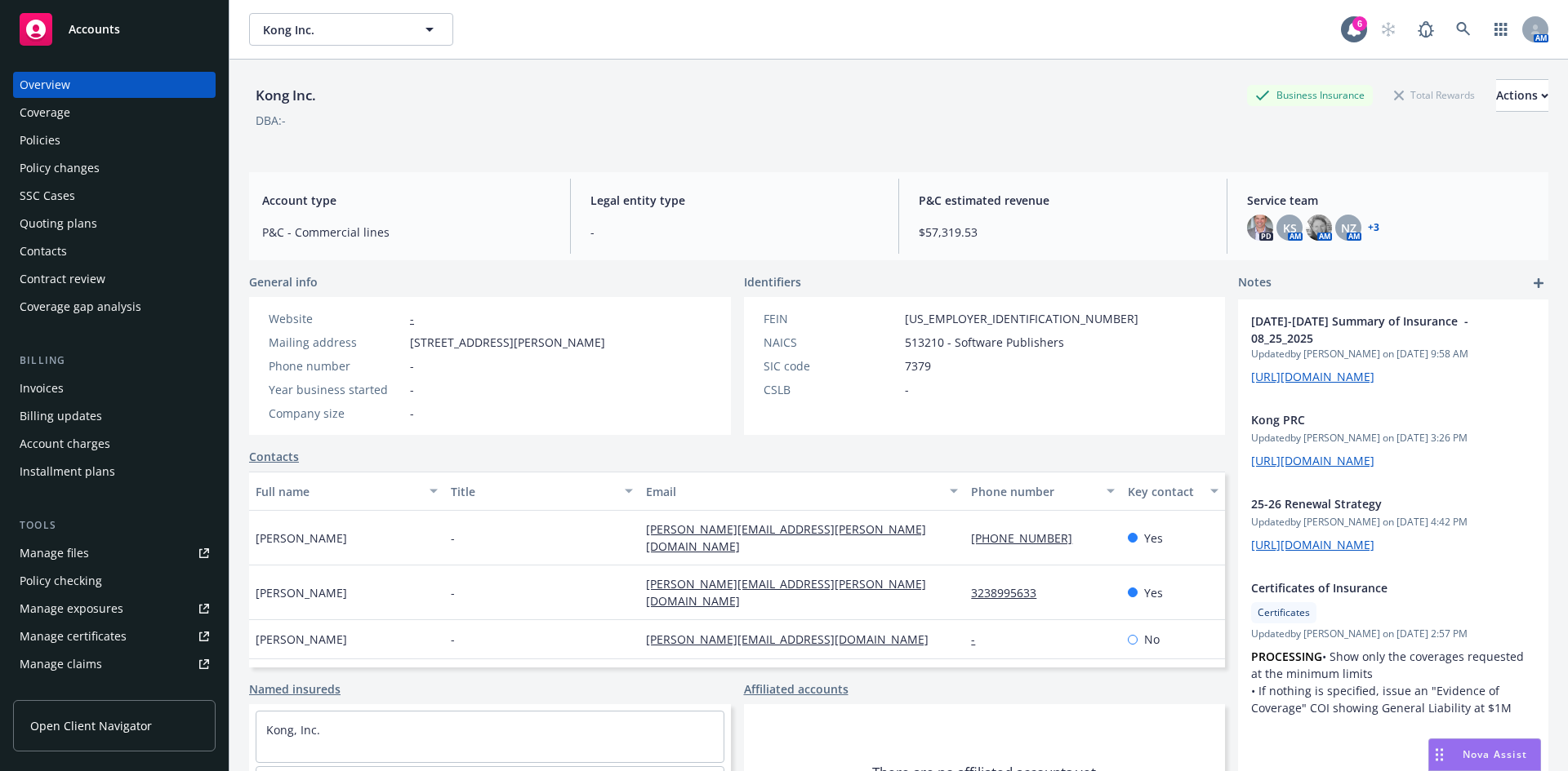
click at [1436, 754] on rect "Drag to move" at bounding box center [1437, 755] width 3 height 3
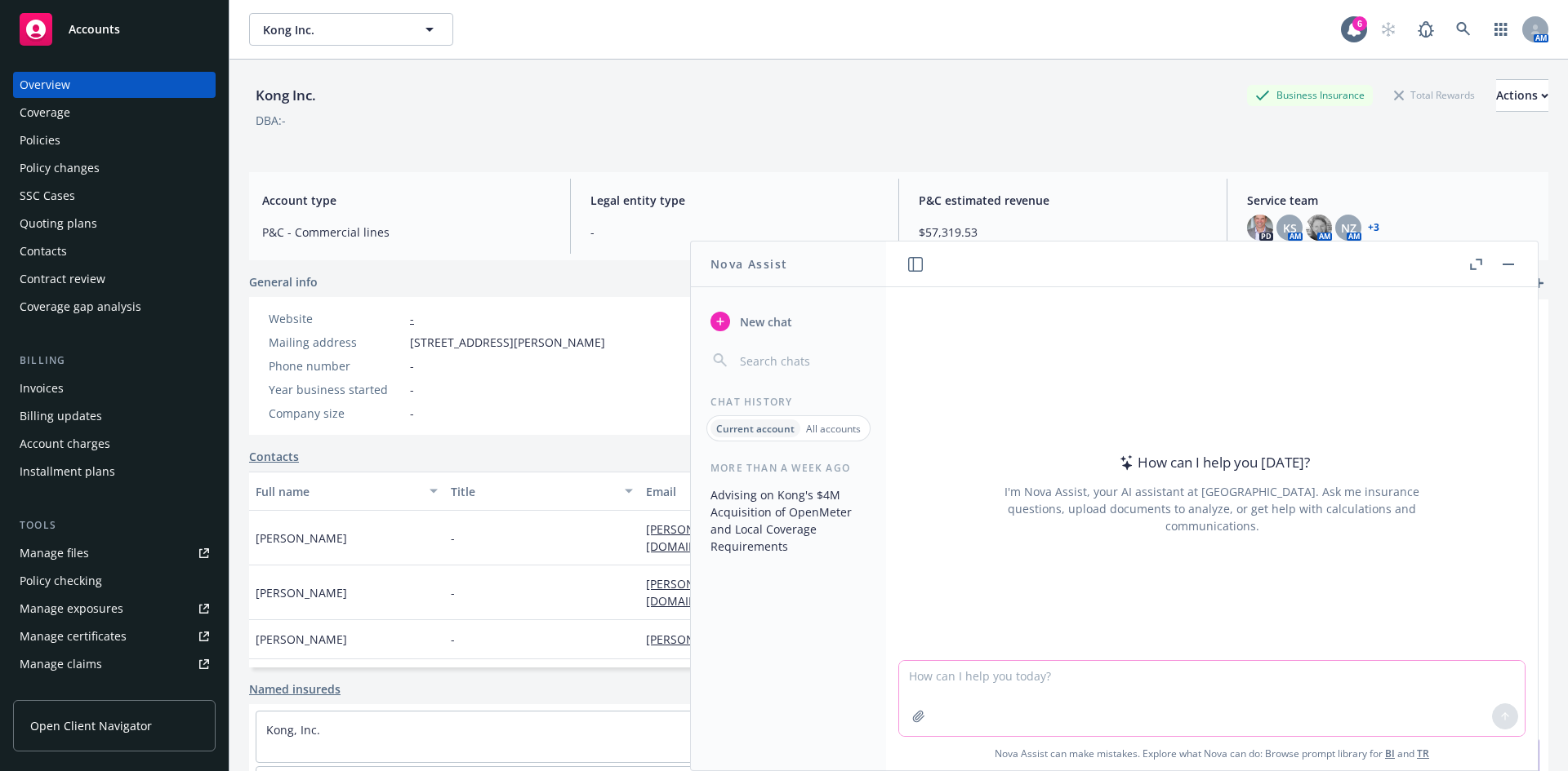
click at [972, 670] on textarea at bounding box center [1211, 698] width 625 height 75
type textarea "Here are some anwer"
click at [742, 514] on button "Advising on Kong's $4M Acquisition of OpenMeter and Local Coverage Requirements" at bounding box center [787, 521] width 169 height 78
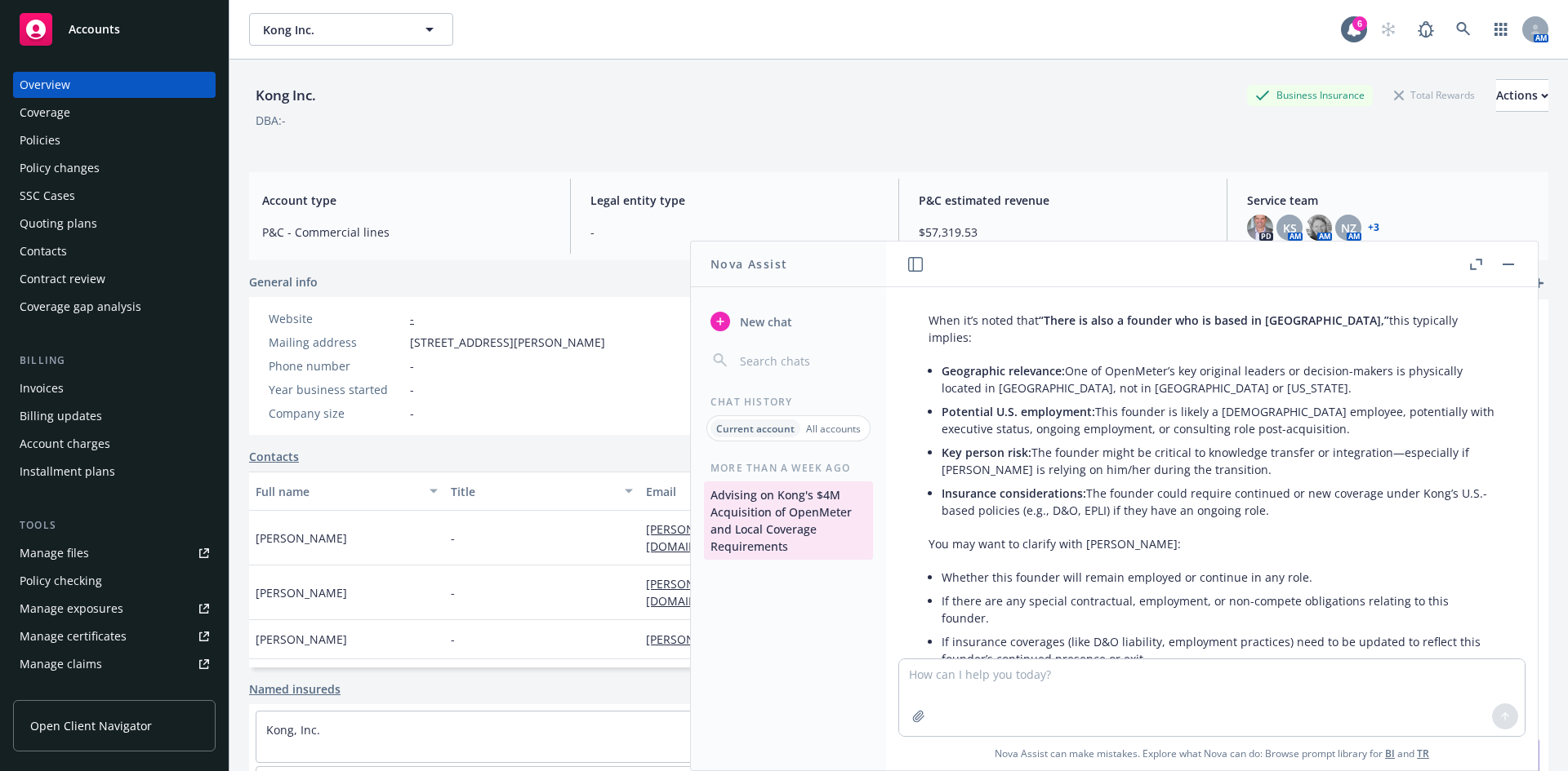
scroll to position [8926, 0]
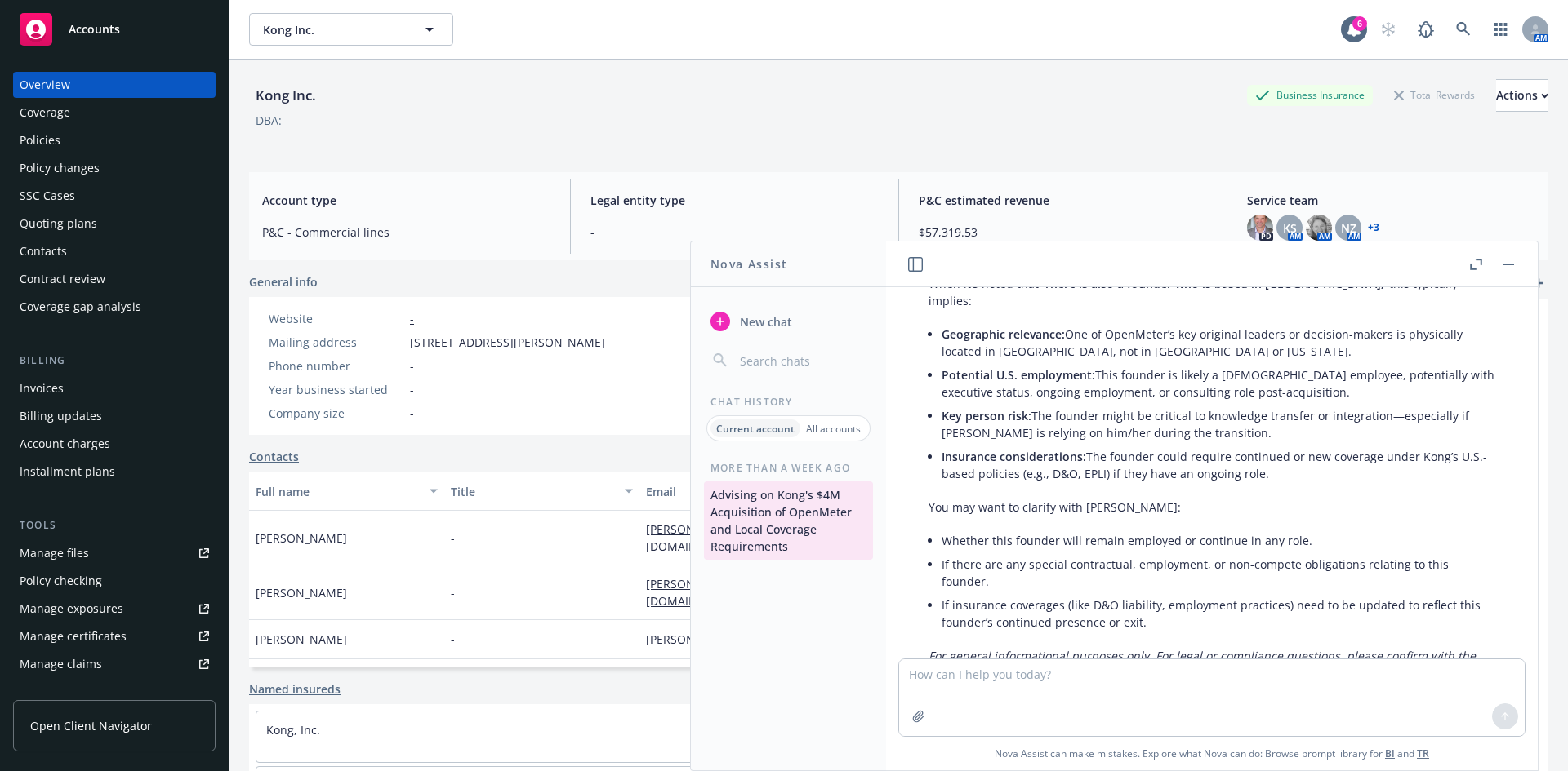
click at [1024, 684] on textarea at bounding box center [1211, 697] width 625 height 76
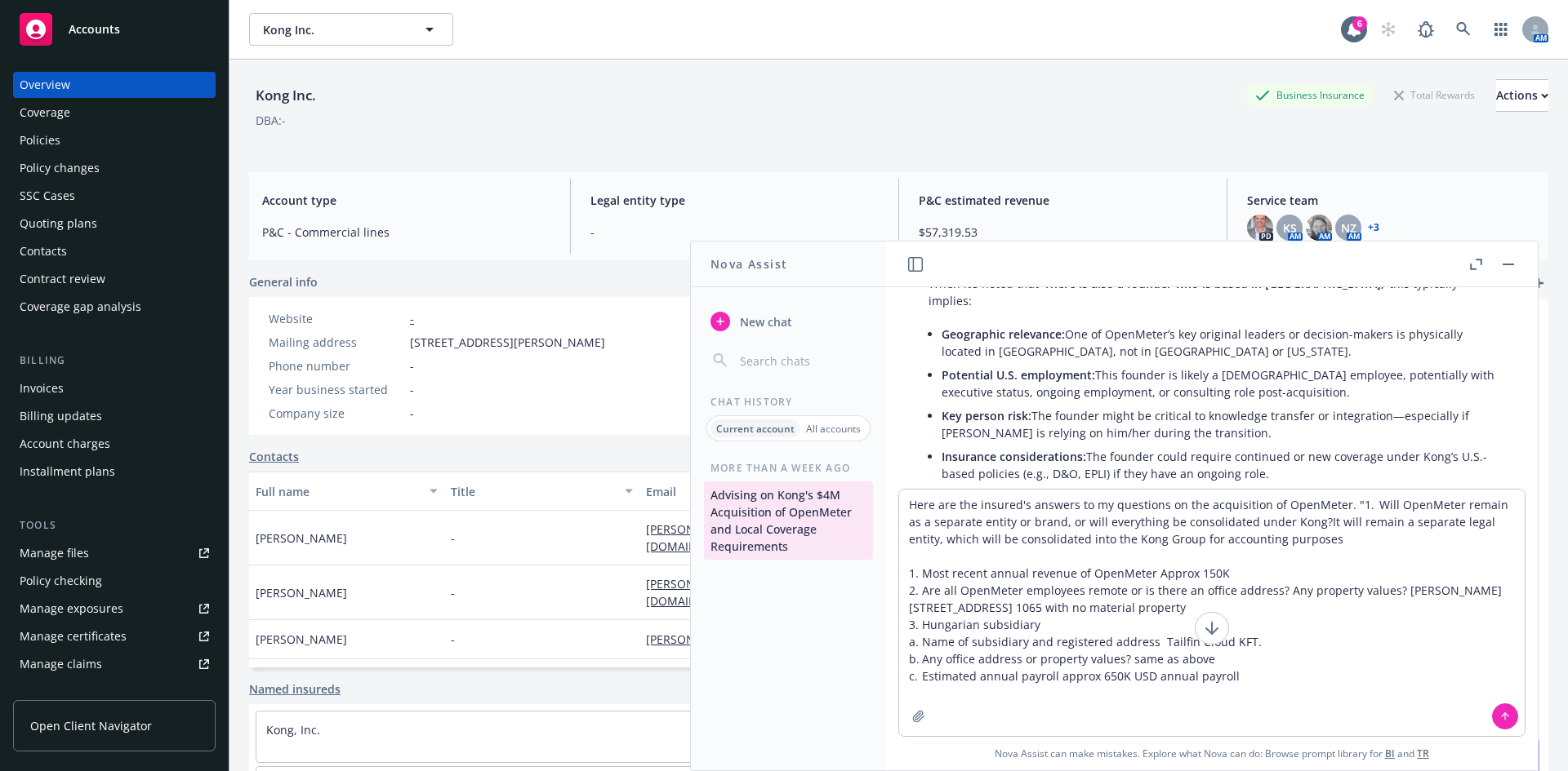
type textarea "Here are the insured's answers to my questions on the acquisition of OpenMeter.…"
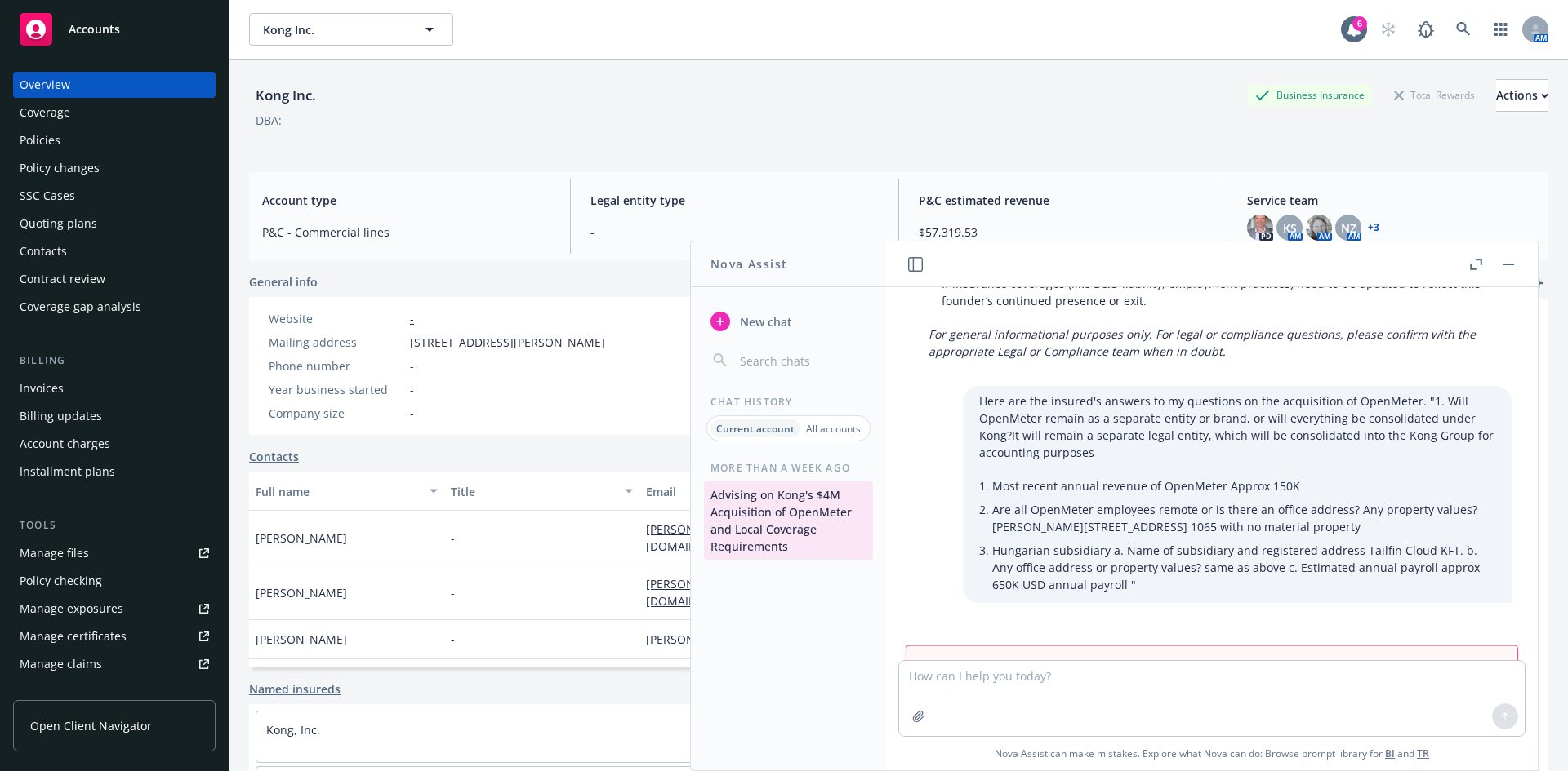
scroll to position [9248, 0]
click at [1451, 657] on span "refresh" at bounding box center [1469, 665] width 40 height 16
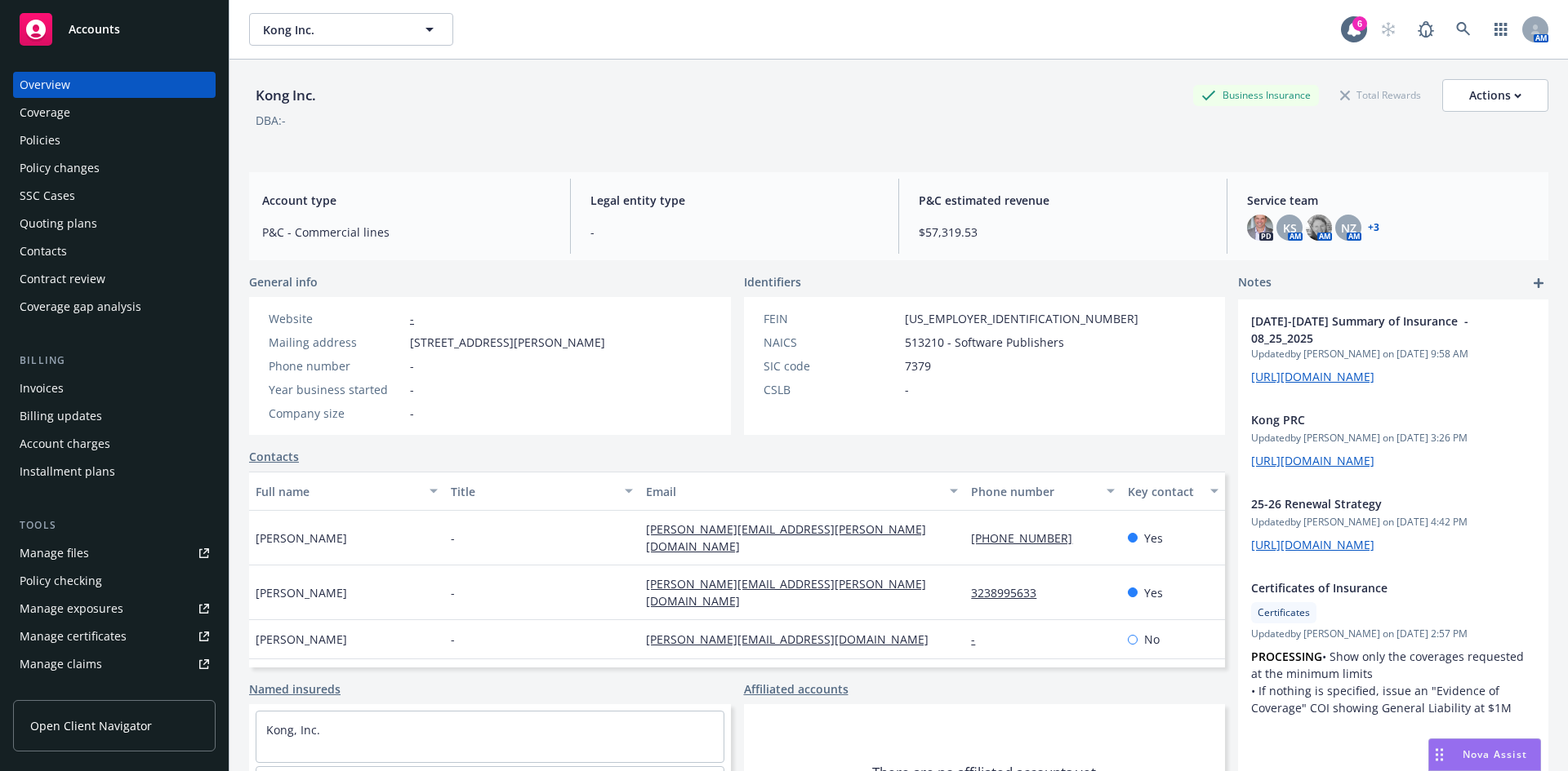
click at [1477, 747] on div "Nova Assist" at bounding box center [1484, 754] width 111 height 31
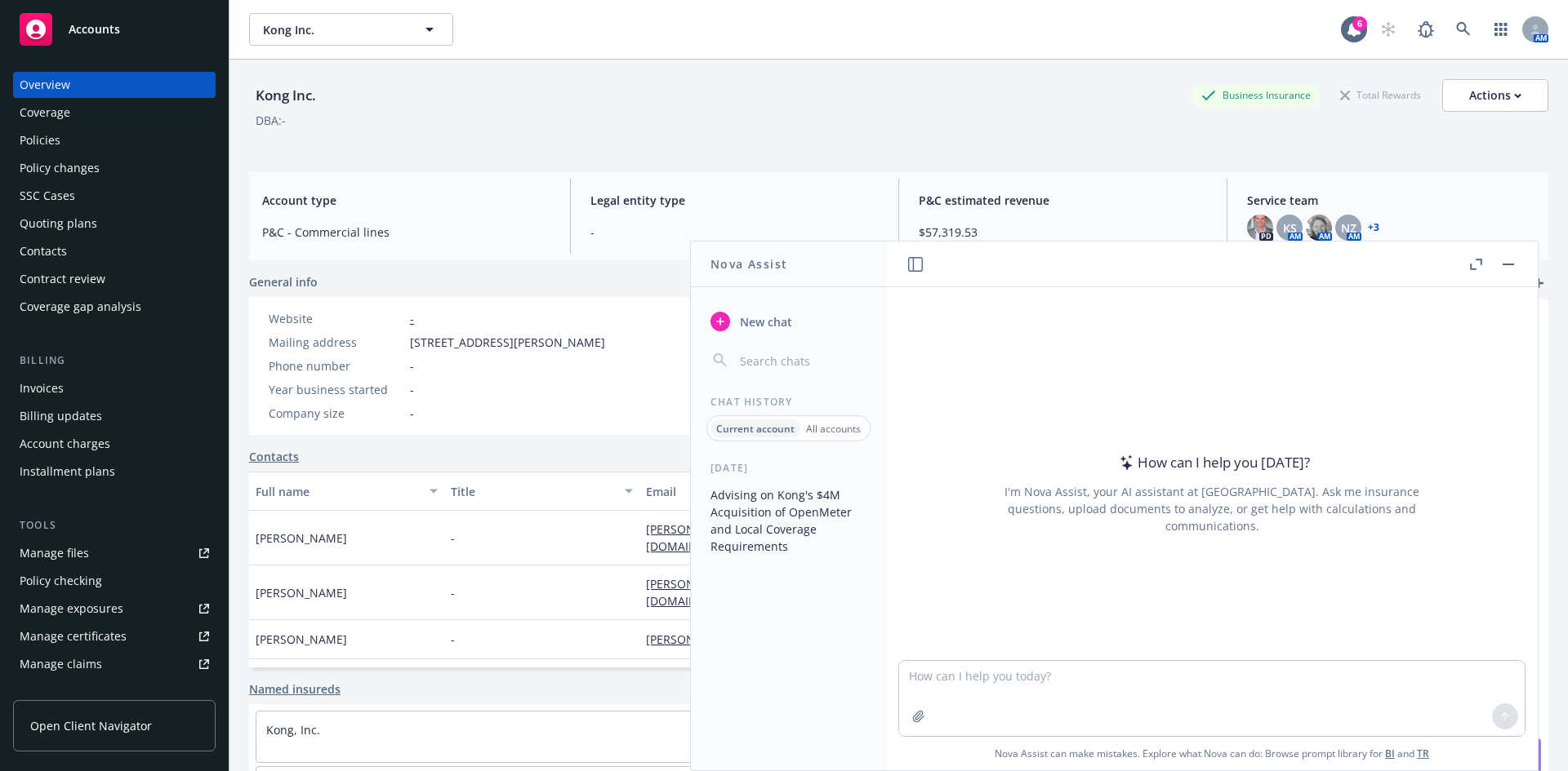
click at [743, 506] on button "Advising on Kong's $4M Acquisition of OpenMeter and Local Coverage Requirements" at bounding box center [787, 521] width 169 height 78
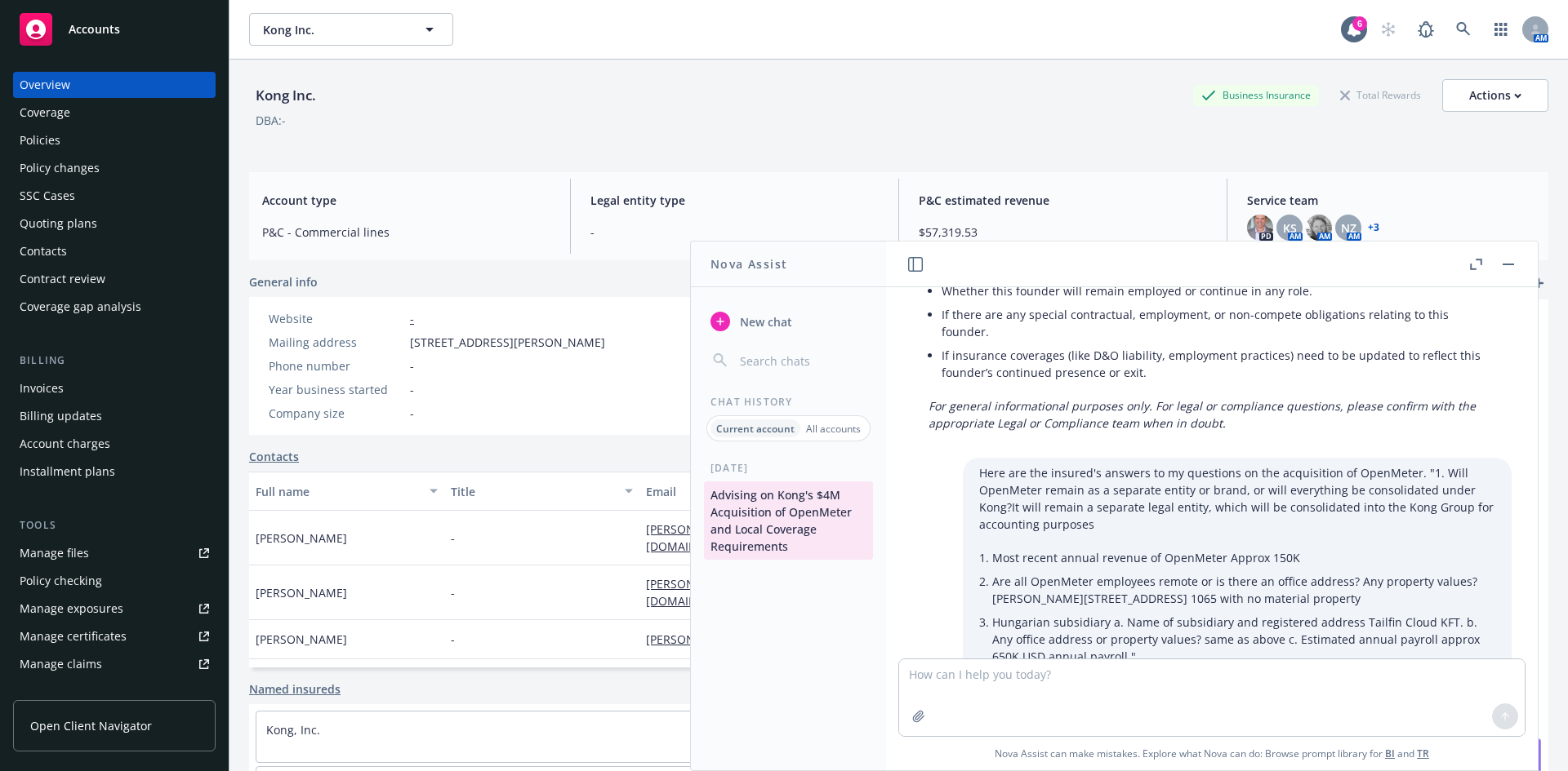
scroll to position [9182, 0]
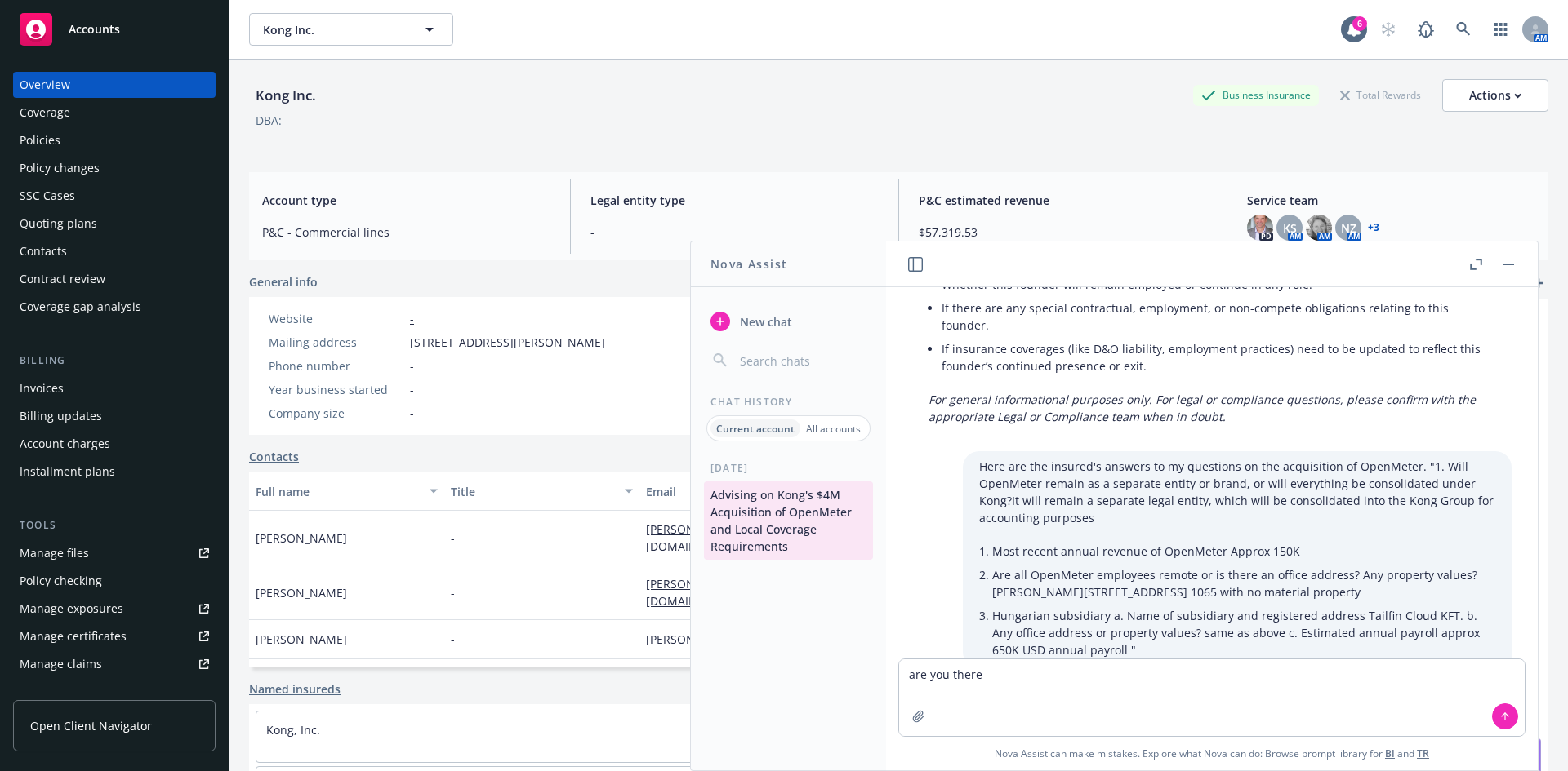
type textarea "are you there?"
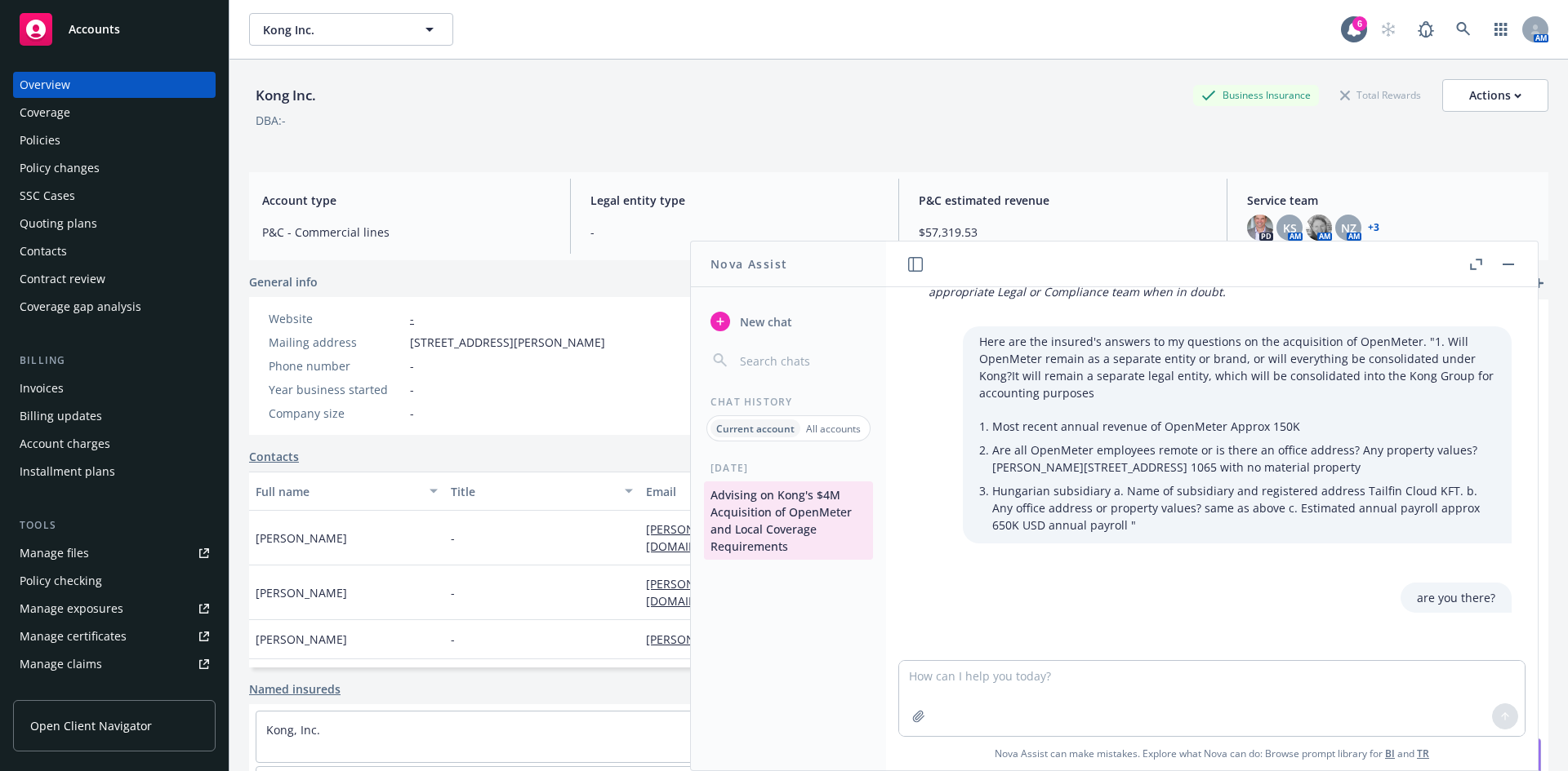
scroll to position [9317, 0]
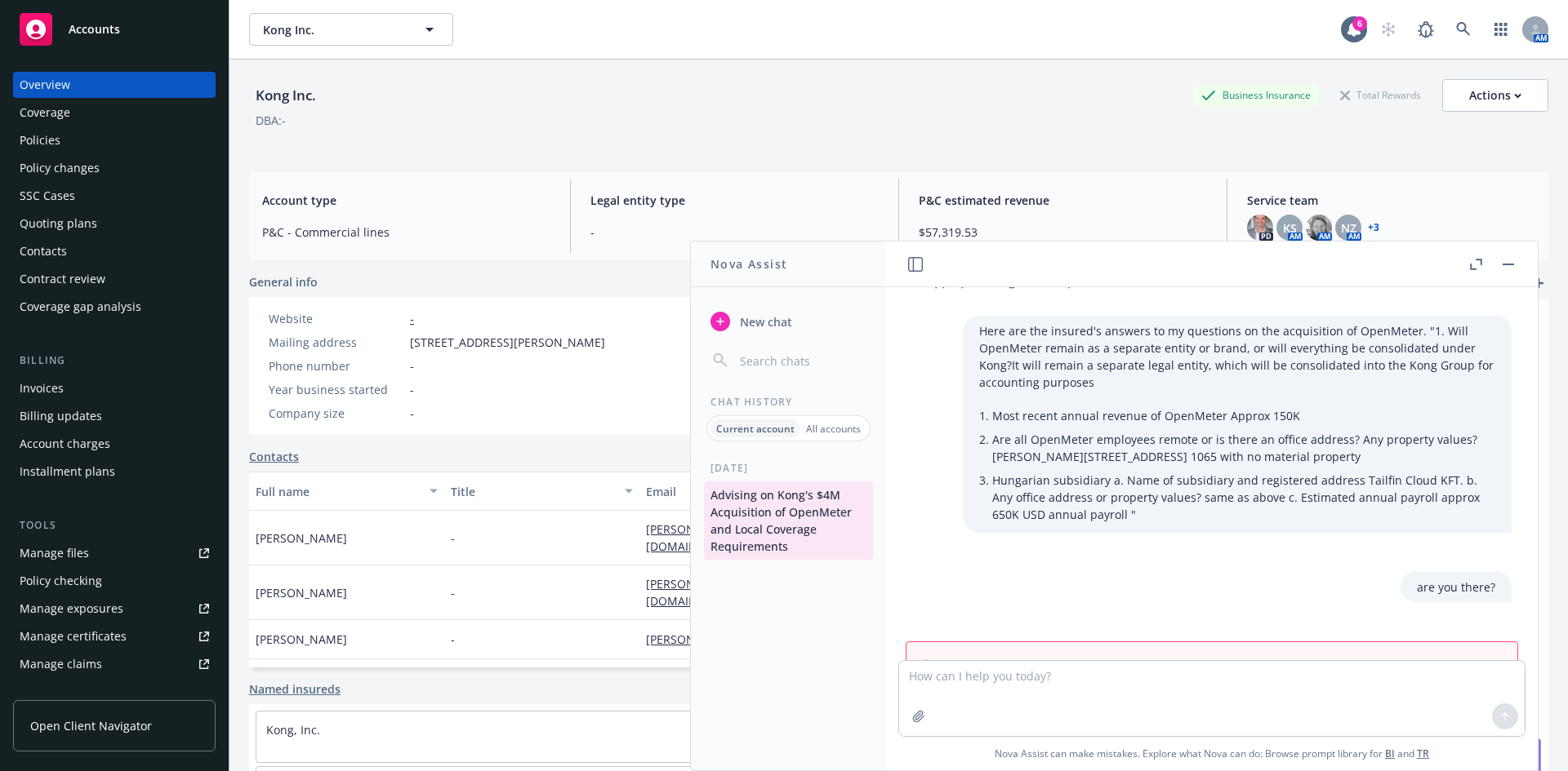
click at [727, 433] on p "Current account" at bounding box center [756, 428] width 78 height 14
click at [716, 322] on icon "button" at bounding box center [720, 321] width 13 height 13
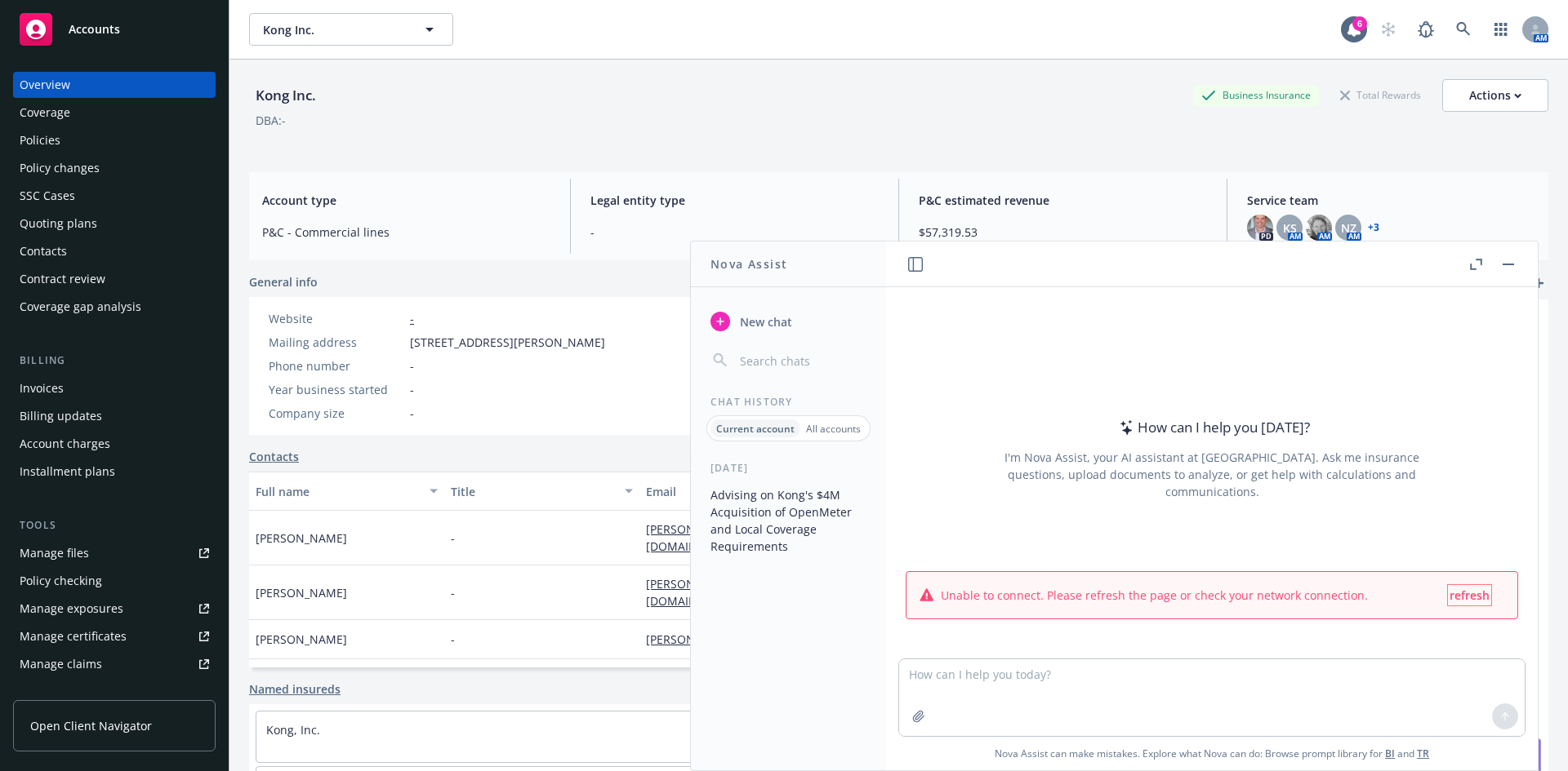
click at [1463, 594] on span "refresh" at bounding box center [1469, 595] width 40 height 16
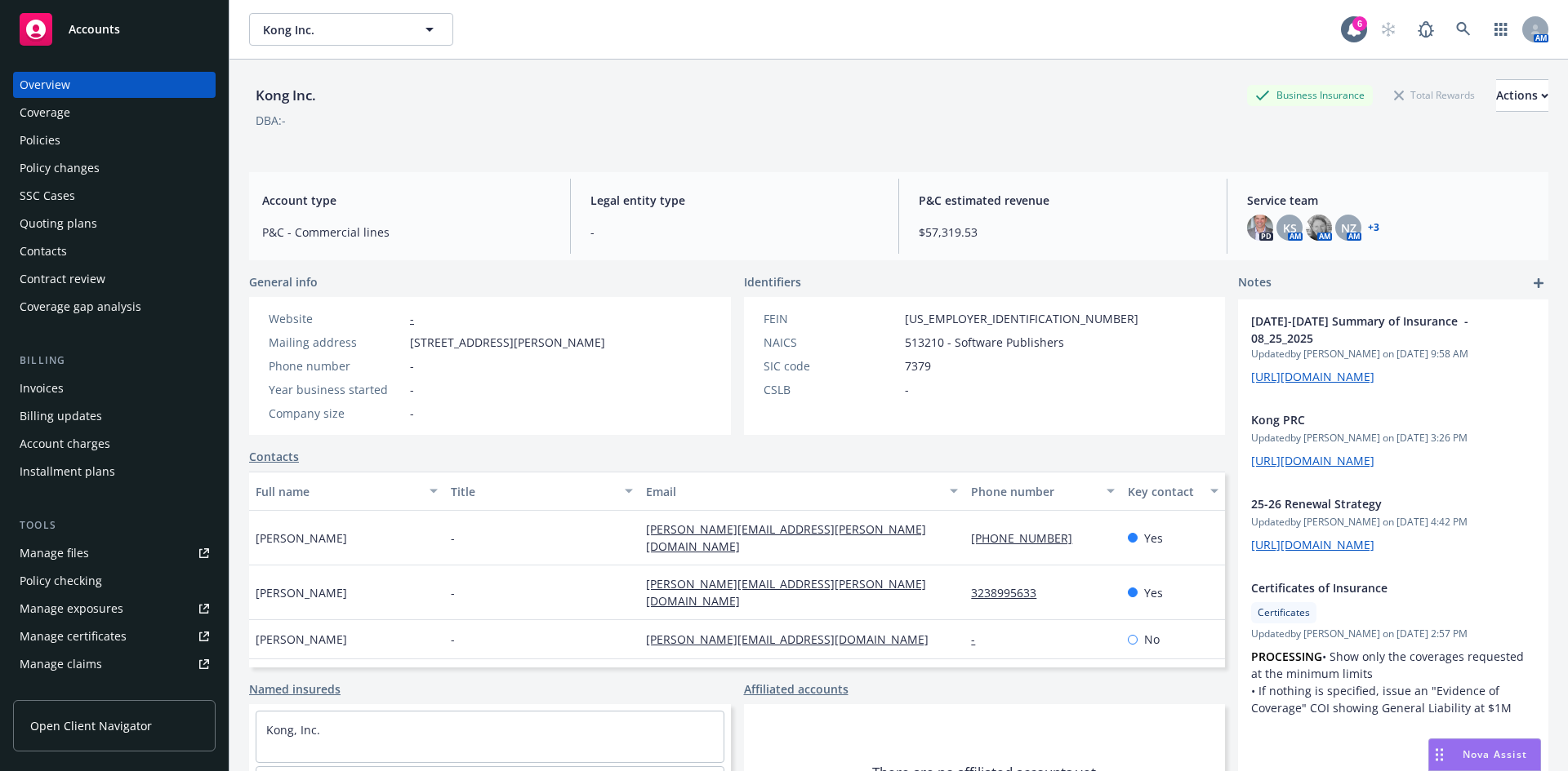
click at [1450, 759] on div "Nova Assist" at bounding box center [1494, 754] width 90 height 14
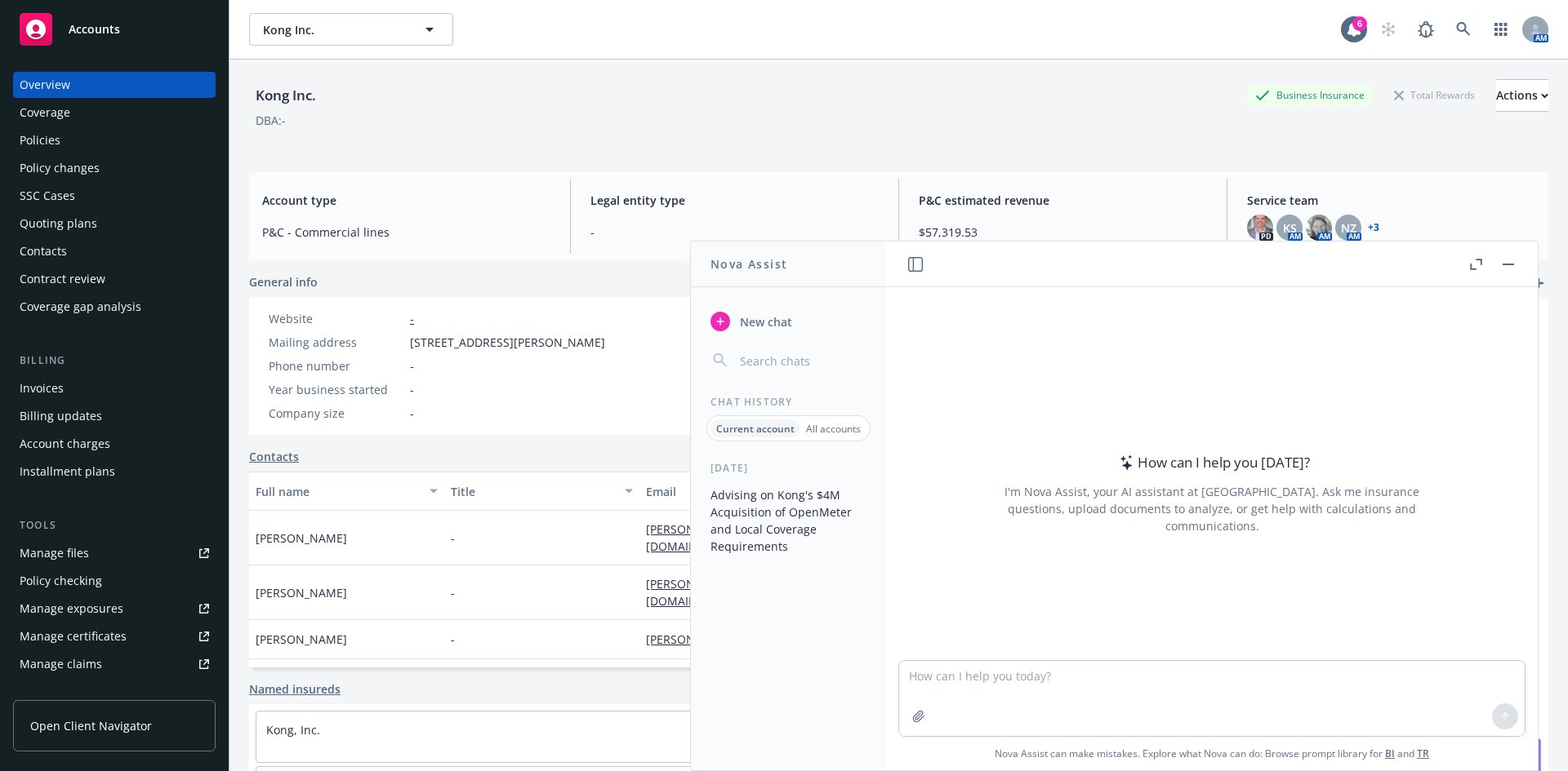
click at [726, 523] on button "Advising on Kong's $4M Acquisition of OpenMeter and Local Coverage Requirements" at bounding box center [787, 521] width 169 height 78
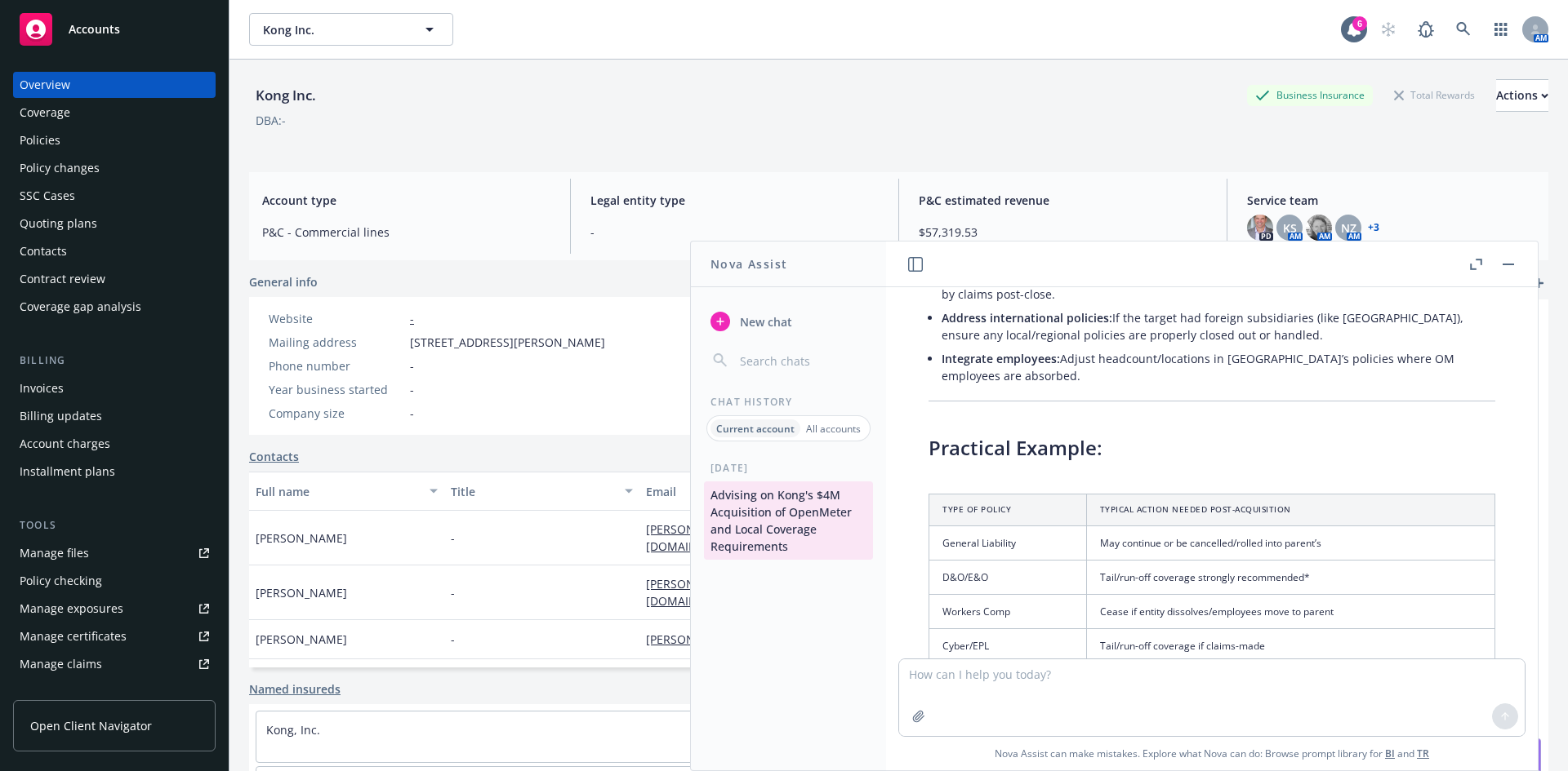
click at [1000, 687] on textarea at bounding box center [1211, 697] width 625 height 76
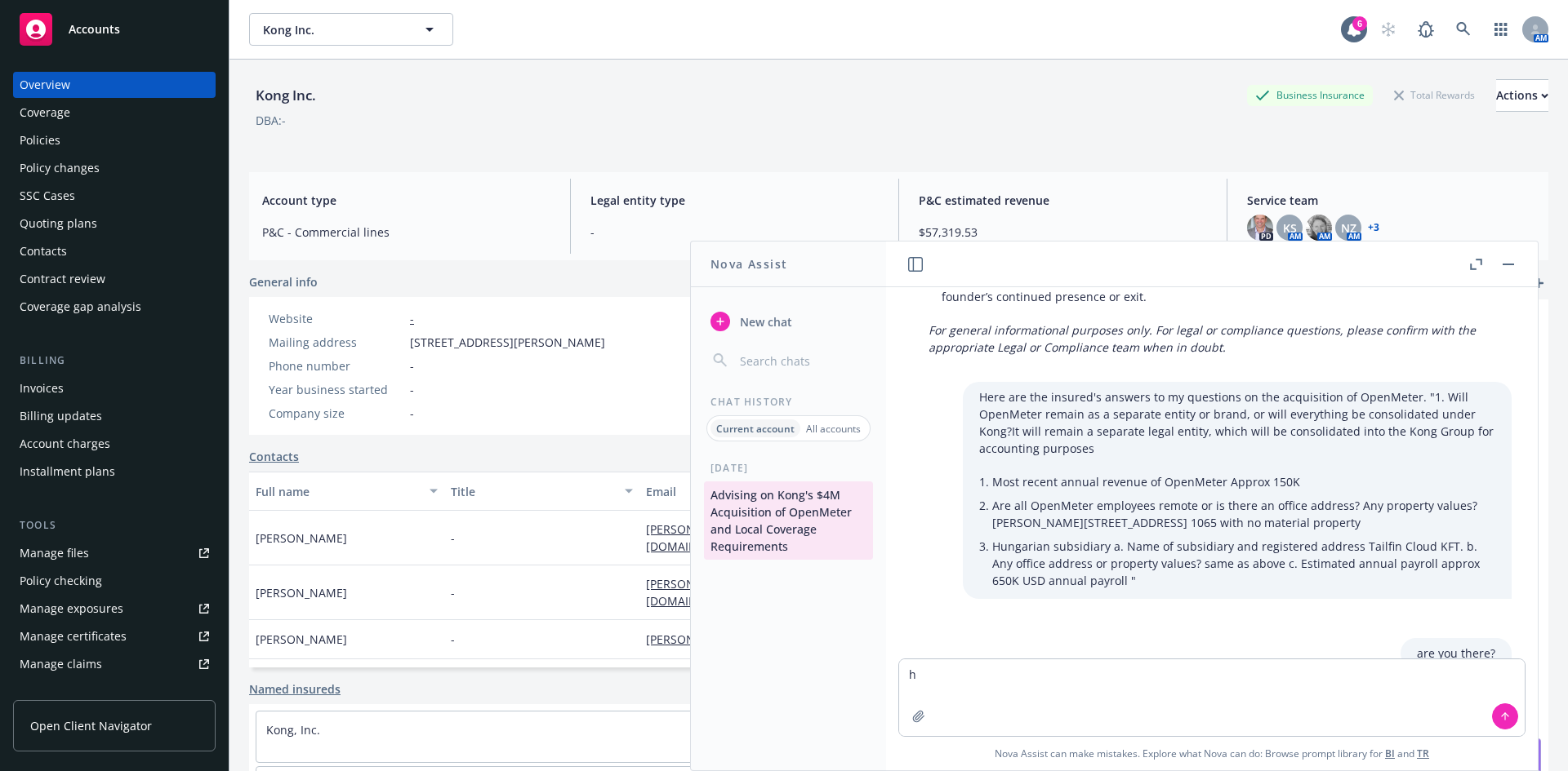
type textarea "hi"
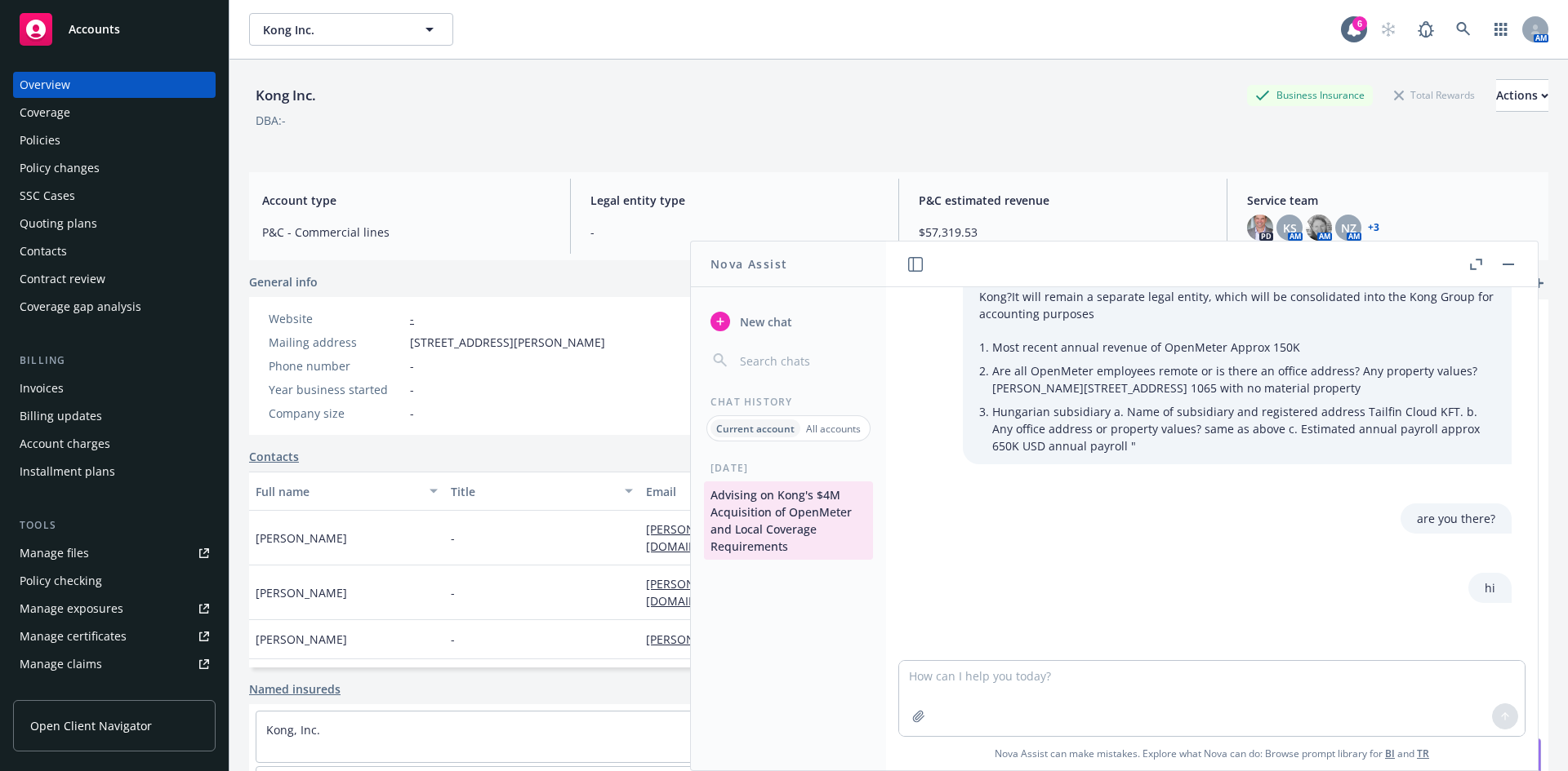
scroll to position [9387, 0]
click at [716, 323] on icon "button" at bounding box center [720, 321] width 13 height 13
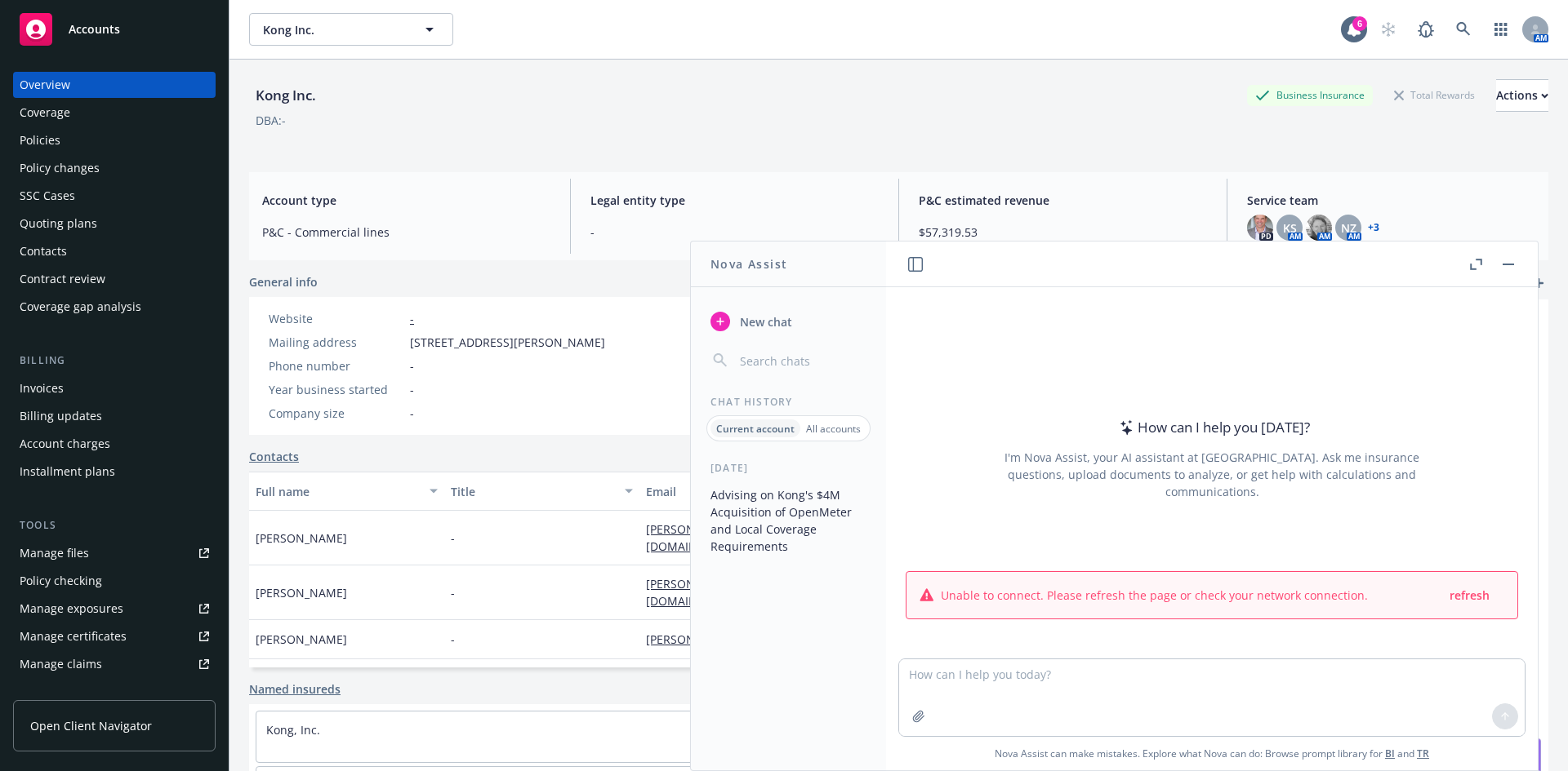
drag, startPoint x: 1483, startPoint y: 598, endPoint x: 1469, endPoint y: 598, distance: 14.0
click at [1482, 598] on div "refresh" at bounding box center [1476, 595] width 56 height 20
click at [1455, 597] on span "refresh" at bounding box center [1469, 595] width 40 height 16
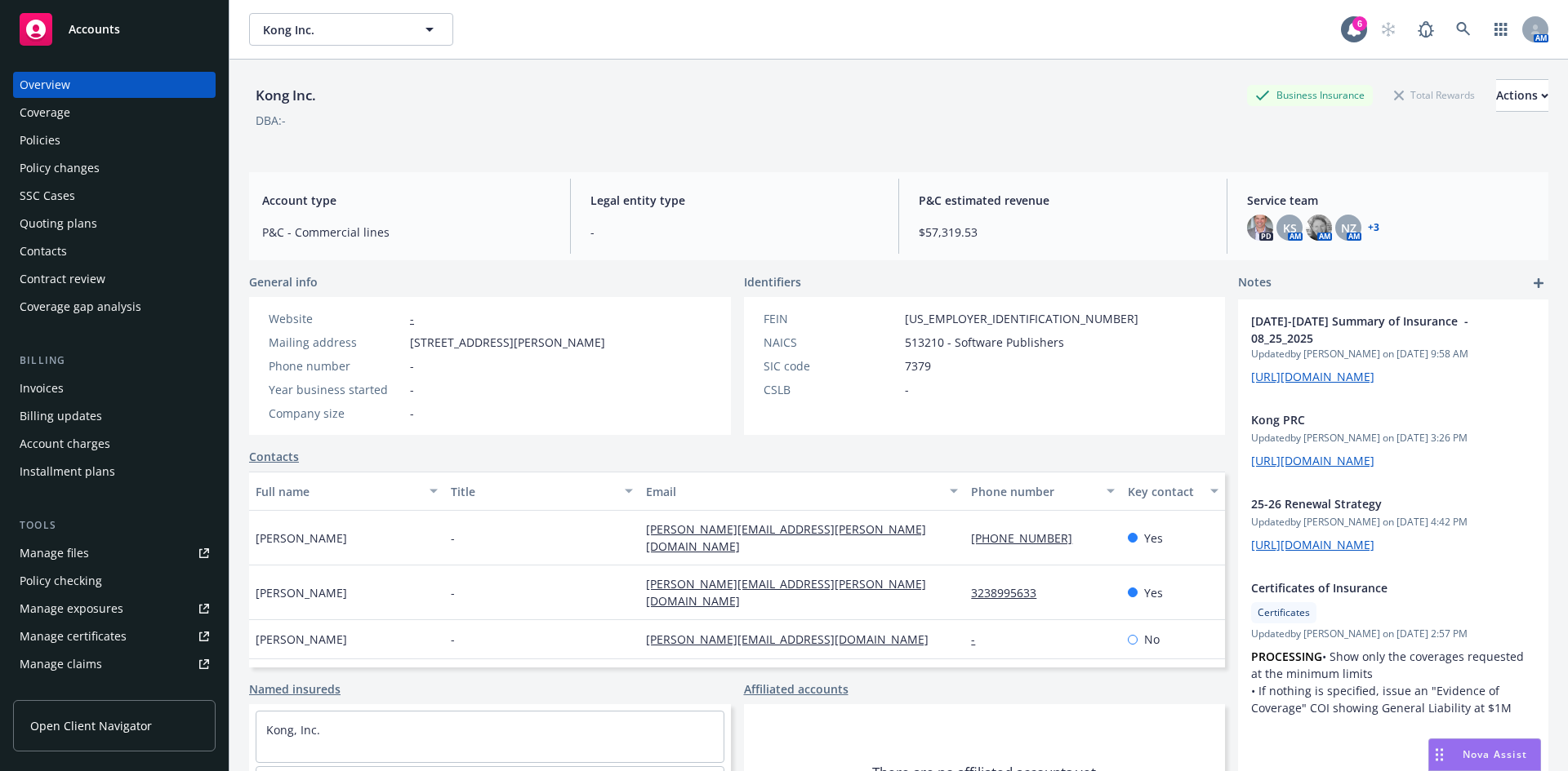
click at [1476, 760] on span "Nova Assist" at bounding box center [1494, 754] width 64 height 14
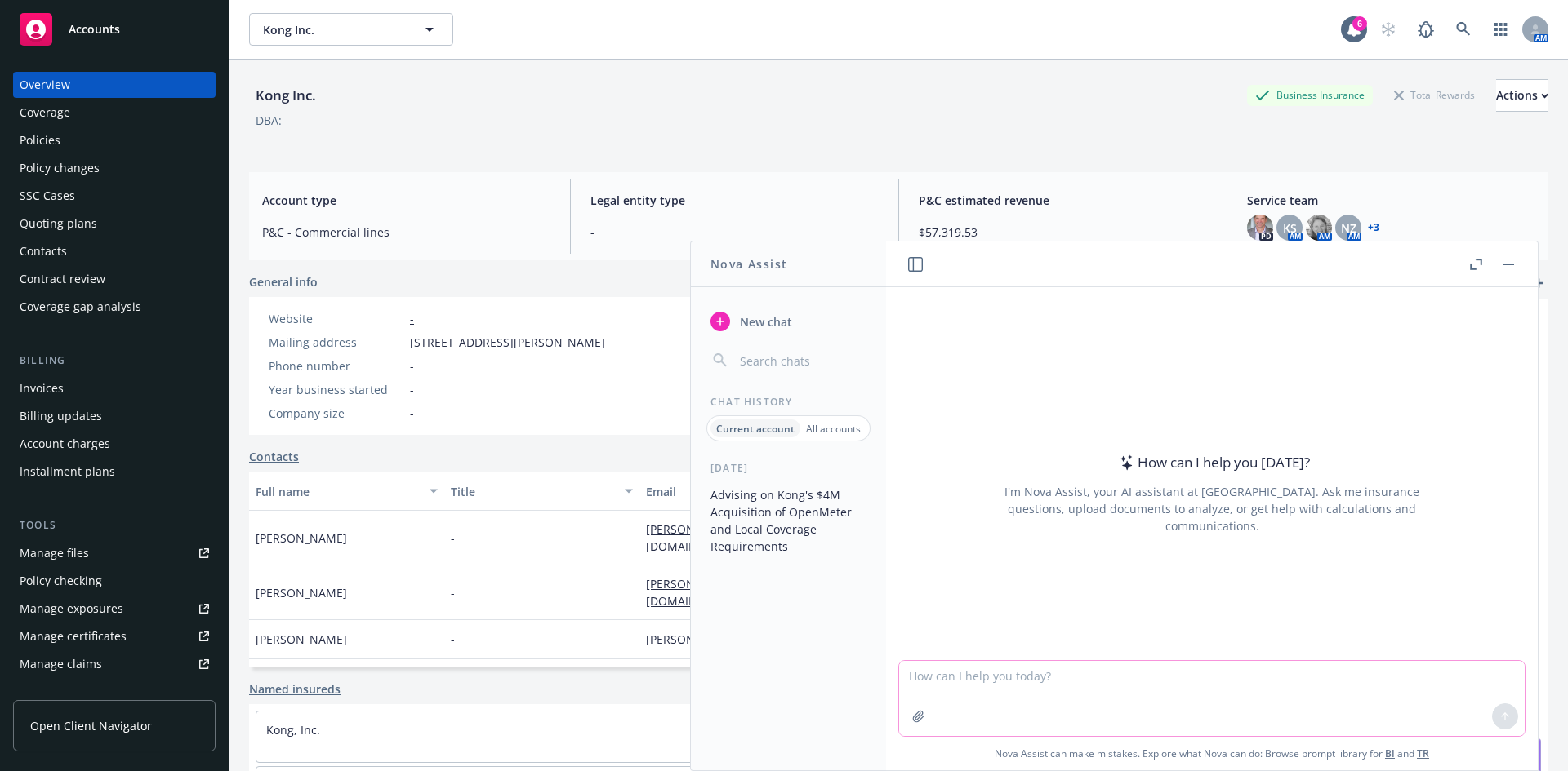
click at [1016, 669] on textarea at bounding box center [1211, 698] width 625 height 75
type textarea "hi"
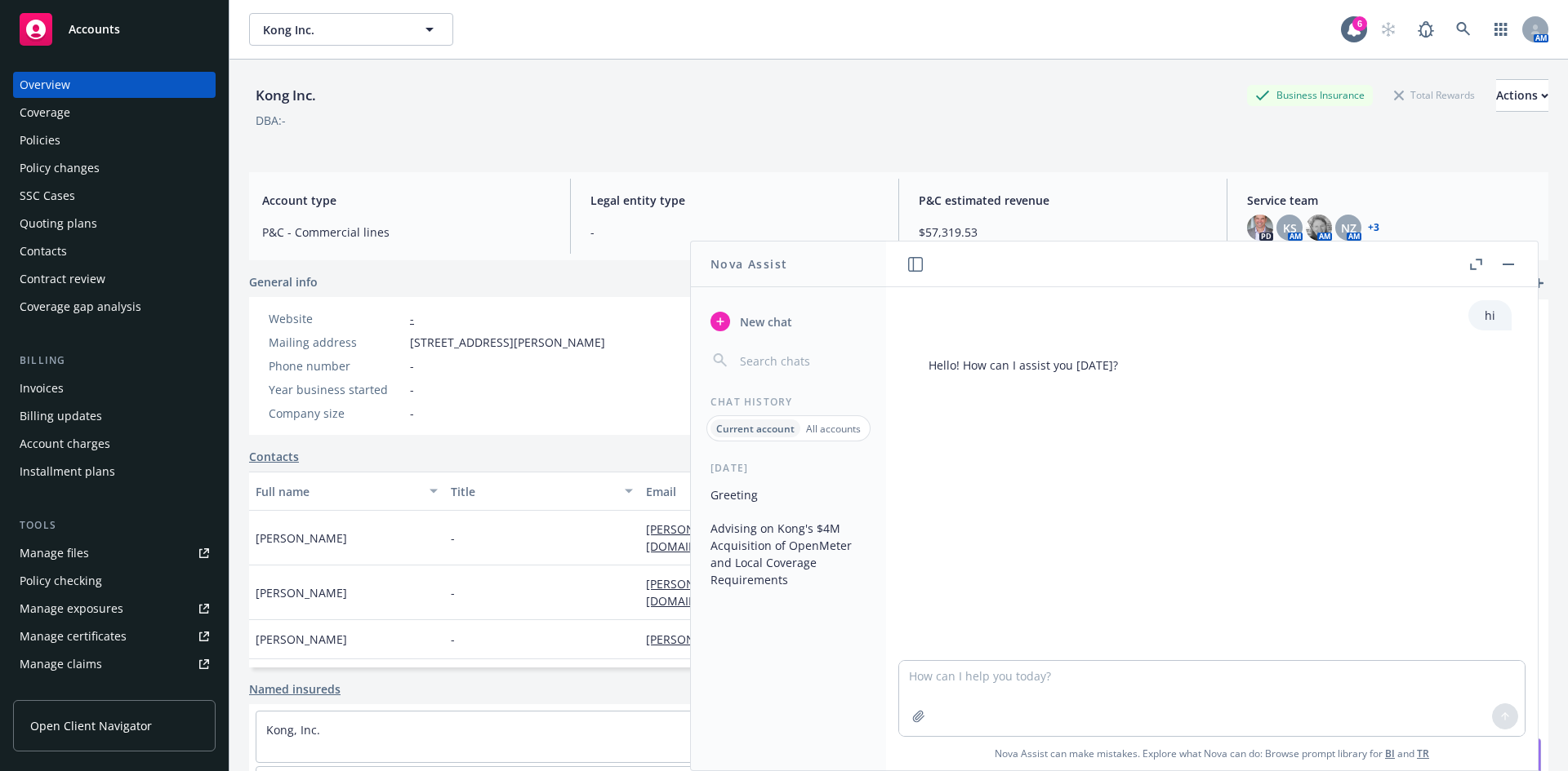
click at [743, 553] on button "Advising on Kong's $4M Acquisition of OpenMeter and Local Coverage Requirements" at bounding box center [787, 554] width 169 height 78
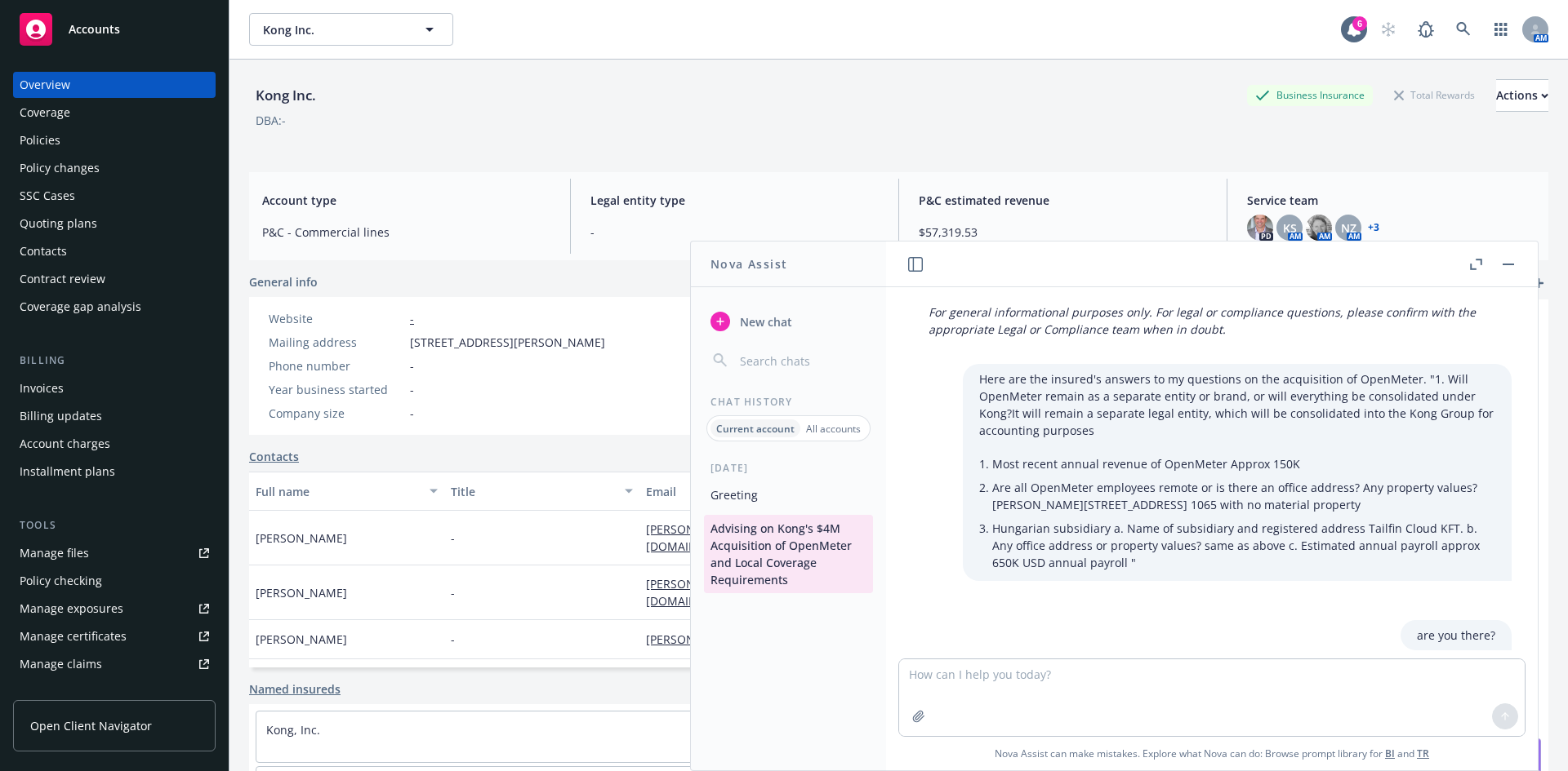
scroll to position [9321, 0]
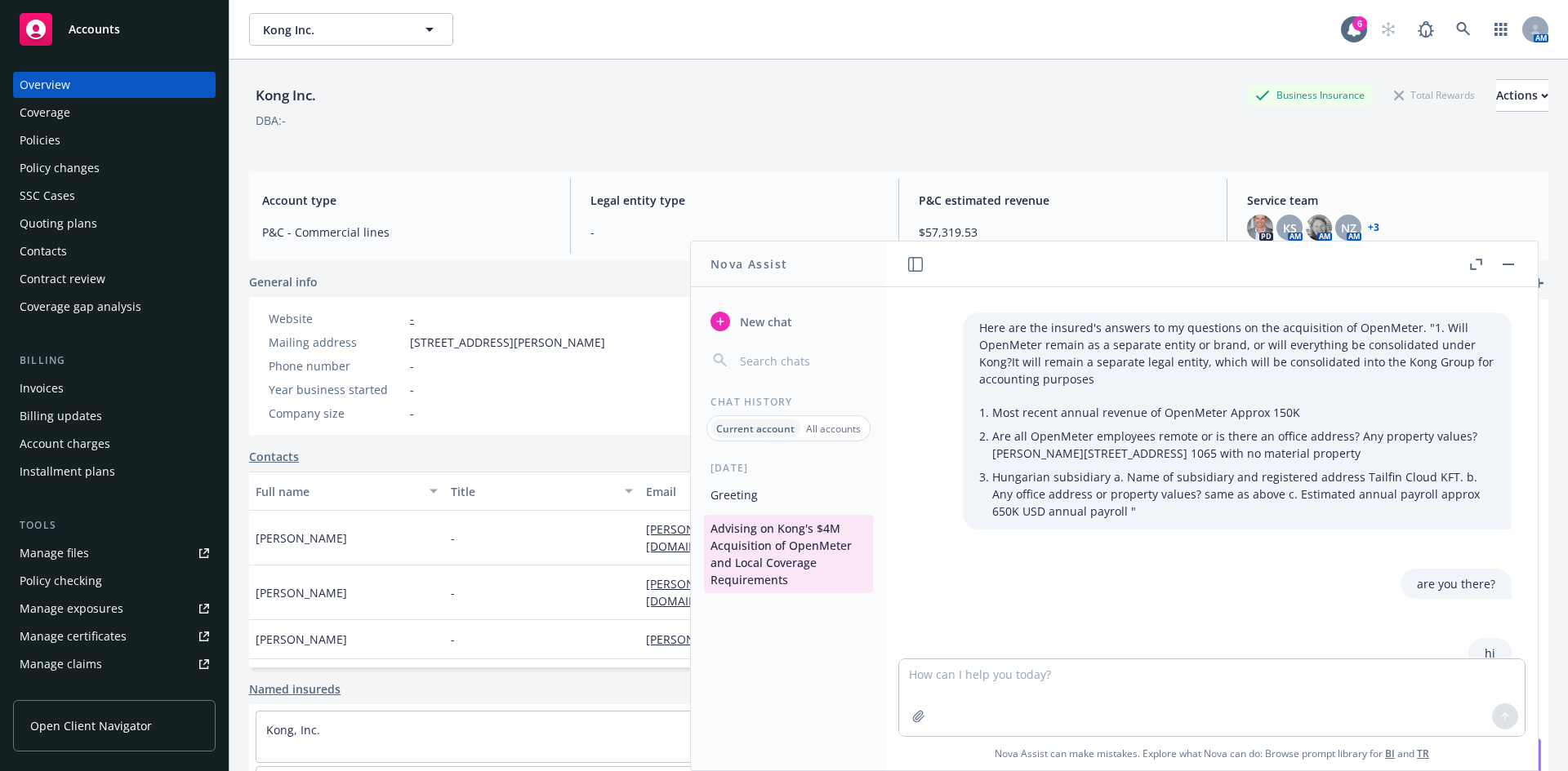
click at [1063, 694] on textarea at bounding box center [1211, 697] width 625 height 76
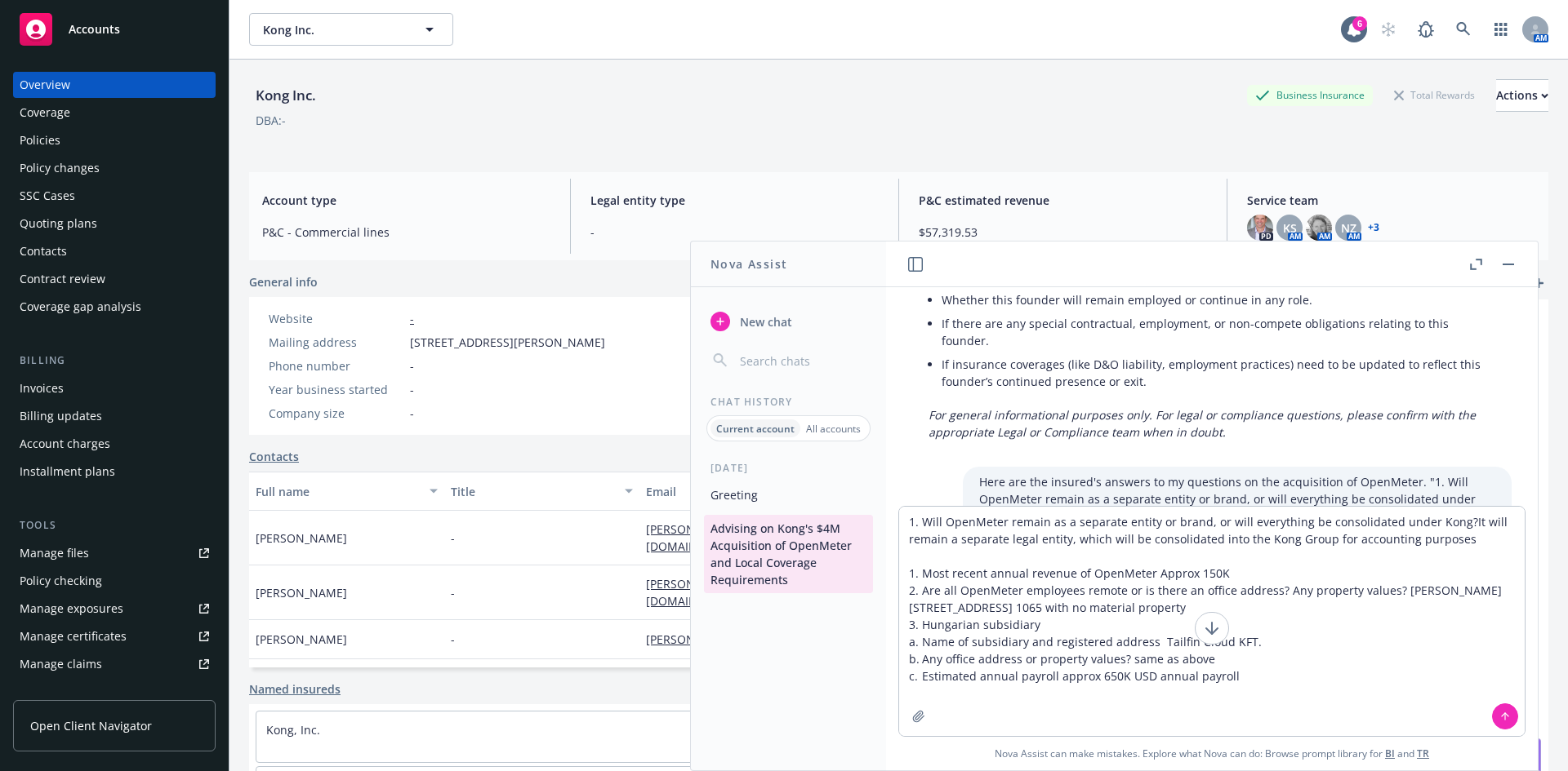
scroll to position [9131, 0]
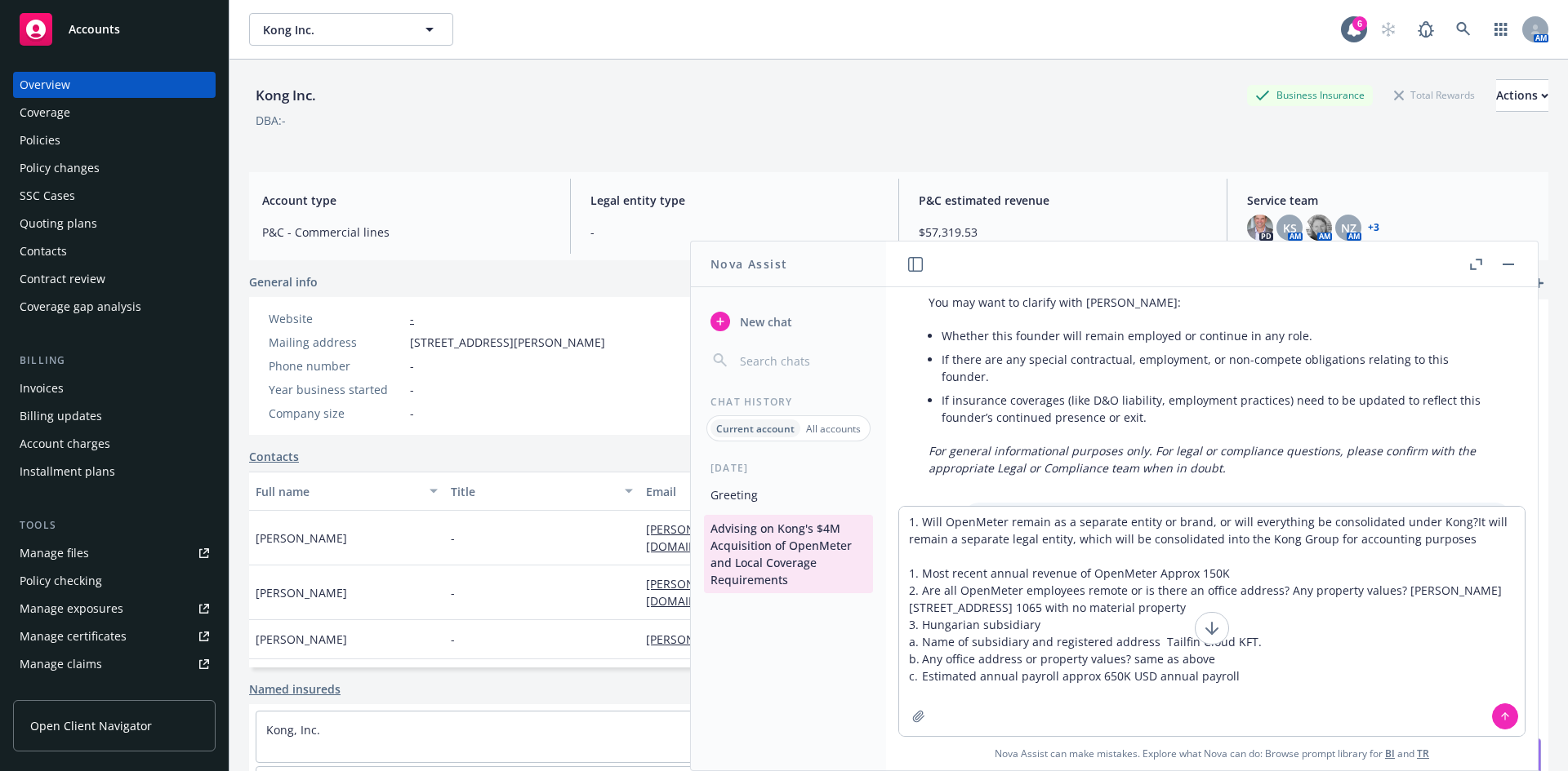
drag, startPoint x: 967, startPoint y: 451, endPoint x: 1392, endPoint y: 449, distance: 425.0
click at [1392, 509] on p "Here are the insured's answers to my questions on the acquisition of OpenMeter.…" at bounding box center [1237, 544] width 516 height 69
copy p "re are the insured's answers to my questions on the acquisition of OpenMeter."
click at [1034, 525] on textarea "1. Will OpenMeter remain as a separate entity or brand, or will everything be c…" at bounding box center [1211, 621] width 625 height 229
paste textarea "re are the insured's answers to my questions on the acquisition of OpenMeter."
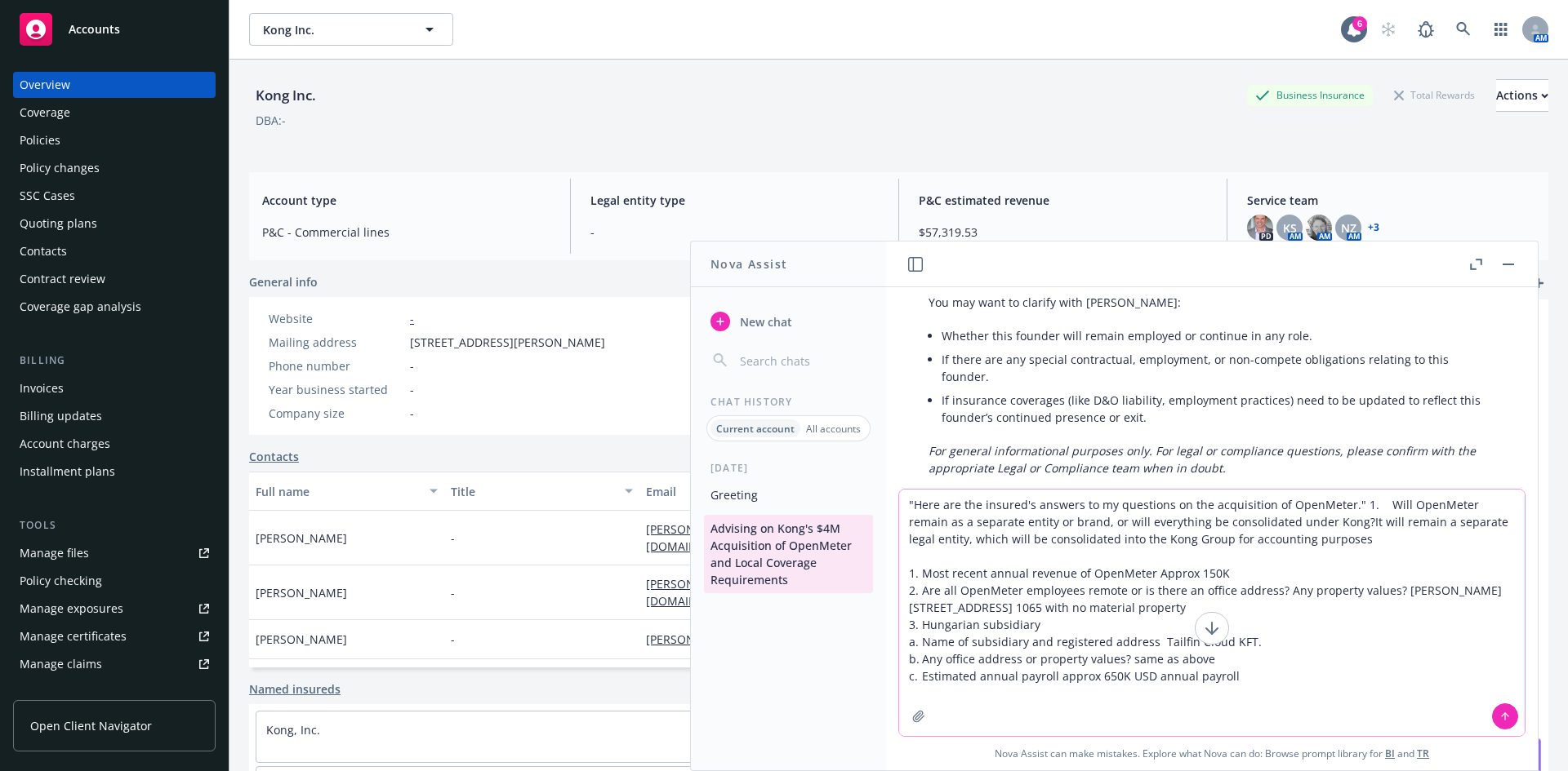
drag, startPoint x: 1104, startPoint y: 513, endPoint x: 1297, endPoint y: 544, distance: 195.5
click at [1297, 544] on textarea ""Here are the insured's answers to my questions on the acquisition of OpenMeter…" at bounding box center [1211, 613] width 625 height 247
drag, startPoint x: 1345, startPoint y: 554, endPoint x: 1173, endPoint y: 538, distance: 172.7
click at [1173, 538] on textarea ""Here are the insured's answers to my questions on the acquisition of OpenMeter…" at bounding box center [1211, 613] width 625 height 247
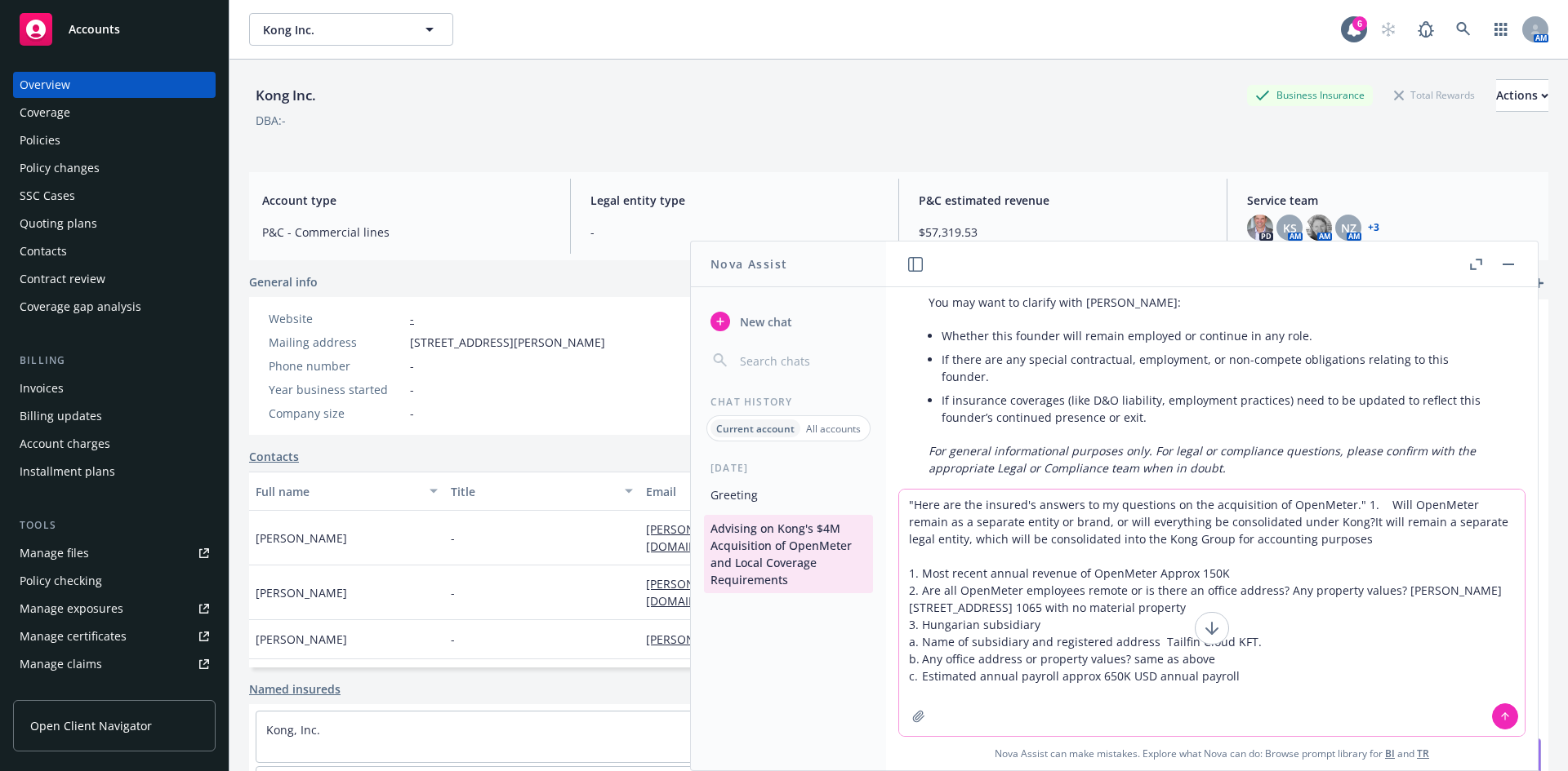
click at [1172, 538] on textarea ""Here are the insured's answers to my questions on the acquisition of OpenMeter…" at bounding box center [1211, 613] width 625 height 247
drag, startPoint x: 1337, startPoint y: 505, endPoint x: 1464, endPoint y: 547, distance: 133.8
click at [1338, 506] on textarea ""Here are the insured's answers to my questions on the acquisition of OpenMeter…" at bounding box center [1211, 613] width 625 height 247
type textarea ""Here are the insured's answers to my questions on the acquisition of OpenMeter…"
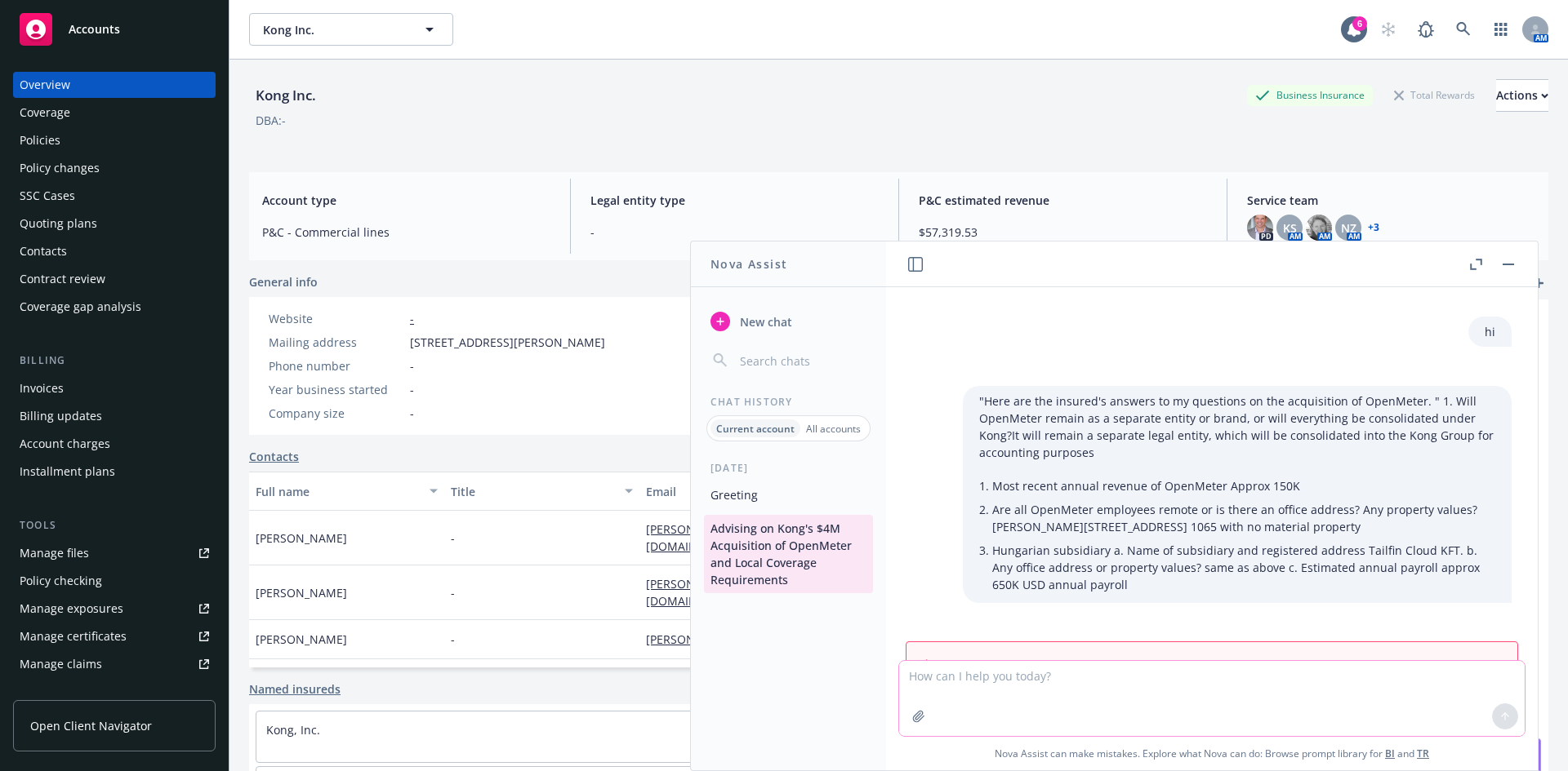
scroll to position [9643, 0]
click at [1092, 684] on textarea at bounding box center [1211, 698] width 625 height 75
type textarea "hi"
click at [1448, 654] on button "refresh" at bounding box center [1469, 664] width 43 height 20
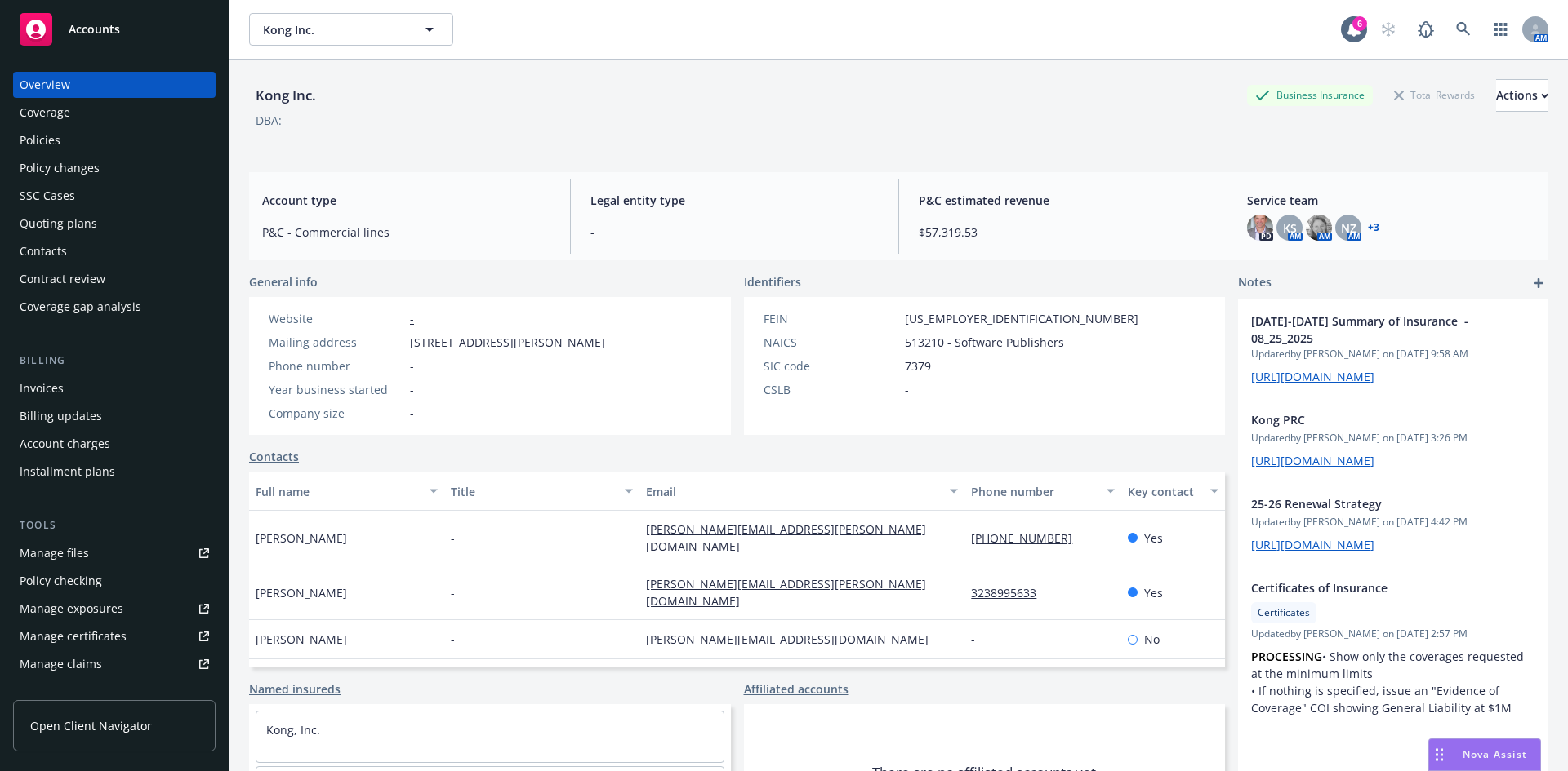
click at [1491, 762] on span "Nova Assist" at bounding box center [1494, 754] width 64 height 14
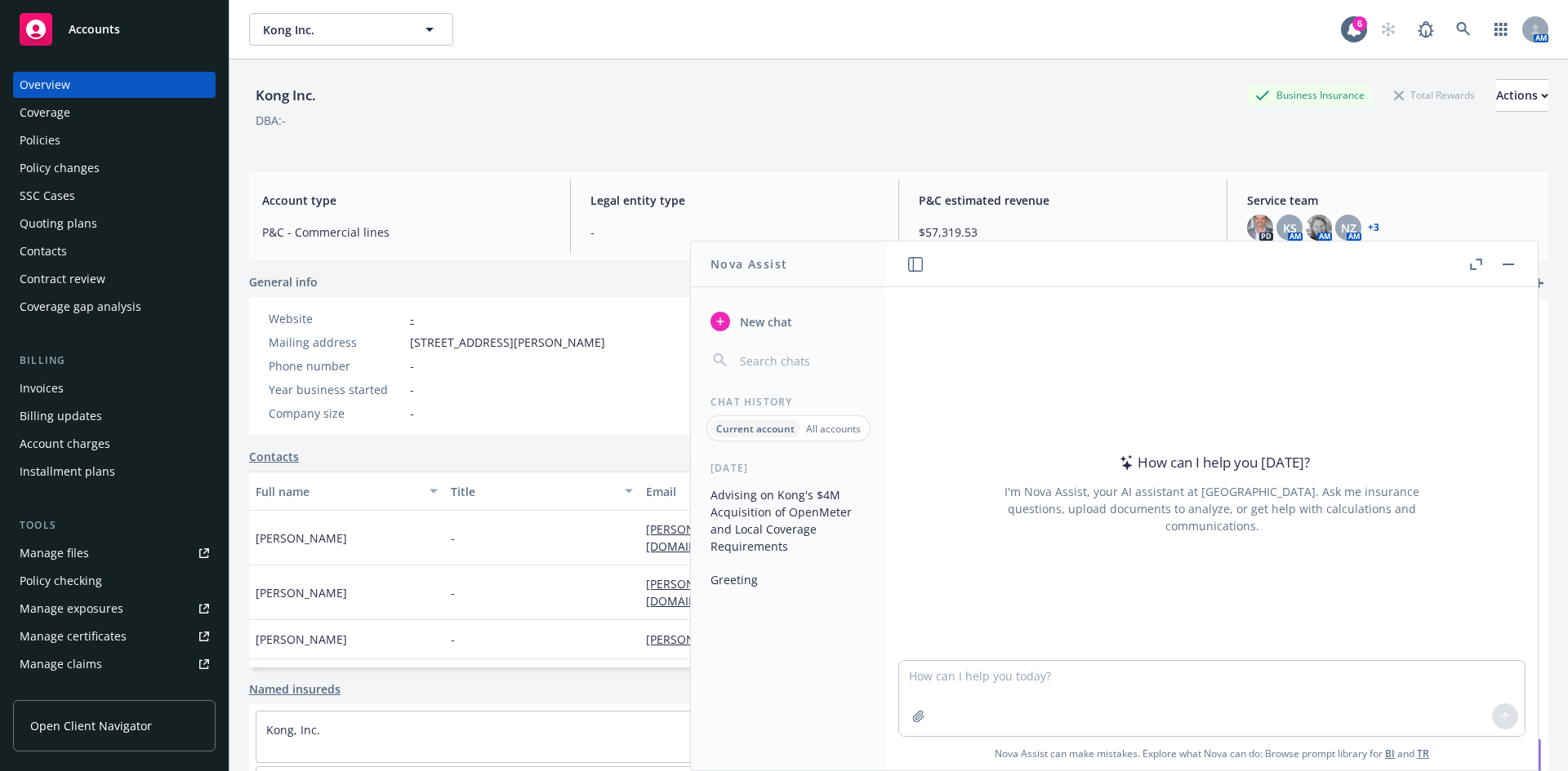
click at [777, 511] on button "Advising on Kong's $4M Acquisition of OpenMeter and Local Coverage Requirements" at bounding box center [787, 521] width 169 height 78
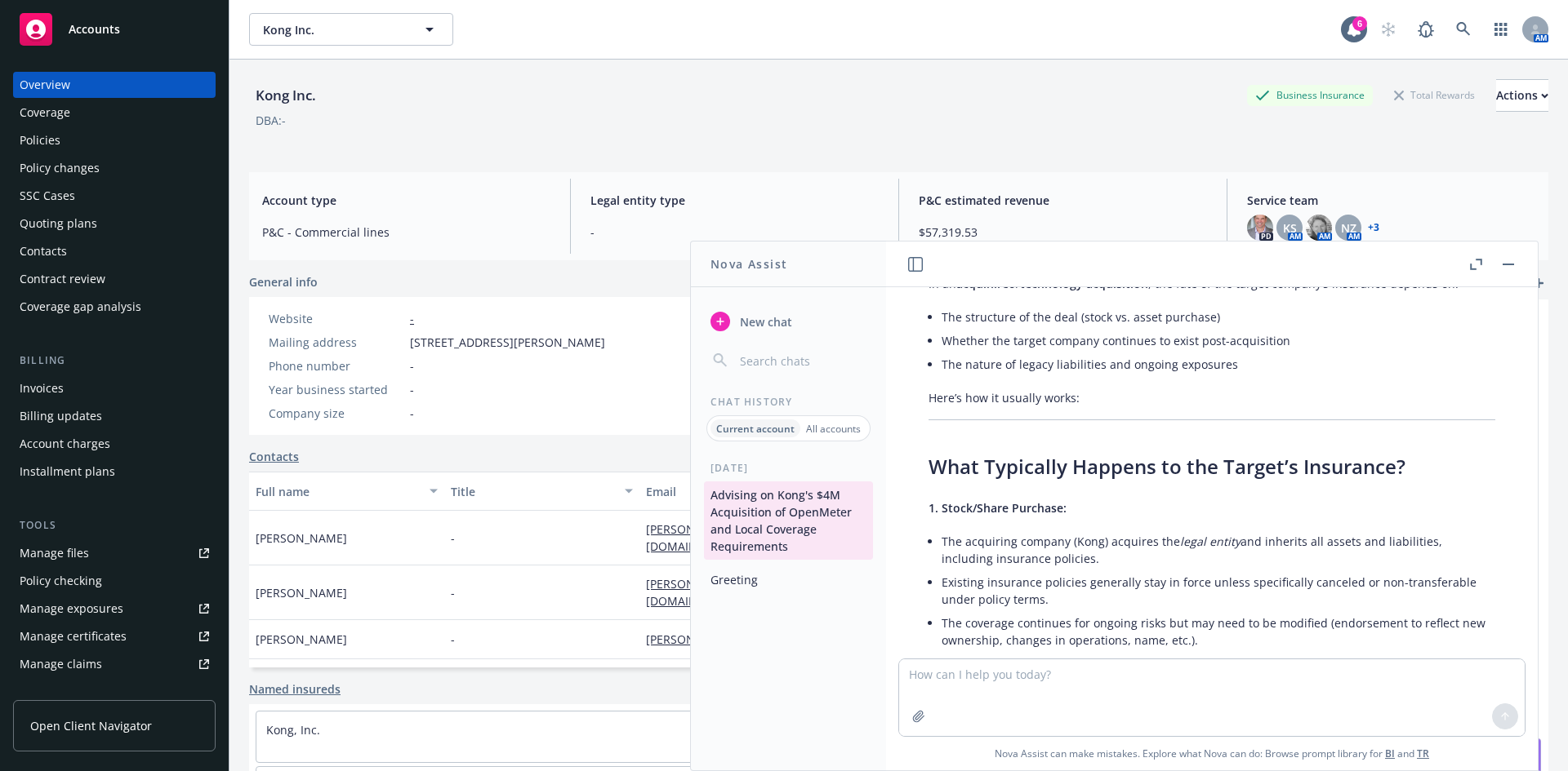
click at [736, 588] on button "Greeting" at bounding box center [787, 579] width 169 height 27
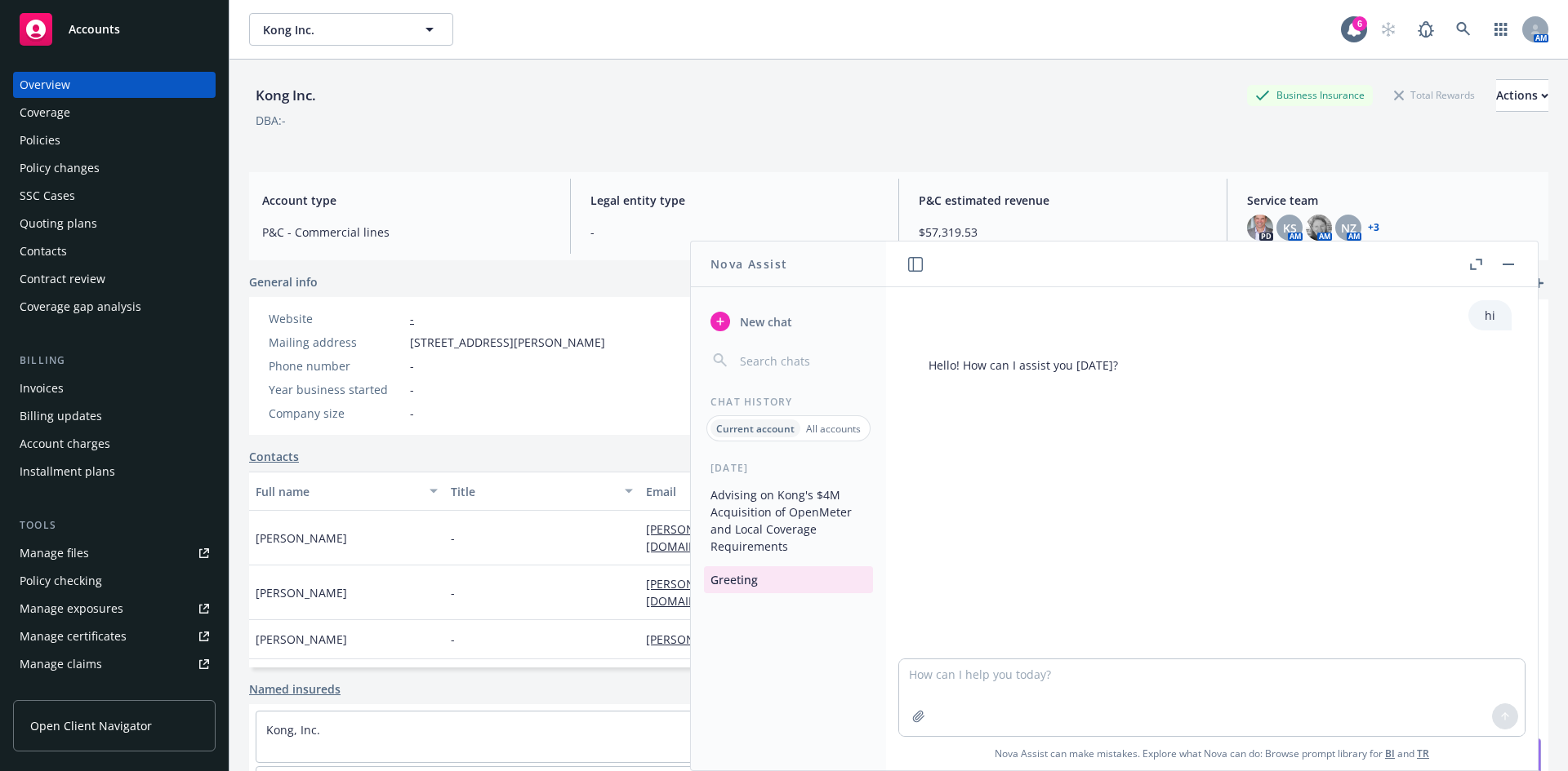
click at [752, 521] on button "Advising on Kong's $4M Acquisition of OpenMeter and Local Coverage Requirements" at bounding box center [787, 521] width 169 height 78
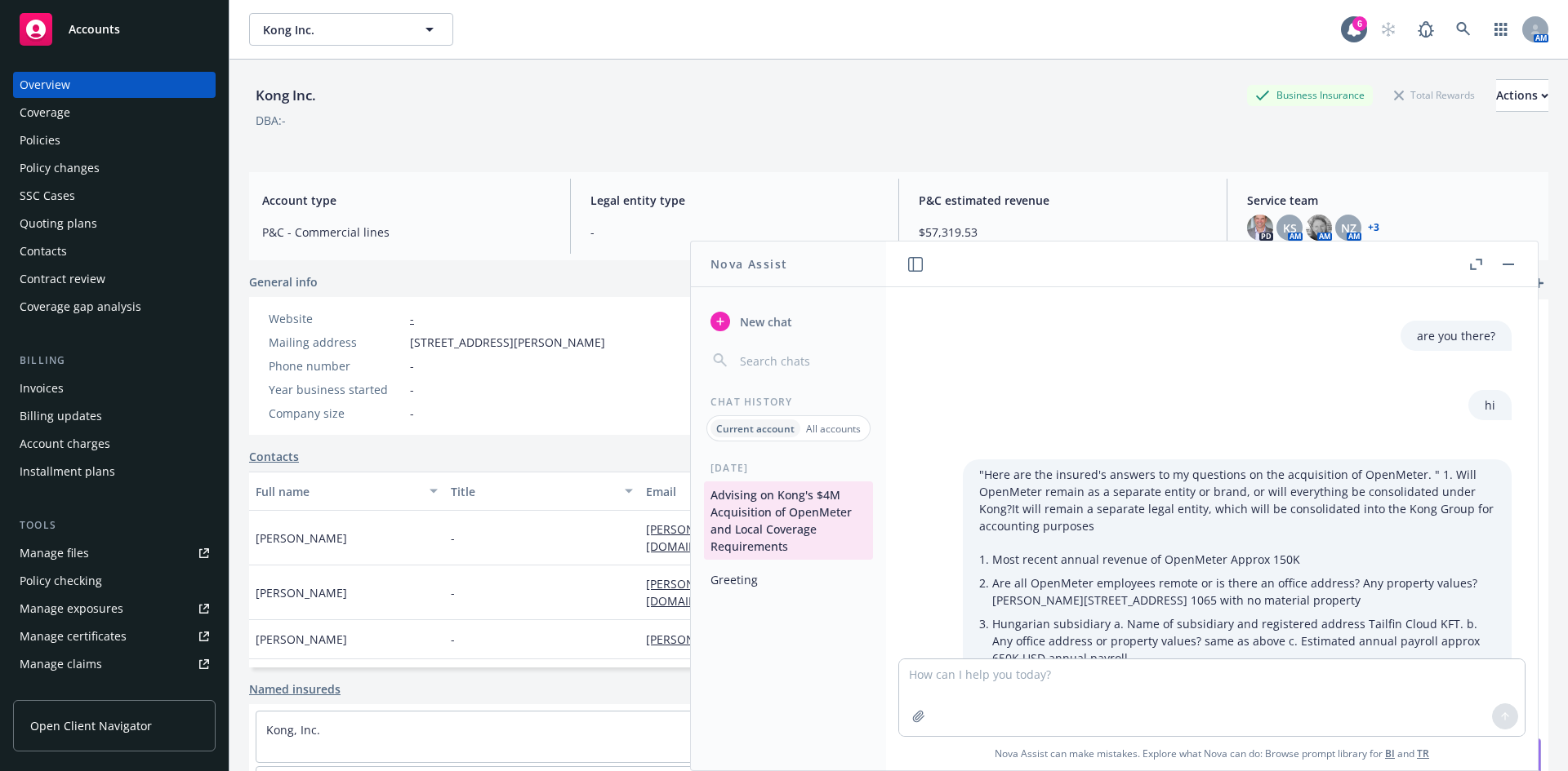
scroll to position [9577, 0]
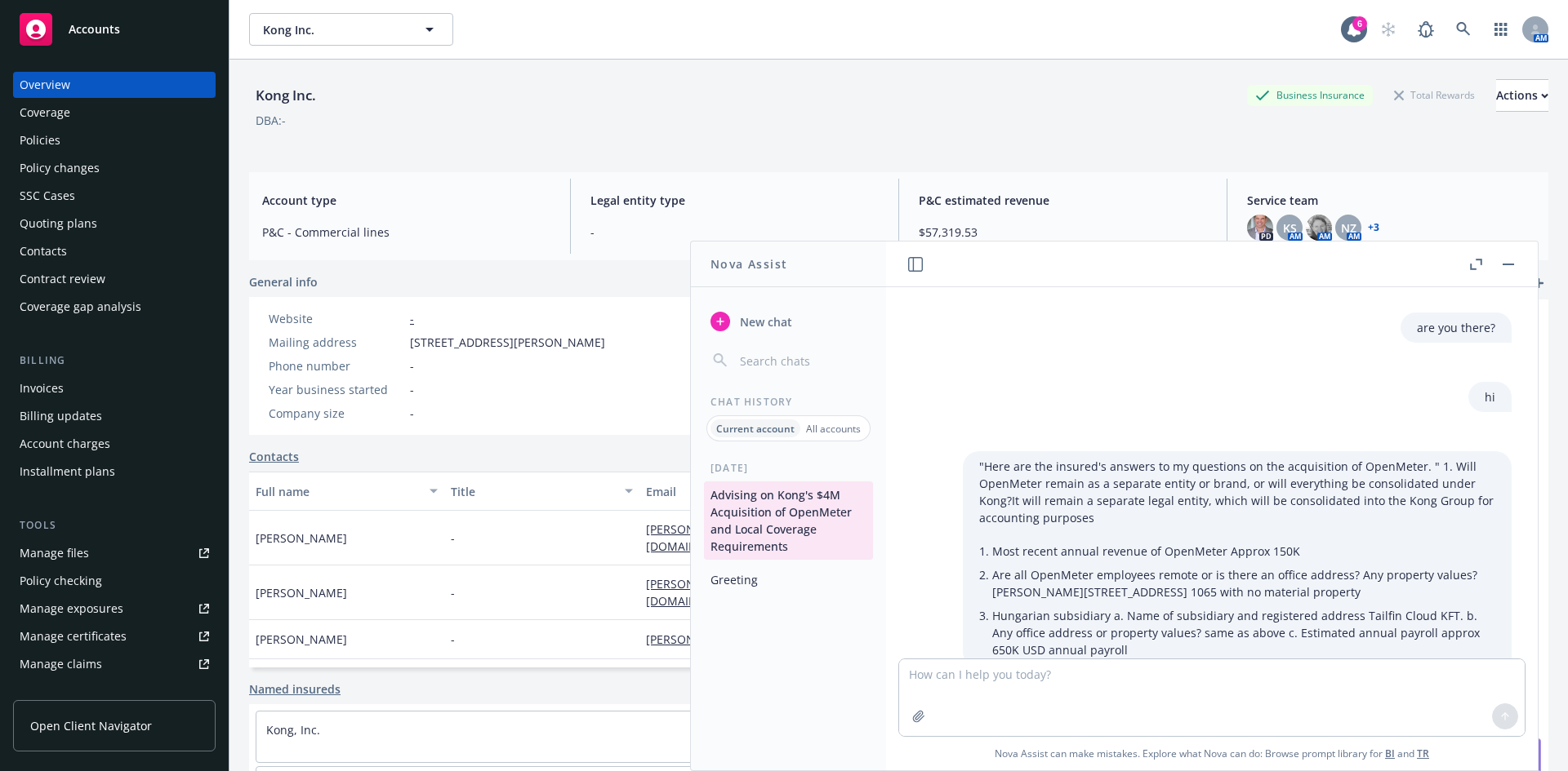
click at [1308, 539] on li "Most recent annual revenue of OpenMeter Approx 150K" at bounding box center [1244, 550] width 503 height 23
click at [1424, 458] on p ""Here are the insured's answers to my questions on the acquisition of OpenMeter…" at bounding box center [1237, 493] width 516 height 69
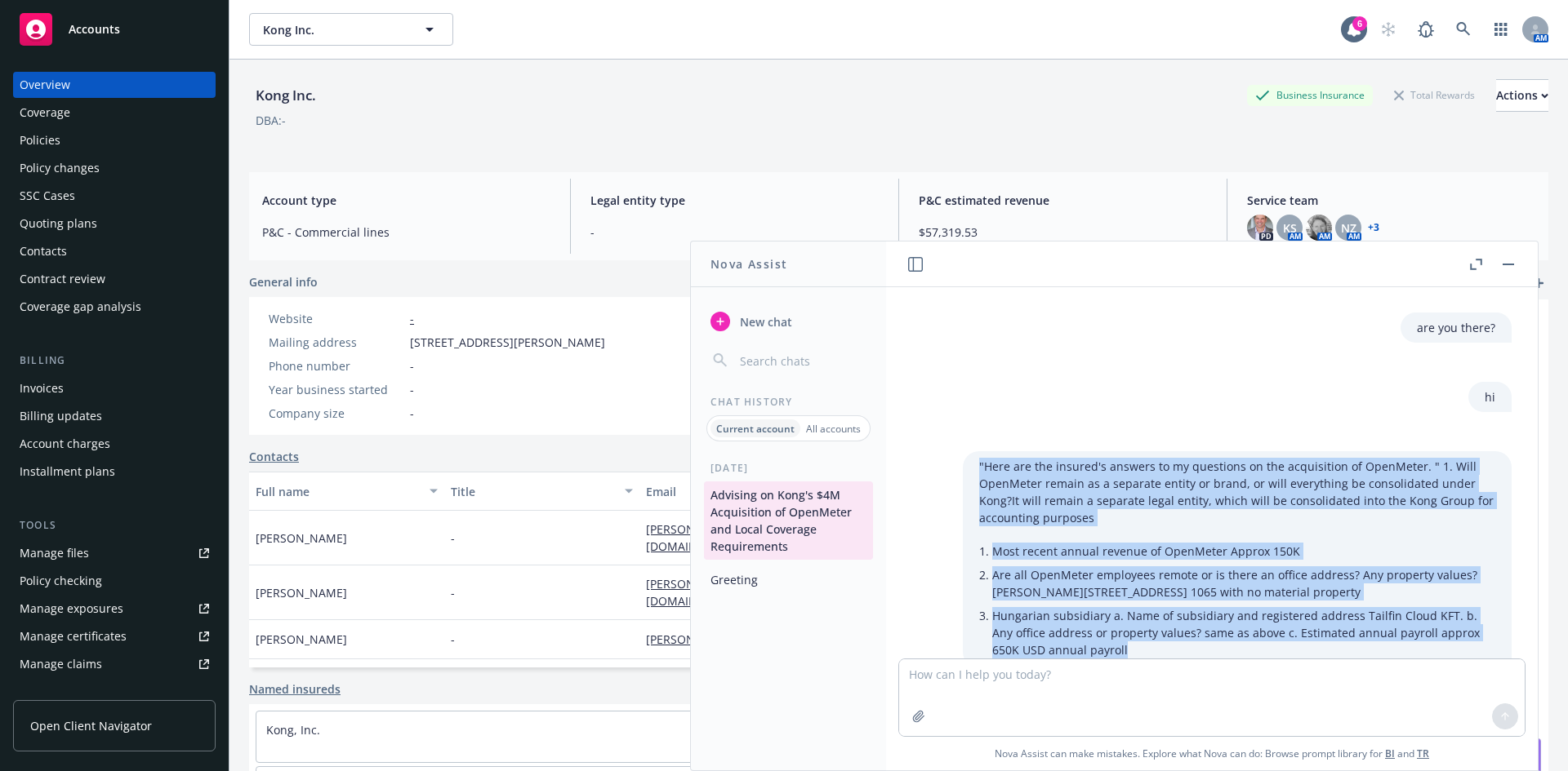
drag, startPoint x: 953, startPoint y: 395, endPoint x: 1119, endPoint y: 590, distance: 256.1
click at [1125, 592] on div ""Here are the insured's answers to my questions on the acquisition of OpenMeter…" at bounding box center [1236, 560] width 549 height 217
copy div ""Here are the insured's answers to my questions on the acquisition of OpenMeter…"
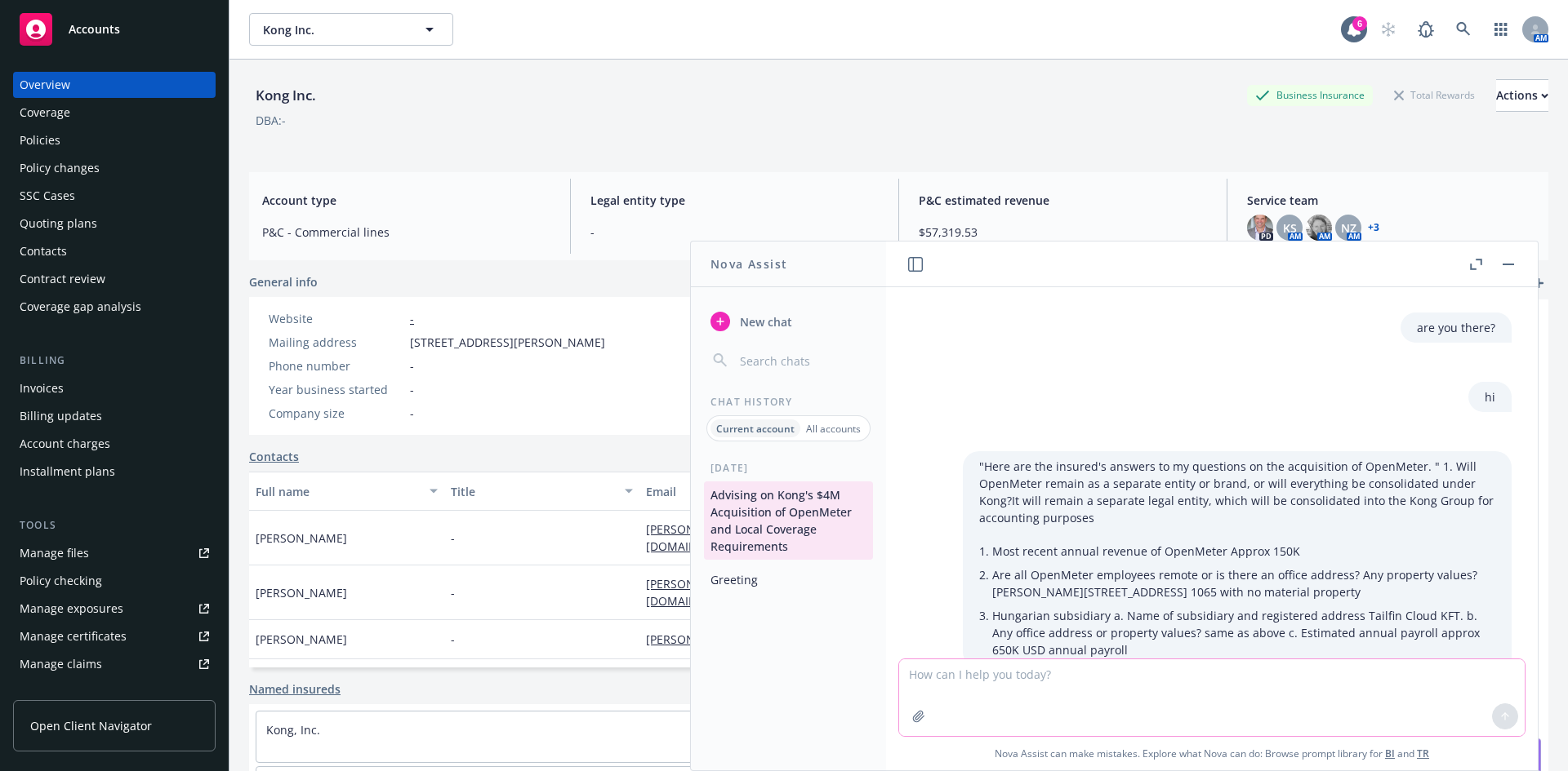
click at [984, 693] on textarea at bounding box center [1211, 697] width 625 height 76
paste textarea ""Here are the insured's answers to my questions on the acquisition of OpenMeter…"
type textarea ""Here are the insured's answers to my questions on the acquisition of OpenMeter…"
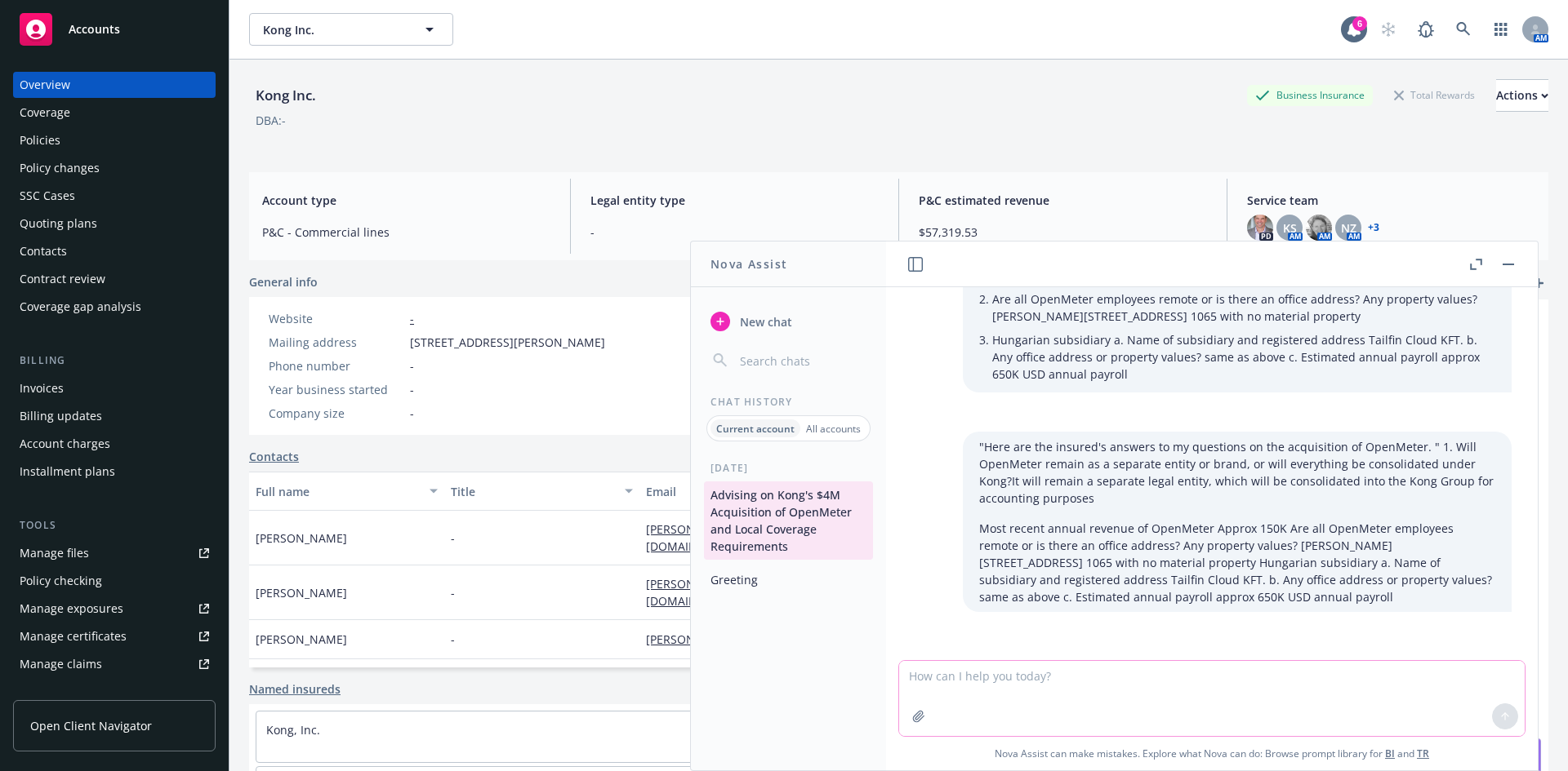
scroll to position [9863, 0]
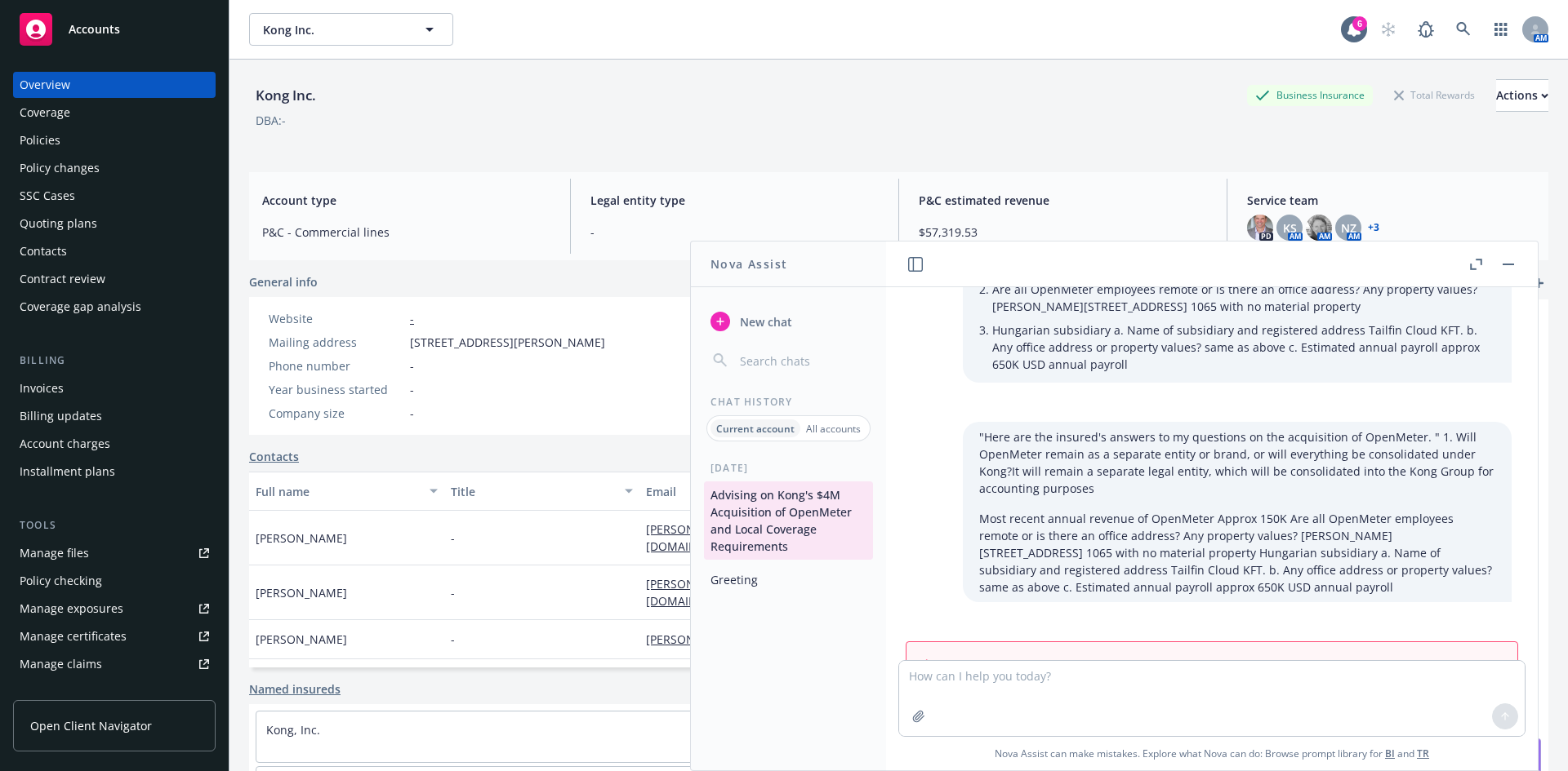
click at [738, 582] on button "Greeting" at bounding box center [787, 579] width 169 height 27
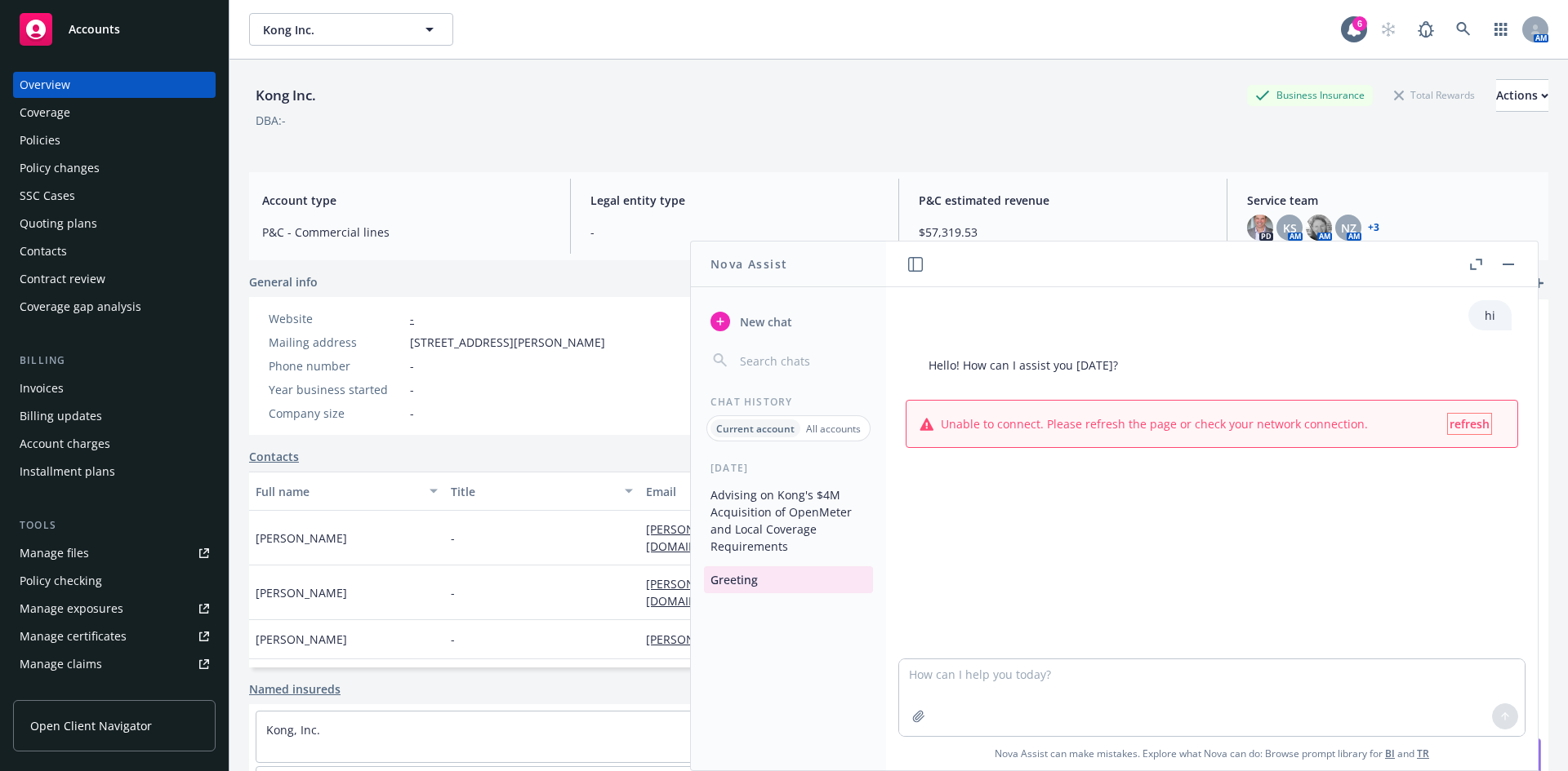
click at [1478, 420] on button "refresh" at bounding box center [1469, 424] width 43 height 20
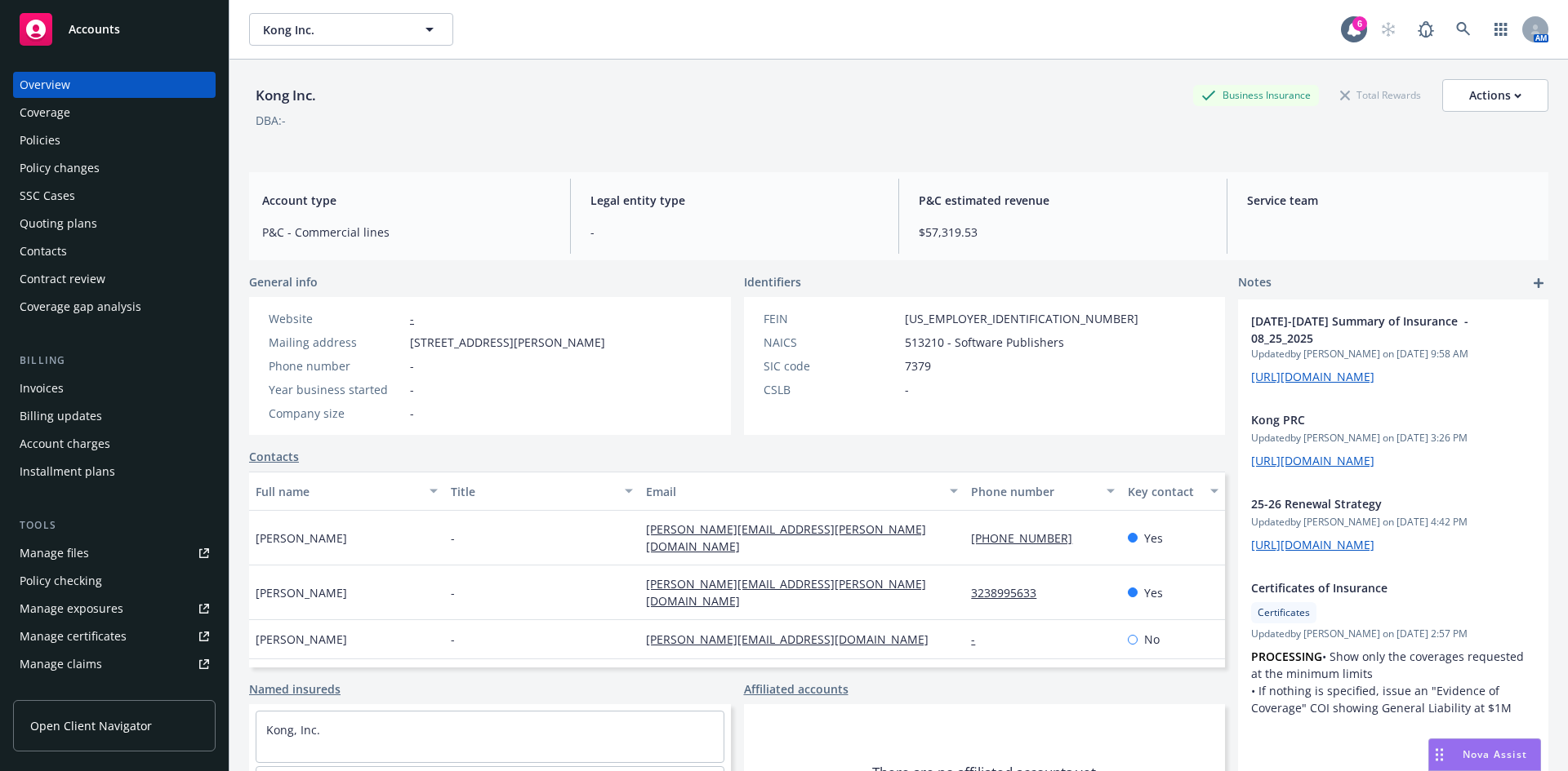
click at [1446, 742] on div "Drag to move" at bounding box center [1439, 754] width 20 height 31
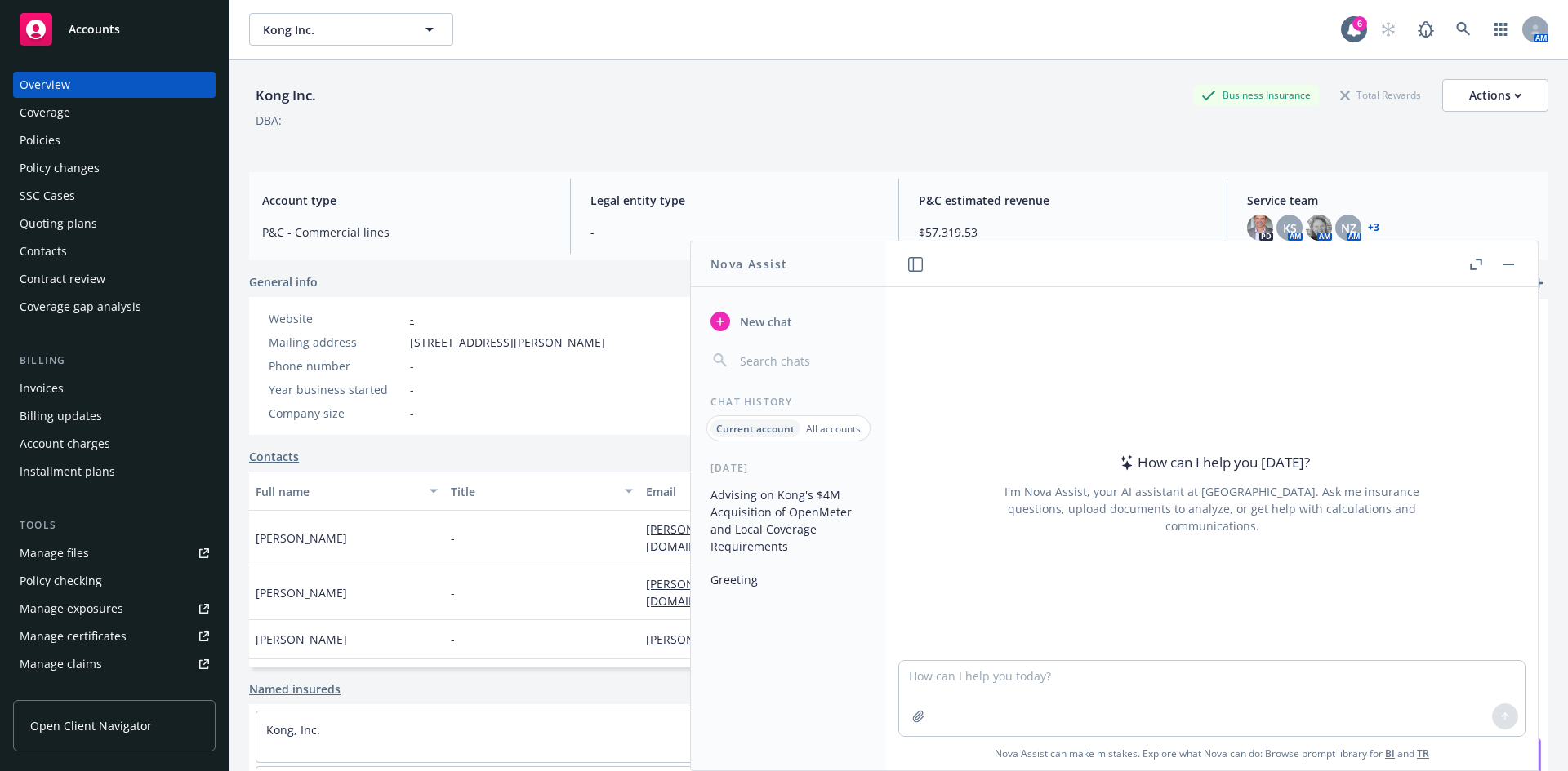
click at [768, 517] on button "Advising on Kong's $4M Acquisition of OpenMeter and Local Coverage Requirements" at bounding box center [787, 521] width 169 height 78
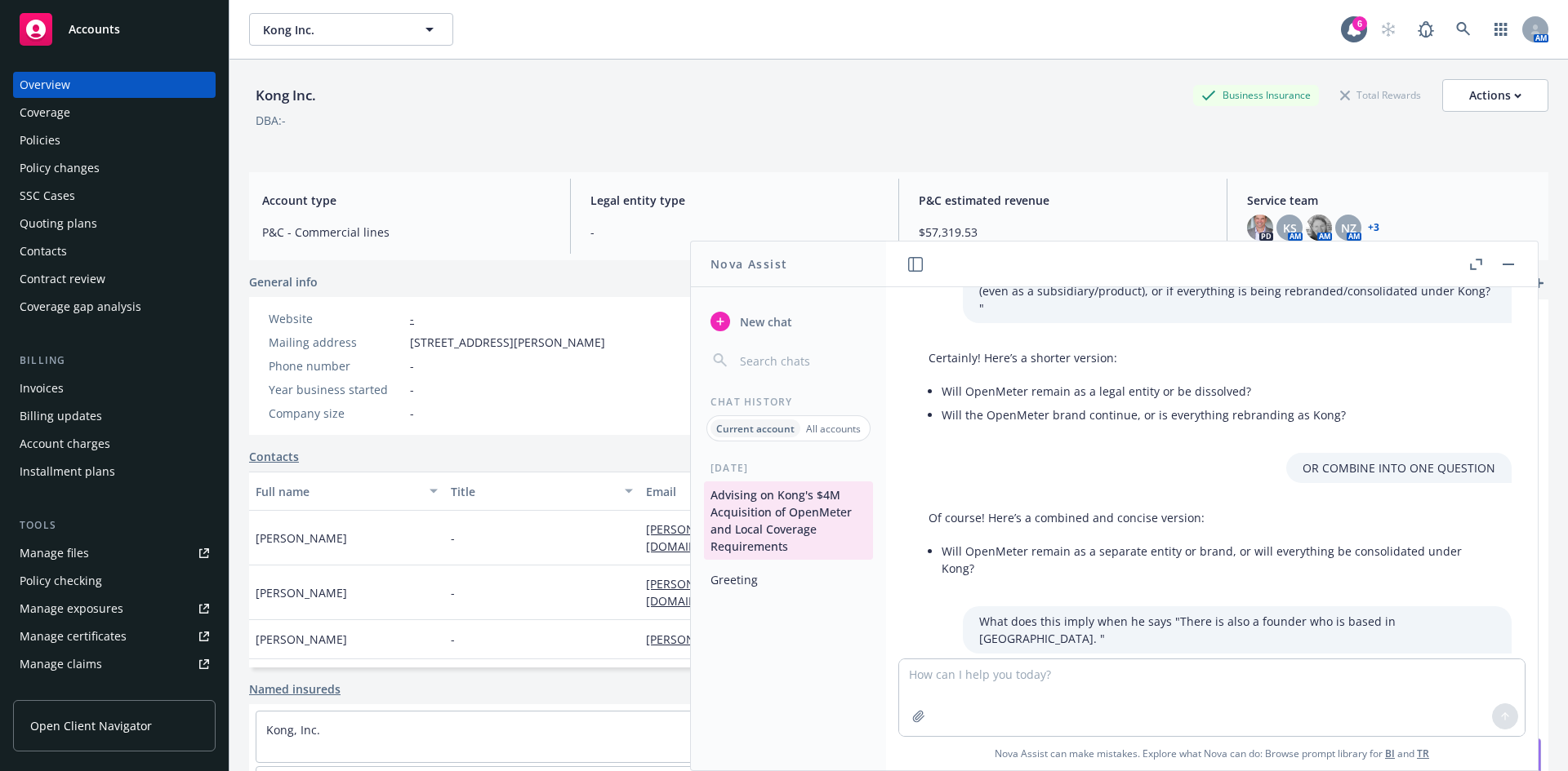
click at [1007, 690] on textarea at bounding box center [1211, 697] width 625 height 76
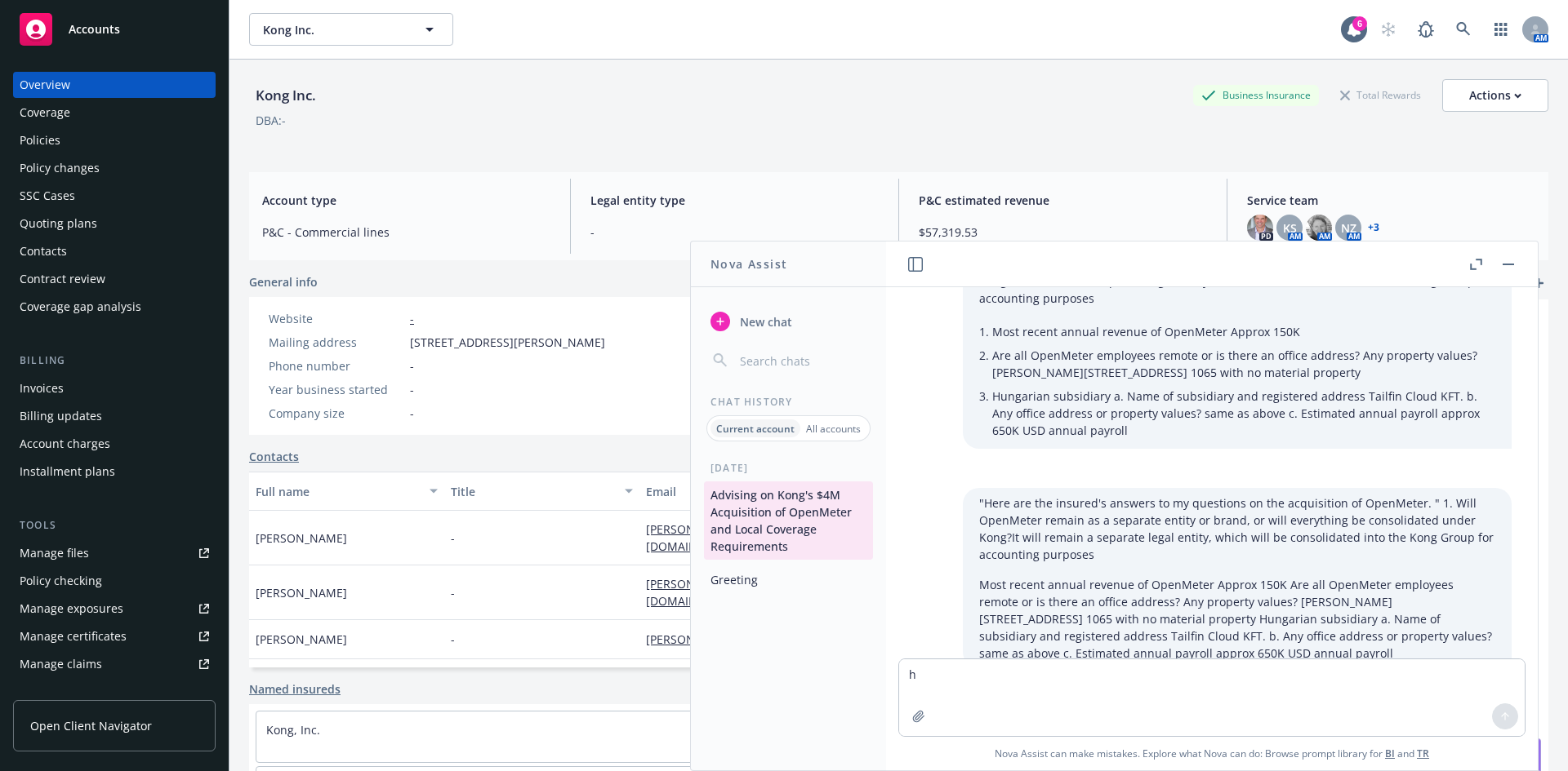
type textarea "hi"
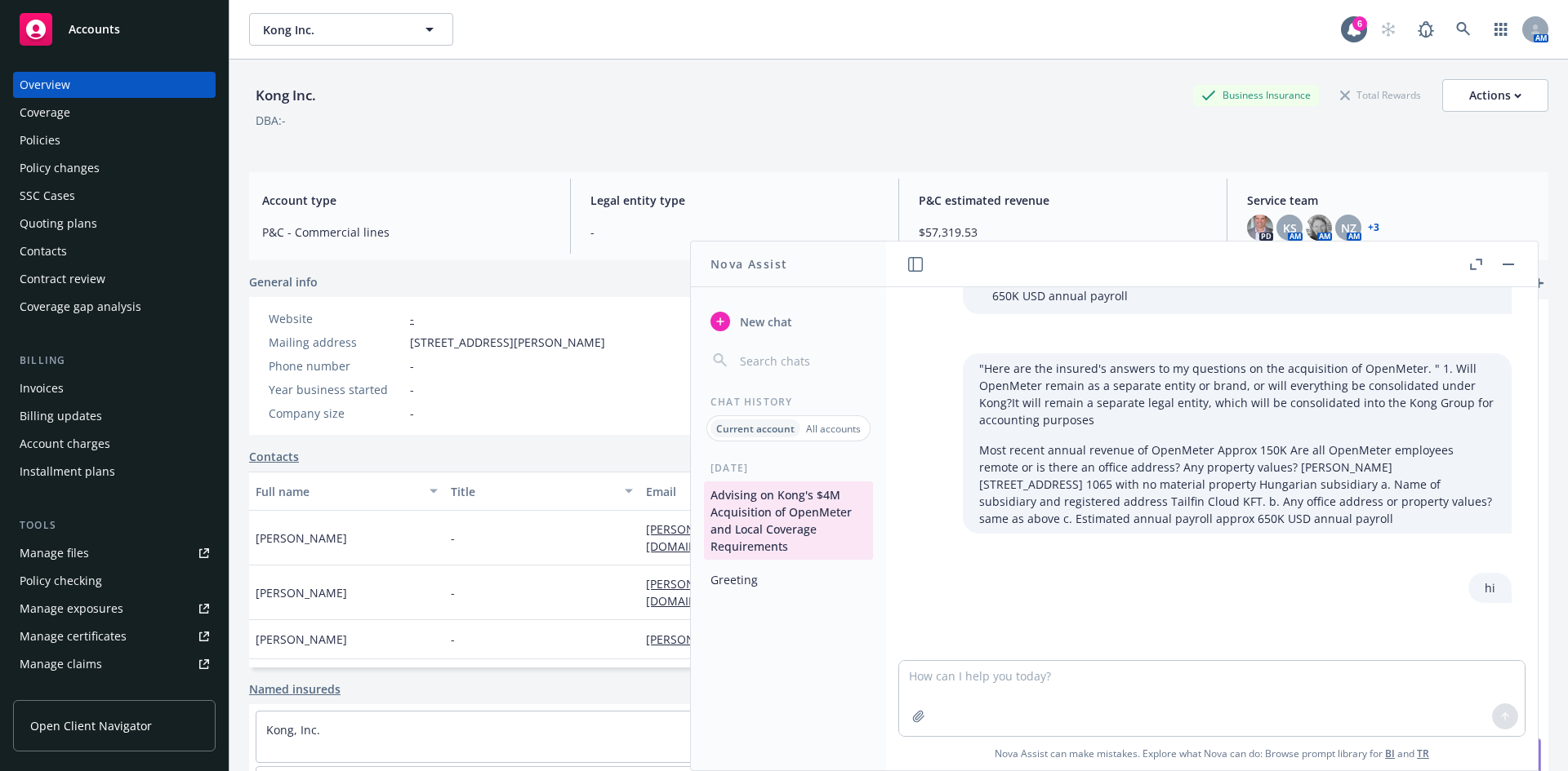
scroll to position [9932, 0]
click at [773, 128] on div "DBA: -" at bounding box center [898, 120] width 1299 height 17
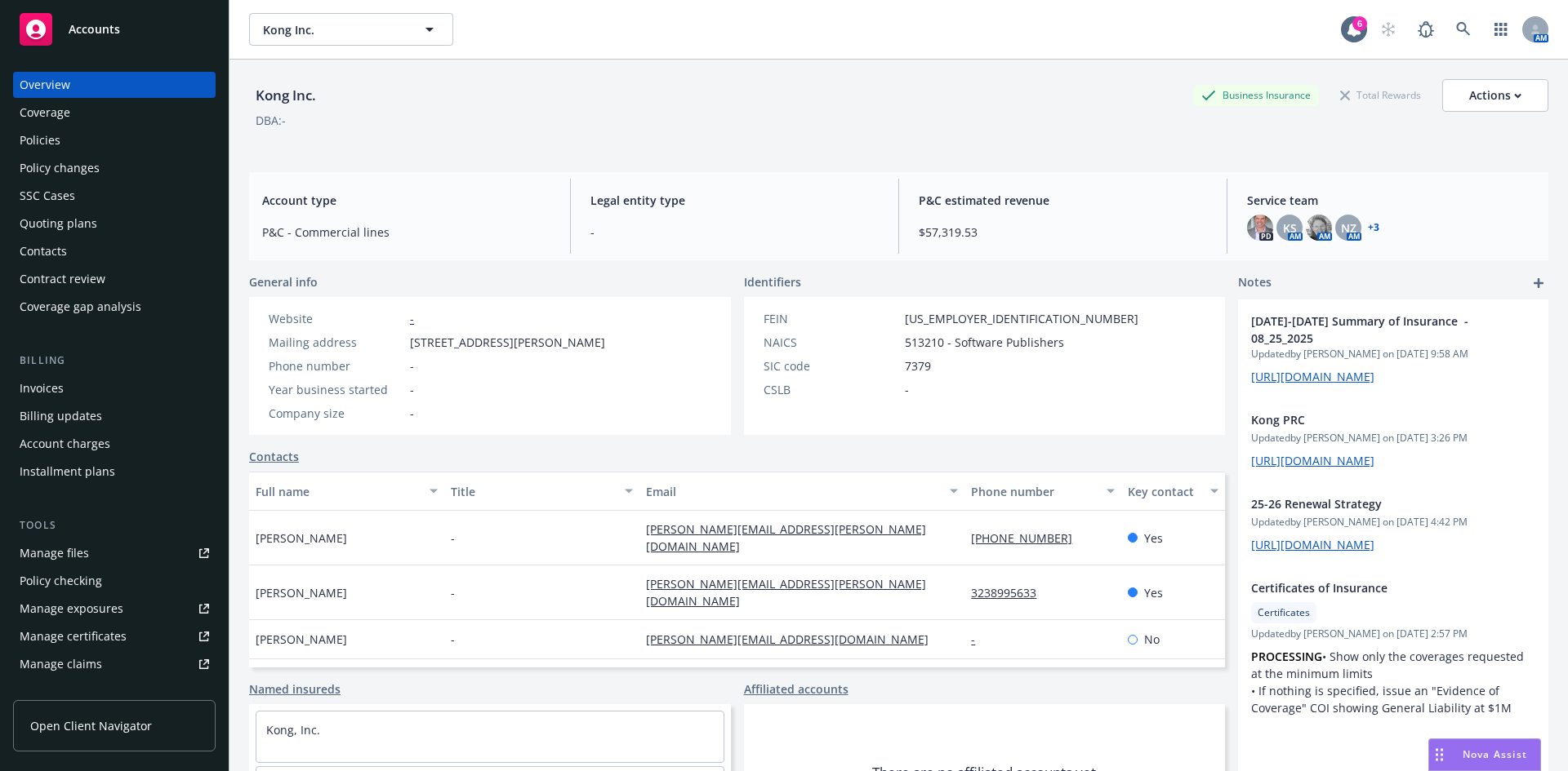
click at [1489, 756] on span "Nova Assist" at bounding box center [1494, 754] width 64 height 14
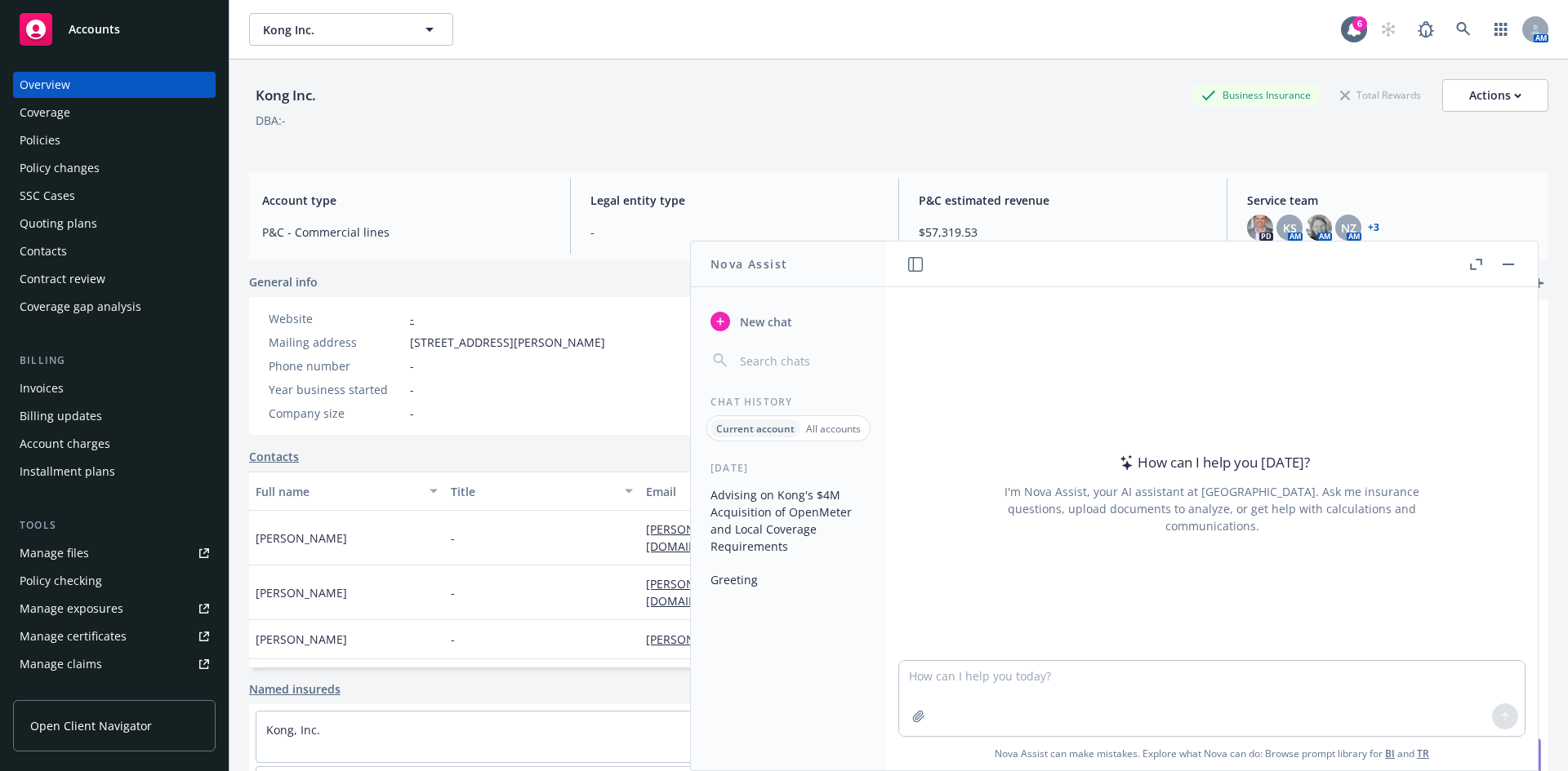
click at [729, 572] on button "Greeting" at bounding box center [787, 579] width 169 height 27
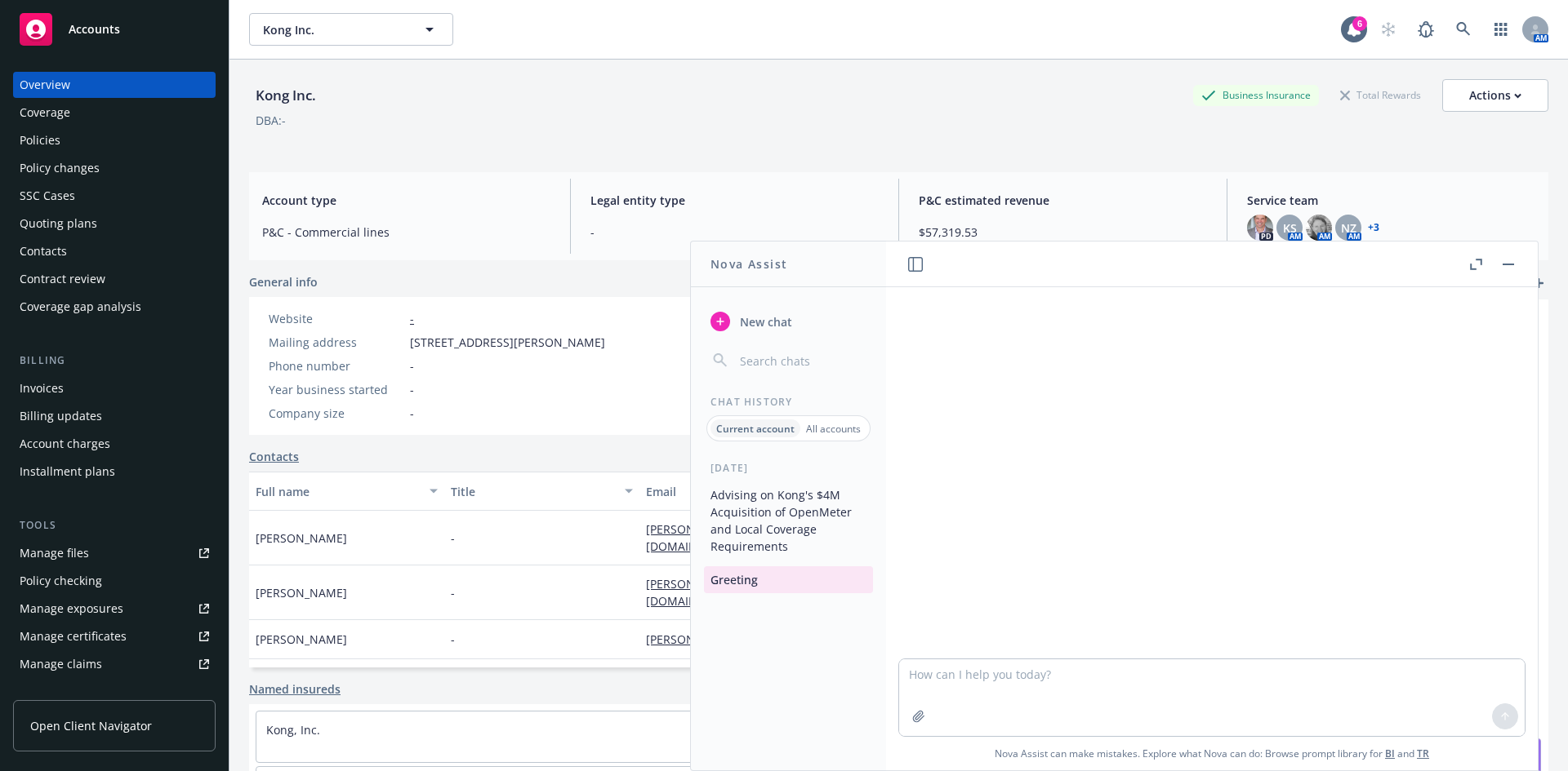
click at [783, 507] on button "Advising on Kong's $4M Acquisition of OpenMeter and Local Coverage Requirements" at bounding box center [787, 521] width 169 height 78
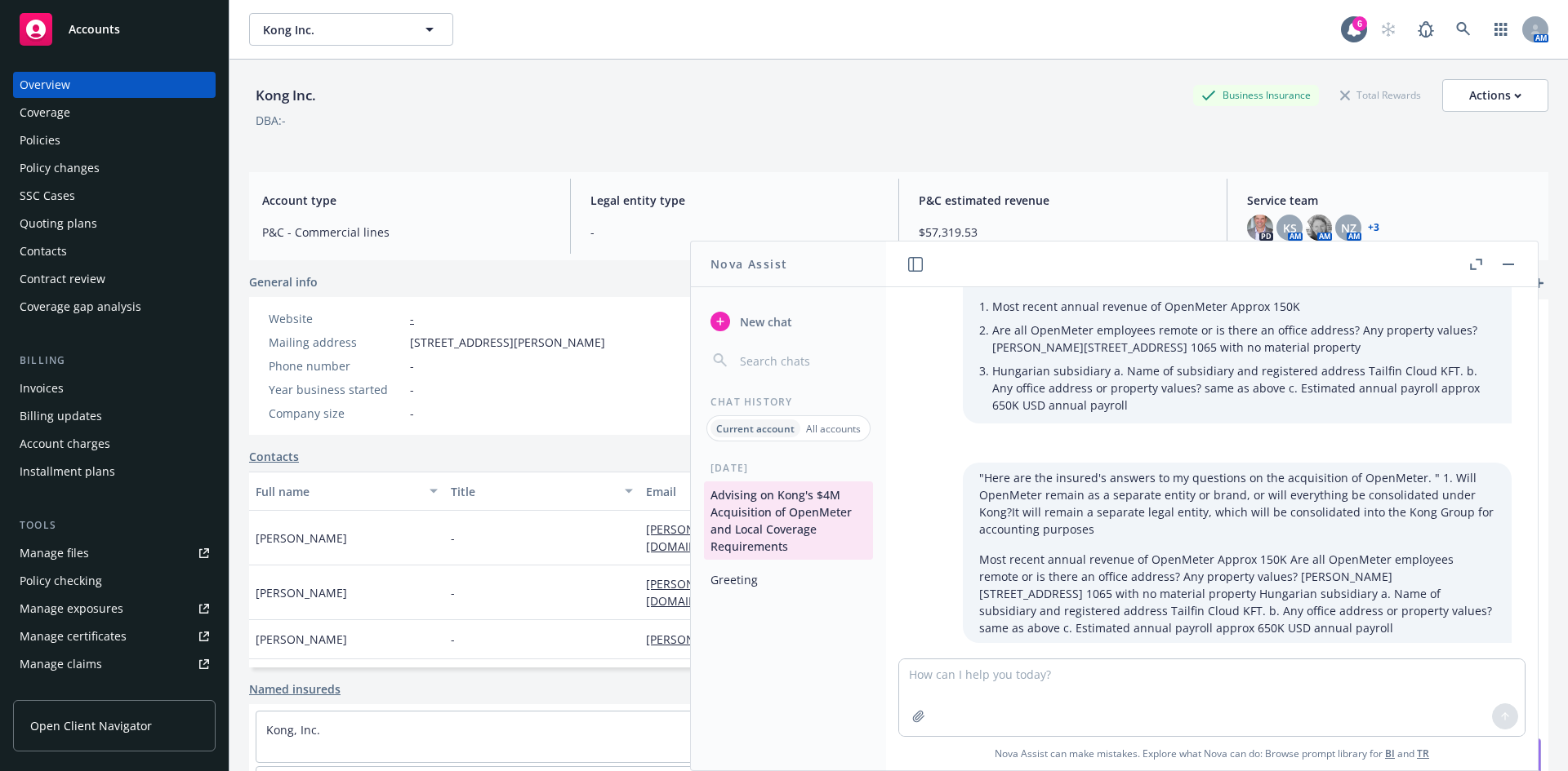
click at [1042, 682] on textarea at bounding box center [1211, 697] width 625 height 76
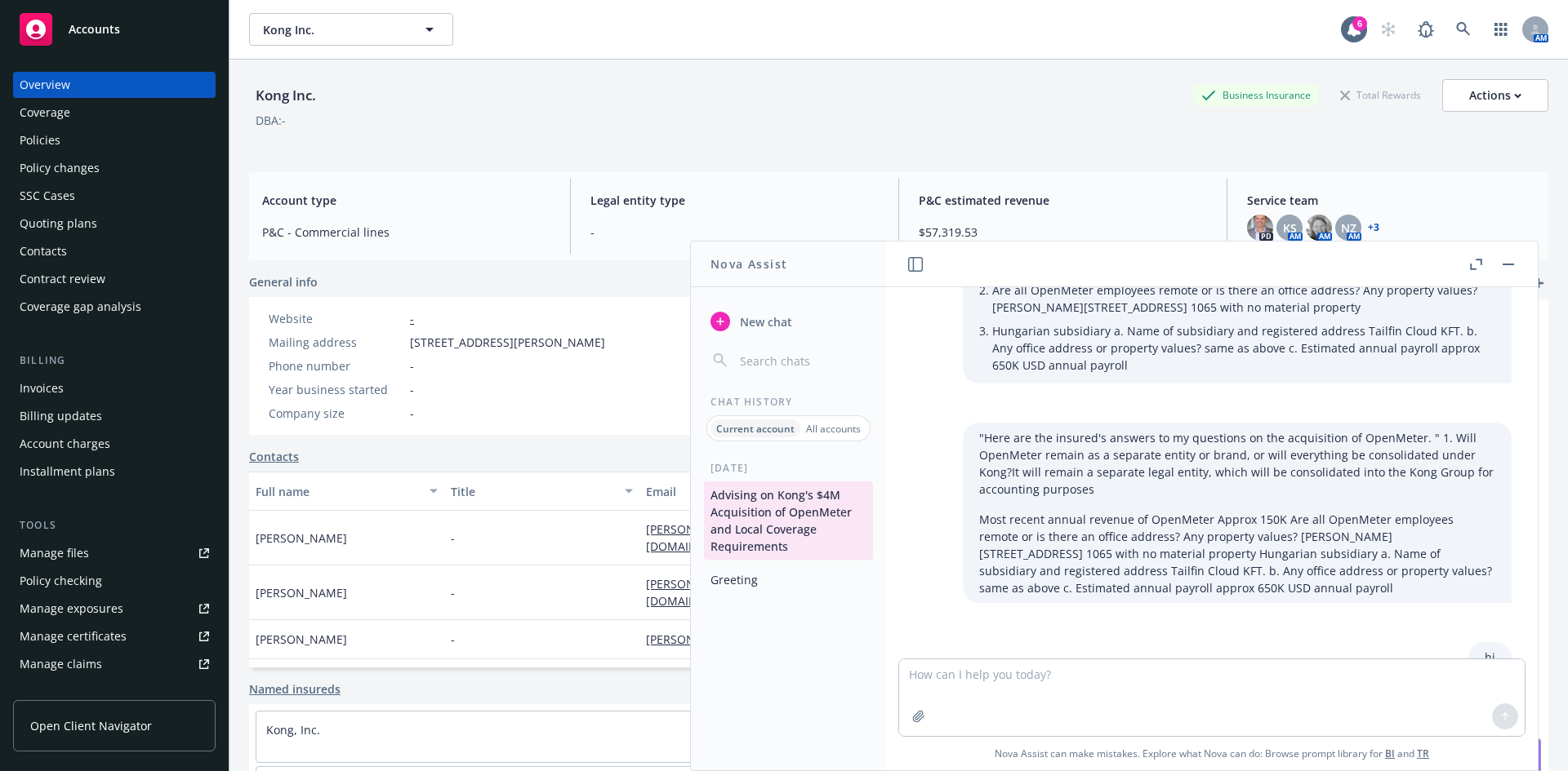
scroll to position [9866, 0]
type textarea "hi"
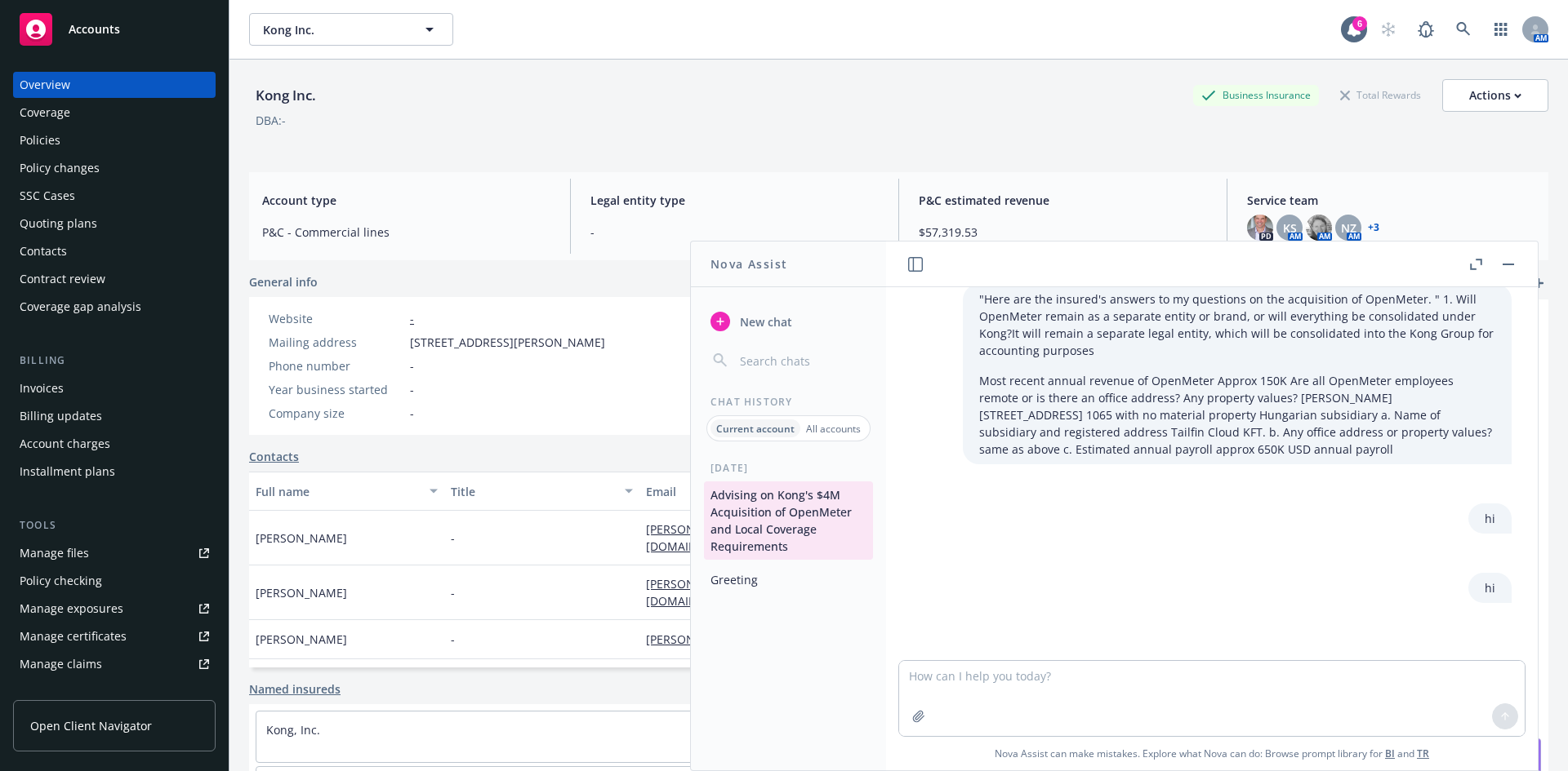
scroll to position [10002, 0]
